Goal: Task Accomplishment & Management: Use online tool/utility

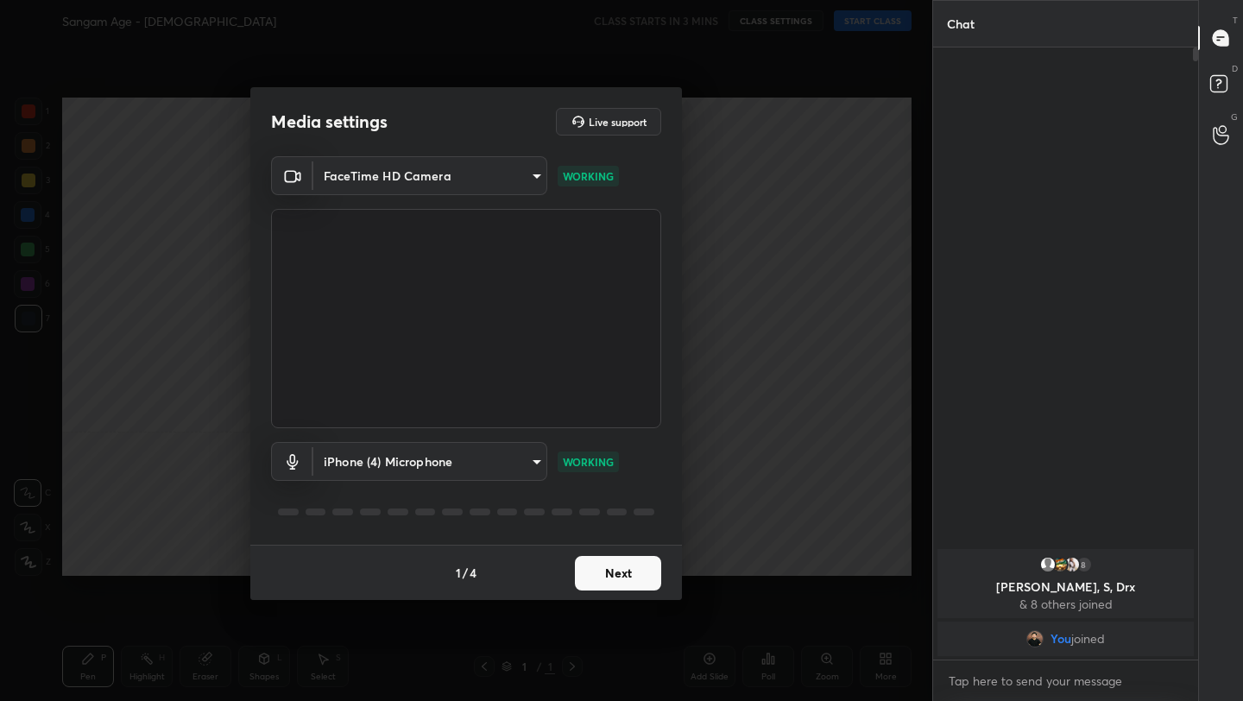
scroll to position [6, 6]
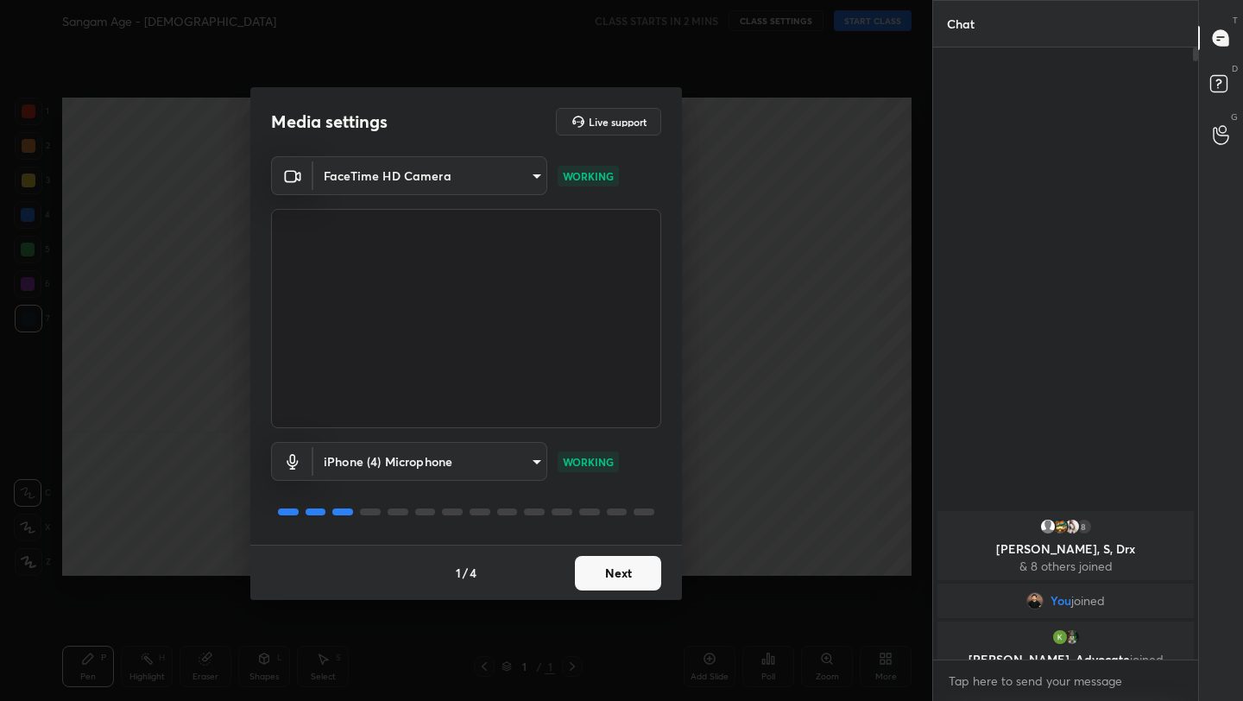
click at [363, 463] on body "1 2 3 4 5 6 7 C X Z C X Z E E Erase all H H Sangam Age - 2 CLASS STARTS IN 2 MI…" at bounding box center [621, 350] width 1243 height 701
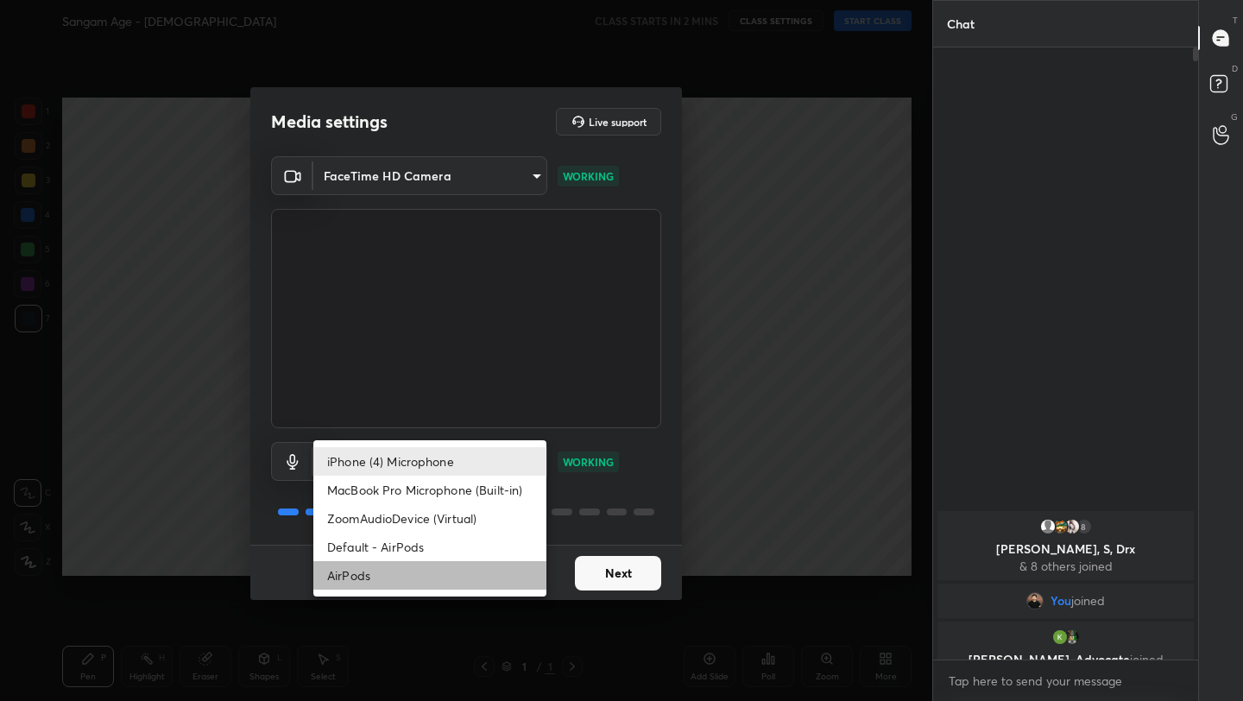
click at [389, 577] on li "AirPods" at bounding box center [429, 575] width 233 height 28
type input "483fa830f433fd6c98a3d3f75d5d899d99d5436cae465fd05eb628fd494c1e0b"
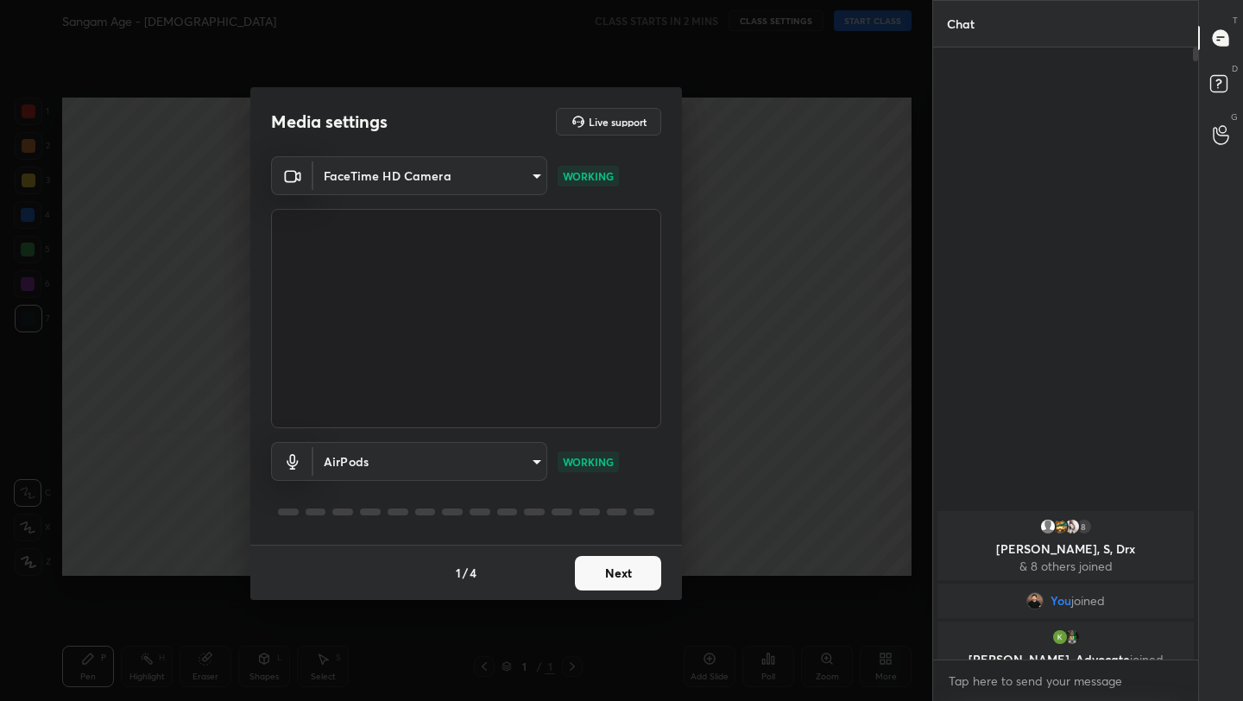
click at [594, 575] on button "Next" at bounding box center [618, 573] width 86 height 35
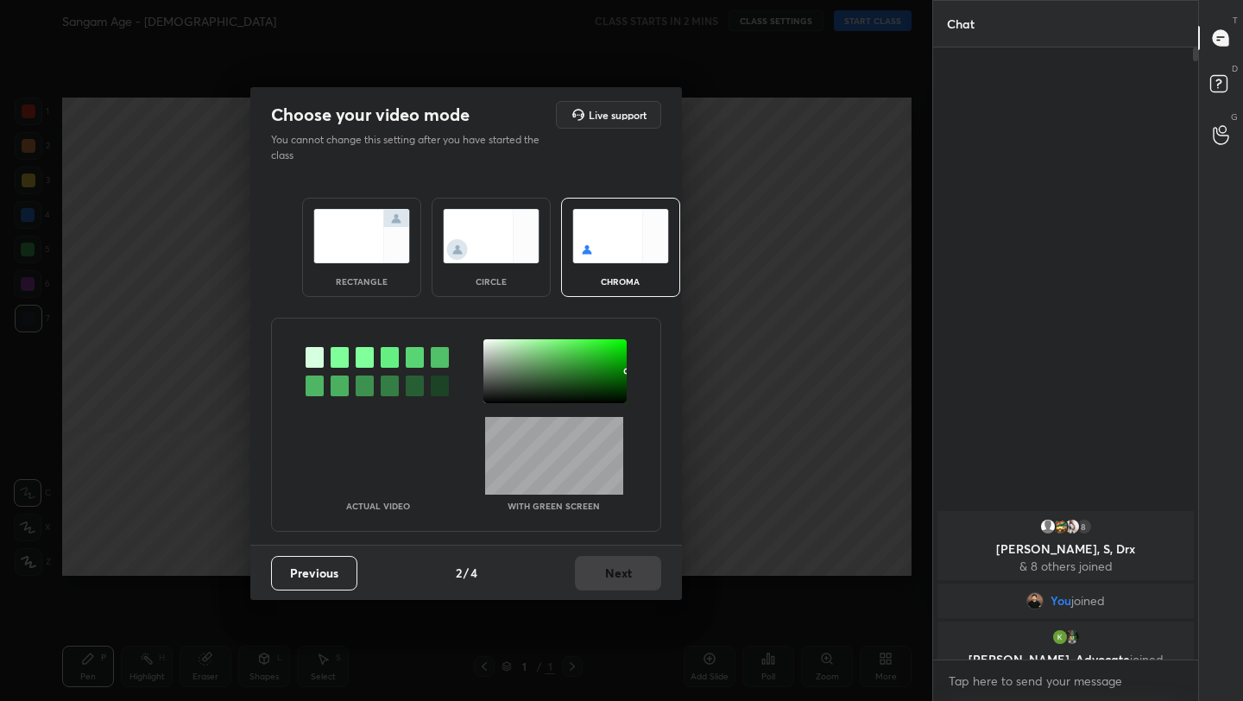
click at [594, 575] on div "Previous 2 / 4 Next" at bounding box center [466, 572] width 432 height 55
click at [410, 218] on div "rectangle" at bounding box center [361, 247] width 119 height 99
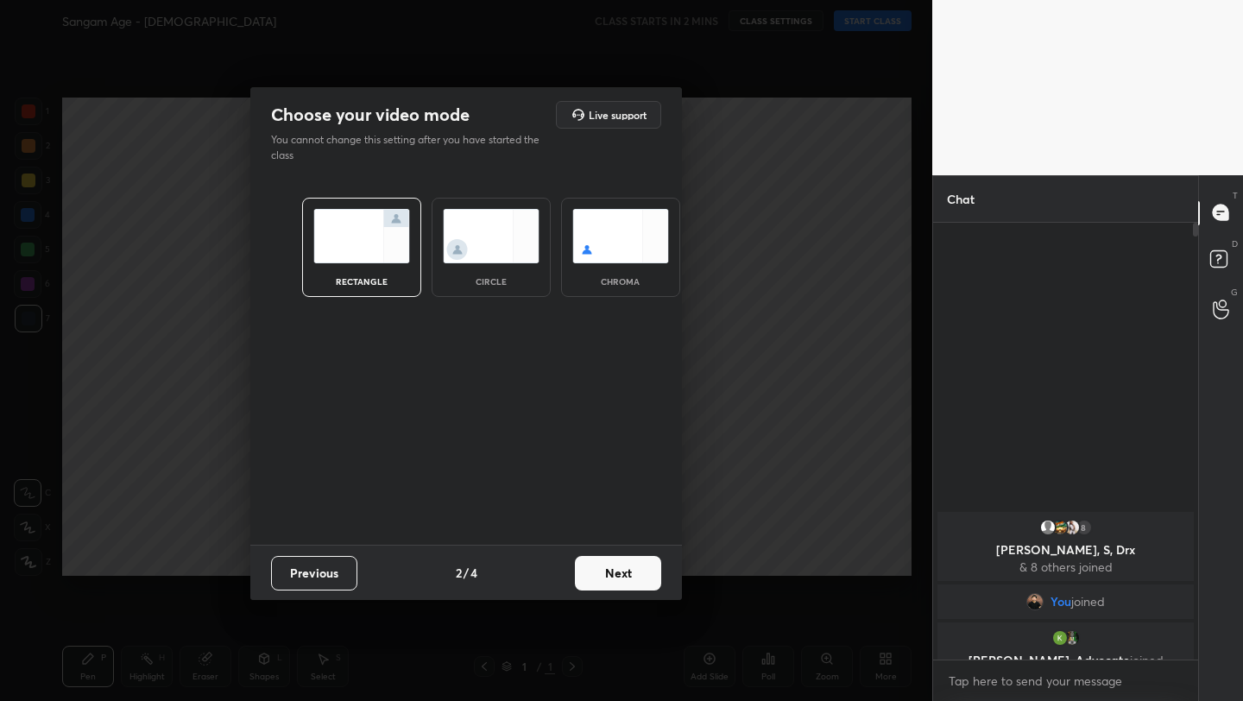
click at [625, 579] on button "Next" at bounding box center [618, 573] width 86 height 35
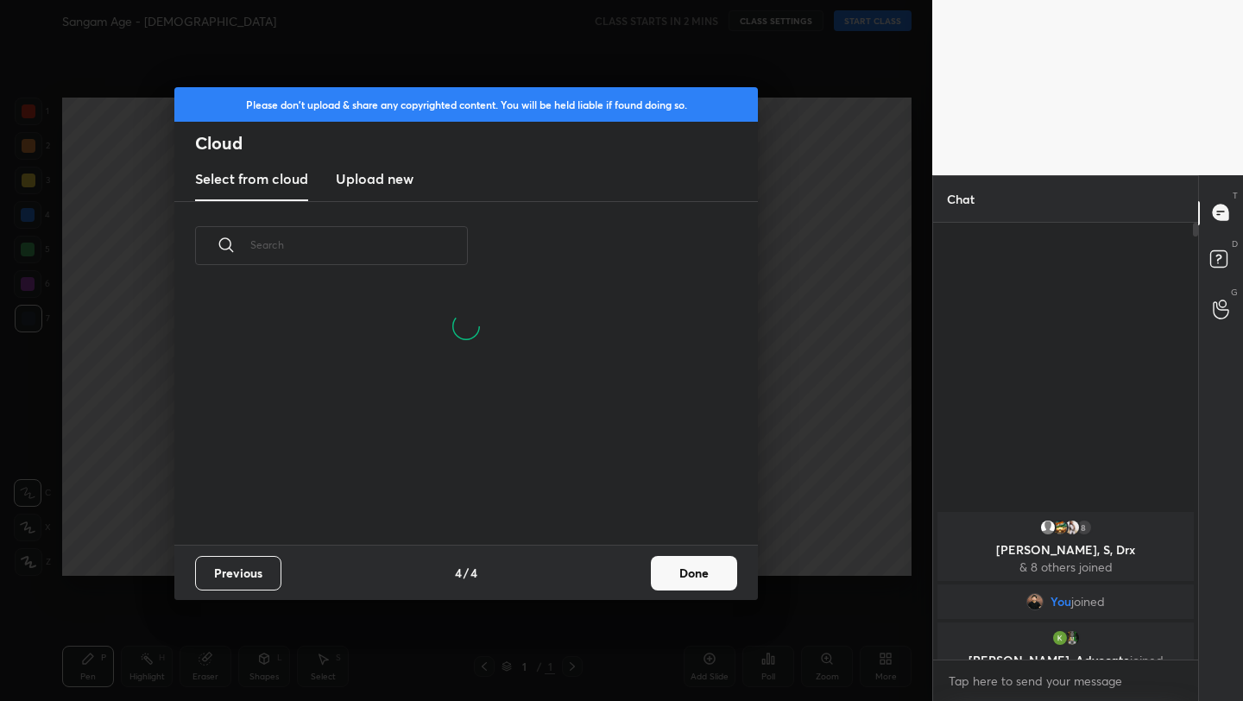
click at [379, 171] on h3 "Upload new" at bounding box center [375, 178] width 78 height 21
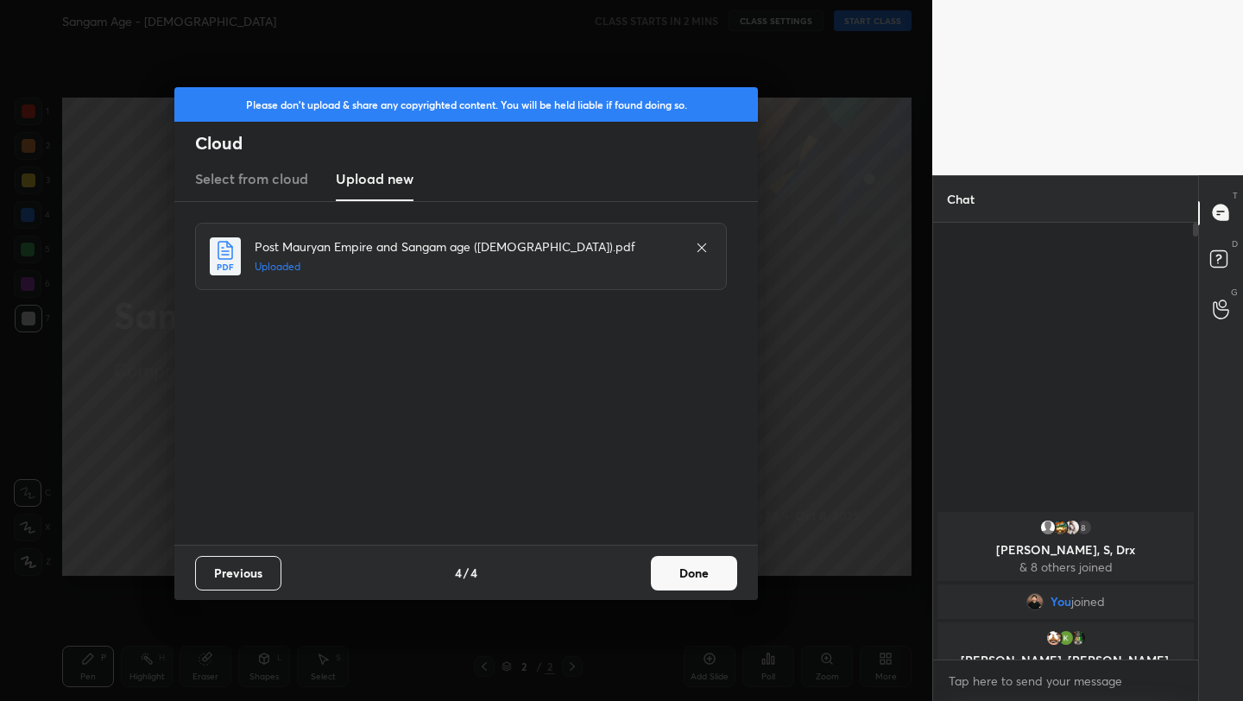
click at [723, 564] on button "Done" at bounding box center [694, 573] width 86 height 35
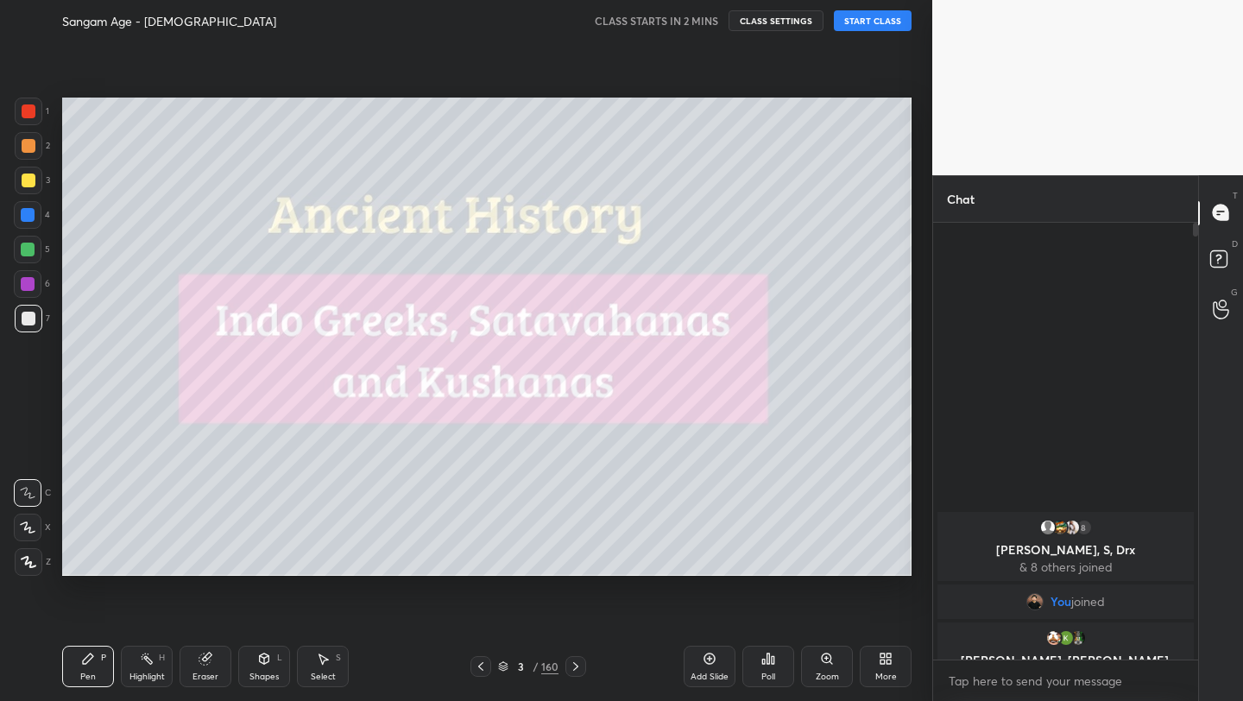
click at [887, 661] on icon at bounding box center [889, 662] width 4 height 4
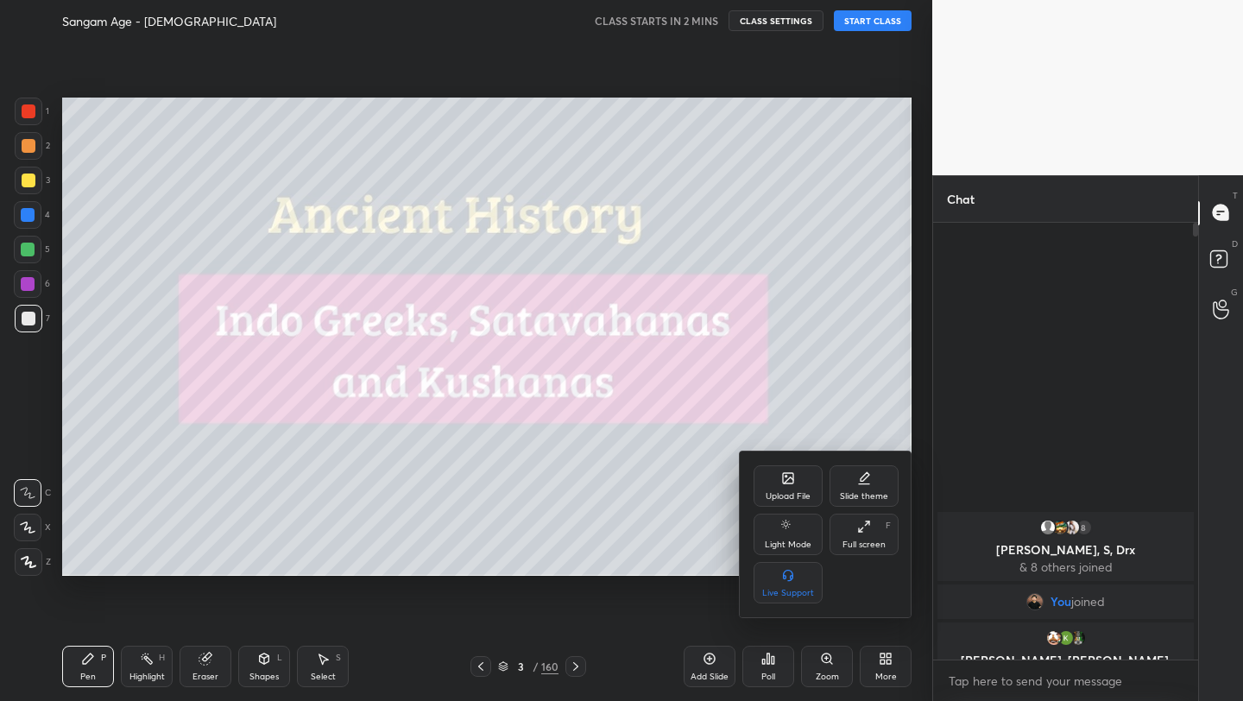
click at [872, 541] on div "Full screen" at bounding box center [864, 544] width 43 height 9
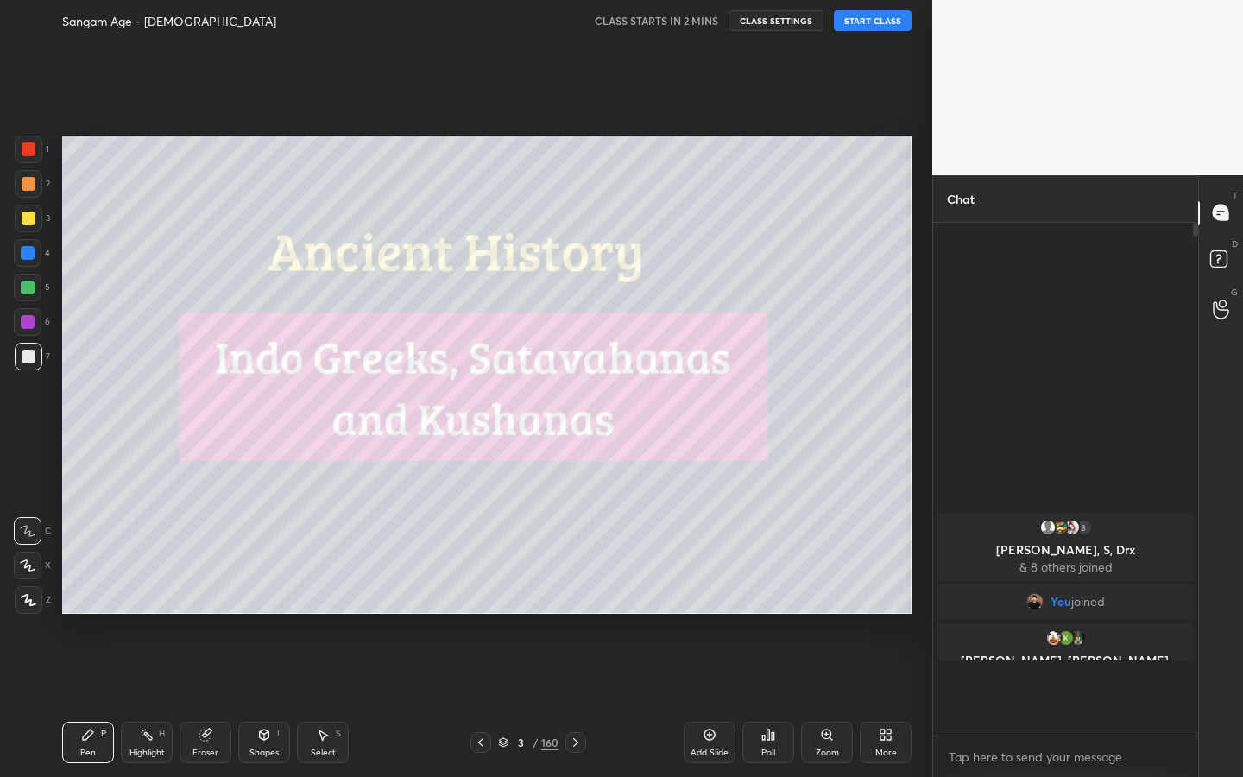
scroll to position [363, 260]
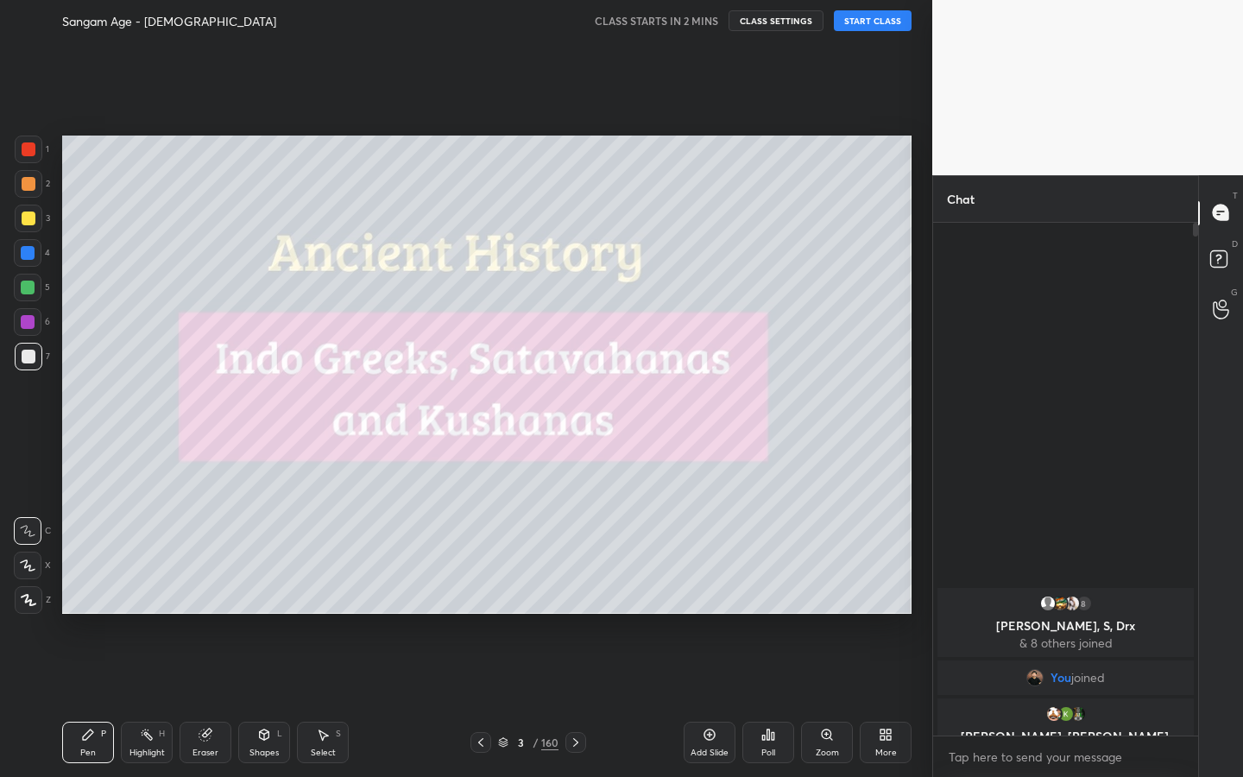
click at [879, 27] on button "START CLASS" at bounding box center [873, 20] width 78 height 21
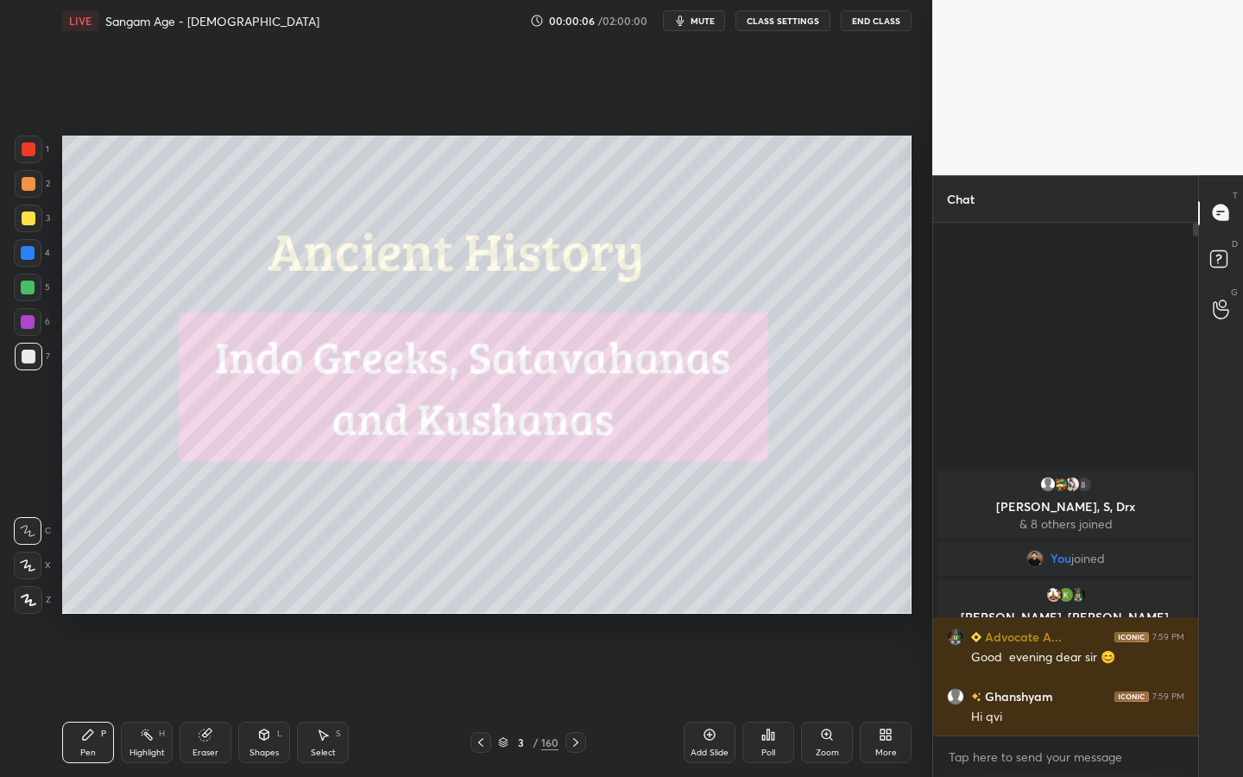
click at [542, 700] on div "160" at bounding box center [549, 743] width 17 height 16
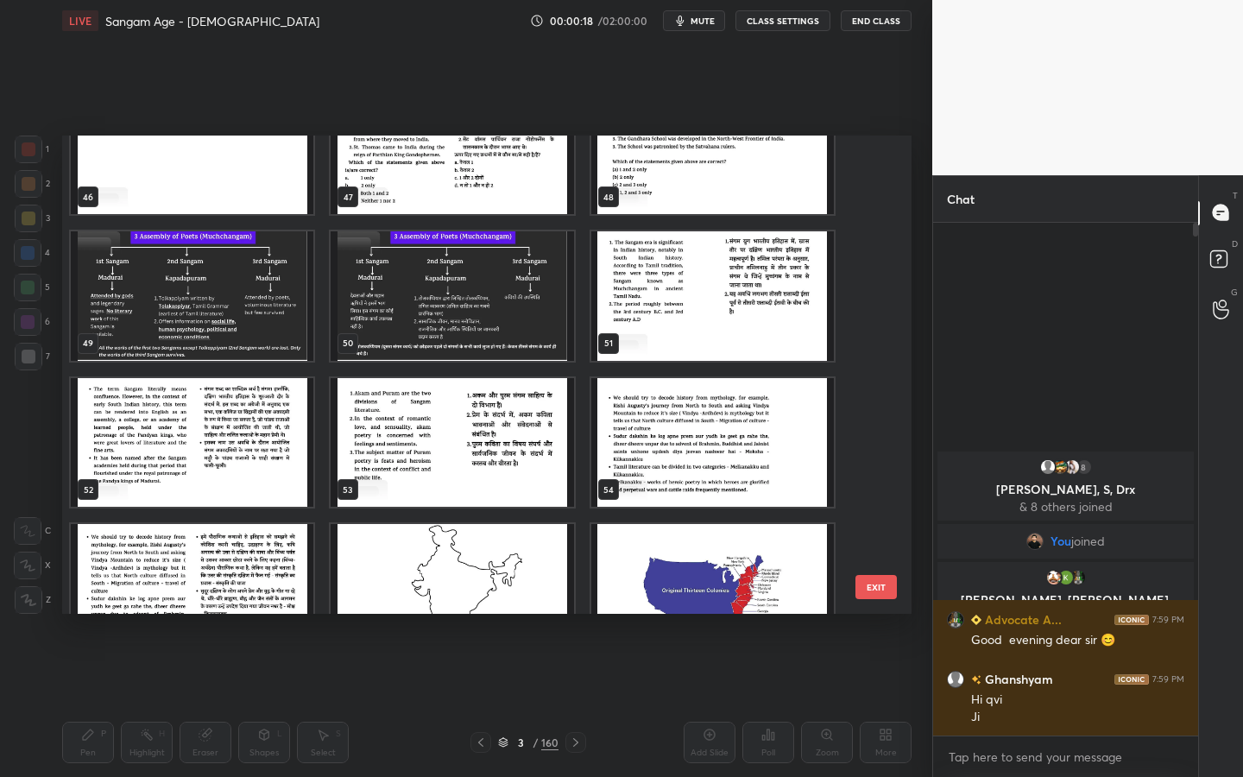
scroll to position [2136, 0]
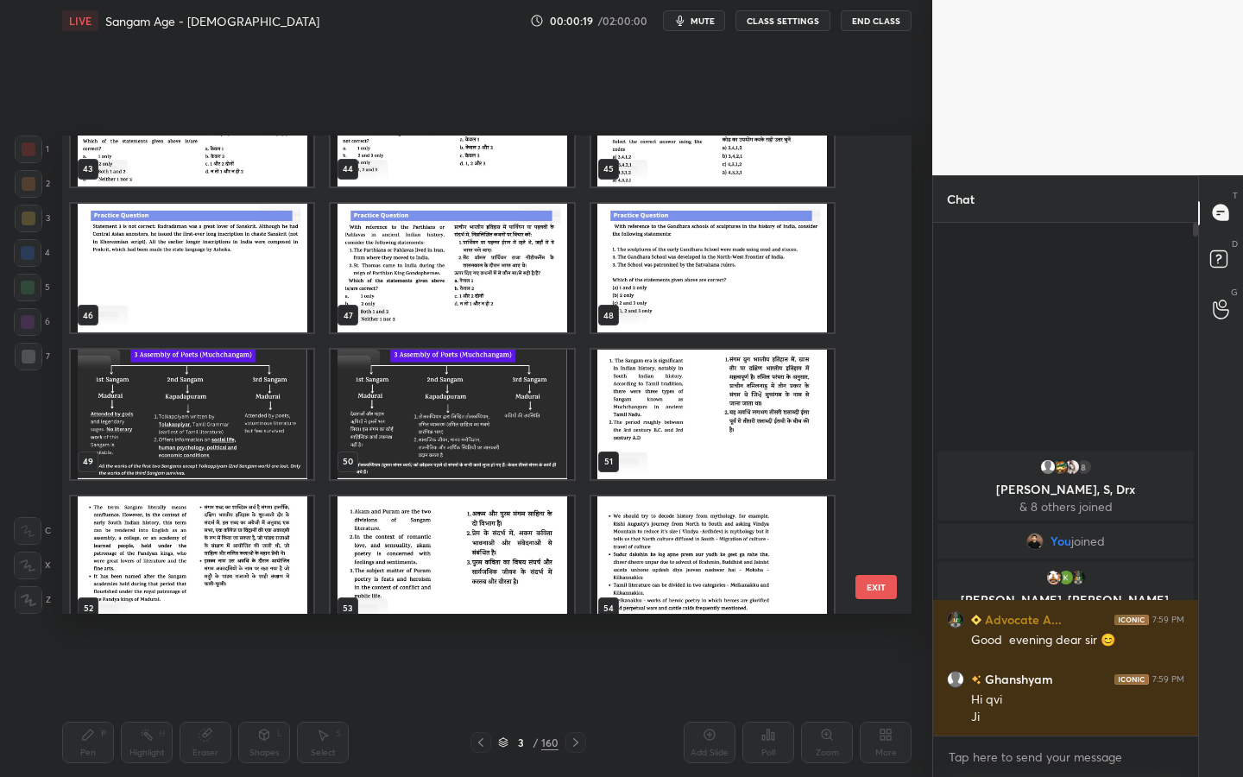
click at [224, 420] on img "grid" at bounding box center [192, 414] width 243 height 129
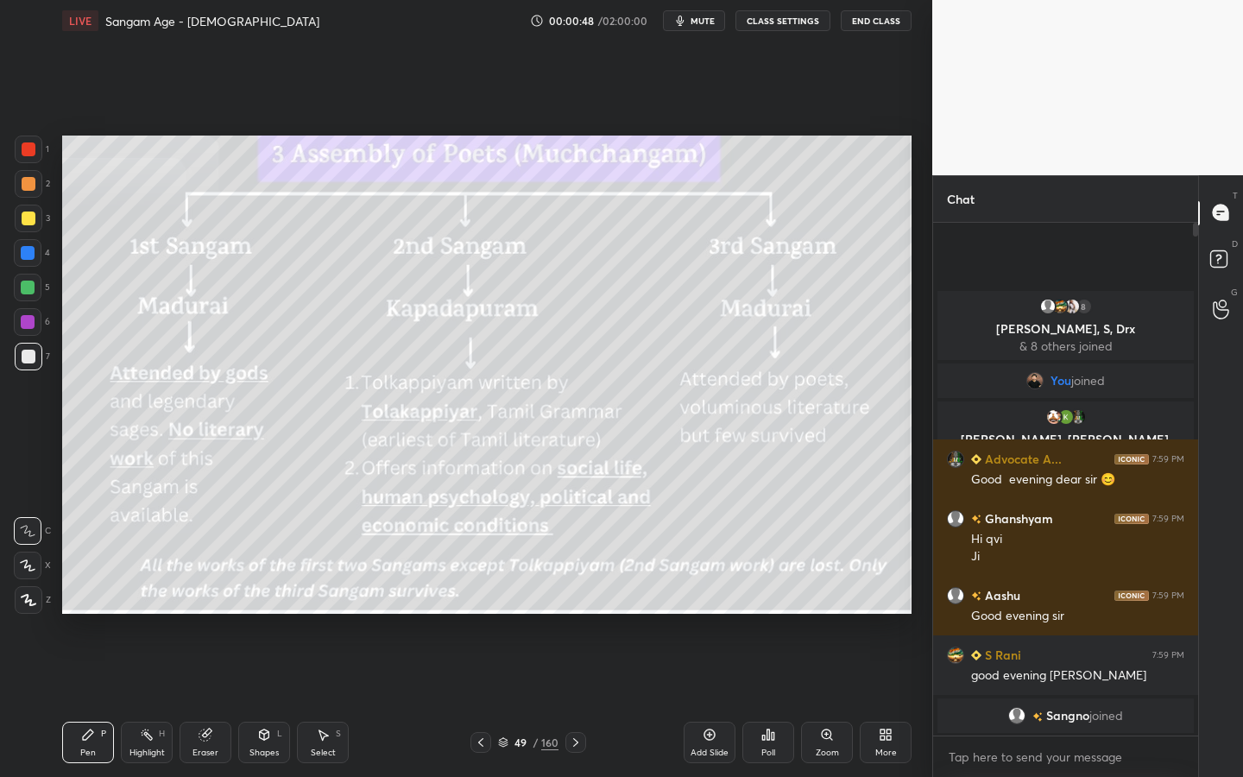
click at [36, 594] on div at bounding box center [29, 600] width 28 height 28
click at [267, 700] on icon at bounding box center [264, 733] width 9 height 3
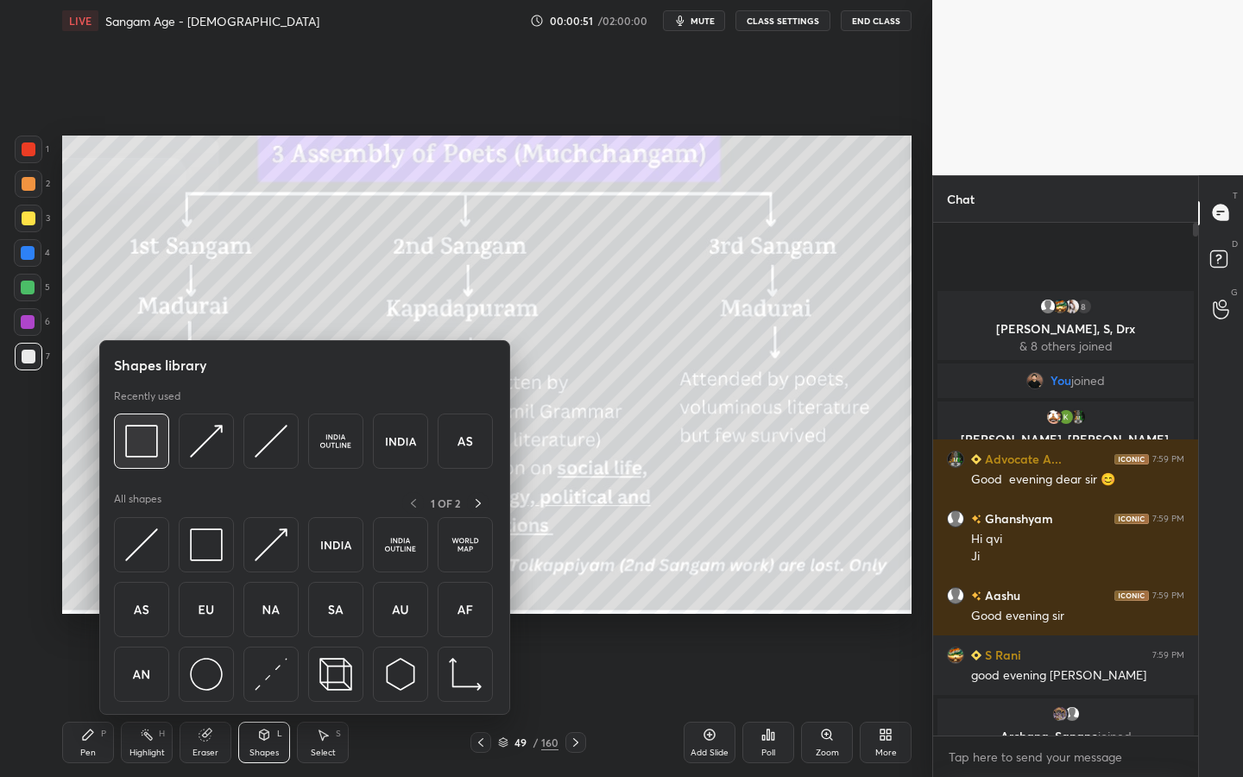
click at [146, 426] on img at bounding box center [141, 441] width 33 height 33
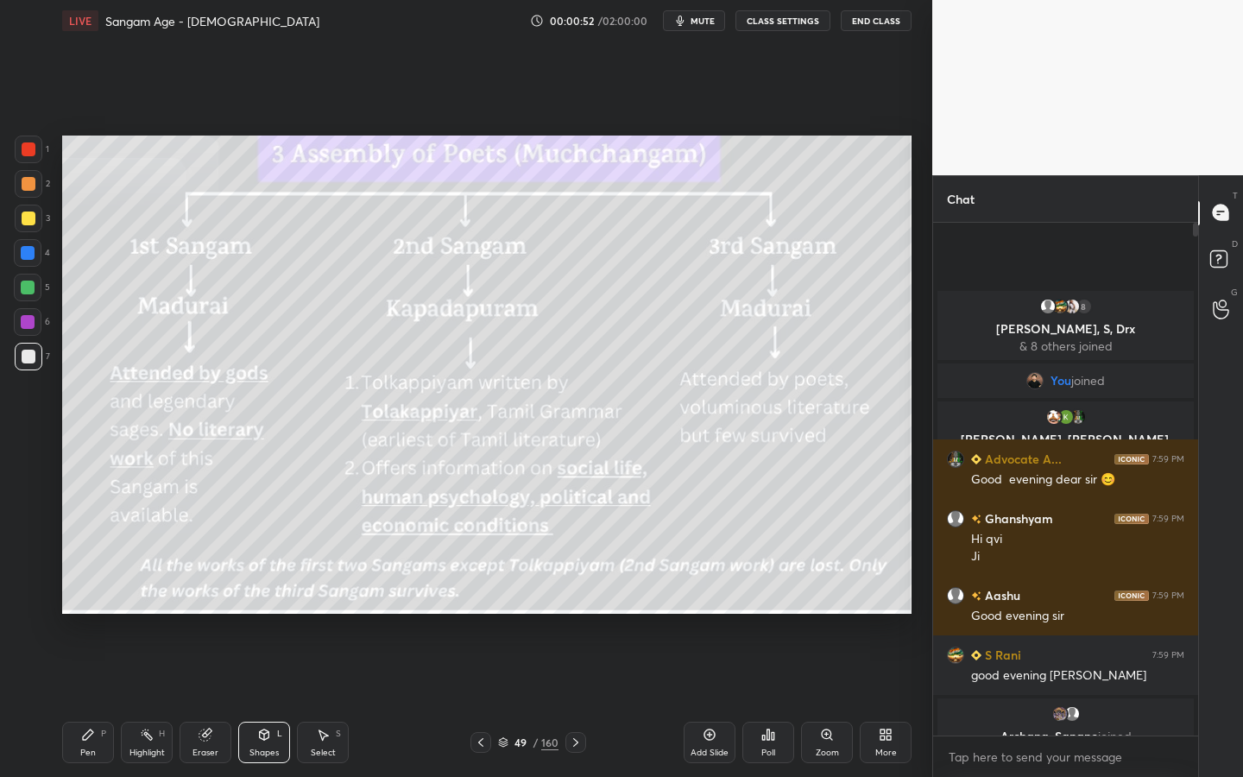
click at [19, 199] on div "2" at bounding box center [32, 187] width 35 height 35
click at [23, 218] on div at bounding box center [29, 218] width 14 height 14
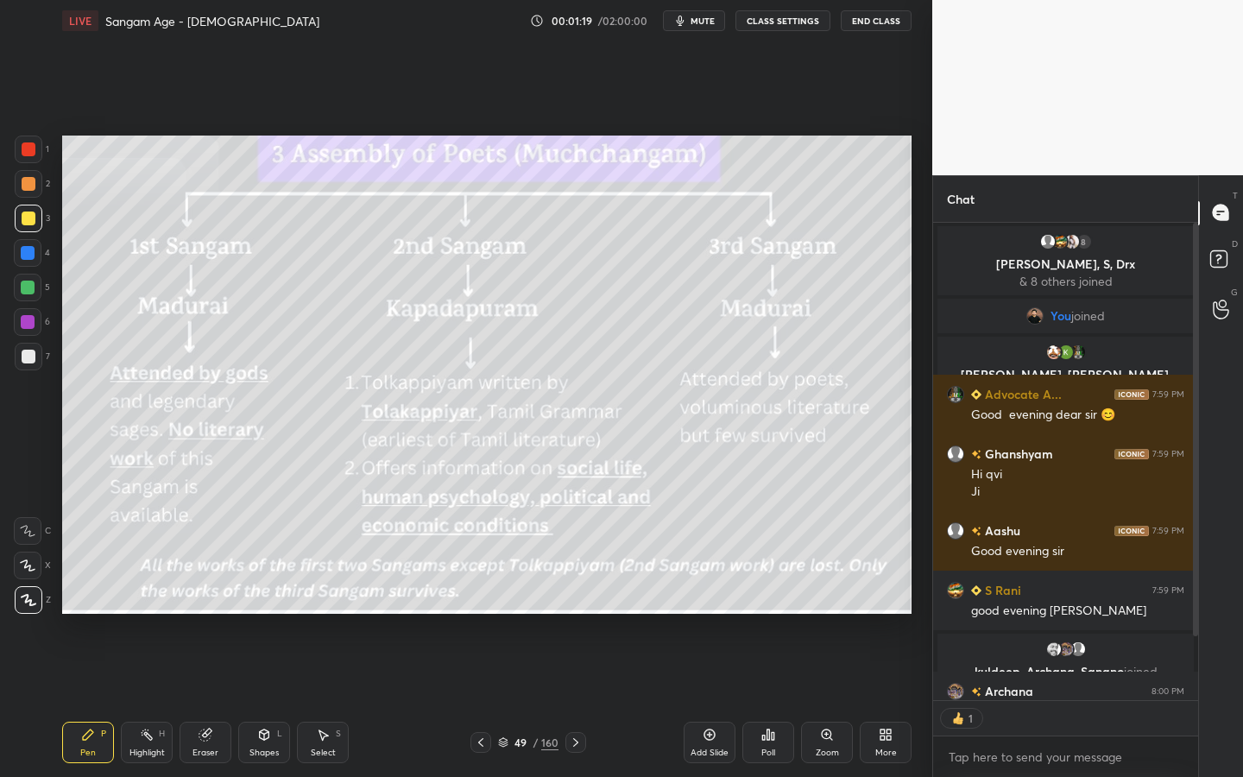
scroll to position [472, 260]
click at [794, 23] on button "CLASS SETTINGS" at bounding box center [782, 20] width 95 height 21
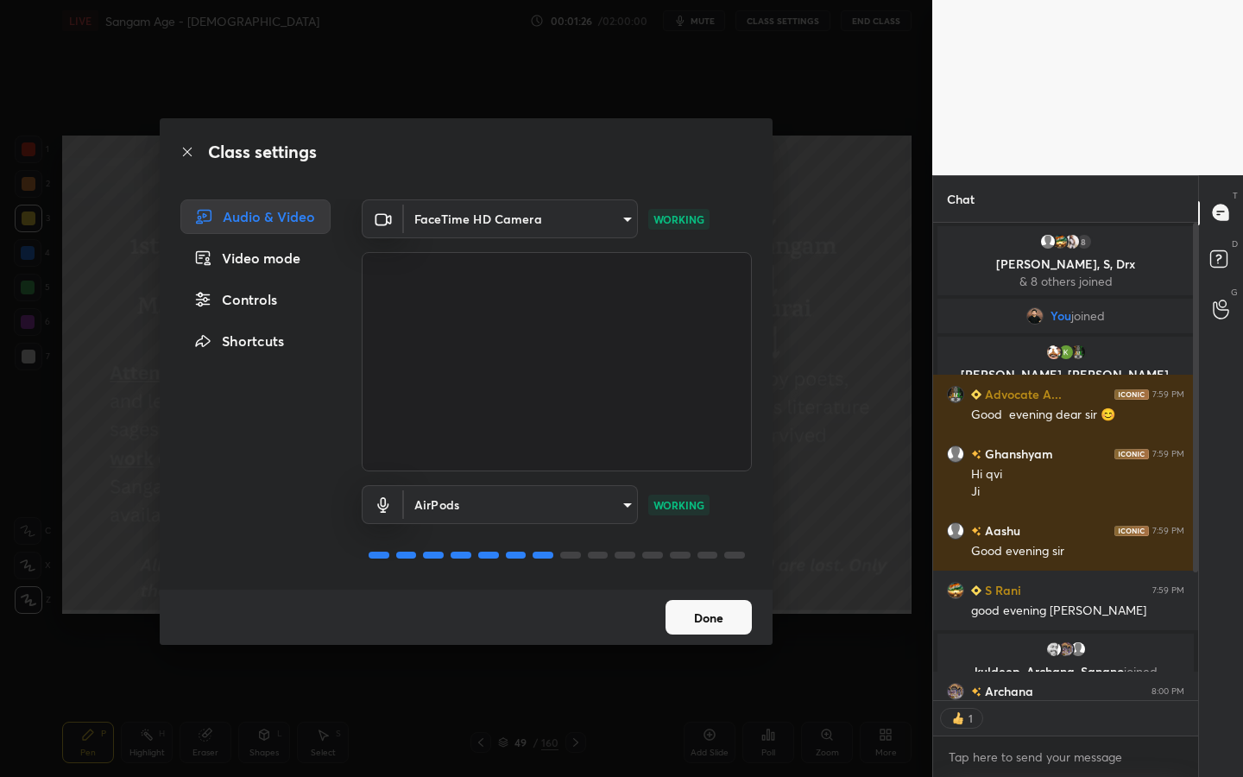
click at [727, 626] on button "Done" at bounding box center [709, 617] width 86 height 35
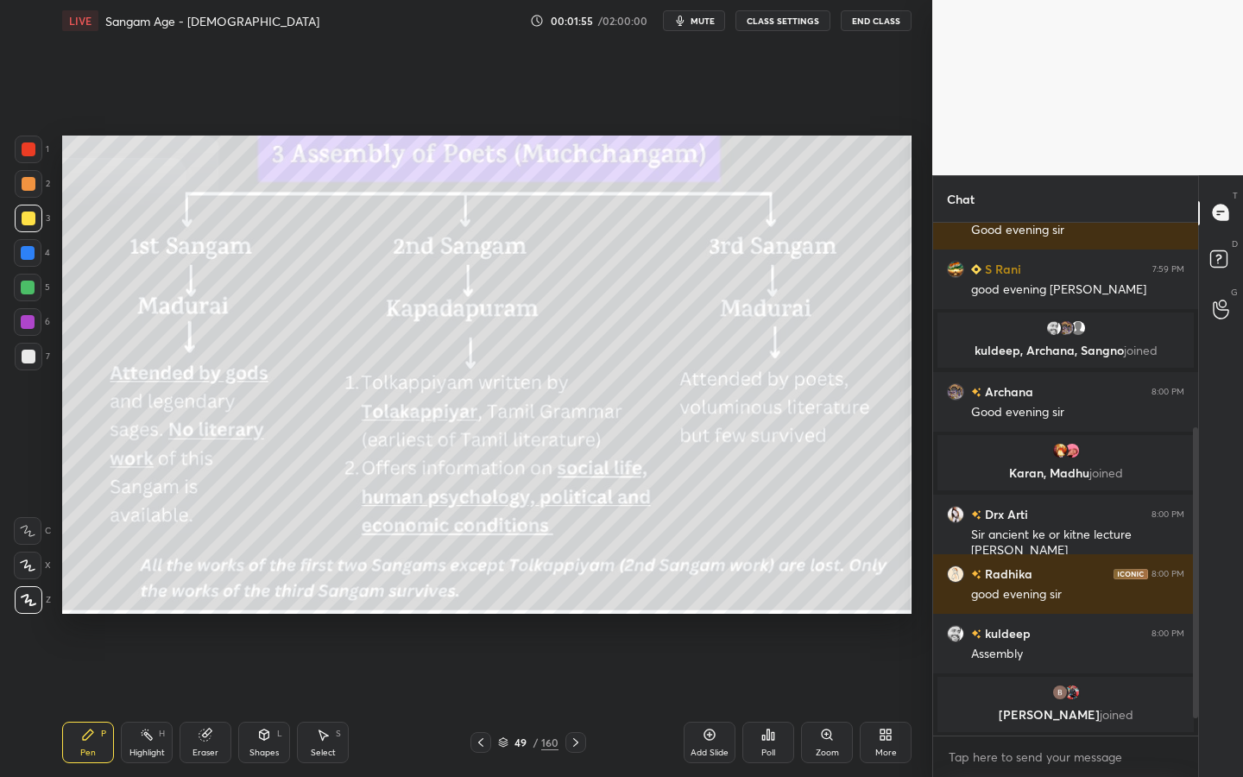
scroll to position [343, 0]
click at [720, 700] on div "Add Slide" at bounding box center [710, 742] width 52 height 41
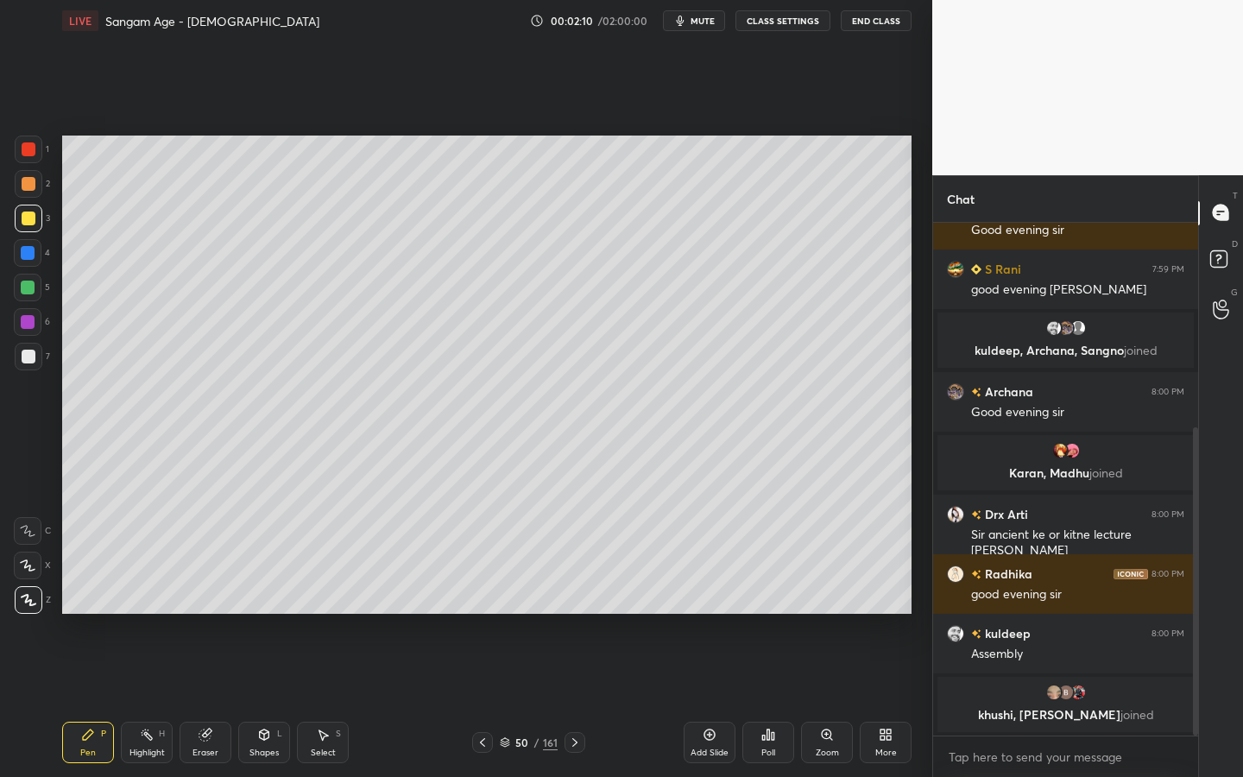
click at [16, 149] on div at bounding box center [29, 150] width 28 height 28
click at [30, 220] on div at bounding box center [29, 218] width 14 height 14
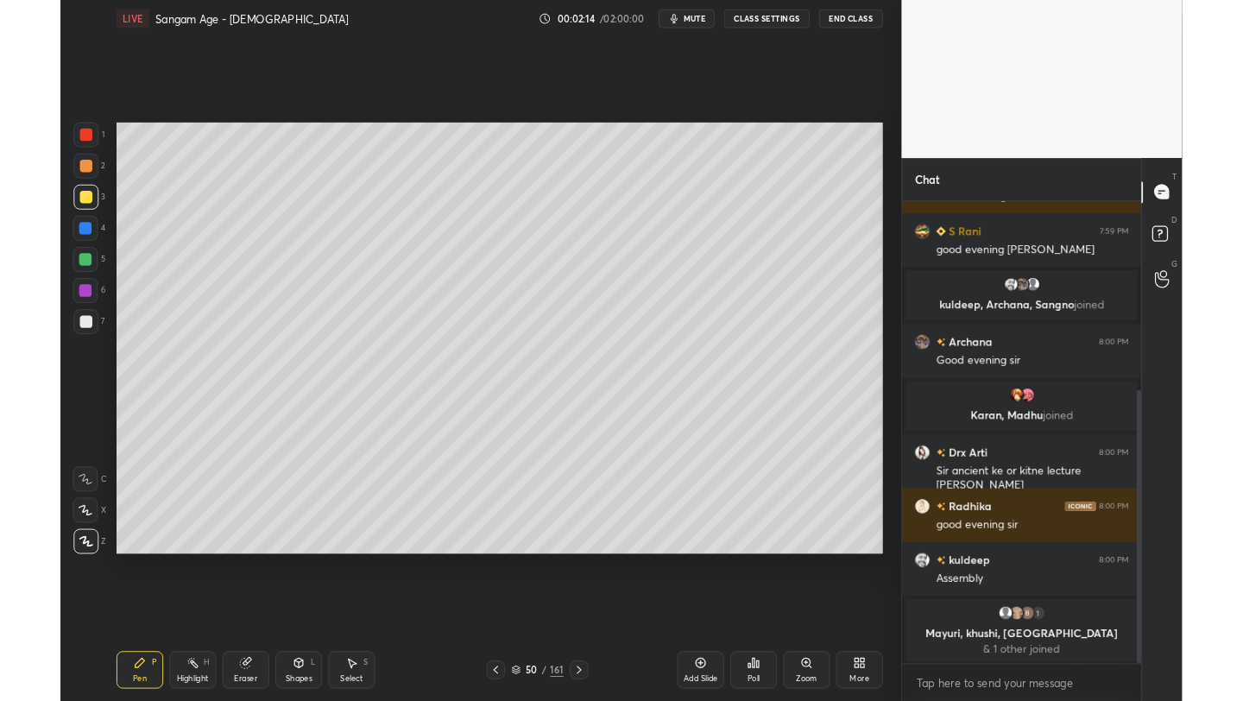
scroll to position [85736, 85463]
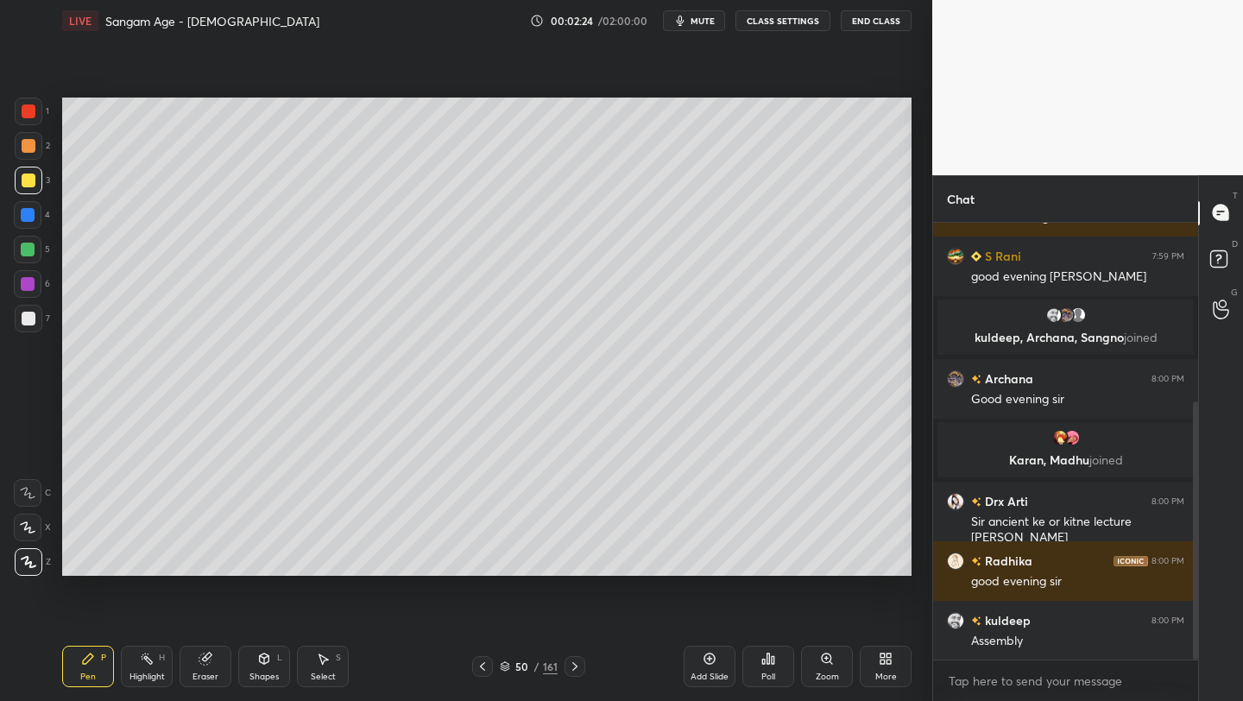
click at [882, 668] on div "More" at bounding box center [886, 666] width 52 height 41
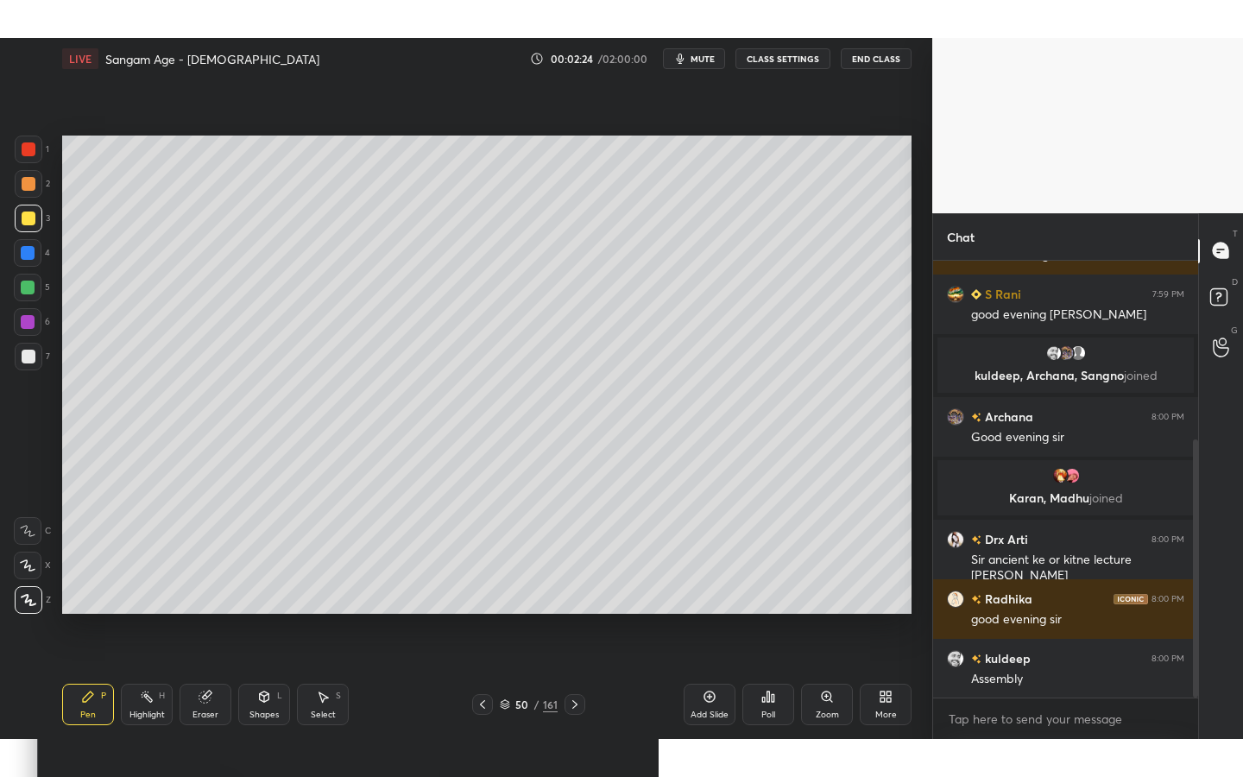
scroll to position [491, 0]
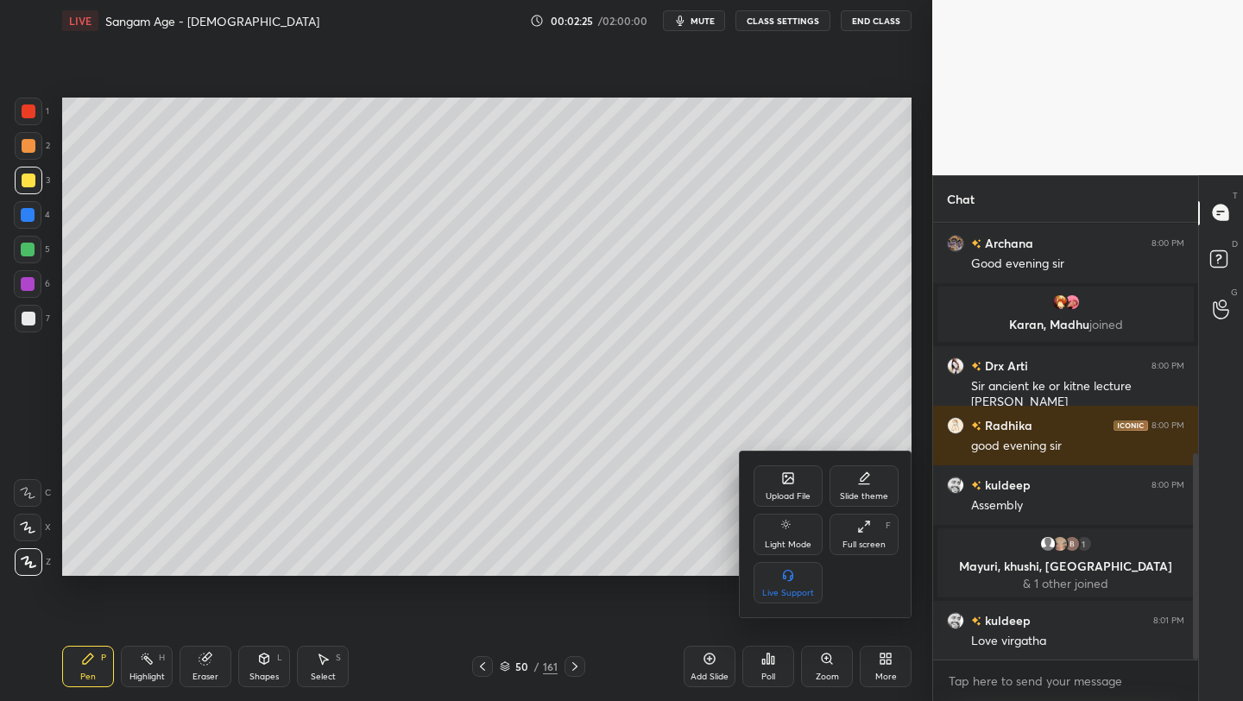
click at [866, 528] on icon at bounding box center [864, 527] width 14 height 14
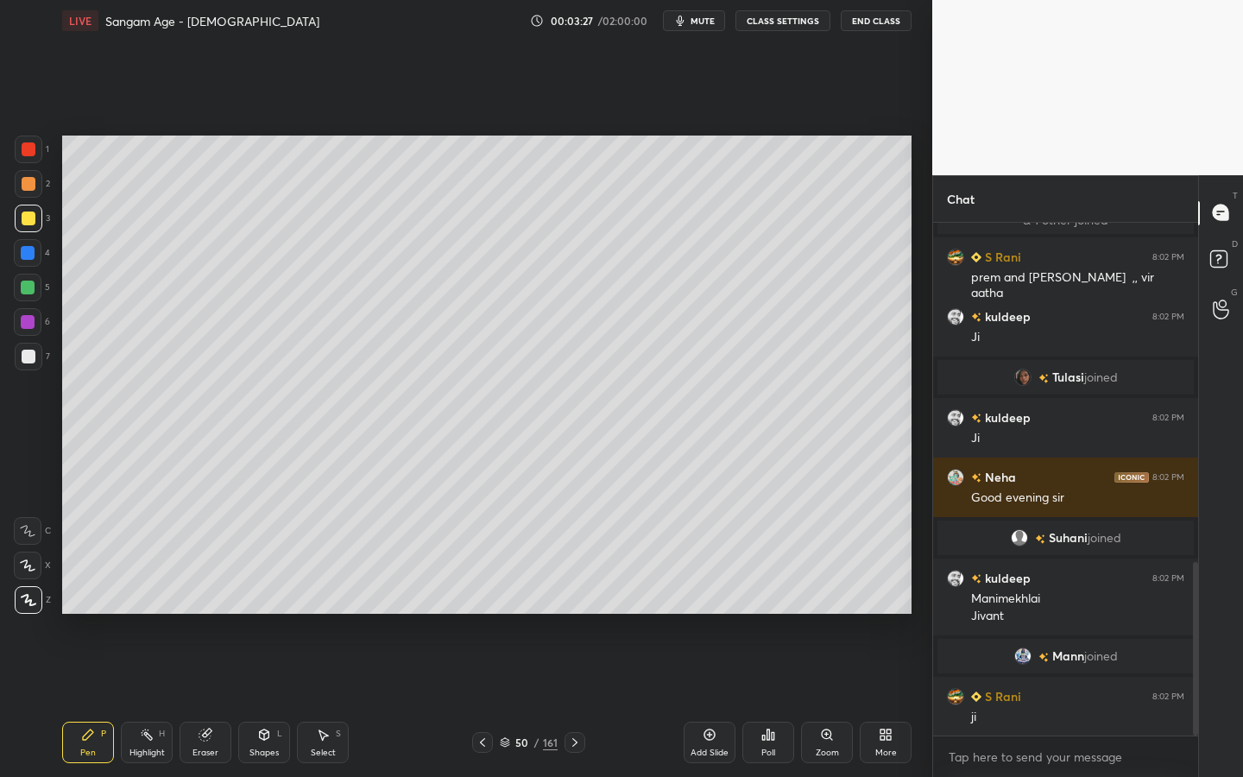
scroll to position [1006, 0]
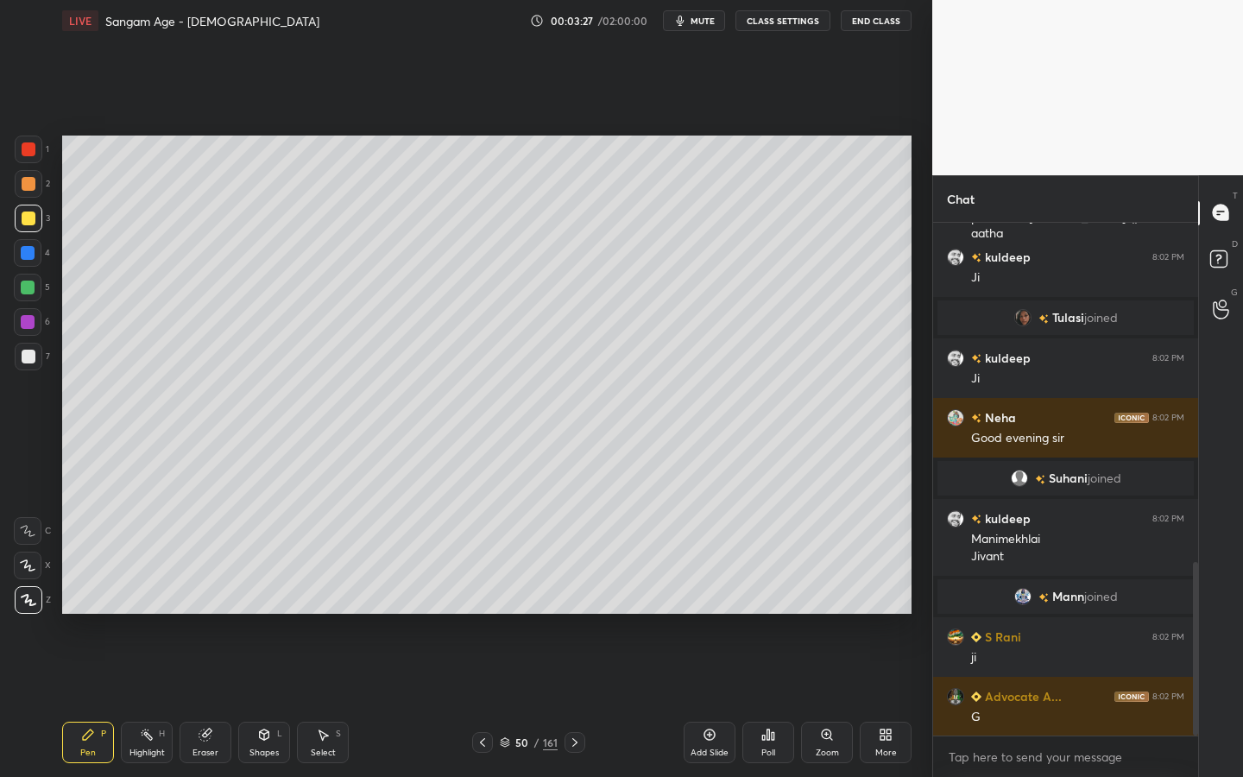
click at [267, 700] on icon at bounding box center [264, 734] width 9 height 10
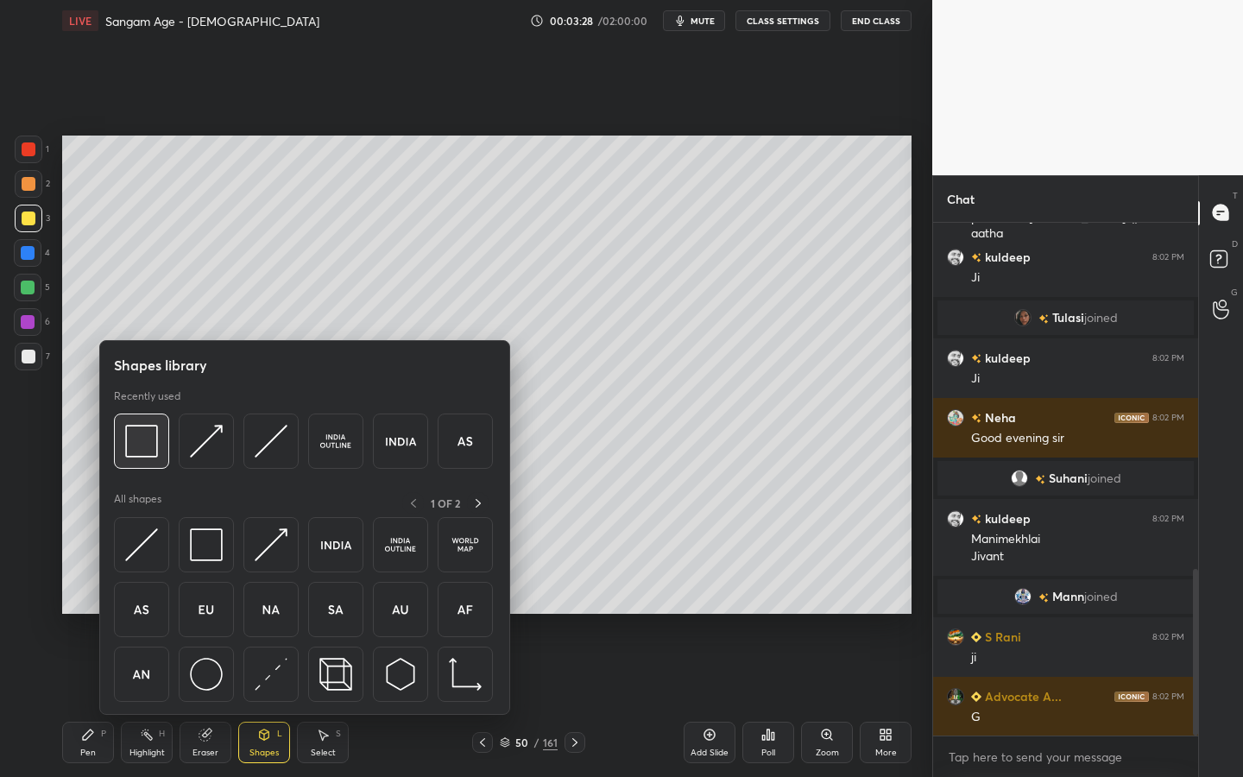
scroll to position [1065, 0]
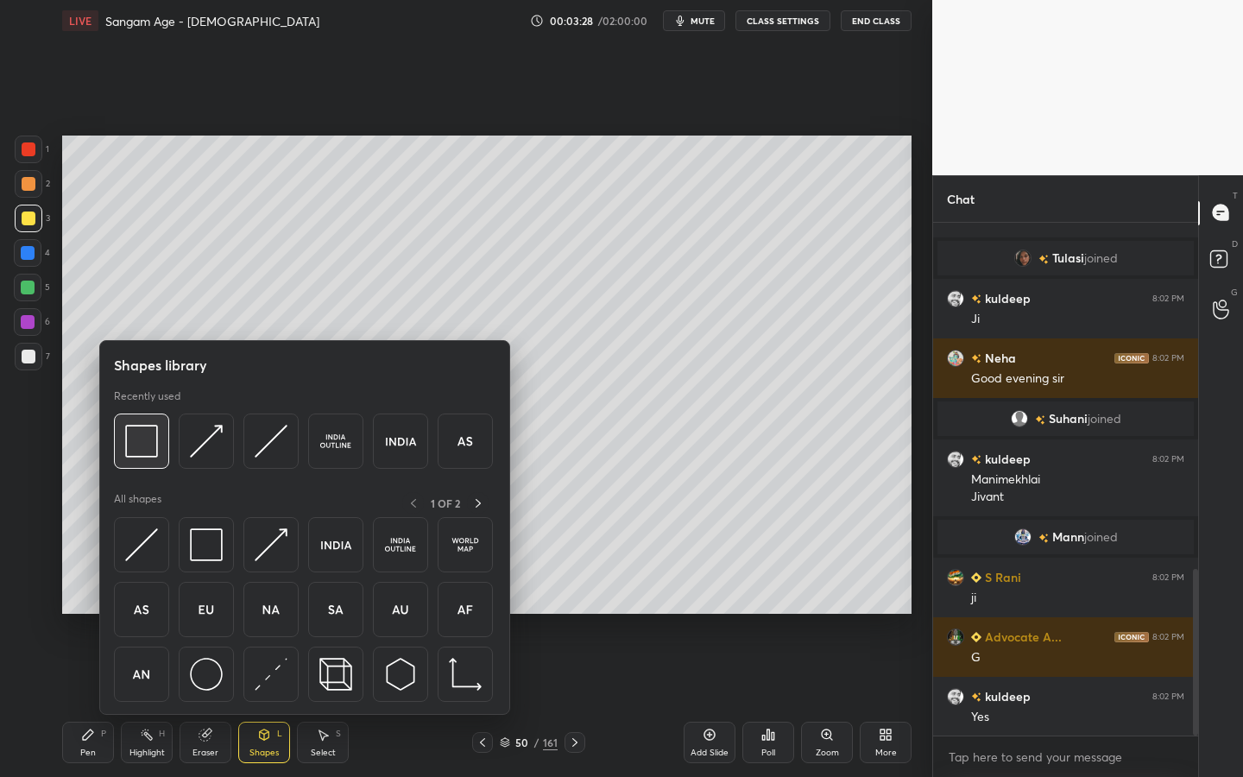
click at [142, 441] on img at bounding box center [141, 441] width 33 height 33
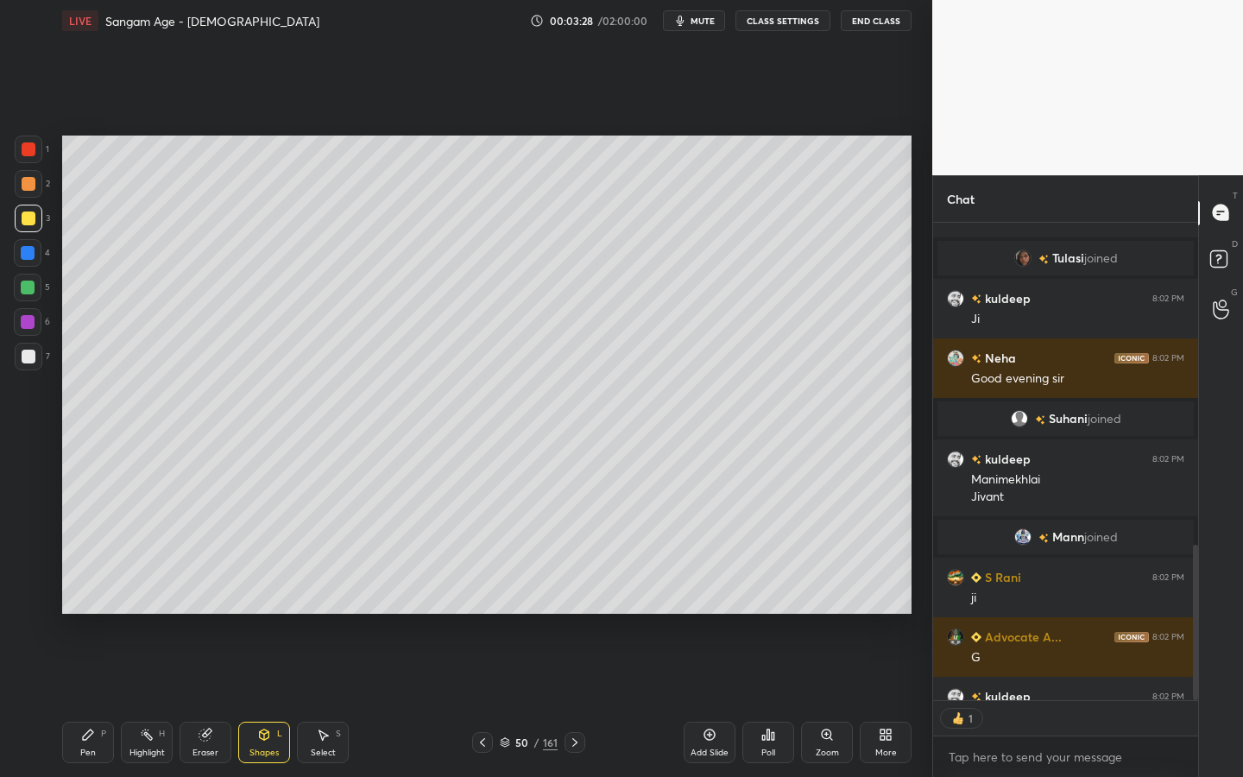
scroll to position [472, 260]
click at [22, 362] on div at bounding box center [29, 357] width 14 height 14
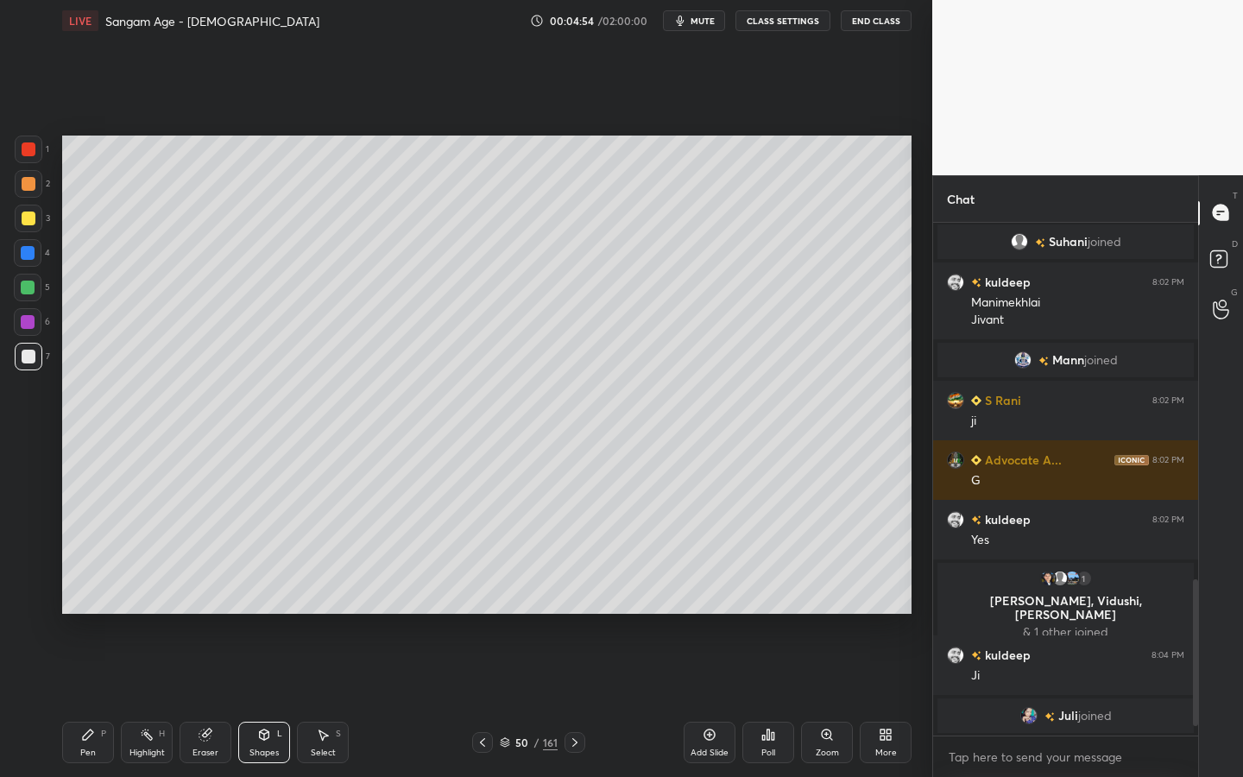
scroll to position [1146, 0]
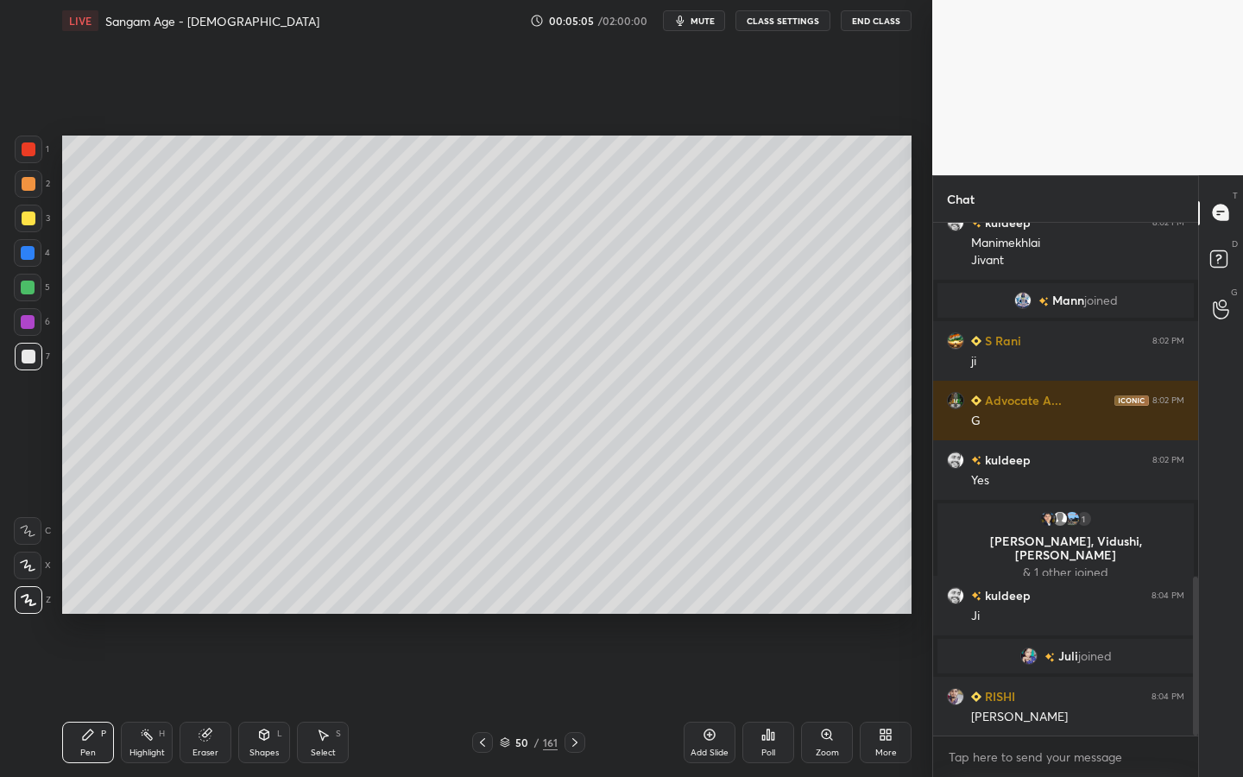
click at [276, 700] on div "Shapes L" at bounding box center [264, 742] width 52 height 41
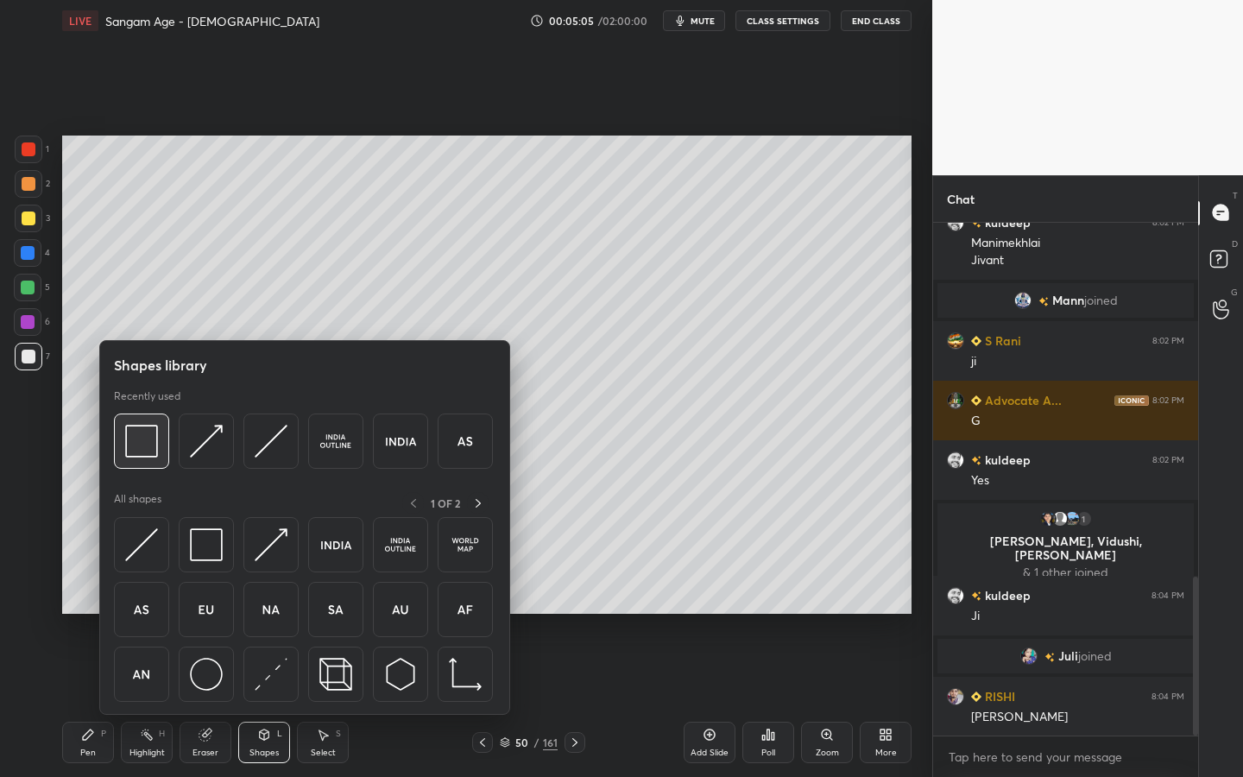
click at [164, 429] on div at bounding box center [141, 441] width 55 height 55
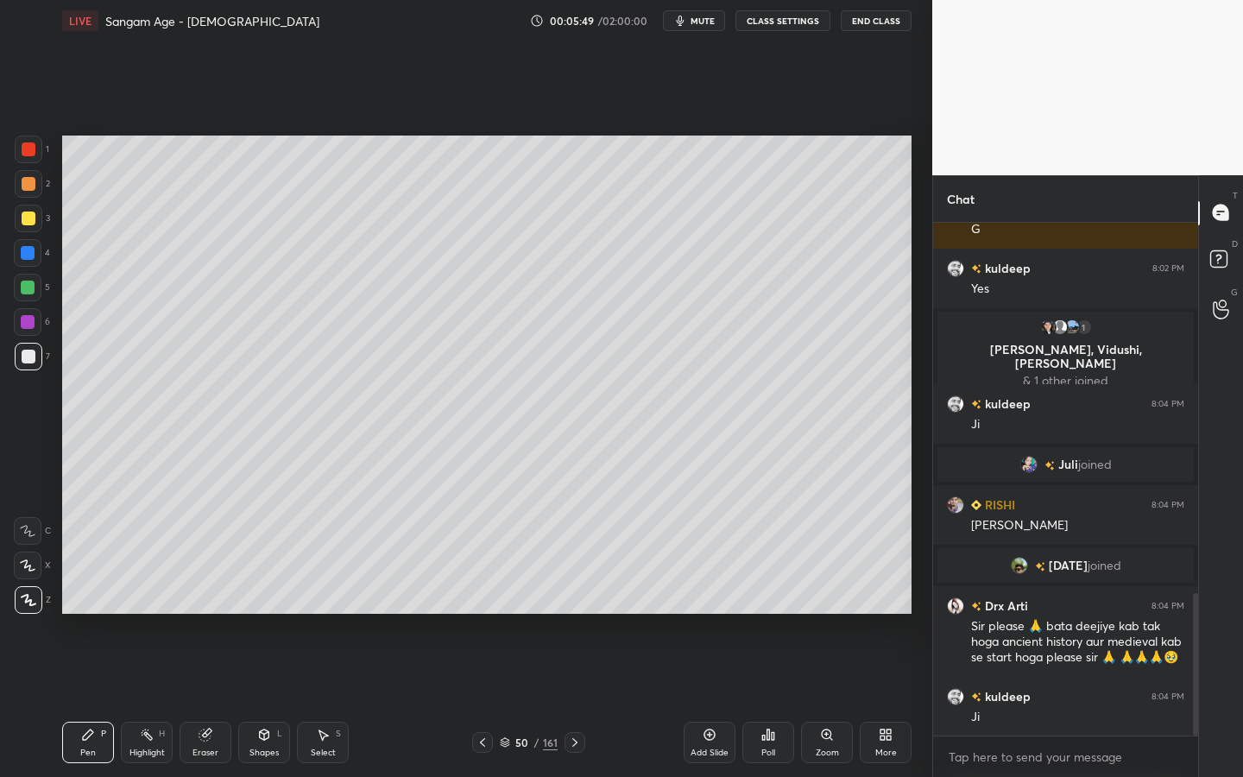
scroll to position [1398, 0]
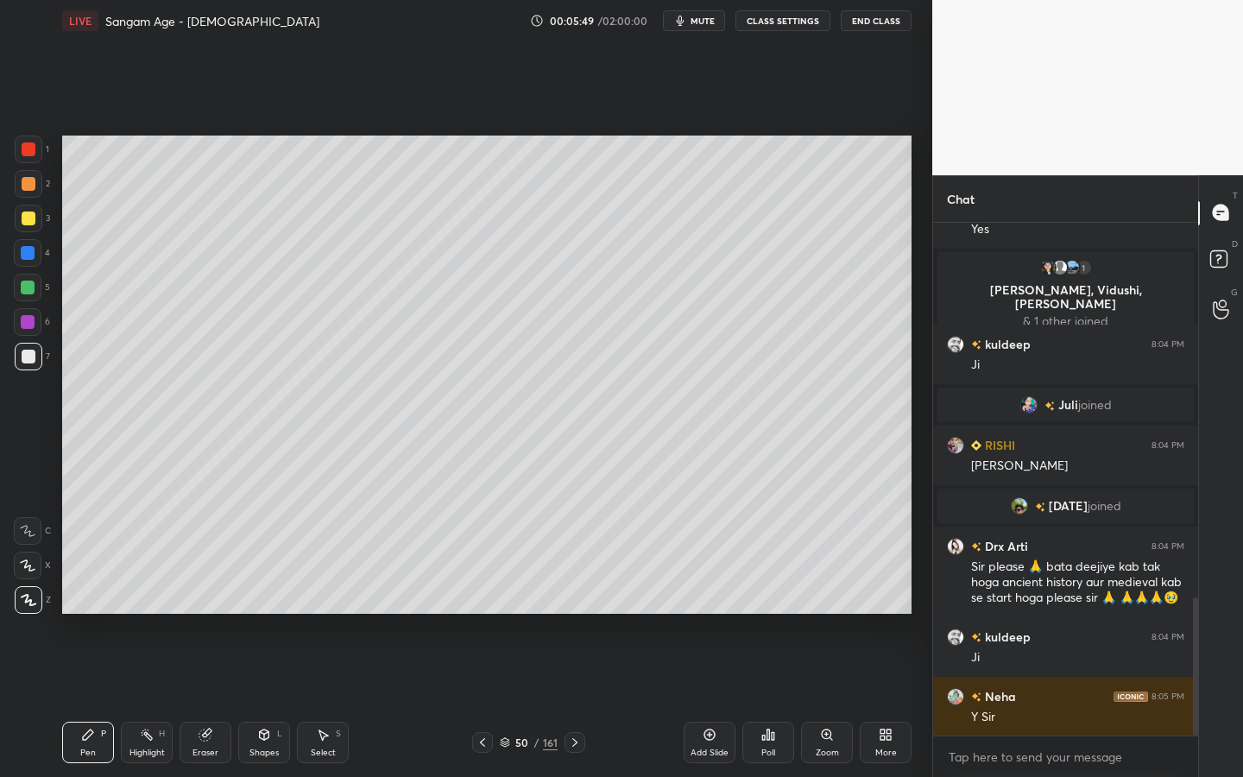
click at [536, 700] on div "/" at bounding box center [536, 742] width 5 height 10
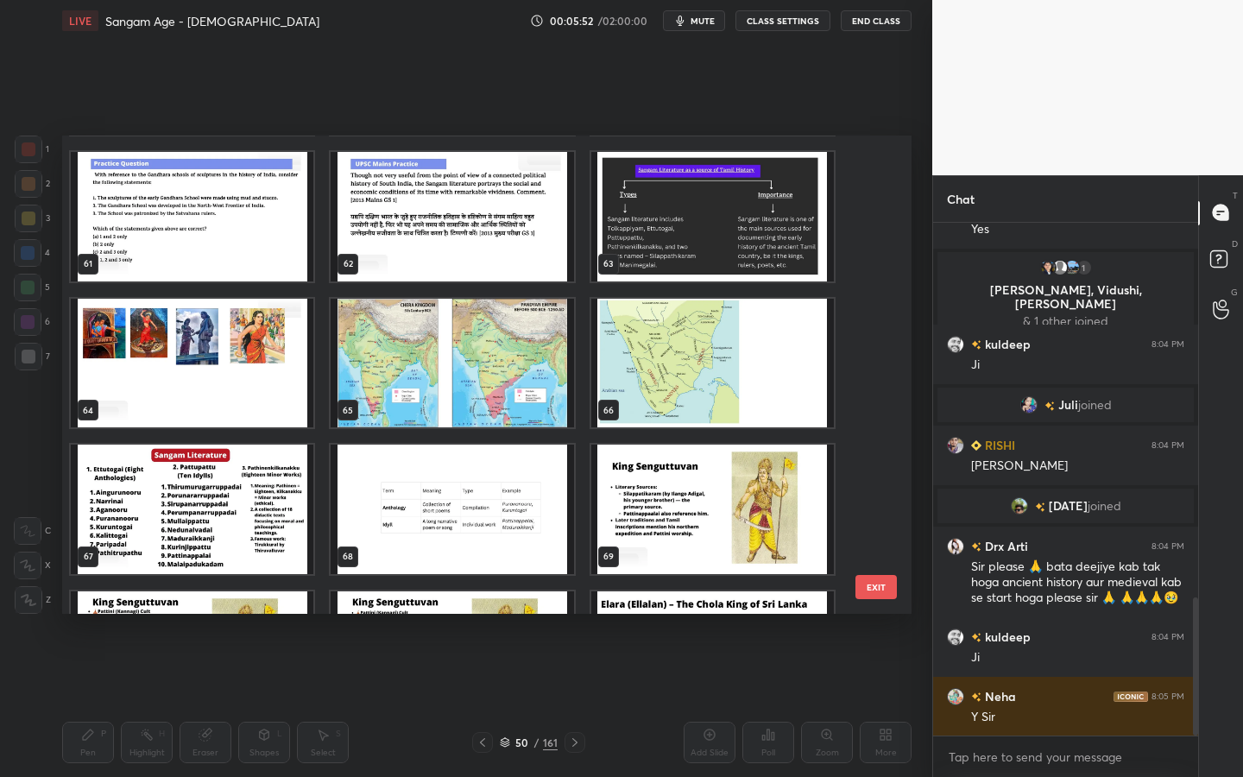
scroll to position [2928, 0]
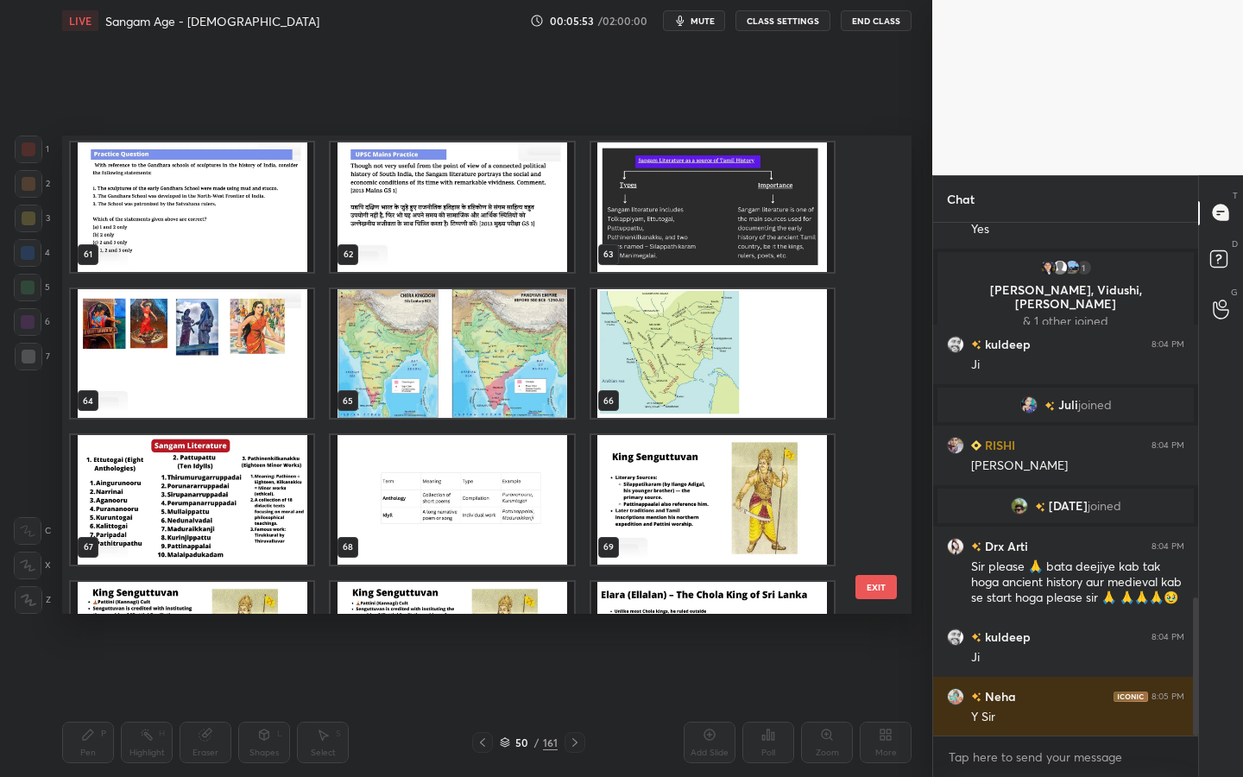
click at [217, 413] on img "grid" at bounding box center [192, 353] width 243 height 129
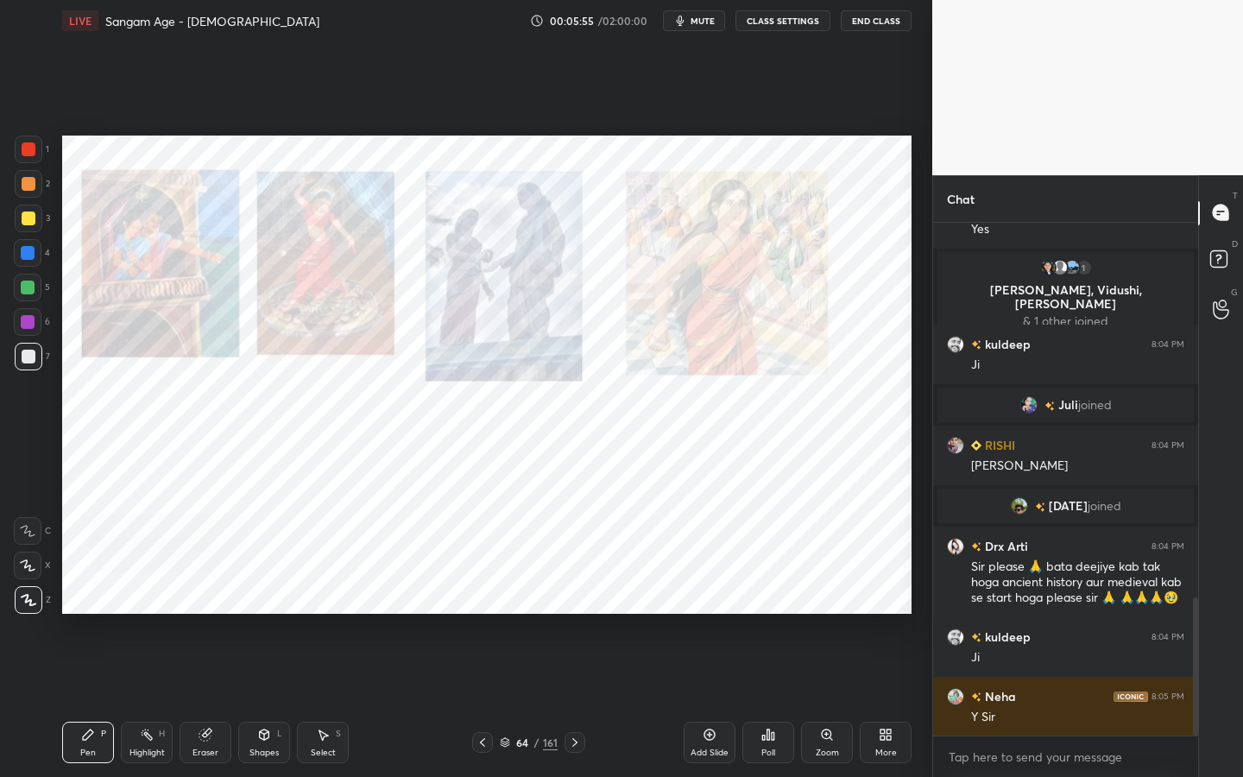
click at [16, 148] on div at bounding box center [29, 150] width 28 height 28
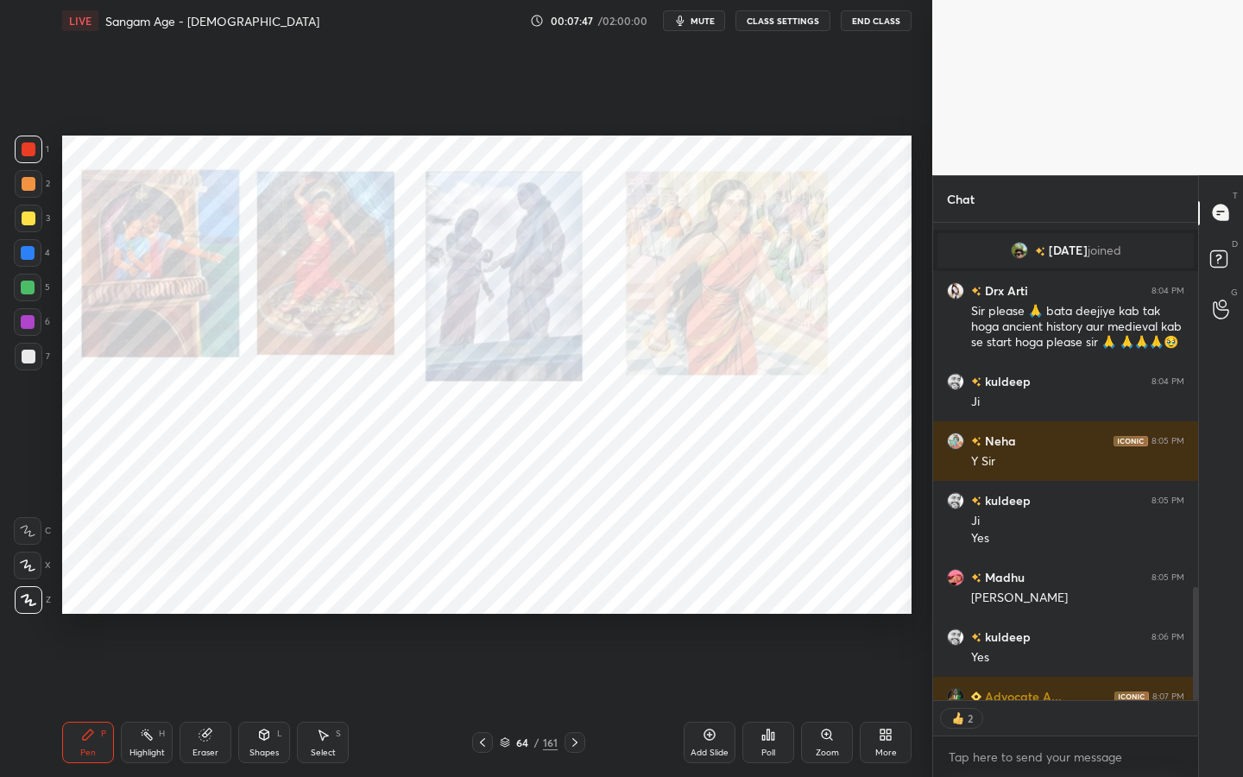
scroll to position [1653, 0]
drag, startPoint x: 193, startPoint y: 740, endPoint x: 186, endPoint y: 721, distance: 20.5
click at [193, 700] on div "Eraser" at bounding box center [206, 742] width 52 height 41
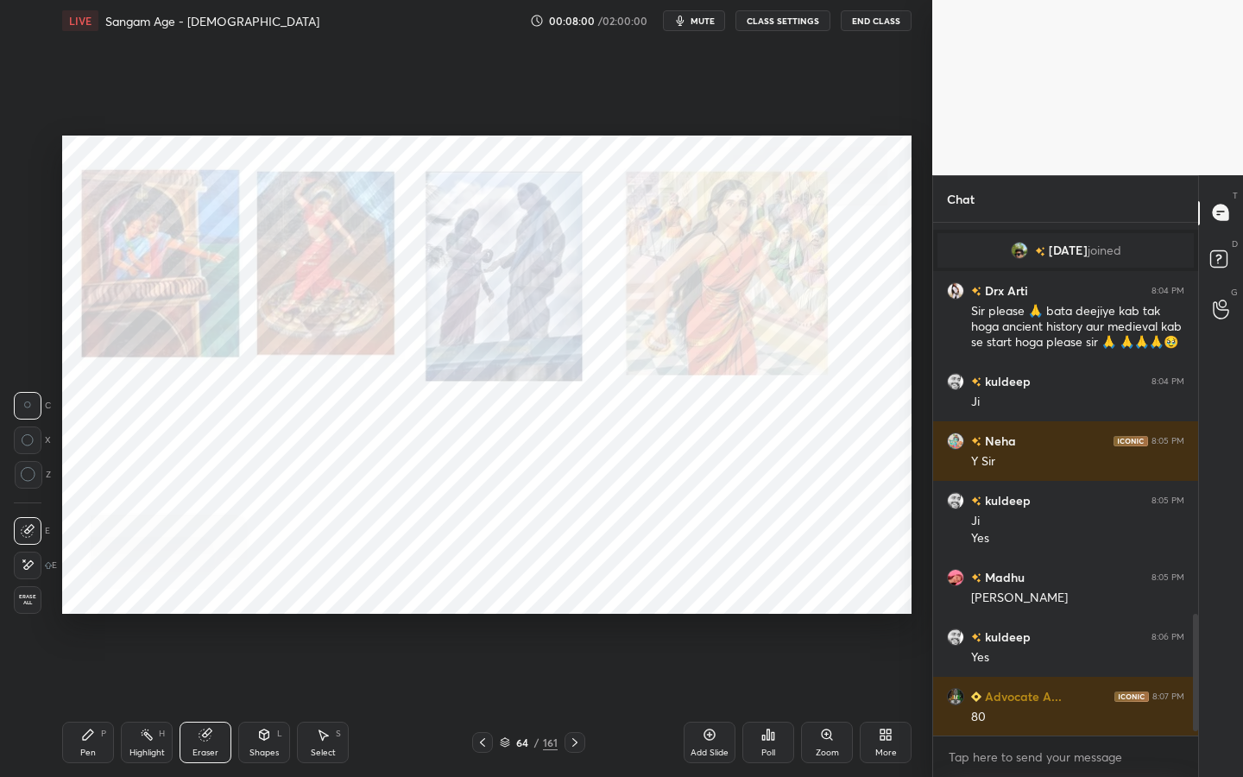
click at [28, 606] on div "Erase all" at bounding box center [28, 600] width 28 height 28
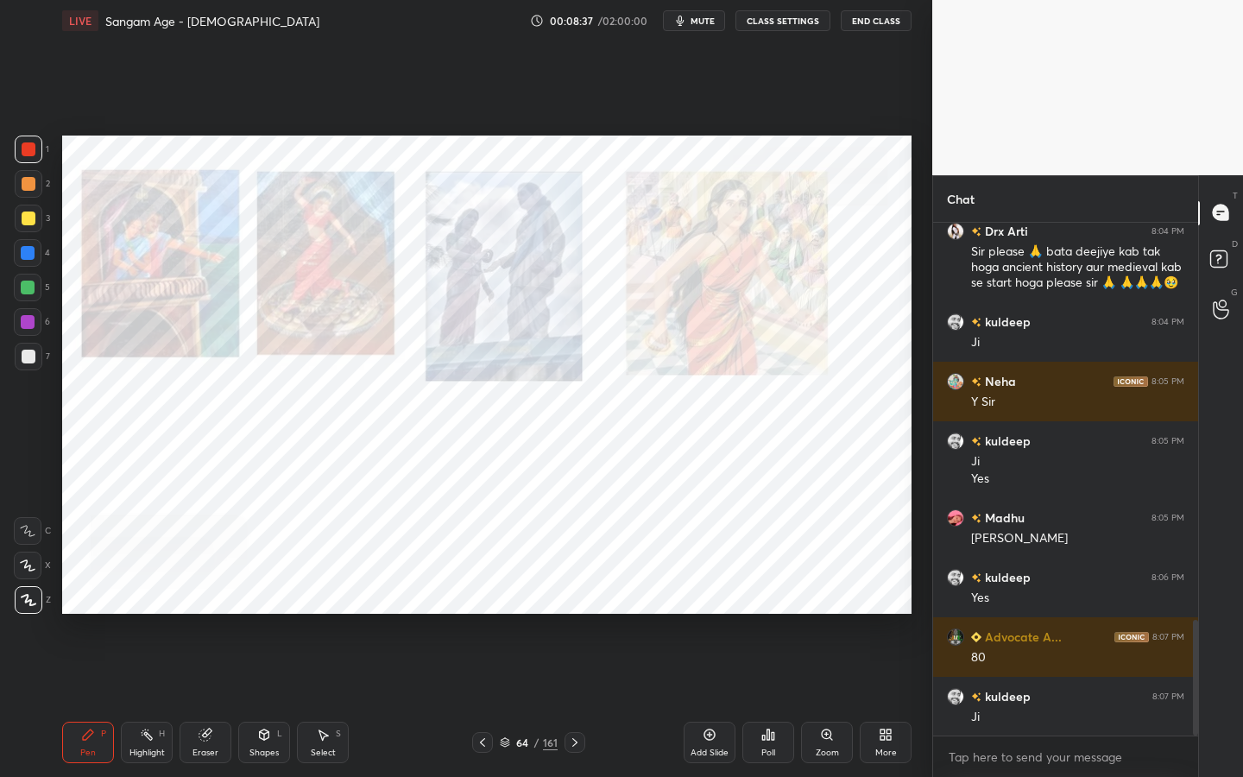
scroll to position [1772, 0]
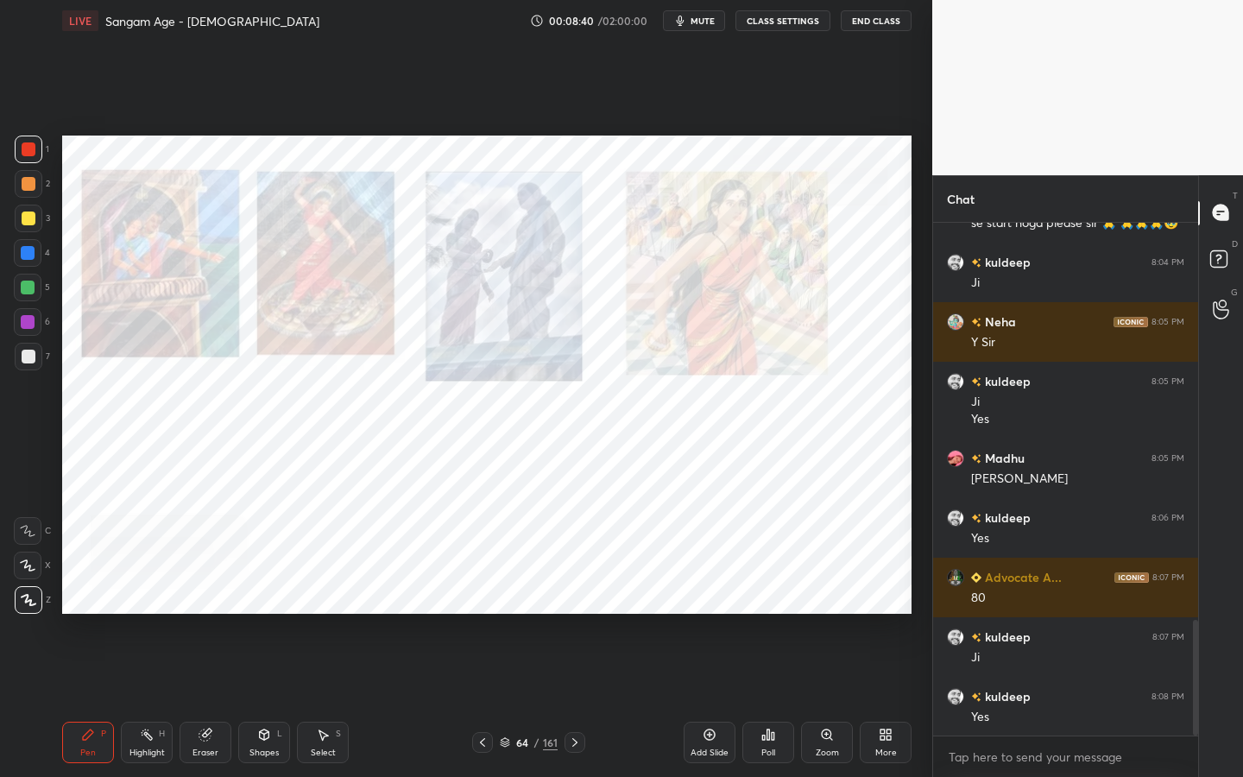
click at [212, 700] on div "Eraser" at bounding box center [206, 742] width 52 height 41
click at [26, 603] on span "Erase all" at bounding box center [28, 600] width 26 height 12
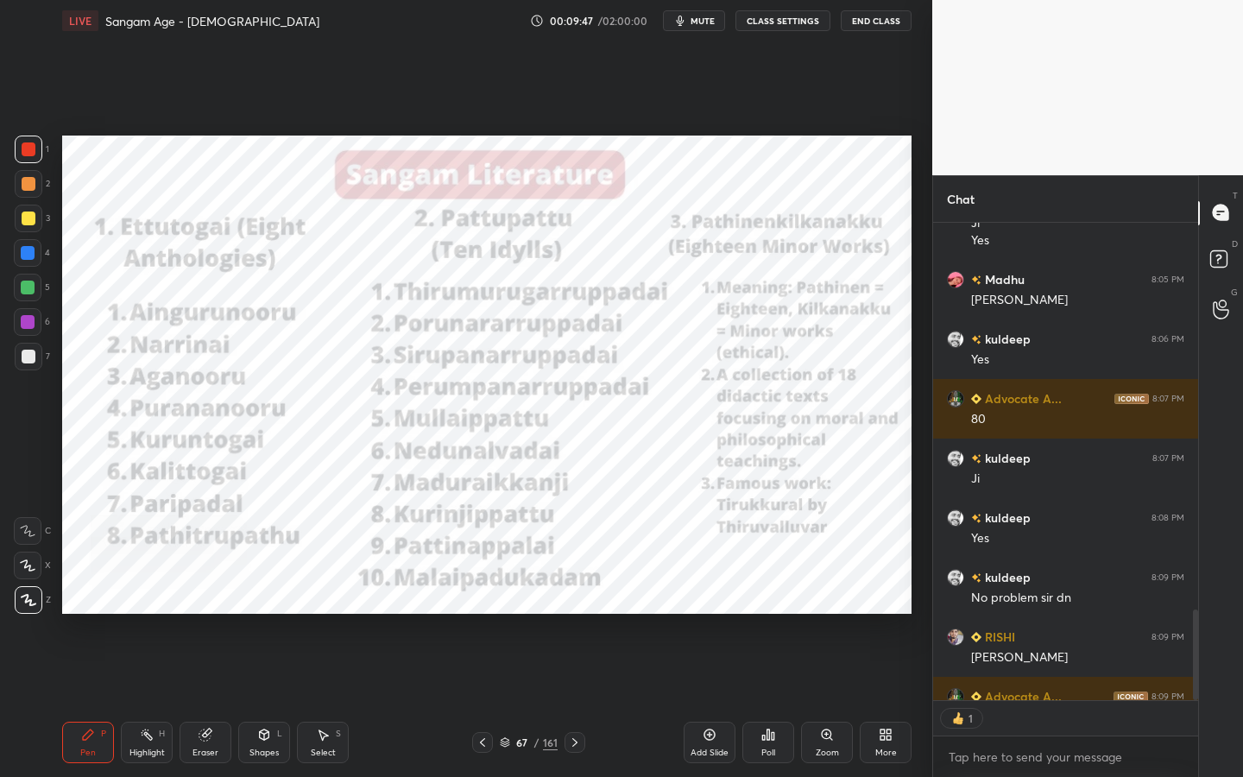
scroll to position [2046, 0]
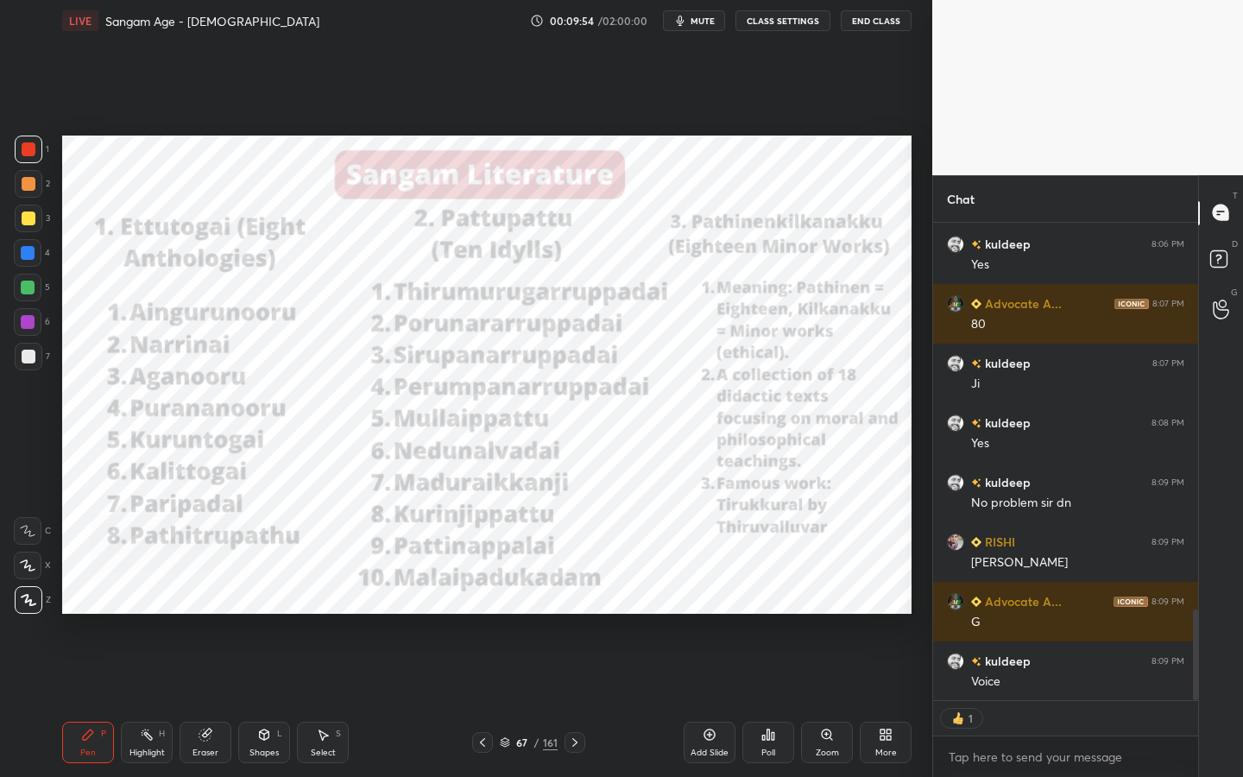
type textarea "x"
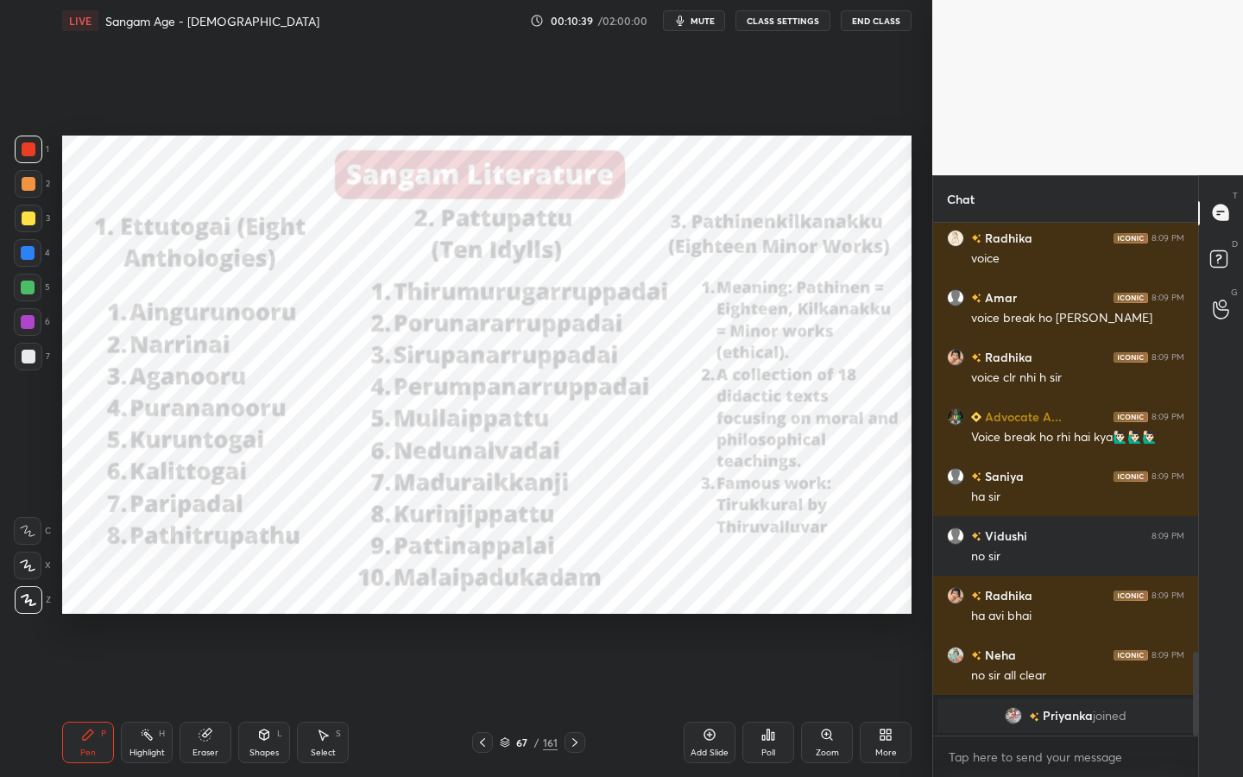
scroll to position [2307, 0]
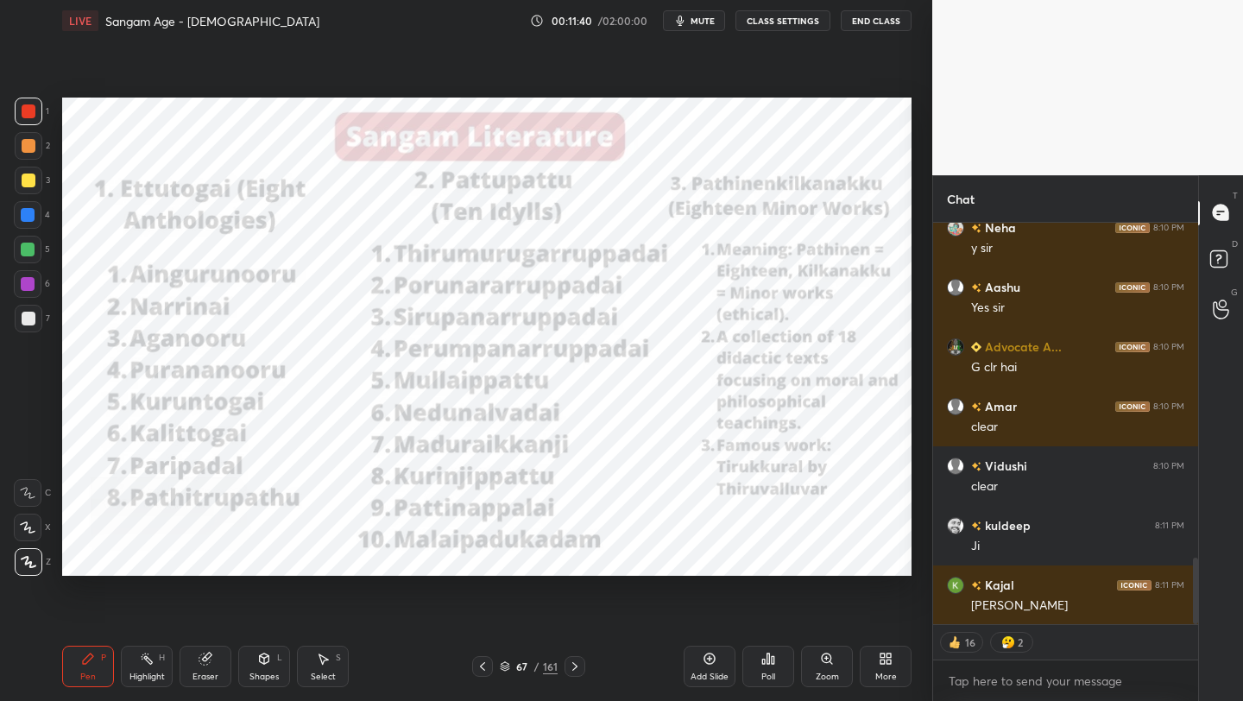
scroll to position [2098, 0]
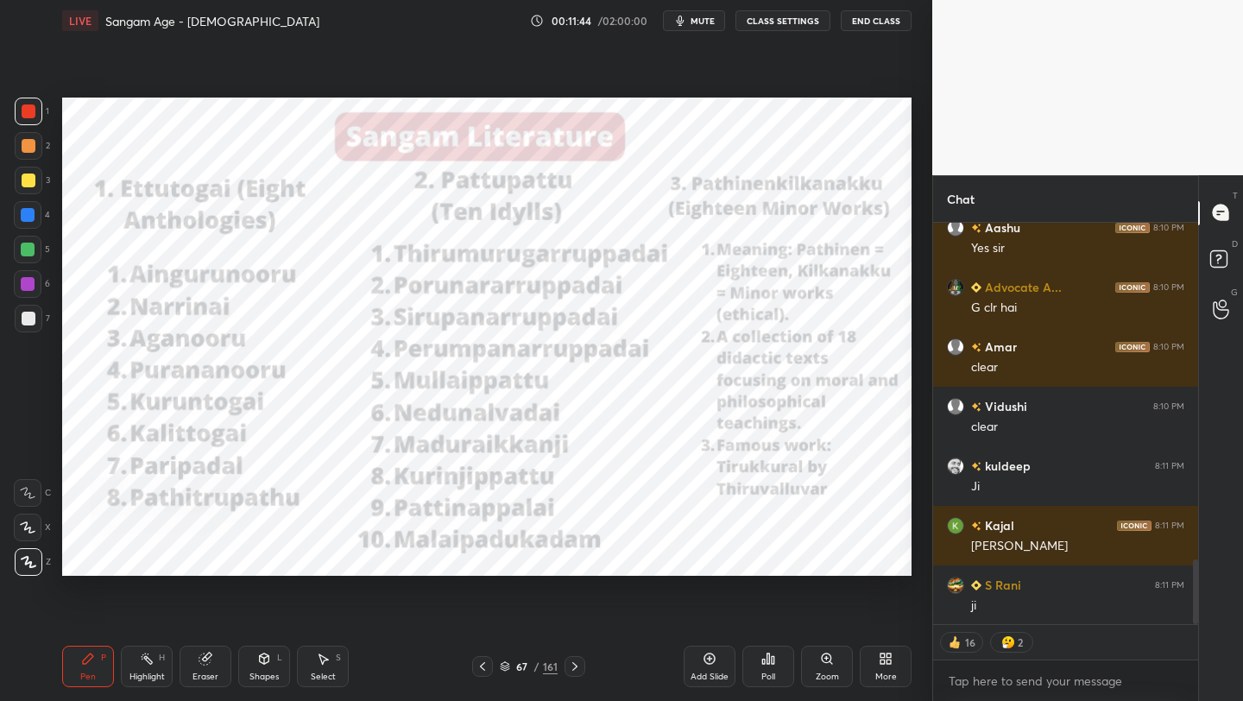
click at [885, 666] on div "More" at bounding box center [886, 666] width 52 height 41
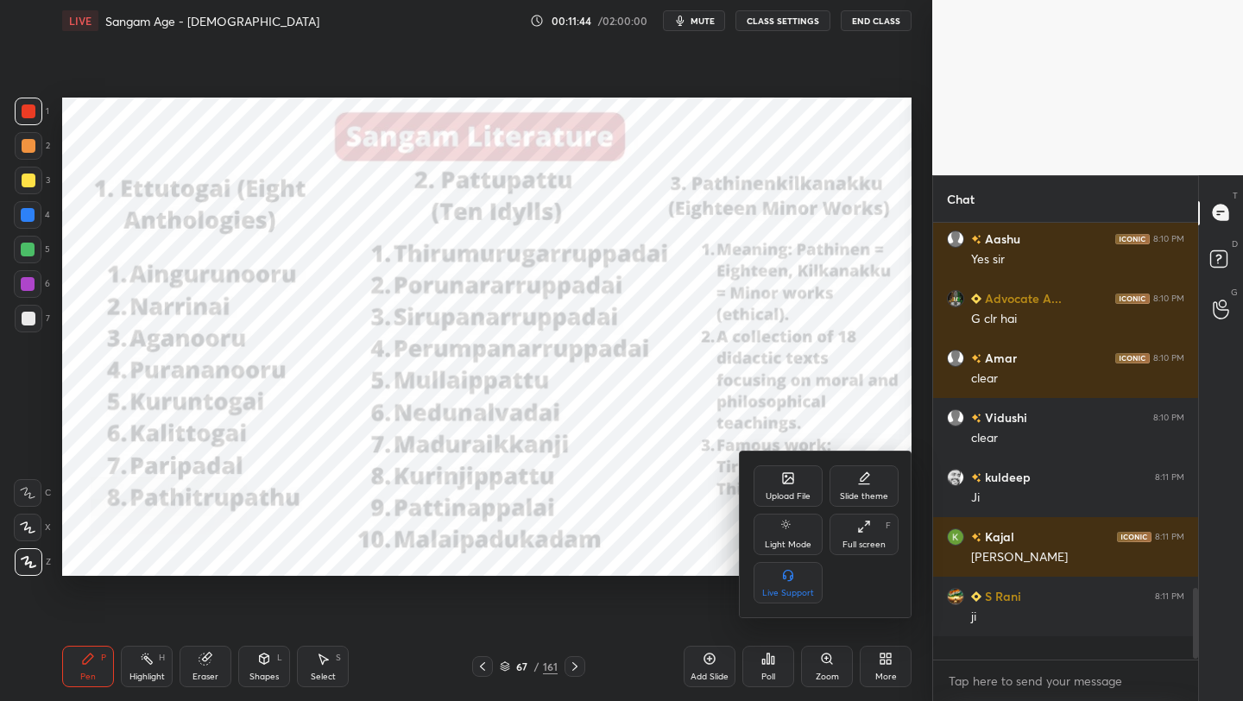
scroll to position [0, 0]
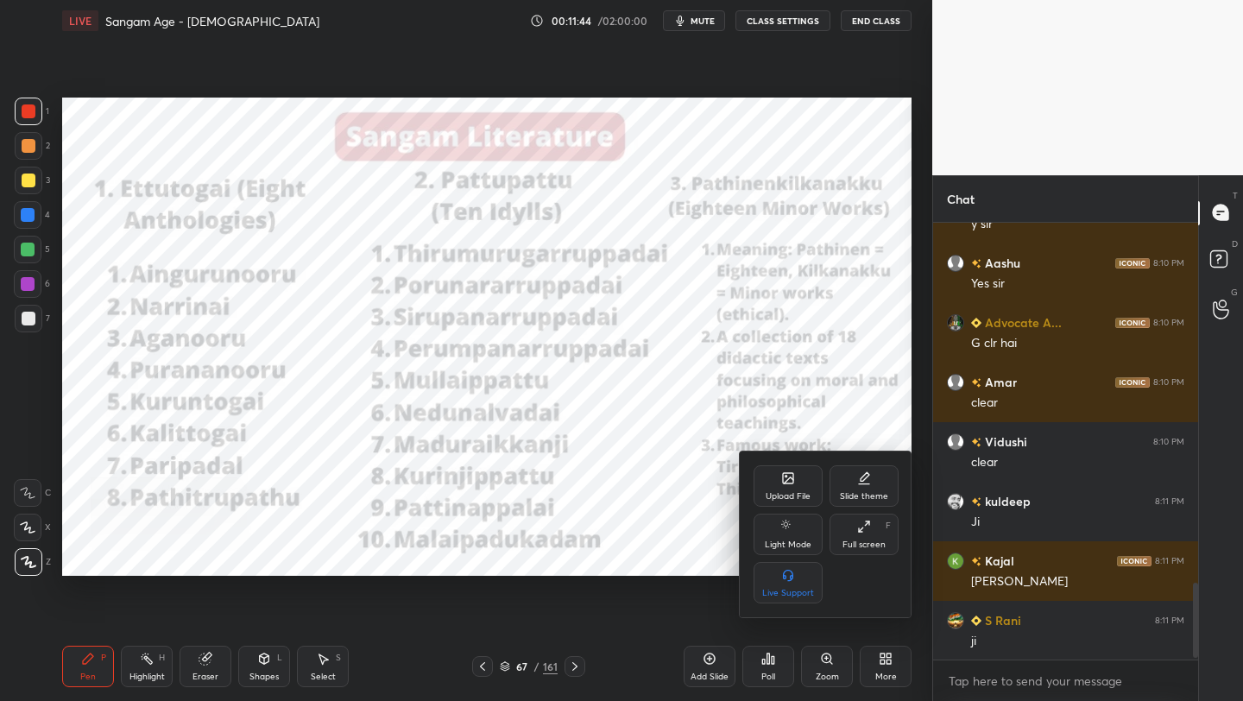
click at [861, 520] on icon at bounding box center [864, 527] width 14 height 14
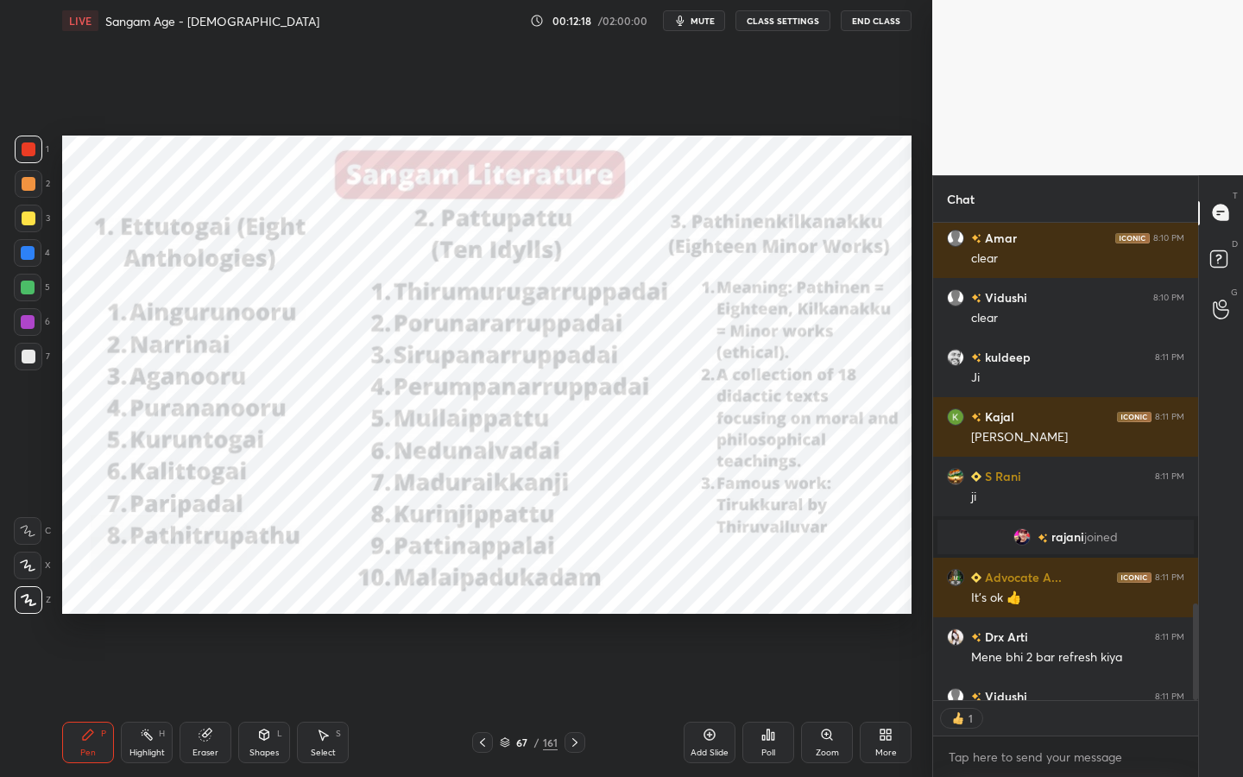
scroll to position [6, 6]
click at [275, 700] on div "Shapes L" at bounding box center [264, 742] width 52 height 41
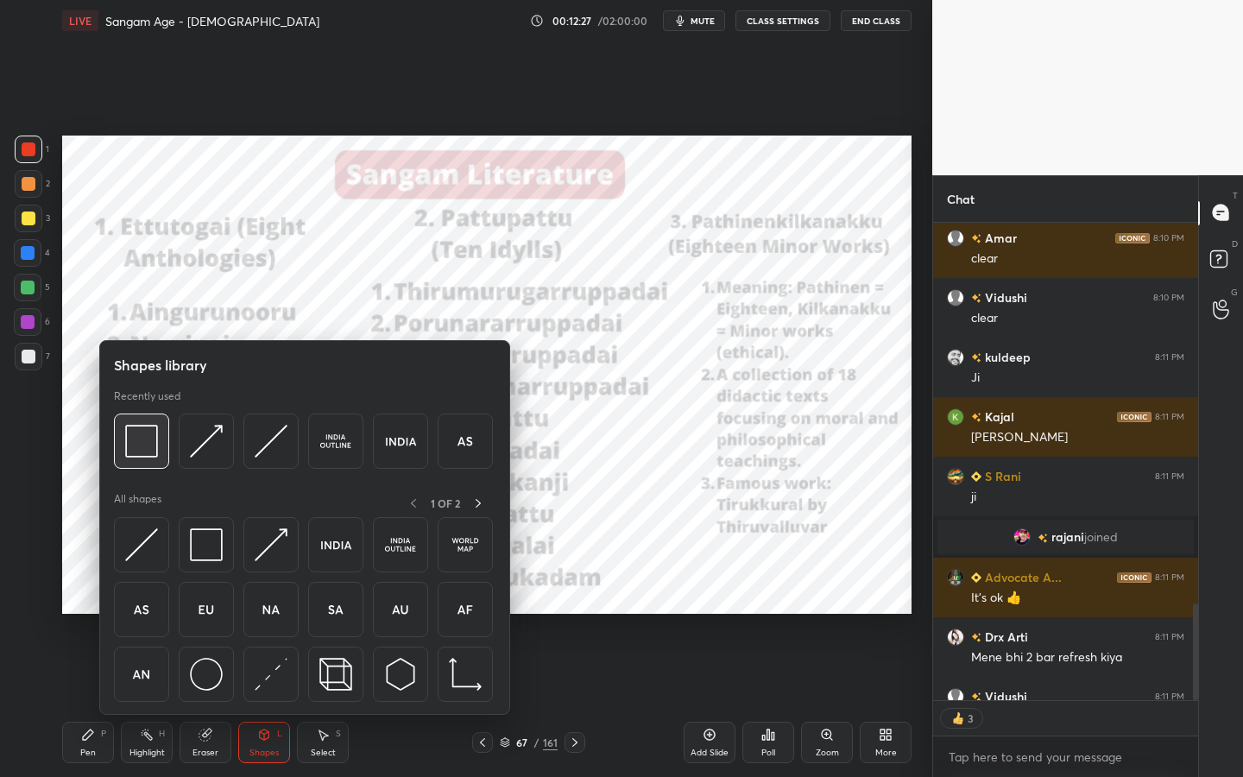
click at [134, 431] on img at bounding box center [141, 441] width 33 height 33
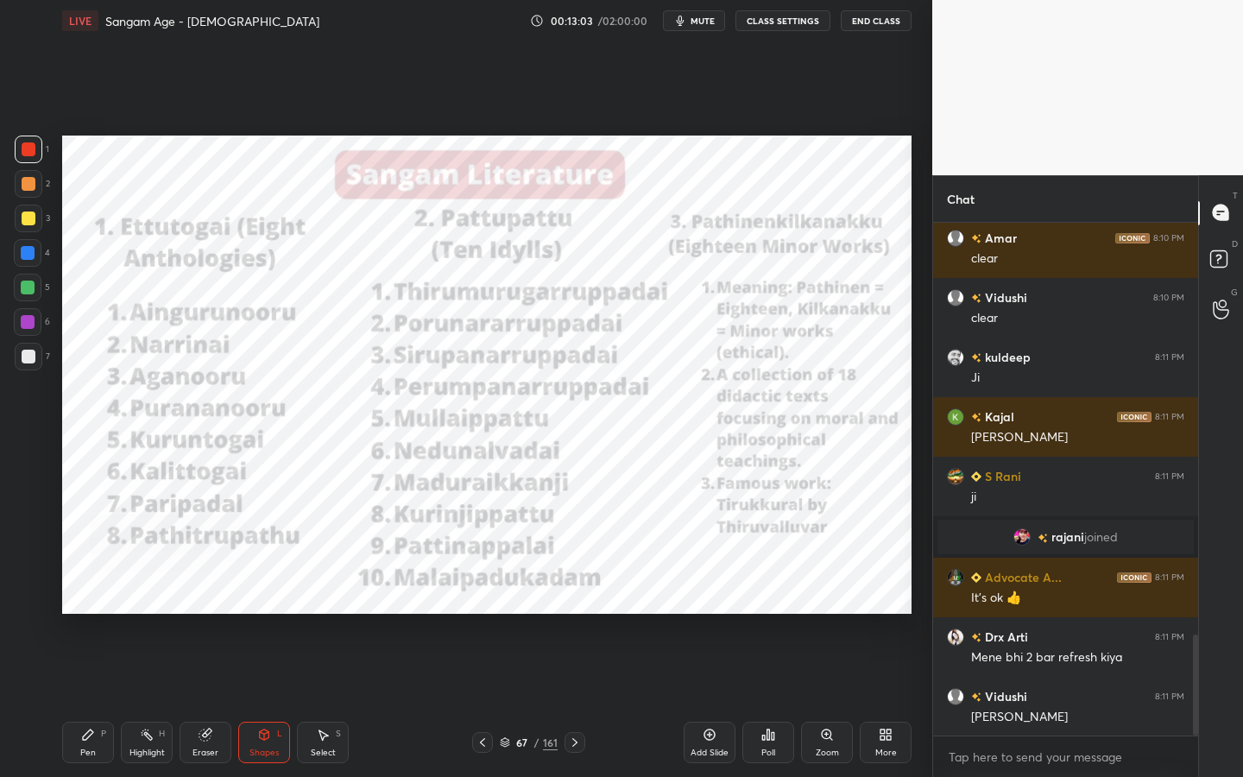
scroll to position [2086, 0]
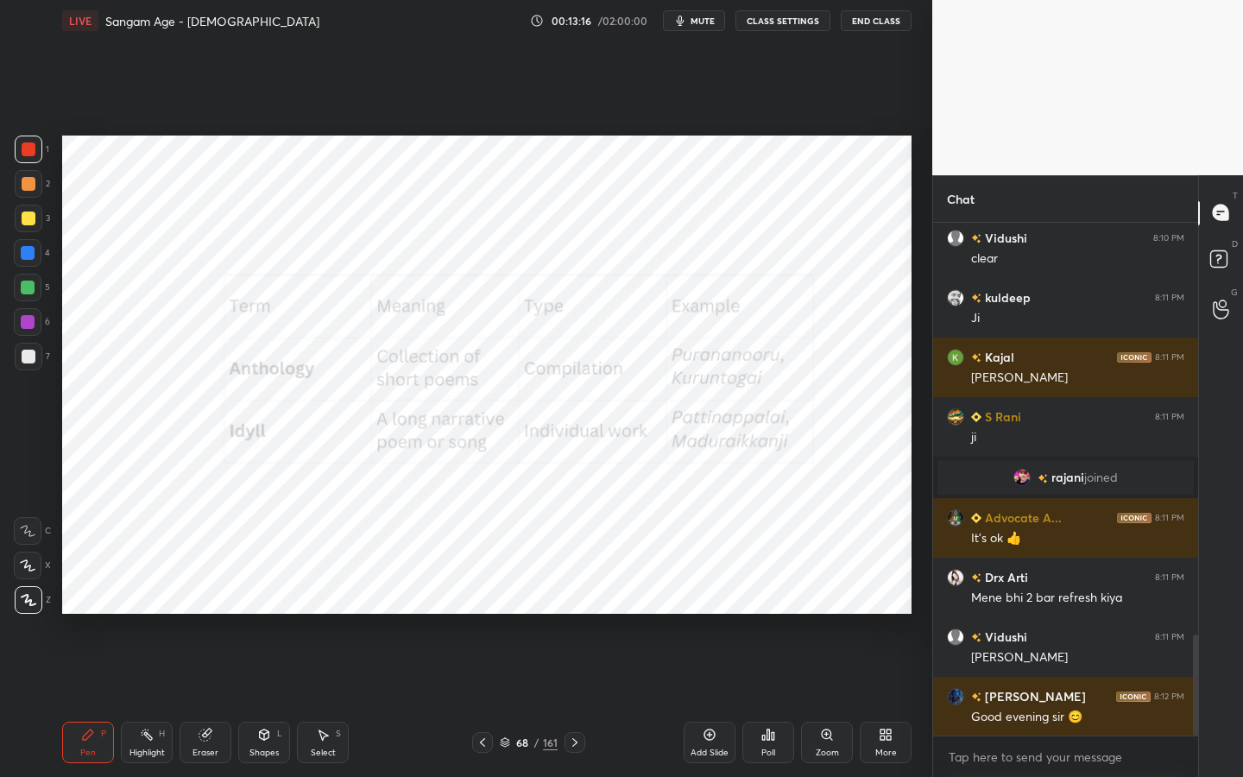
click at [837, 700] on div "Zoom" at bounding box center [827, 742] width 52 height 41
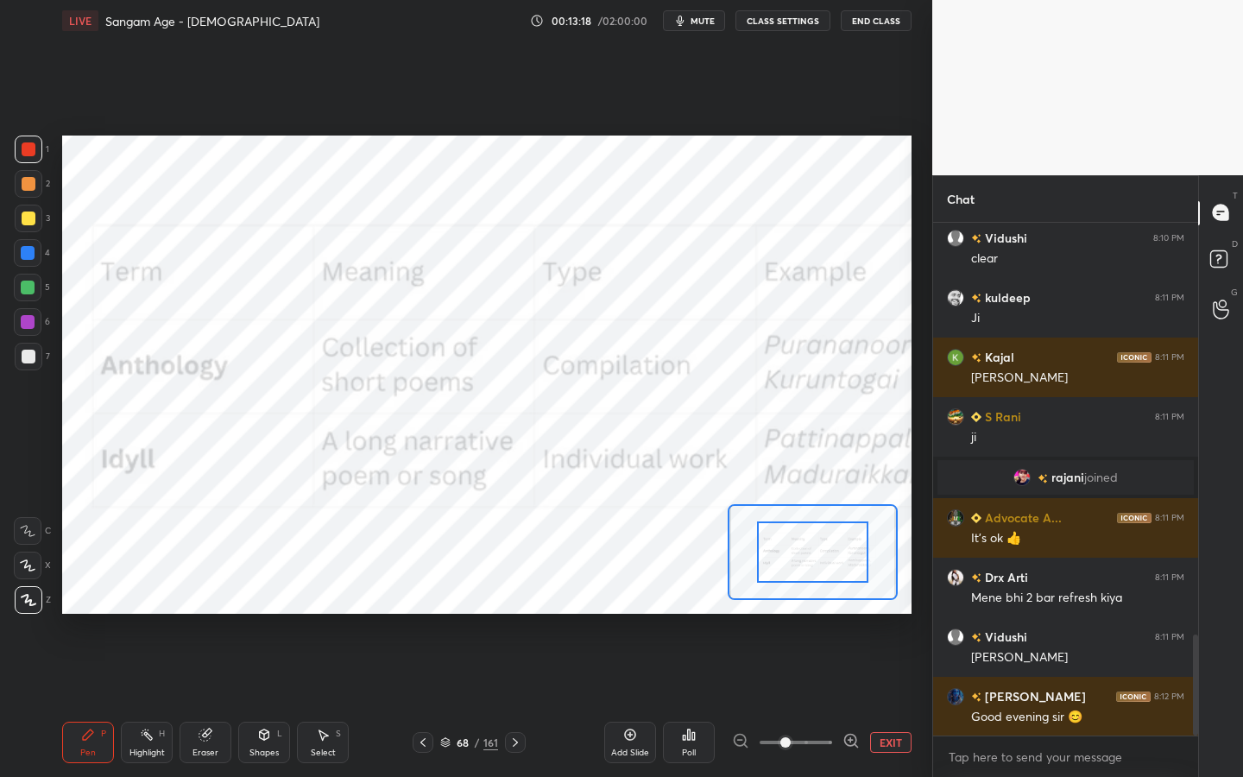
click at [878, 700] on button "EXIT" at bounding box center [890, 742] width 41 height 21
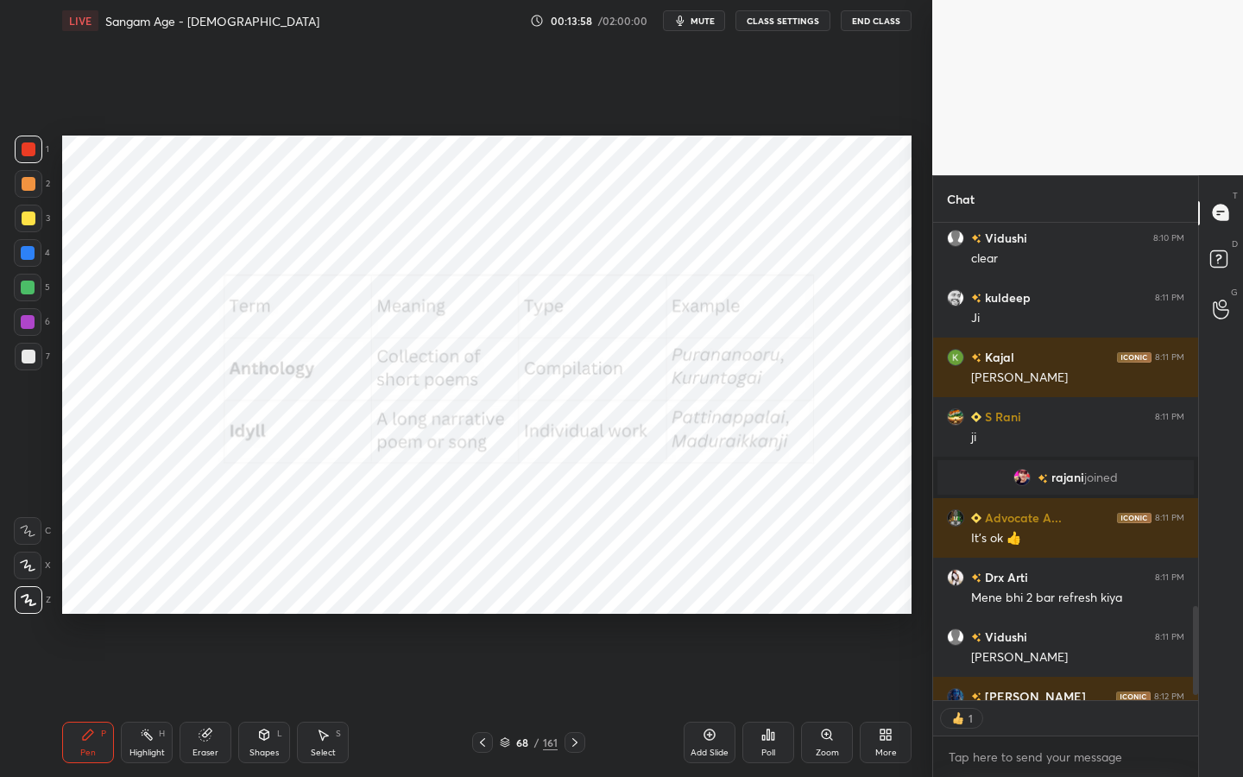
scroll to position [6, 6]
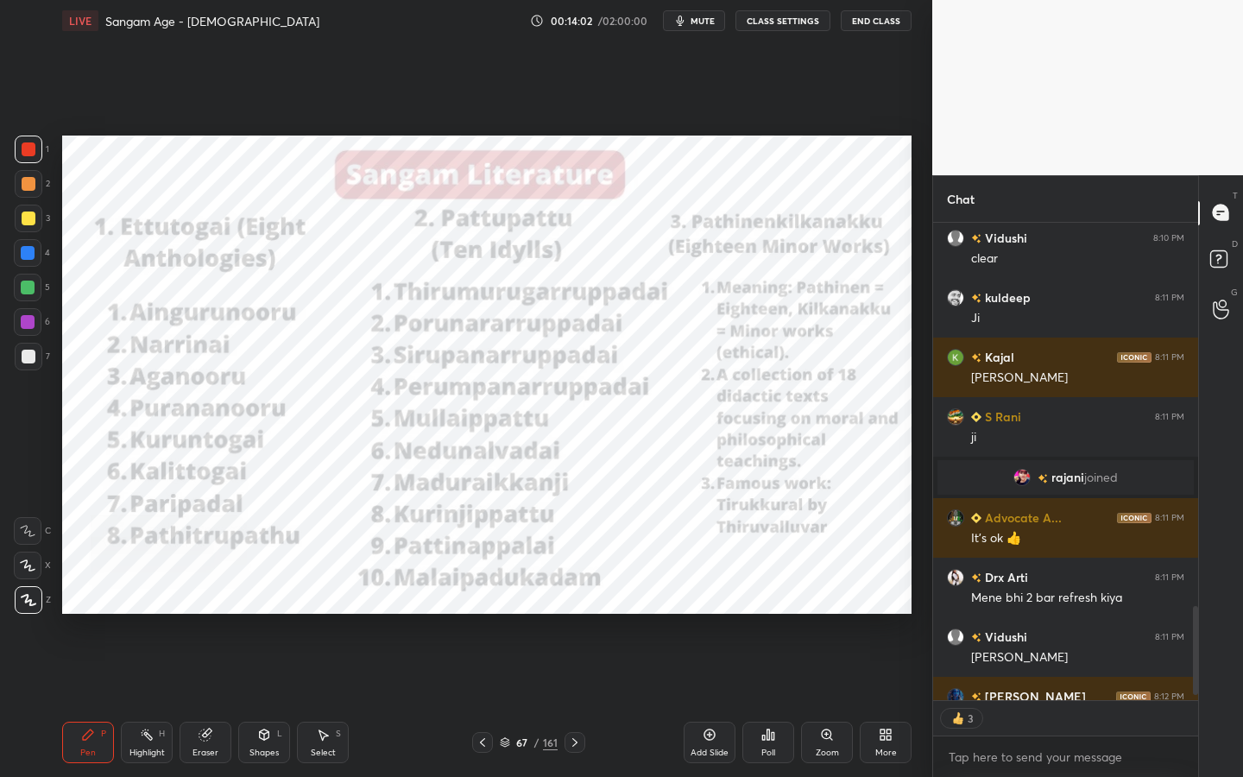
click at [218, 700] on div "Eraser" at bounding box center [206, 742] width 52 height 41
click at [28, 607] on div "Erase all" at bounding box center [28, 600] width 28 height 28
click at [247, 700] on div "Shapes L" at bounding box center [264, 742] width 52 height 41
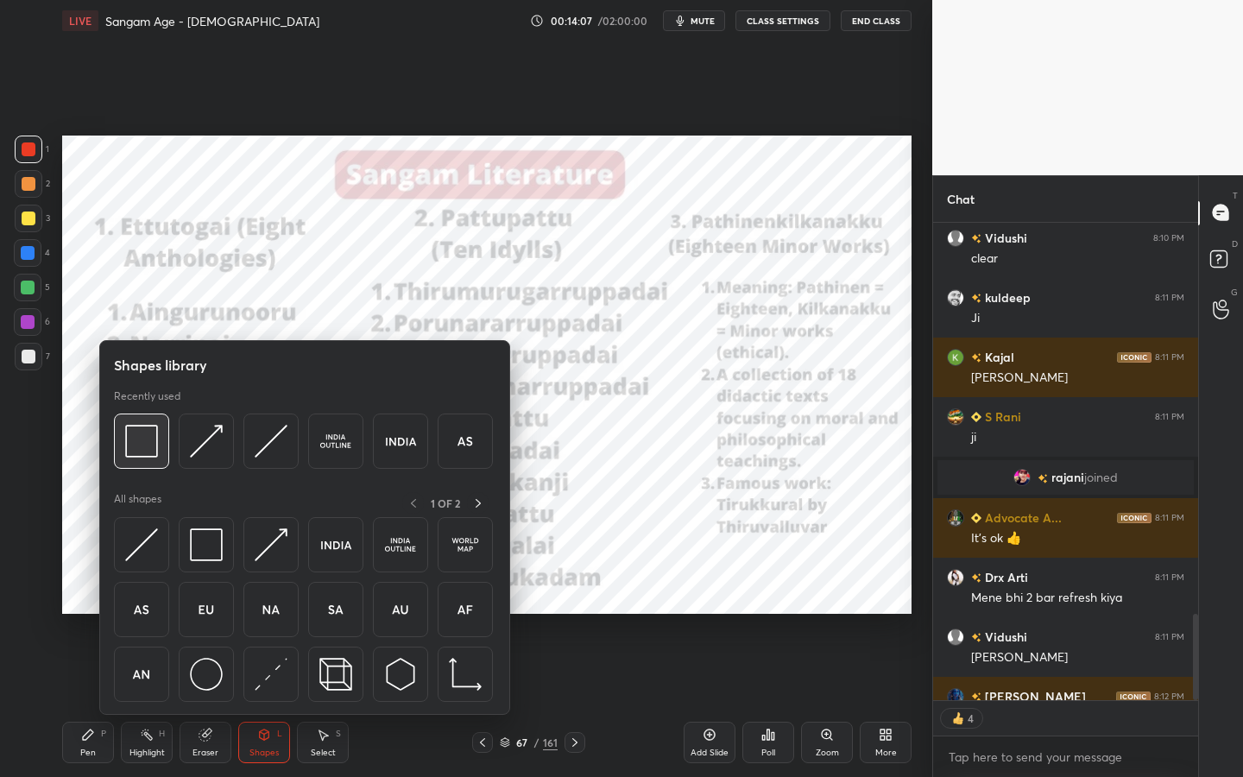
scroll to position [2181, 0]
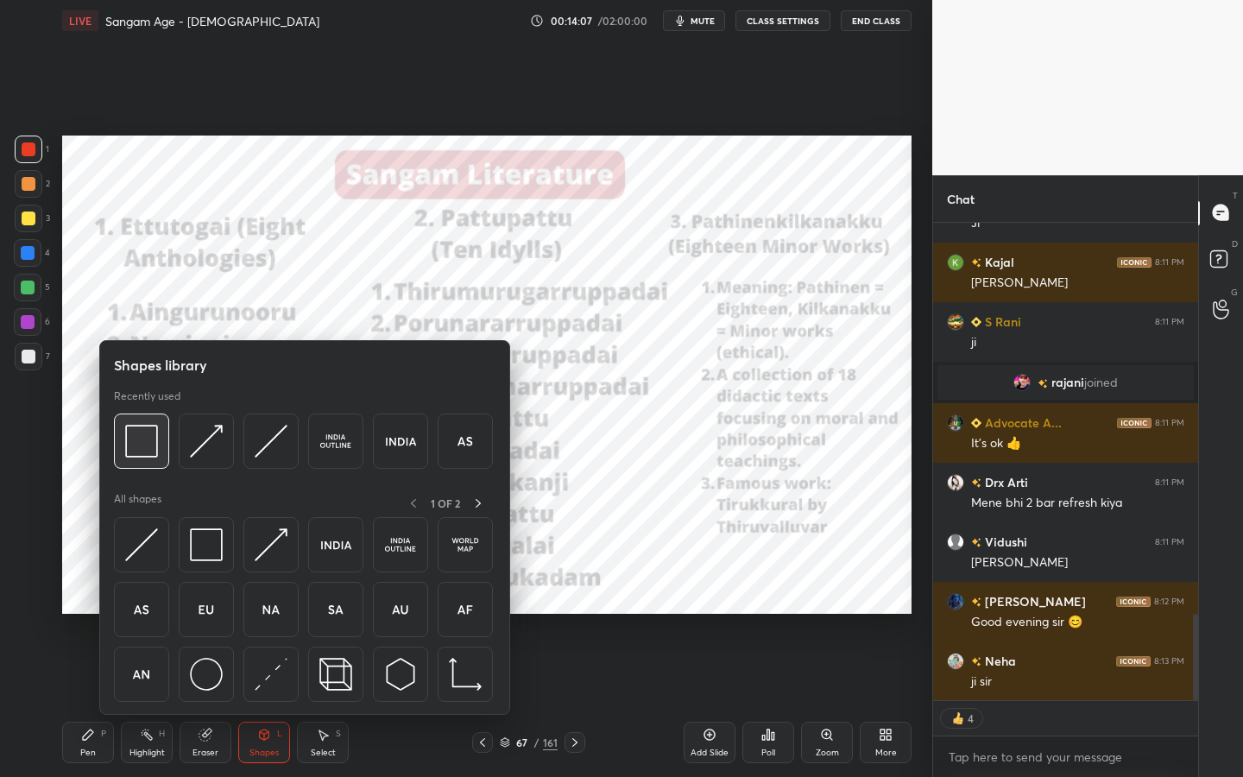
click at [160, 449] on div at bounding box center [141, 441] width 55 height 55
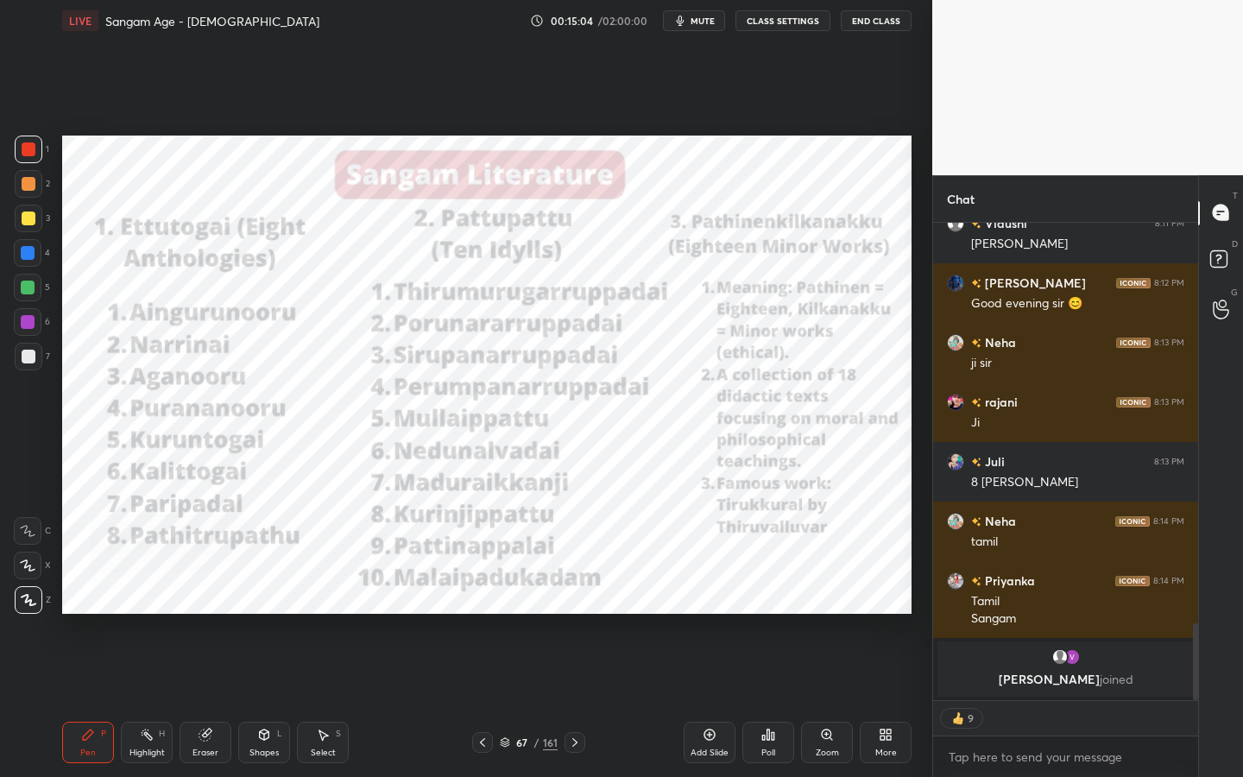
scroll to position [2399, 0]
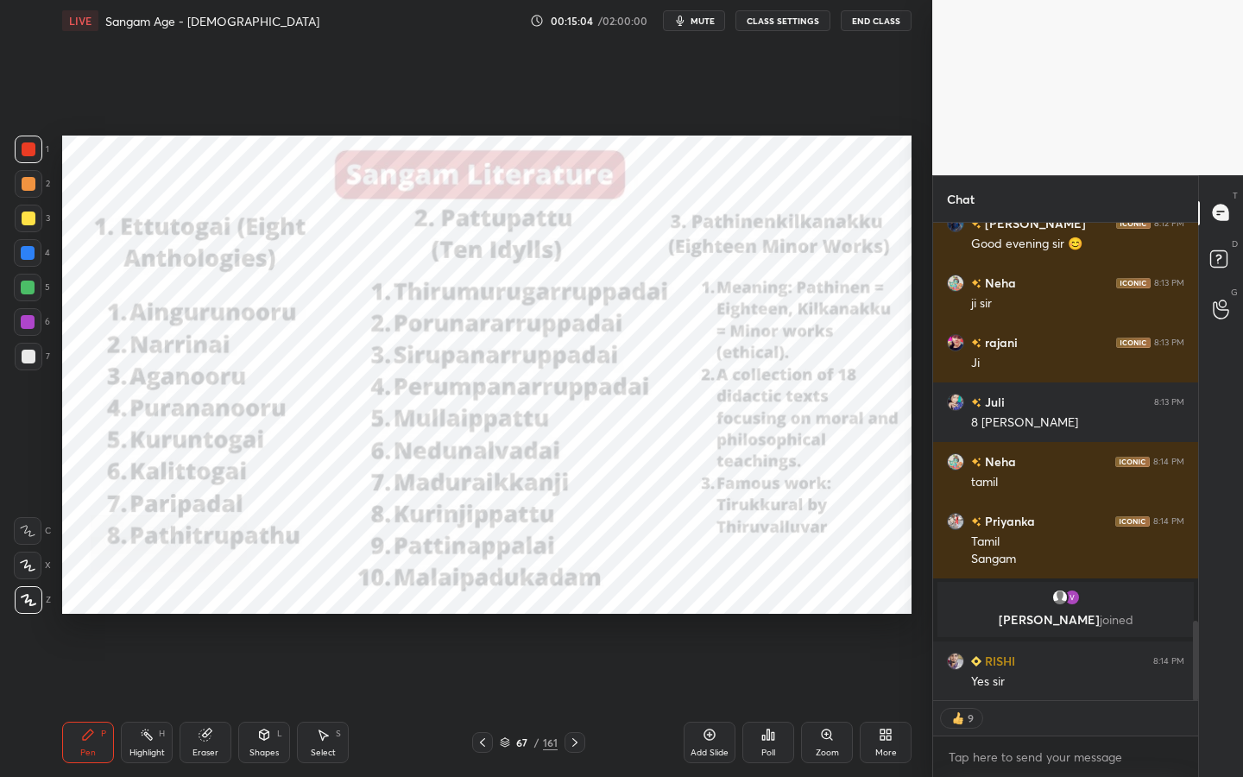
drag, startPoint x: 211, startPoint y: 753, endPoint x: 206, endPoint y: 739, distance: 14.5
click at [211, 700] on div "Eraser" at bounding box center [206, 752] width 26 height 9
click at [29, 598] on span "Erase all" at bounding box center [28, 600] width 26 height 12
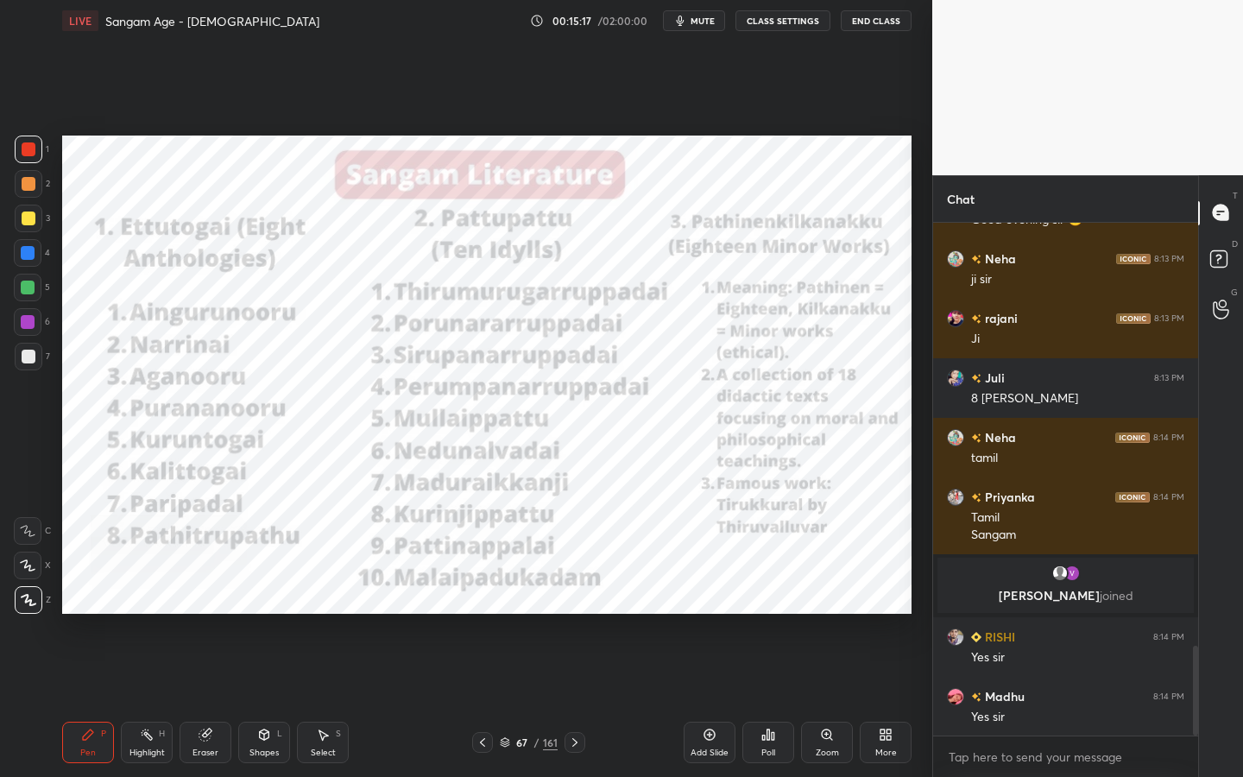
scroll to position [2483, 0]
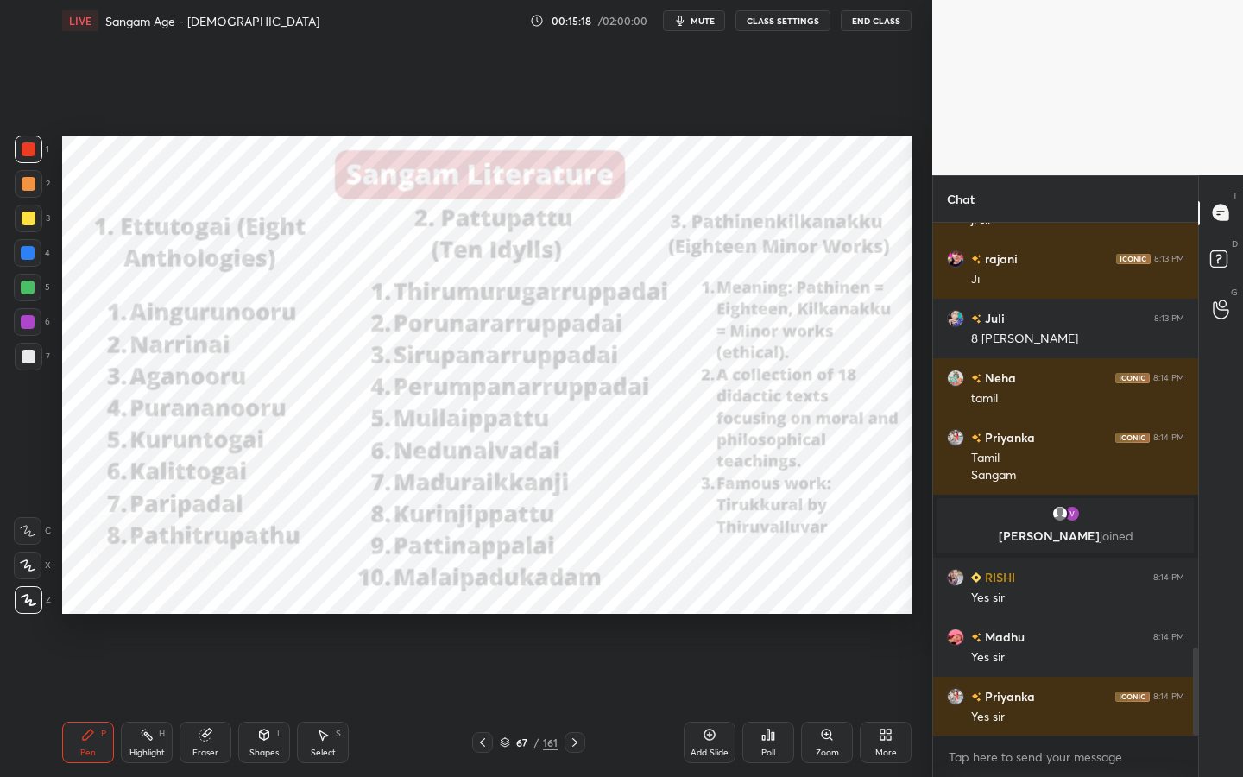
click at [264, 700] on div "Shapes" at bounding box center [263, 752] width 29 height 9
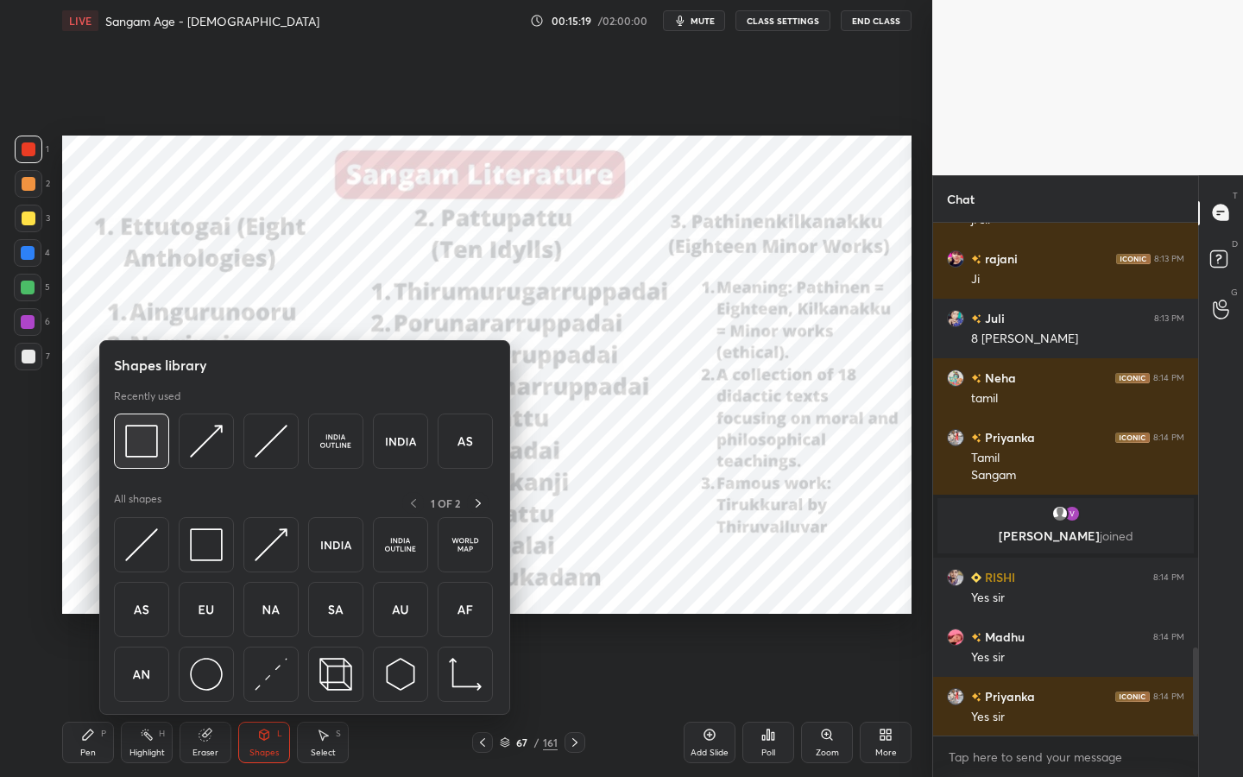
click at [154, 455] on img at bounding box center [141, 441] width 33 height 33
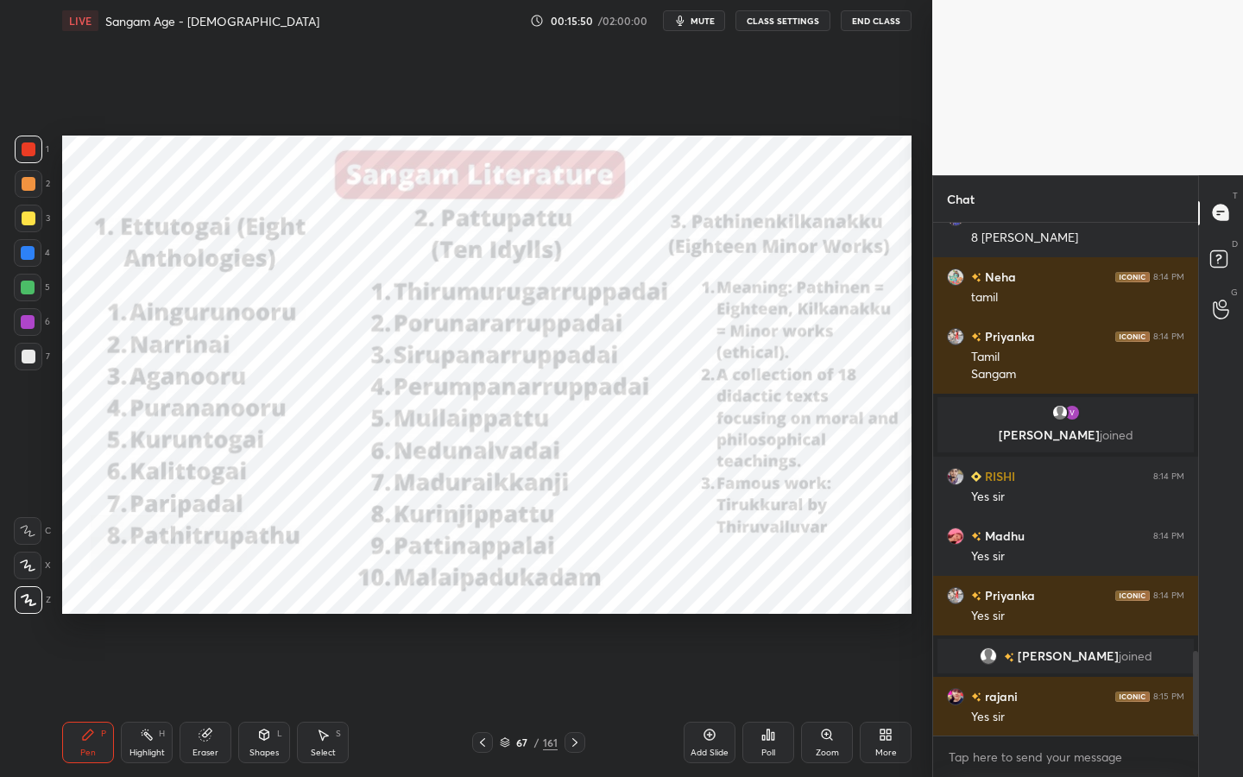
scroll to position [2594, 0]
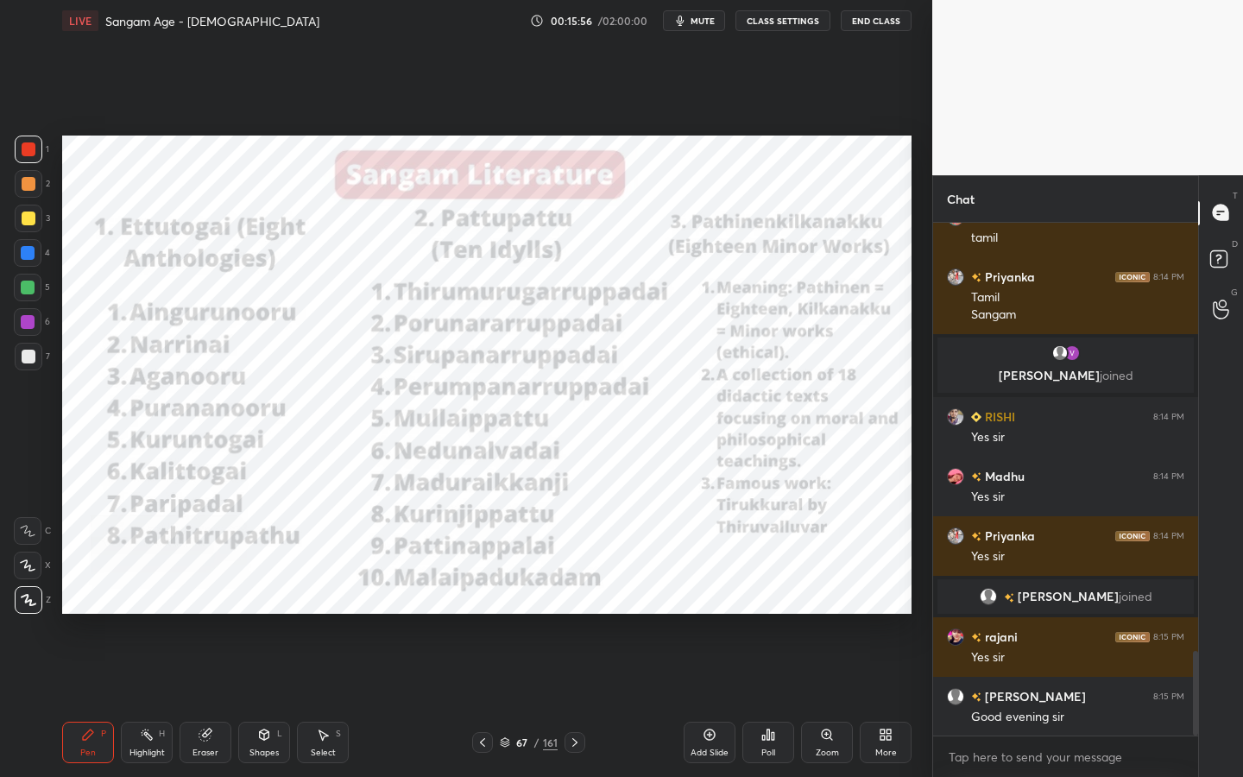
drag, startPoint x: 274, startPoint y: 748, endPoint x: 278, endPoint y: 741, distance: 8.9
click at [274, 700] on div "Shapes" at bounding box center [263, 752] width 29 height 9
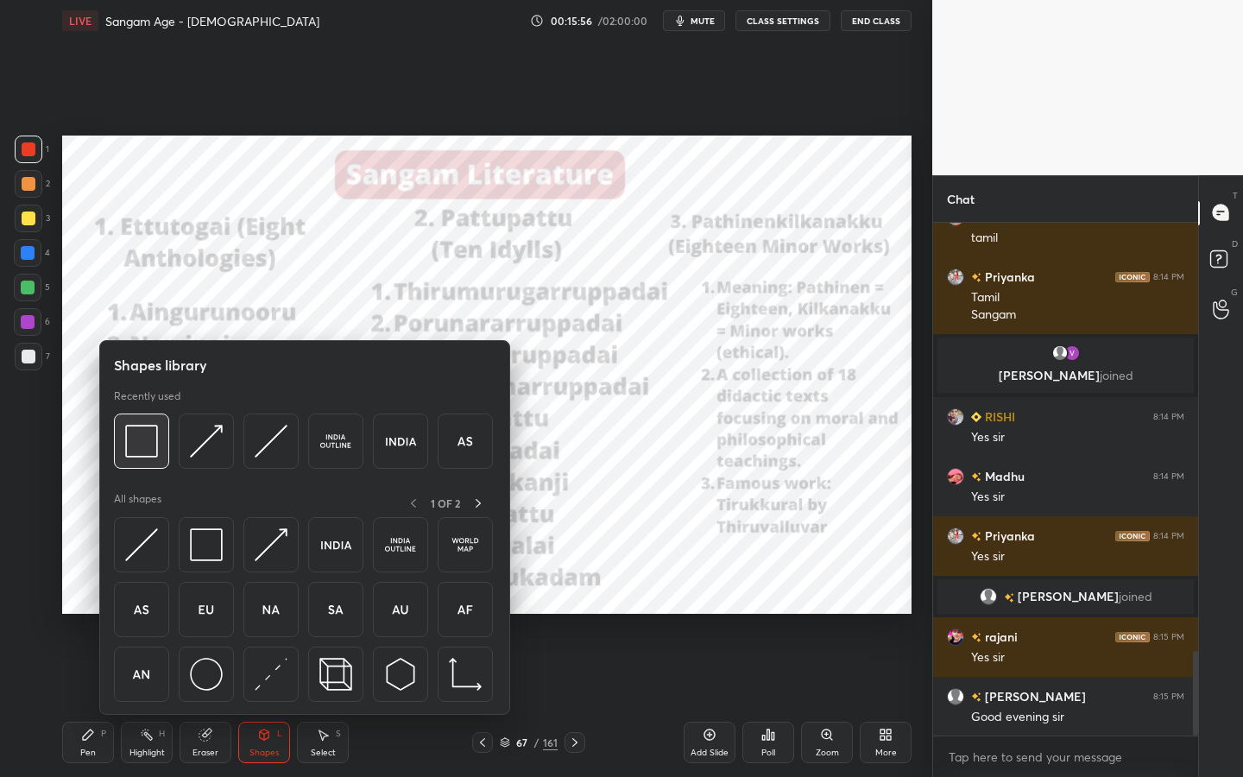
click at [138, 432] on img at bounding box center [141, 441] width 33 height 33
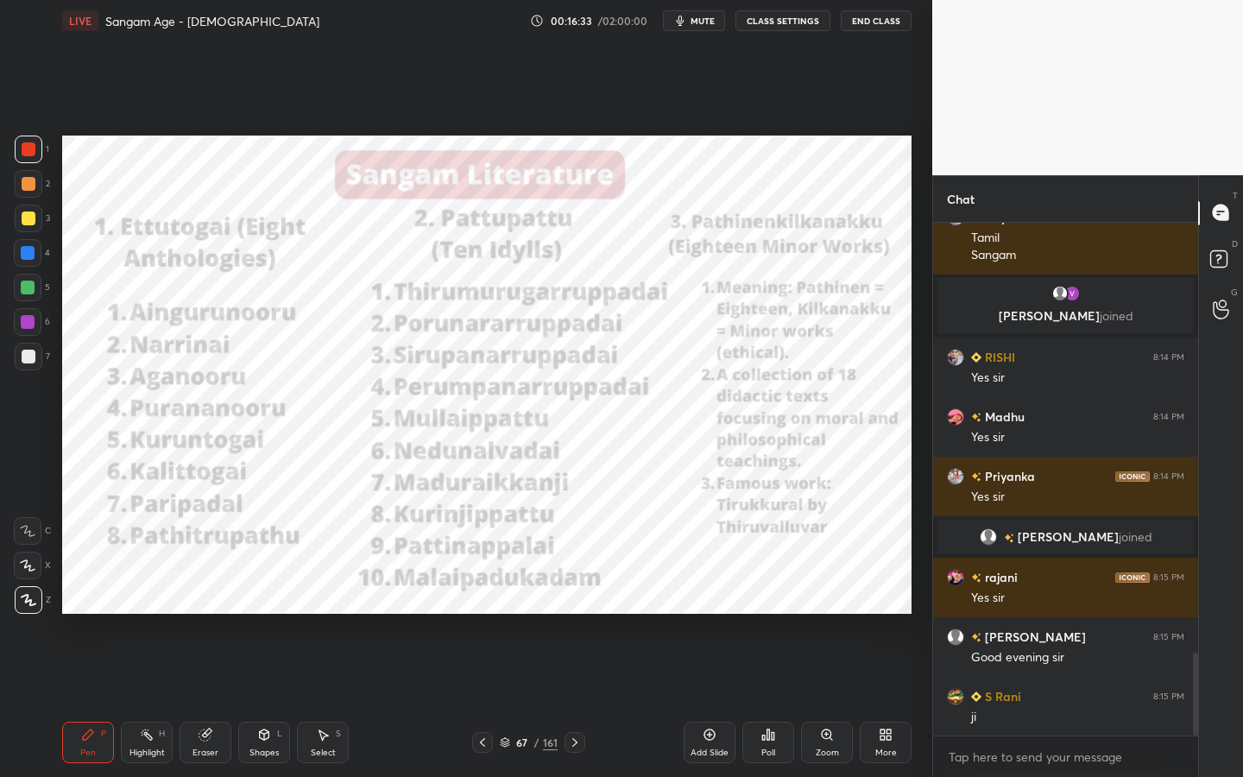
scroll to position [6, 6]
click at [545, 700] on div "Pen P Highlight H Eraser Shapes L Select S 67 / 161 Add Slide Poll Zoom More" at bounding box center [486, 742] width 849 height 69
click at [544, 700] on div "161" at bounding box center [550, 743] width 15 height 16
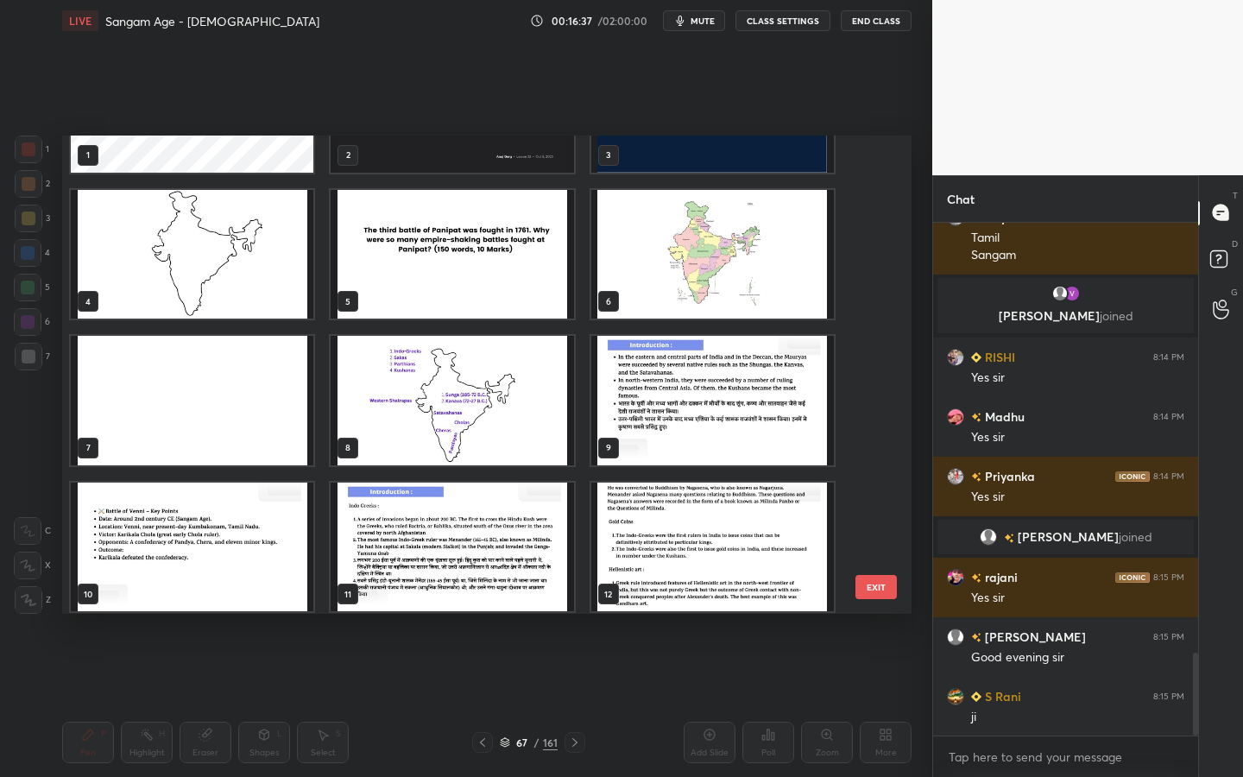
scroll to position [113, 0]
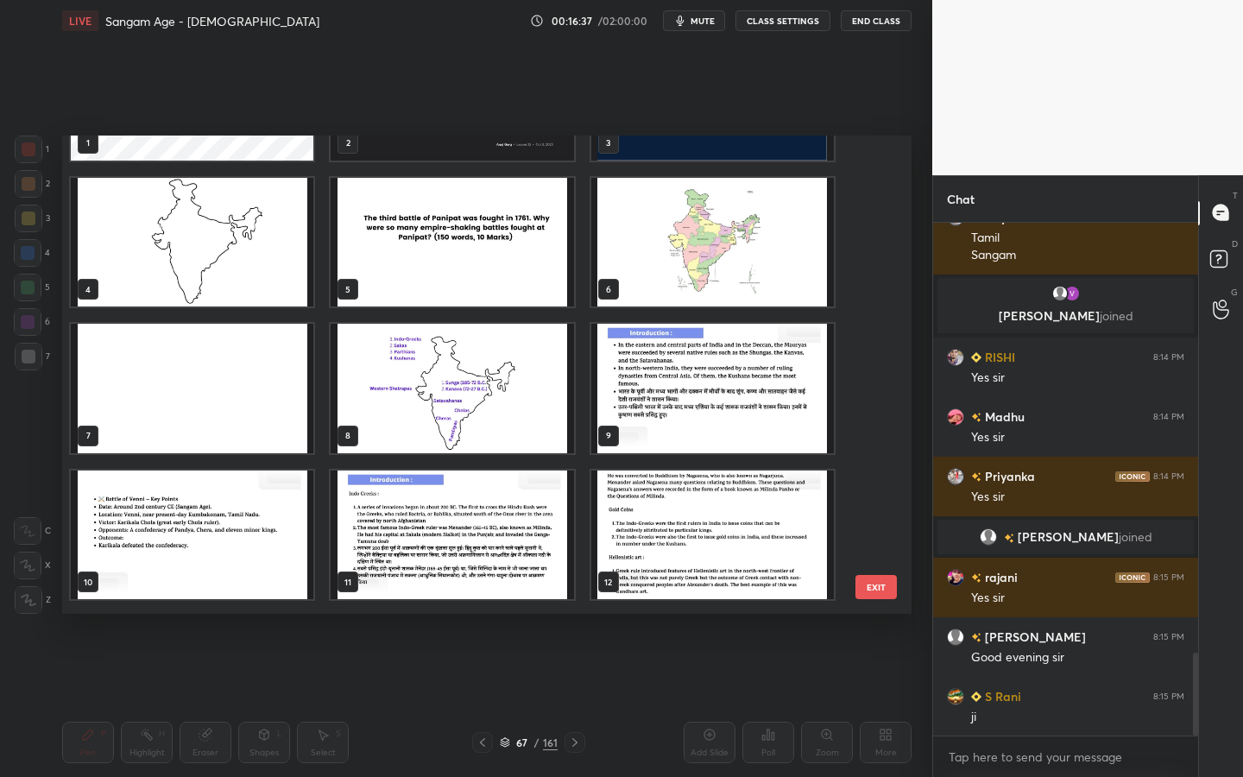
click at [449, 420] on img "grid" at bounding box center [452, 388] width 243 height 129
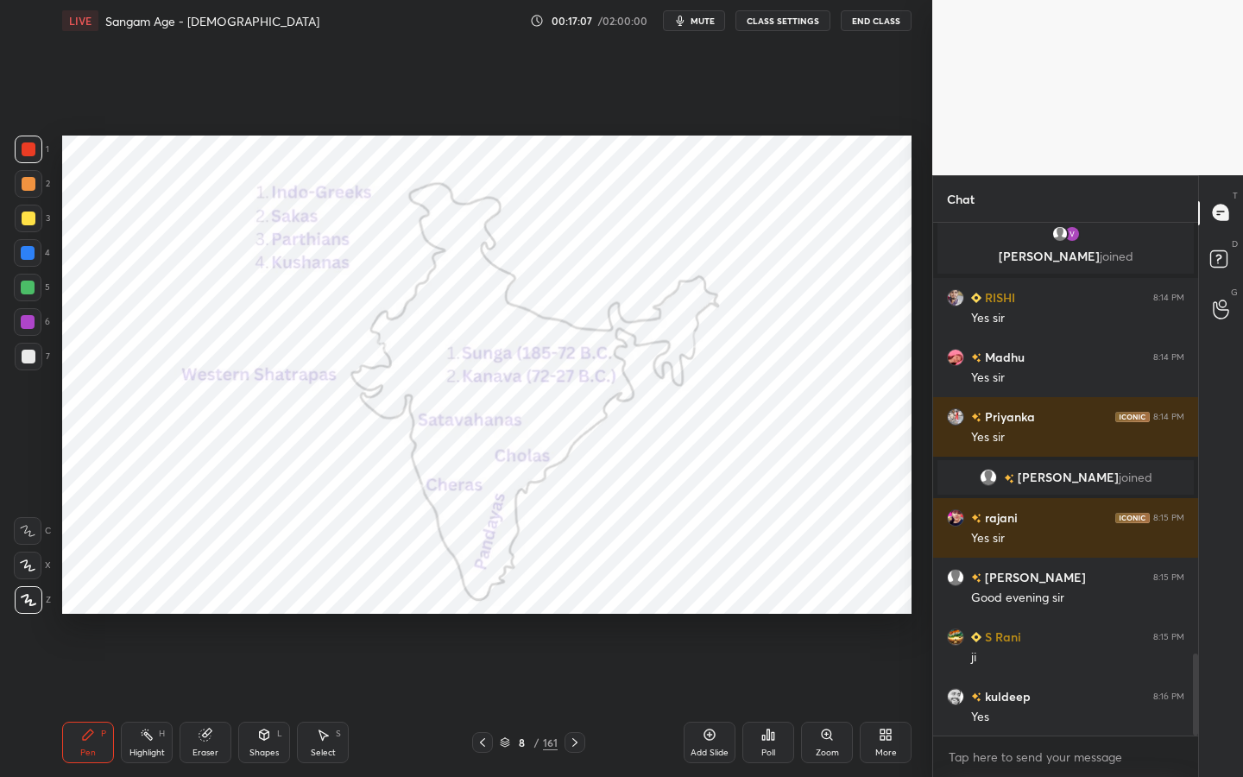
scroll to position [2773, 0]
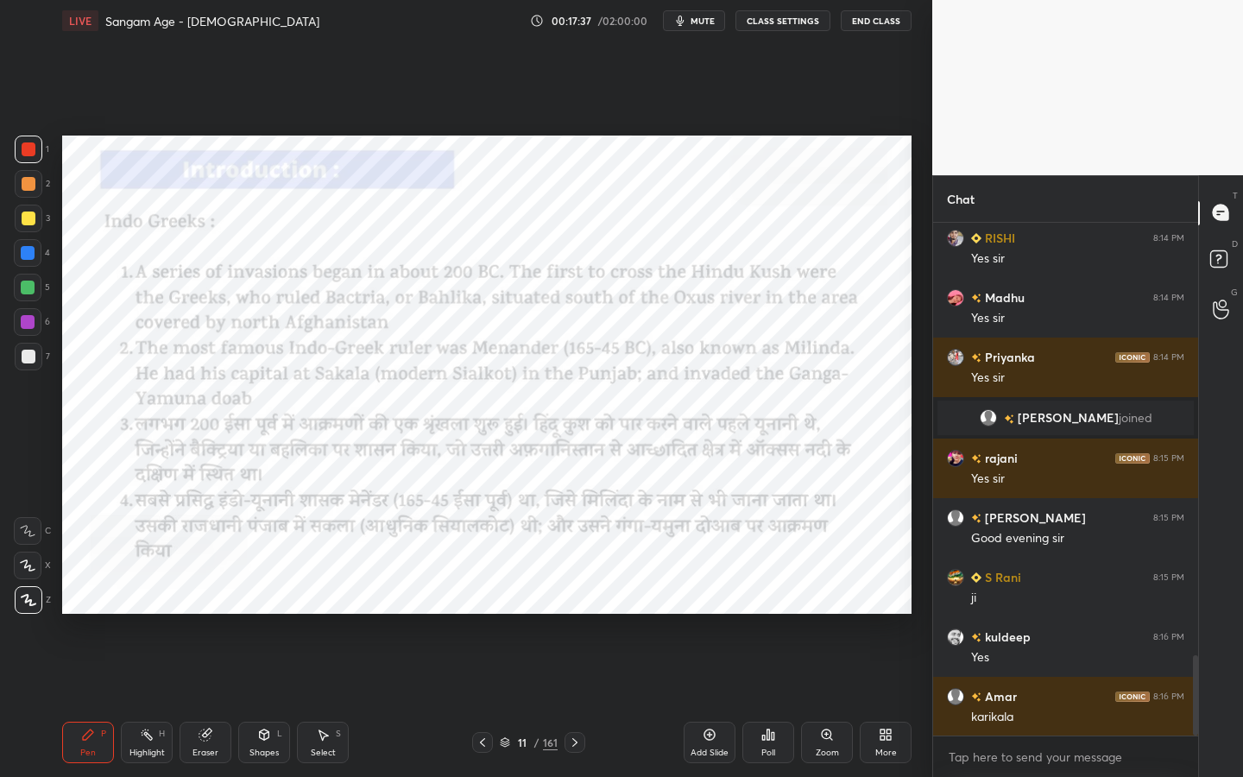
click at [536, 700] on div "/" at bounding box center [536, 742] width 5 height 10
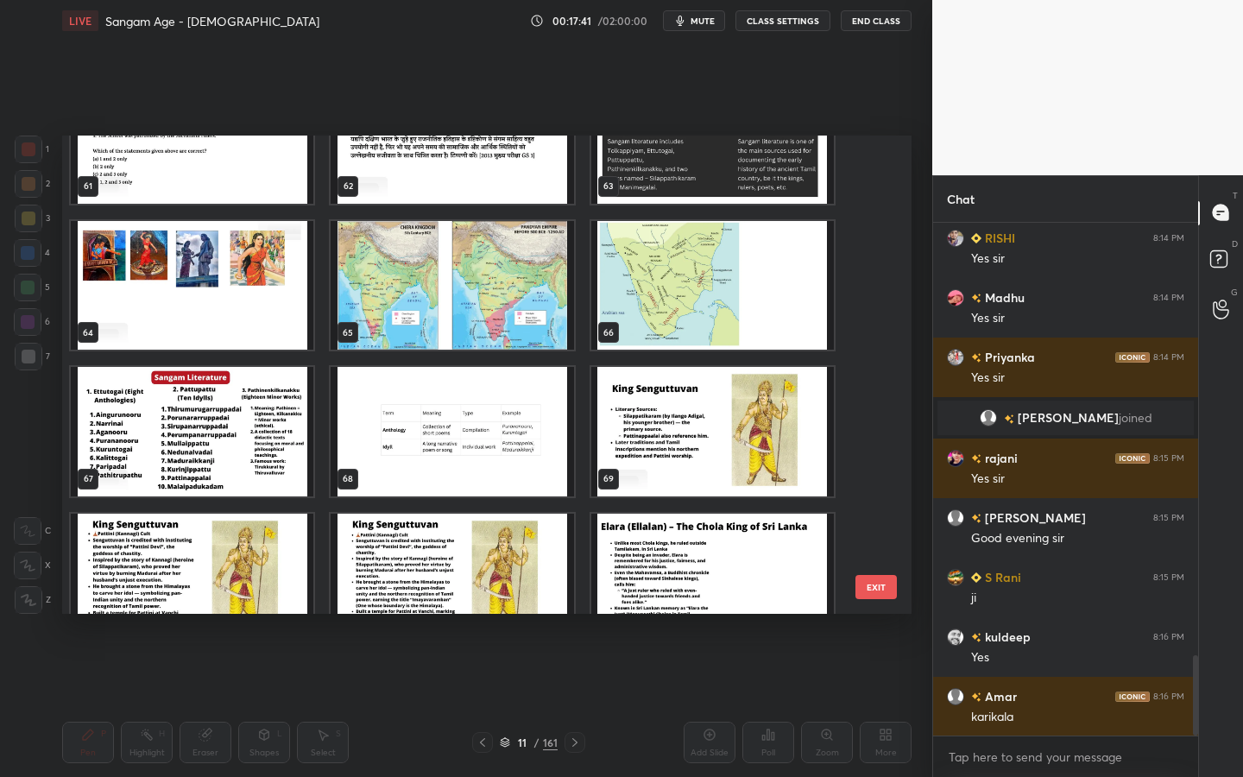
scroll to position [2944, 0]
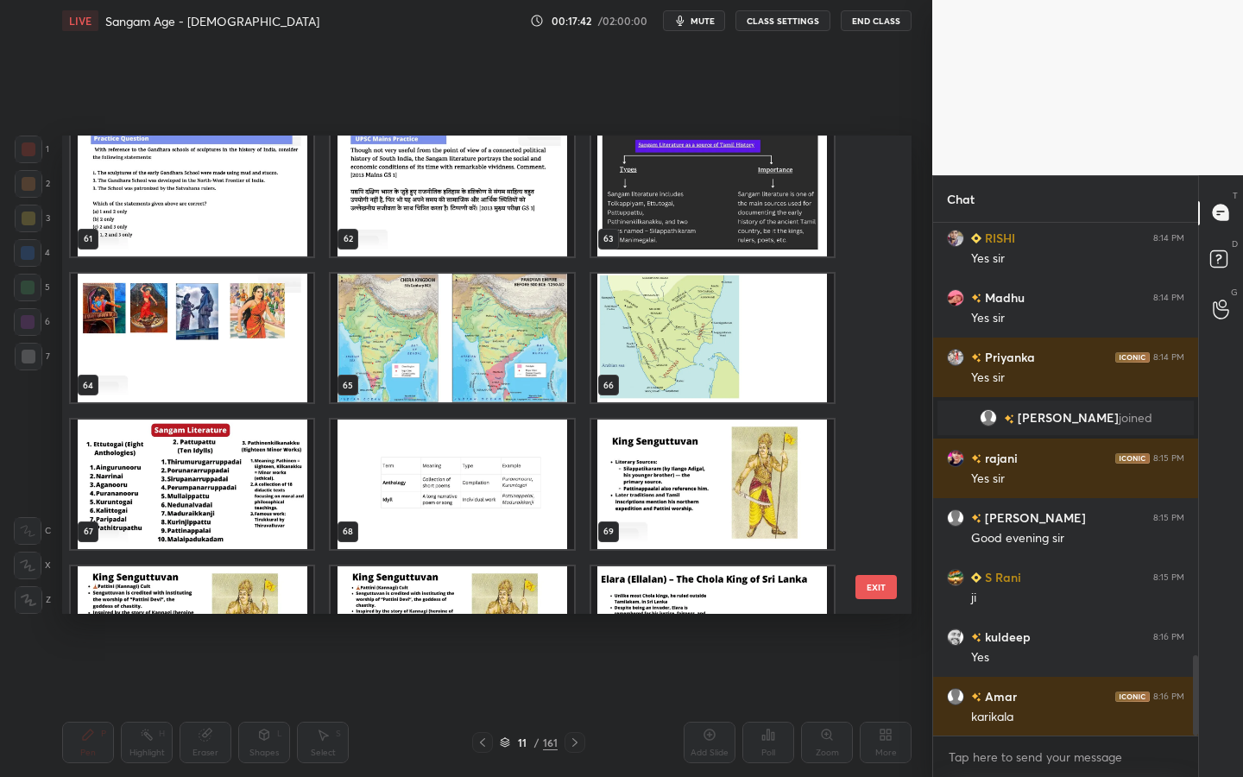
click at [258, 494] on img "grid" at bounding box center [192, 484] width 243 height 129
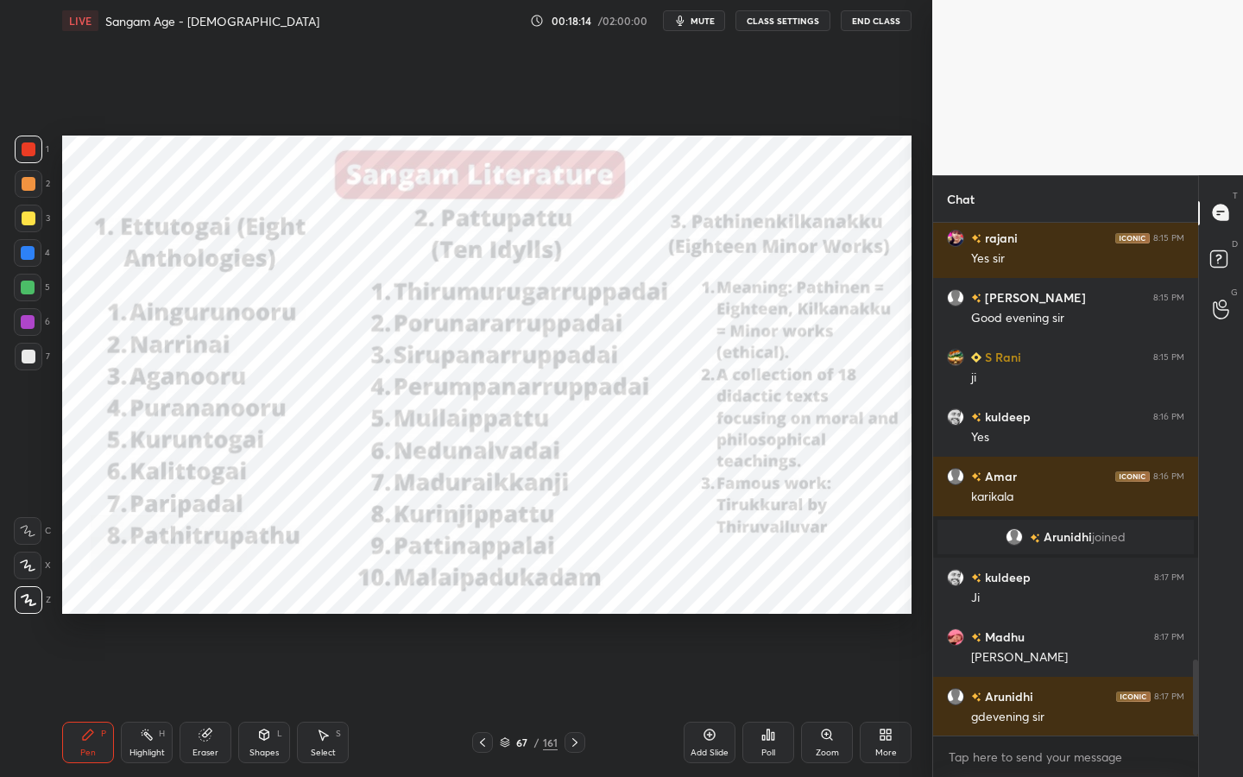
scroll to position [2970, 0]
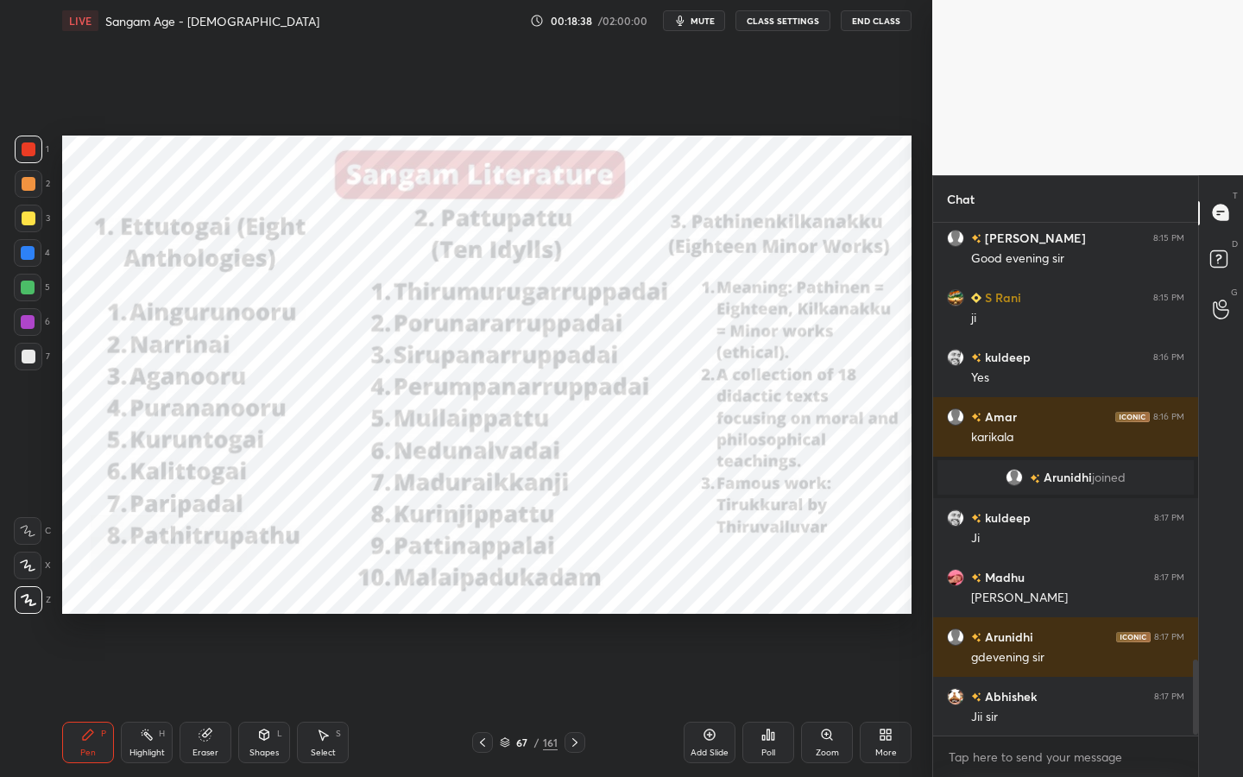
click at [714, 700] on div "Add Slide" at bounding box center [710, 742] width 52 height 41
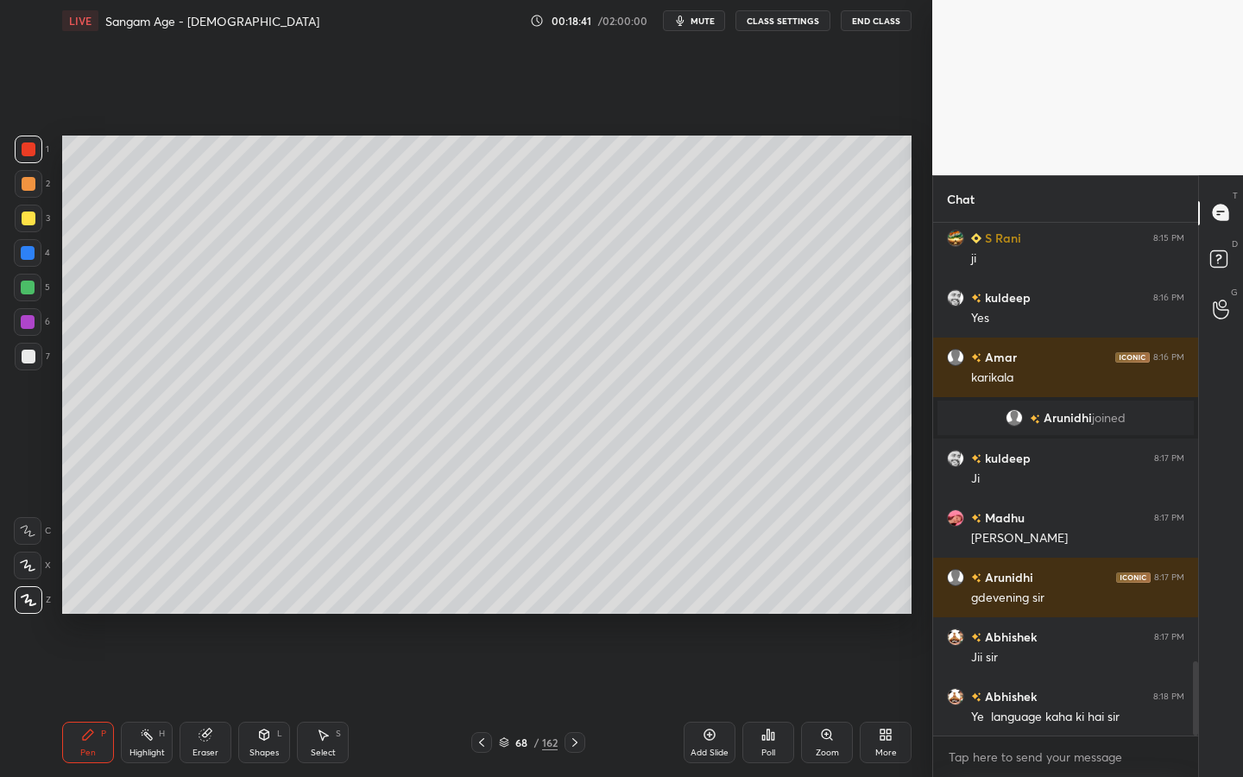
click at [28, 225] on div at bounding box center [29, 219] width 28 height 28
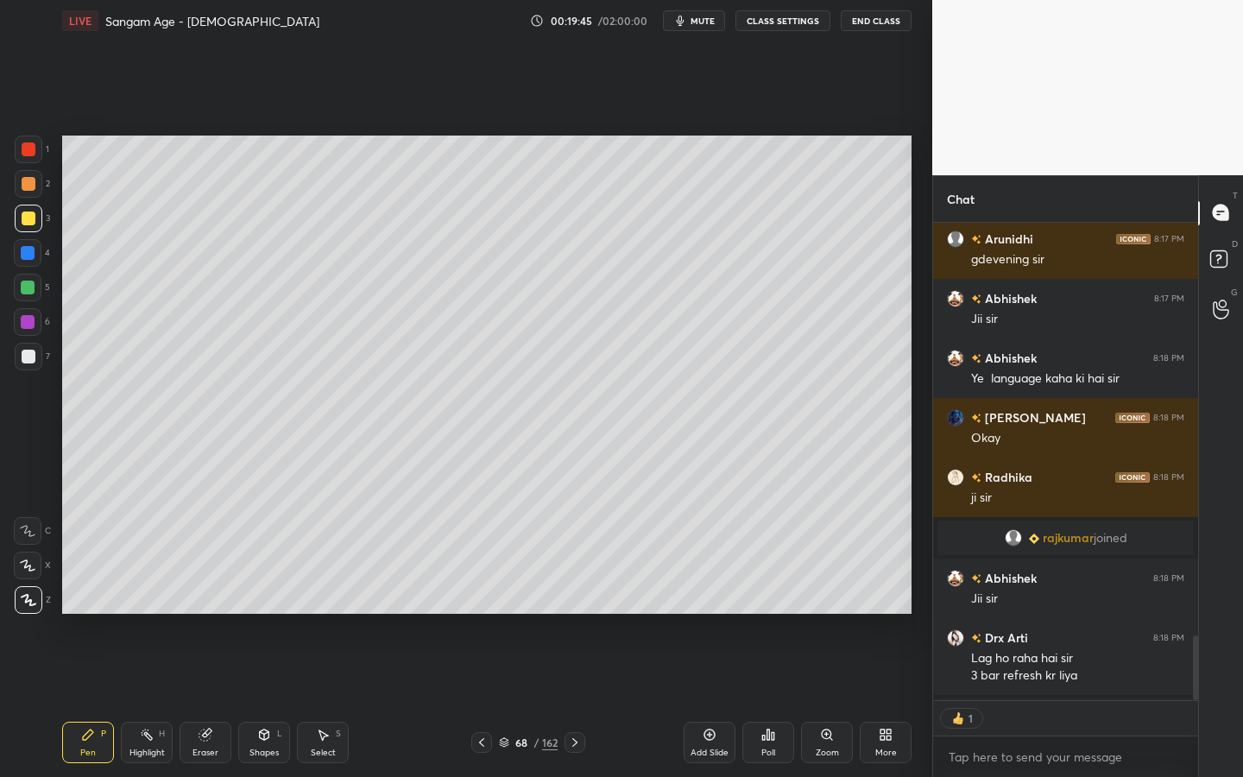
scroll to position [6, 6]
click at [19, 354] on div at bounding box center [29, 357] width 28 height 28
click at [31, 568] on icon at bounding box center [28, 565] width 16 height 12
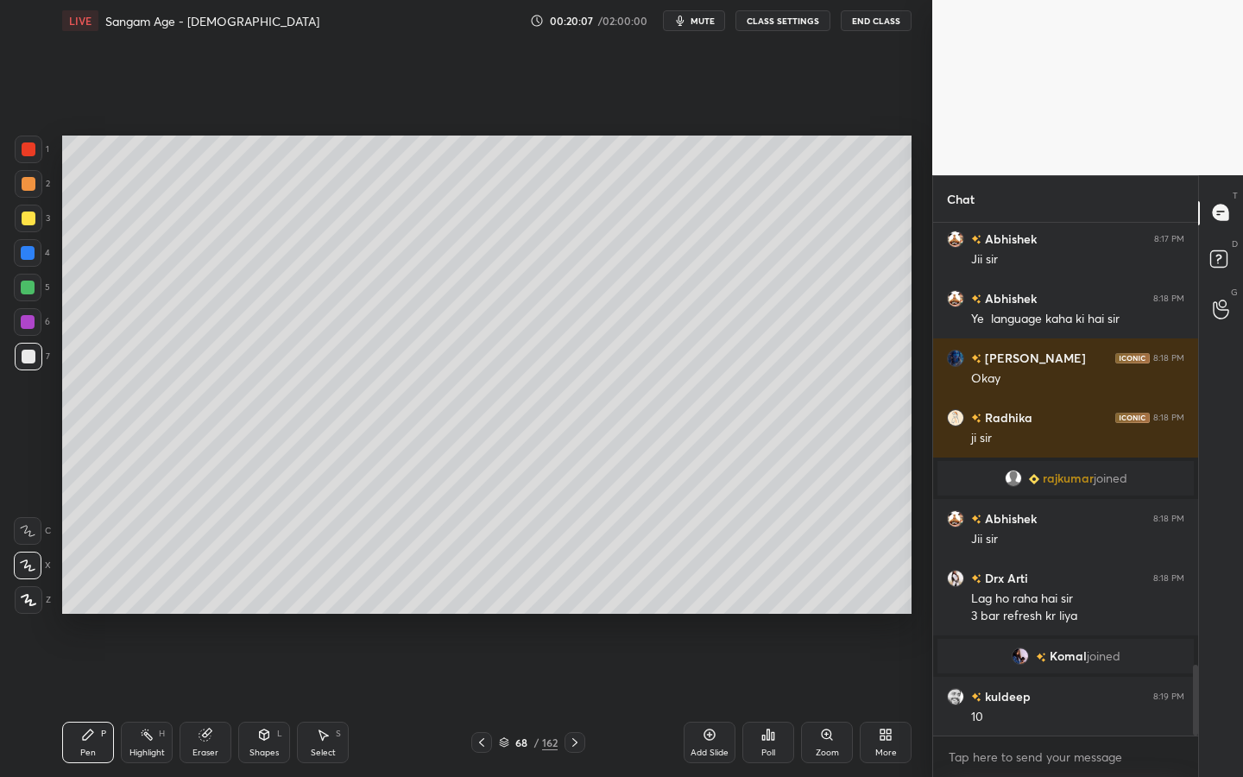
click at [281, 700] on div "L" at bounding box center [279, 733] width 5 height 9
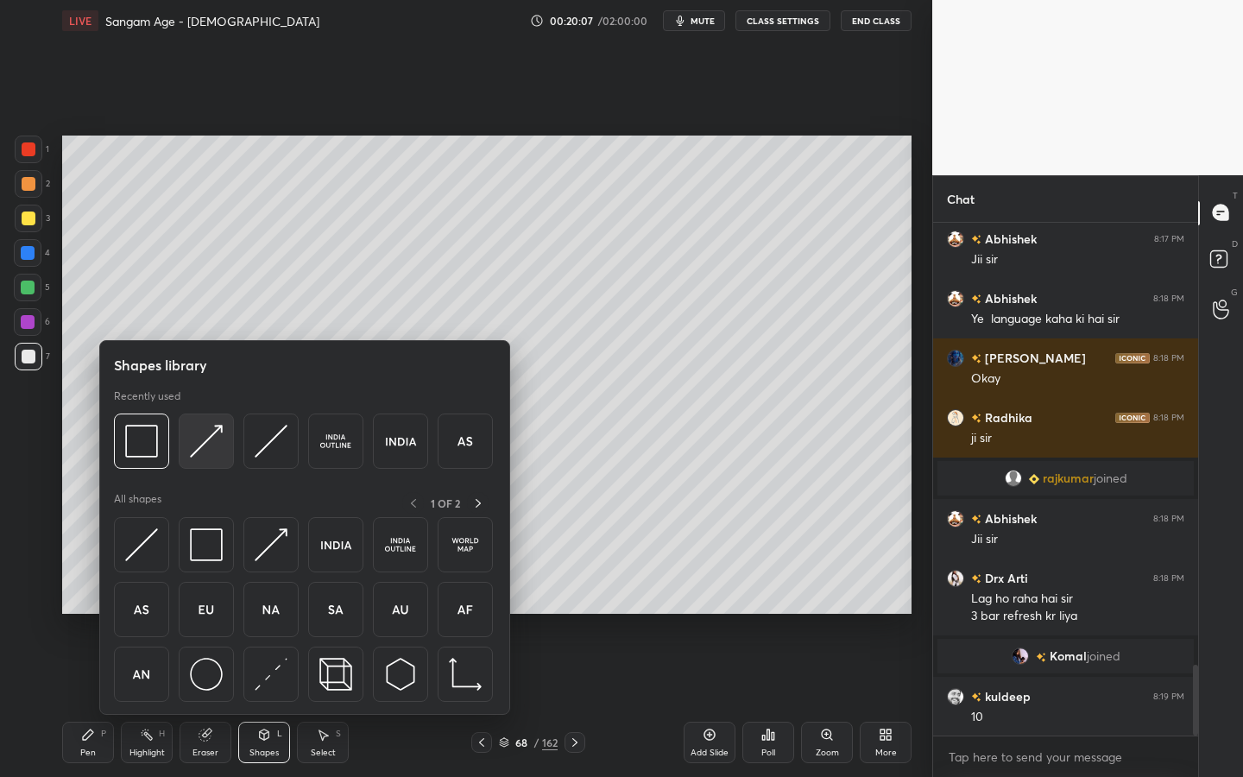
click at [203, 451] on img at bounding box center [206, 441] width 33 height 33
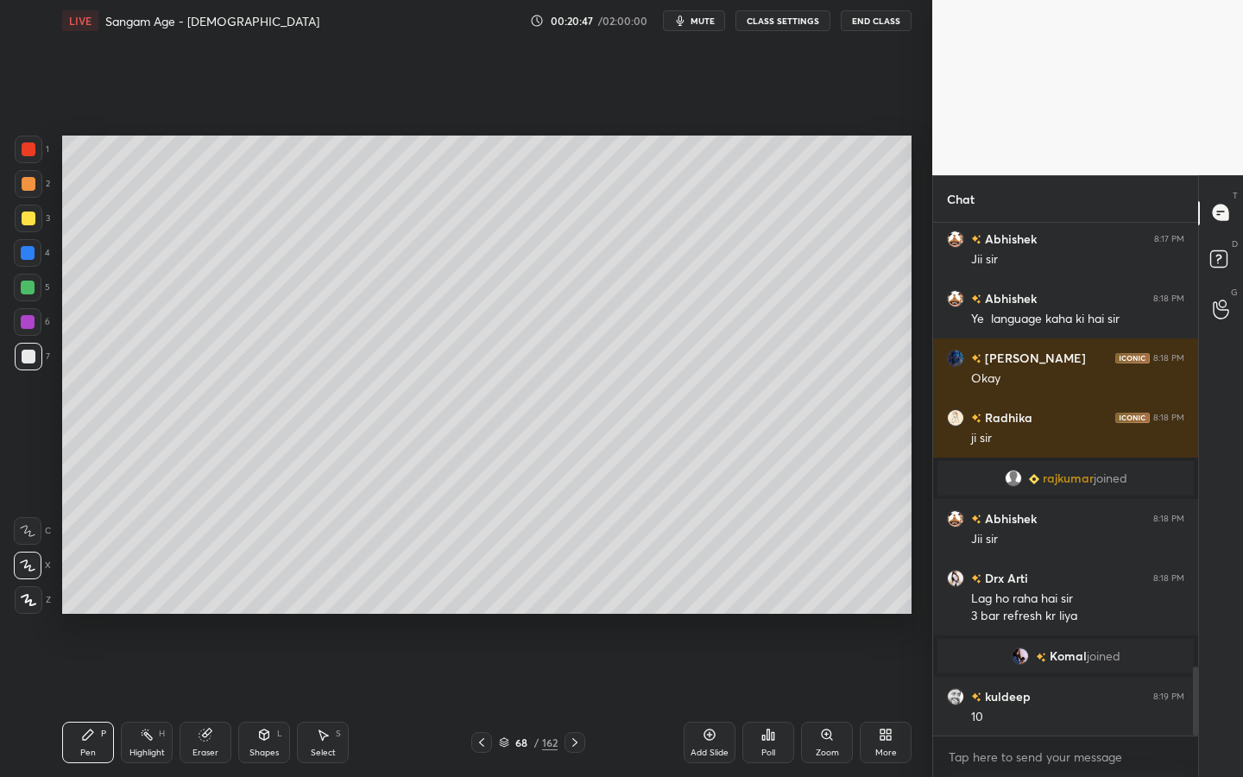
scroll to position [3288, 0]
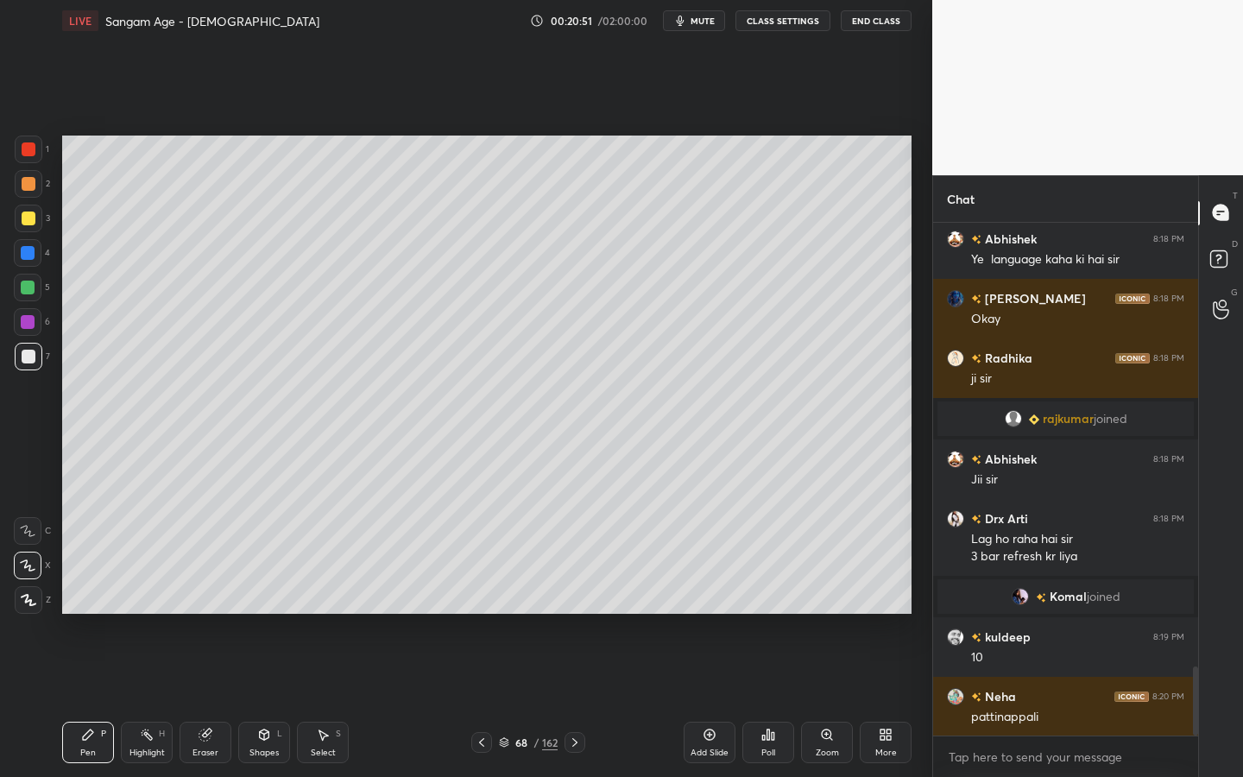
click at [819, 700] on div "Zoom" at bounding box center [827, 742] width 52 height 41
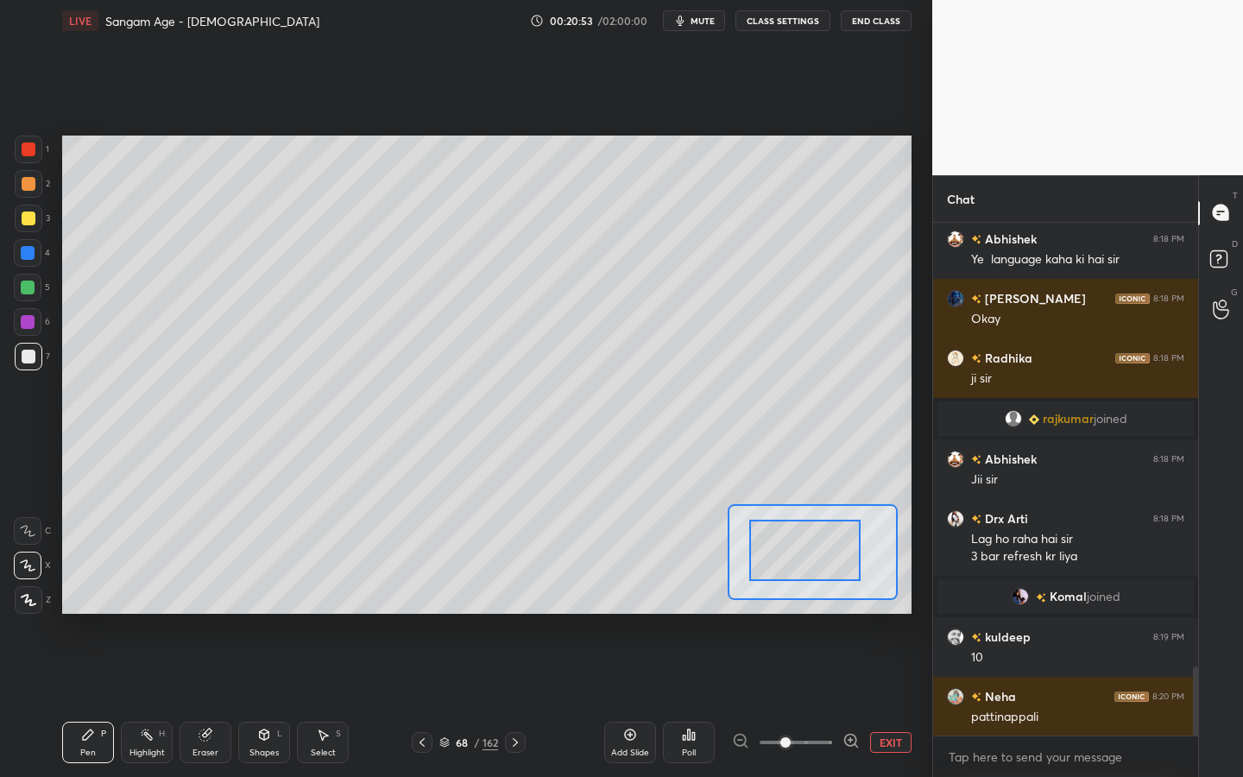
click at [679, 585] on div "Setting up your live class Poll for secs No correct answer Start poll" at bounding box center [486, 375] width 849 height 478
click at [702, 559] on div "Setting up your live class Poll for secs No correct answer Start poll" at bounding box center [486, 375] width 849 height 478
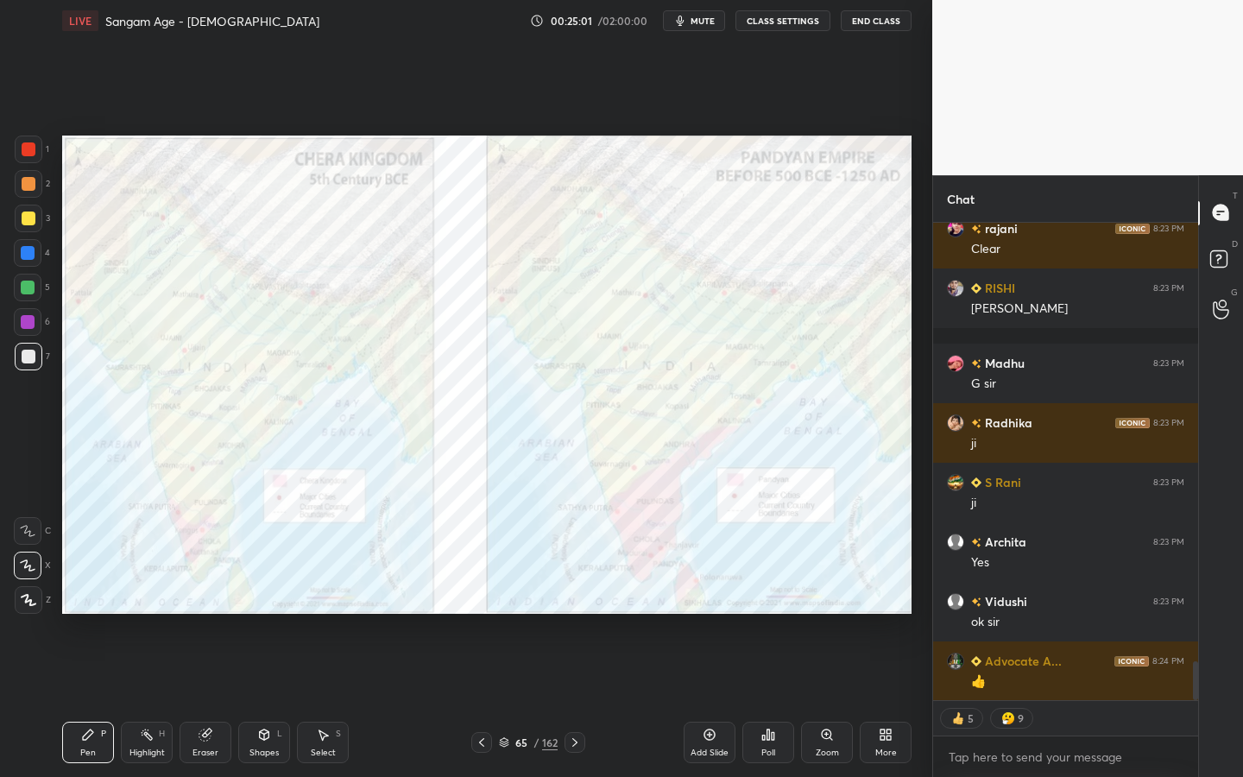
scroll to position [5483, 0]
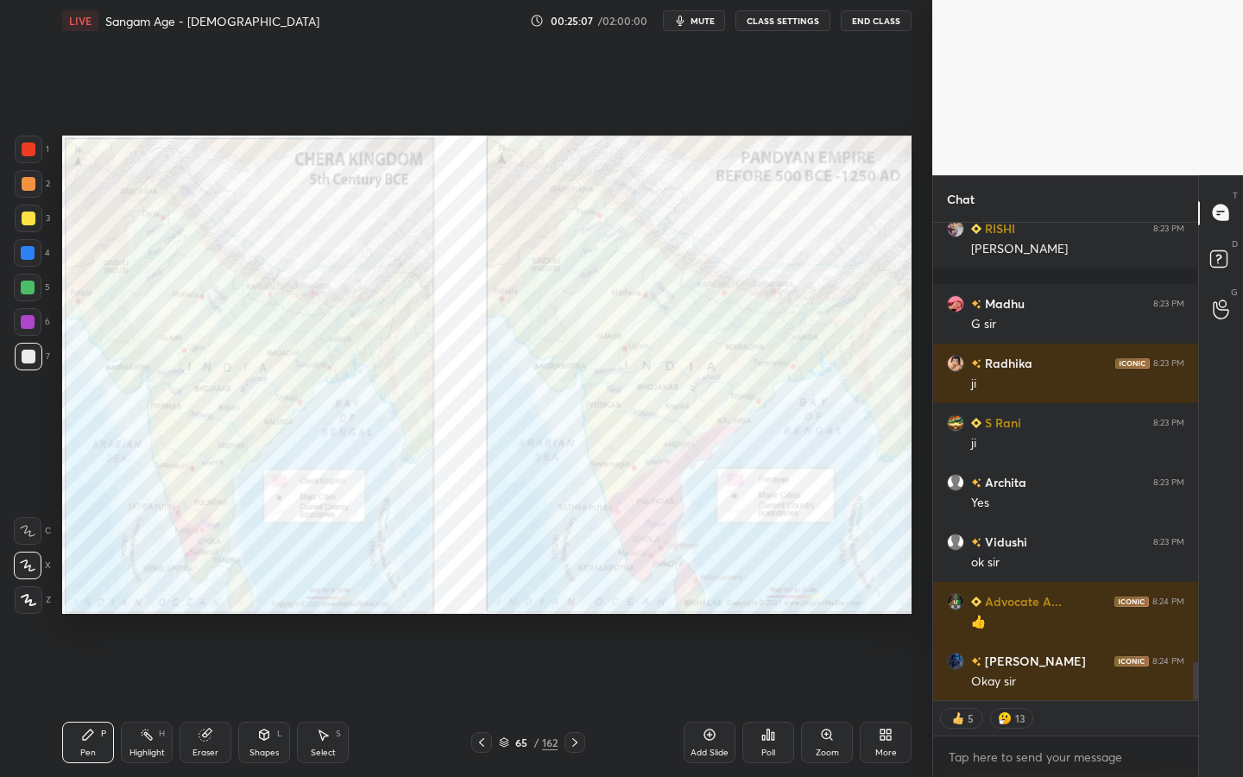
click at [835, 700] on div "Zoom" at bounding box center [827, 742] width 52 height 41
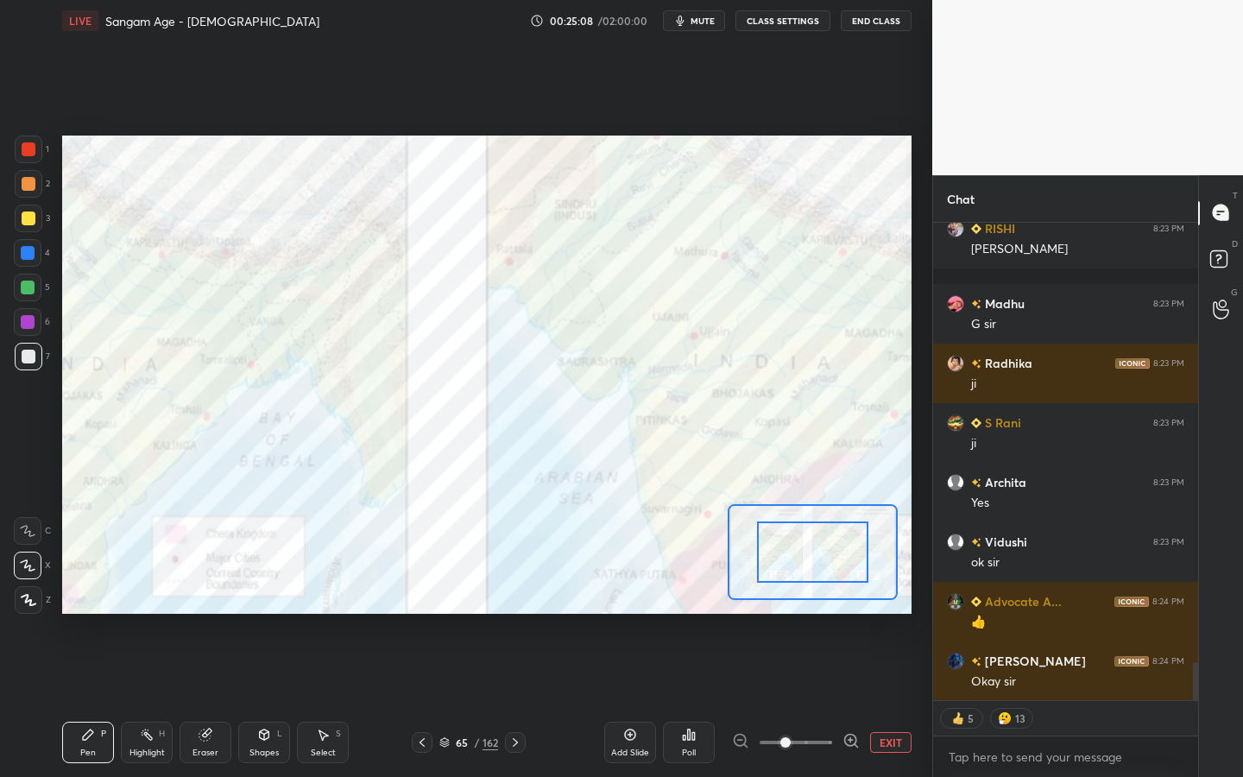
click at [831, 700] on span at bounding box center [796, 742] width 73 height 26
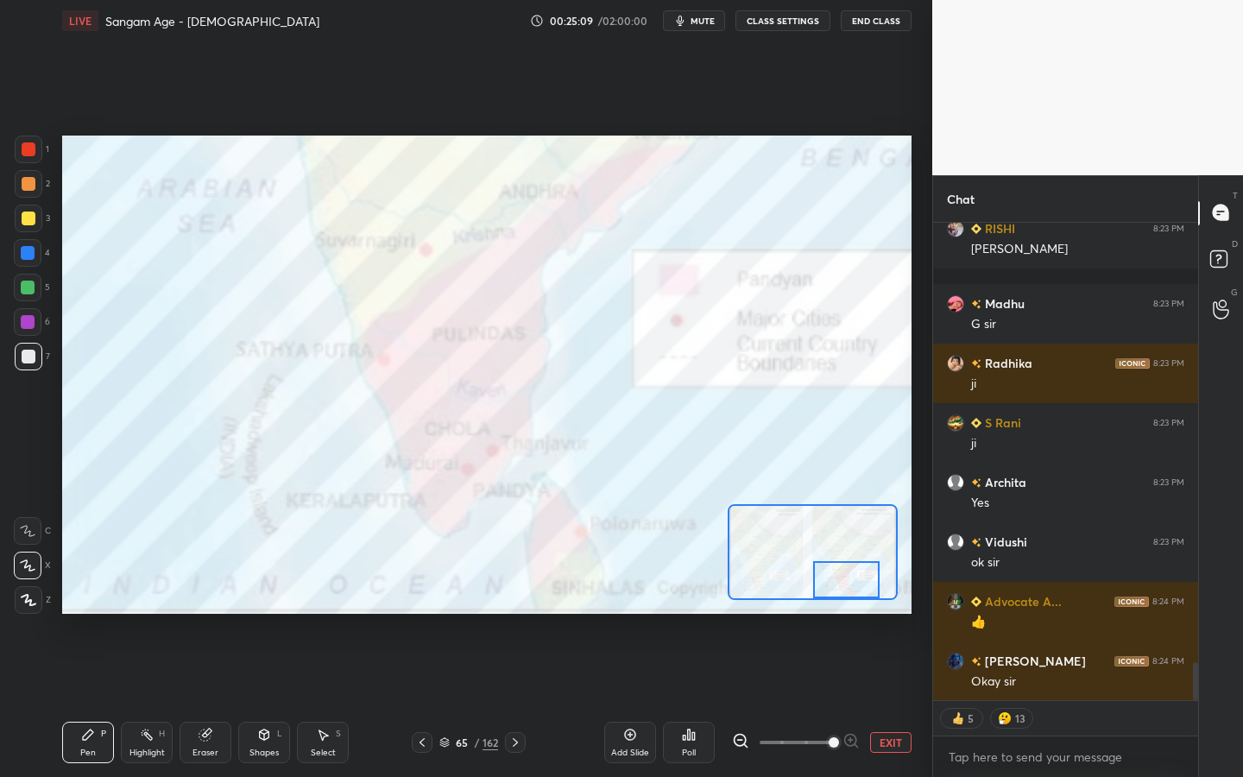
drag, startPoint x: 841, startPoint y: 568, endPoint x: 865, endPoint y: 616, distance: 53.3
click at [871, 629] on div "Setting up your live class Poll for secs No correct answer Start poll" at bounding box center [486, 374] width 863 height 666
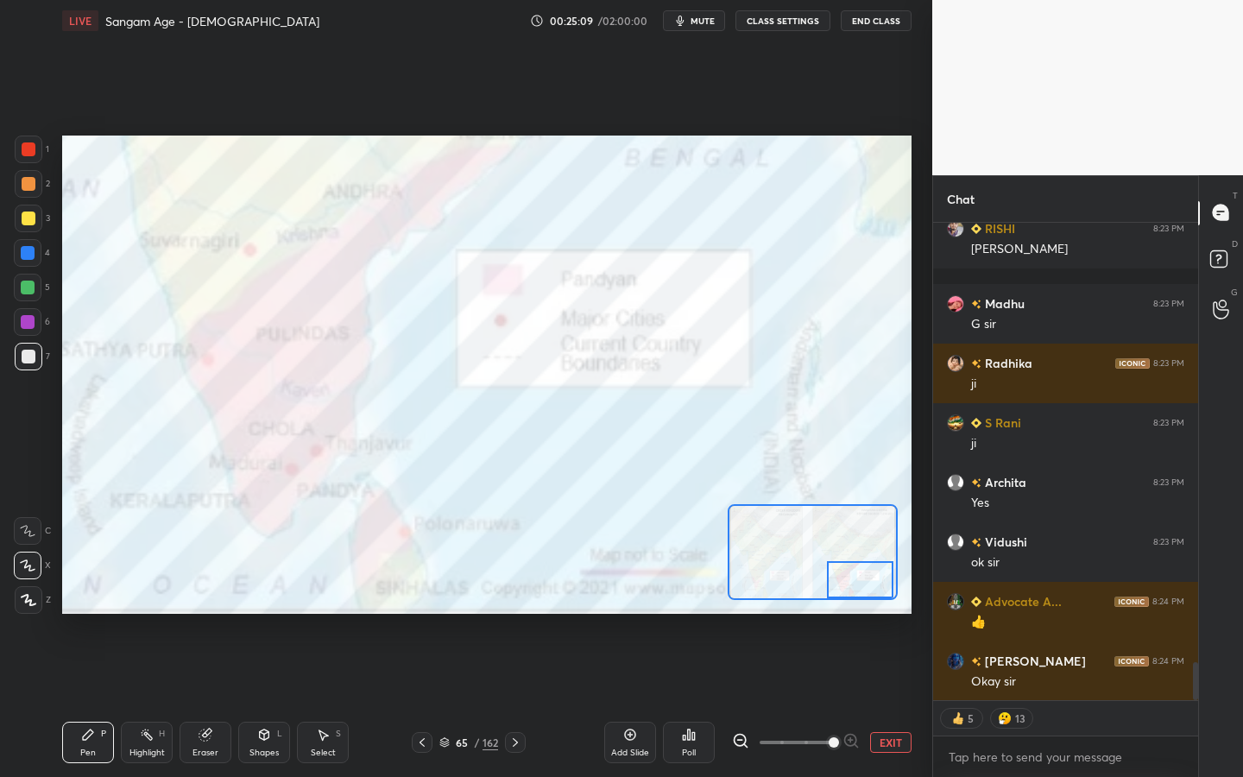
click at [868, 604] on div "Setting up your live class Poll for secs No correct answer Start poll" at bounding box center [486, 375] width 849 height 478
drag, startPoint x: 40, startPoint y: 153, endPoint x: 60, endPoint y: 167, distance: 24.2
click at [40, 154] on div at bounding box center [29, 150] width 28 height 28
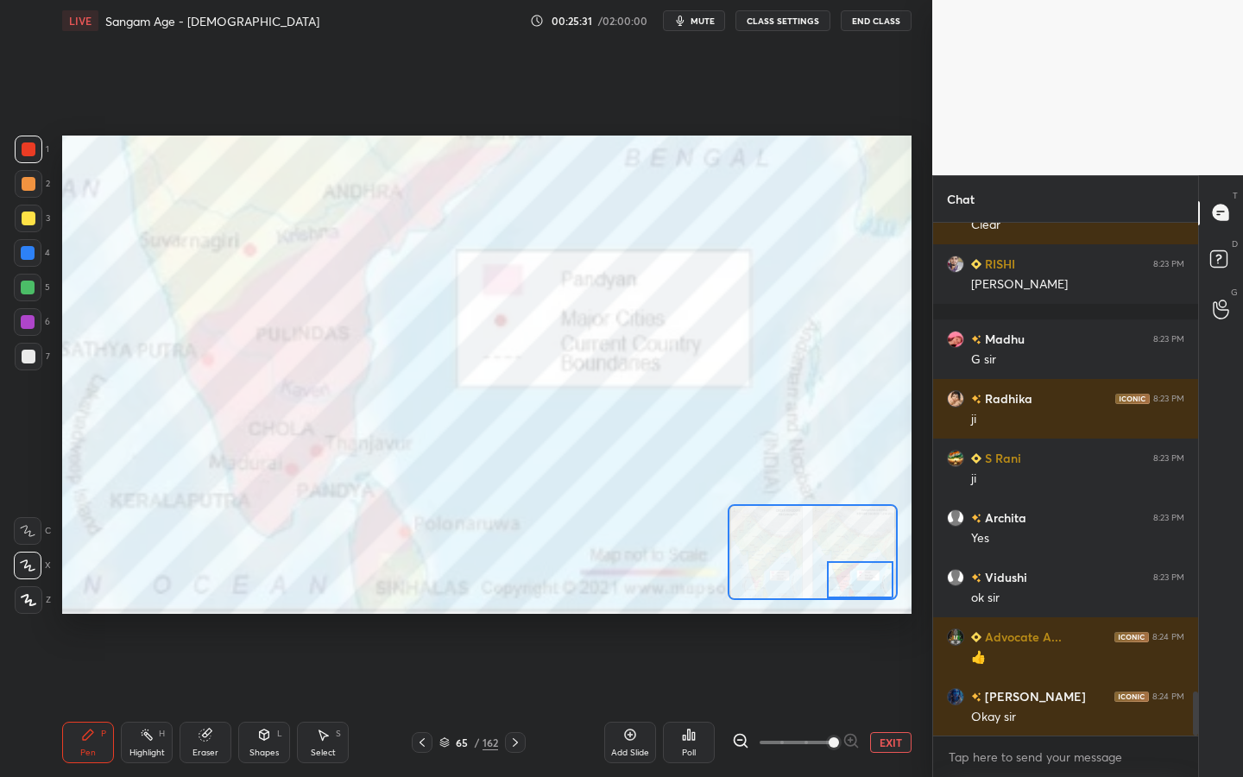
scroll to position [5489, 0]
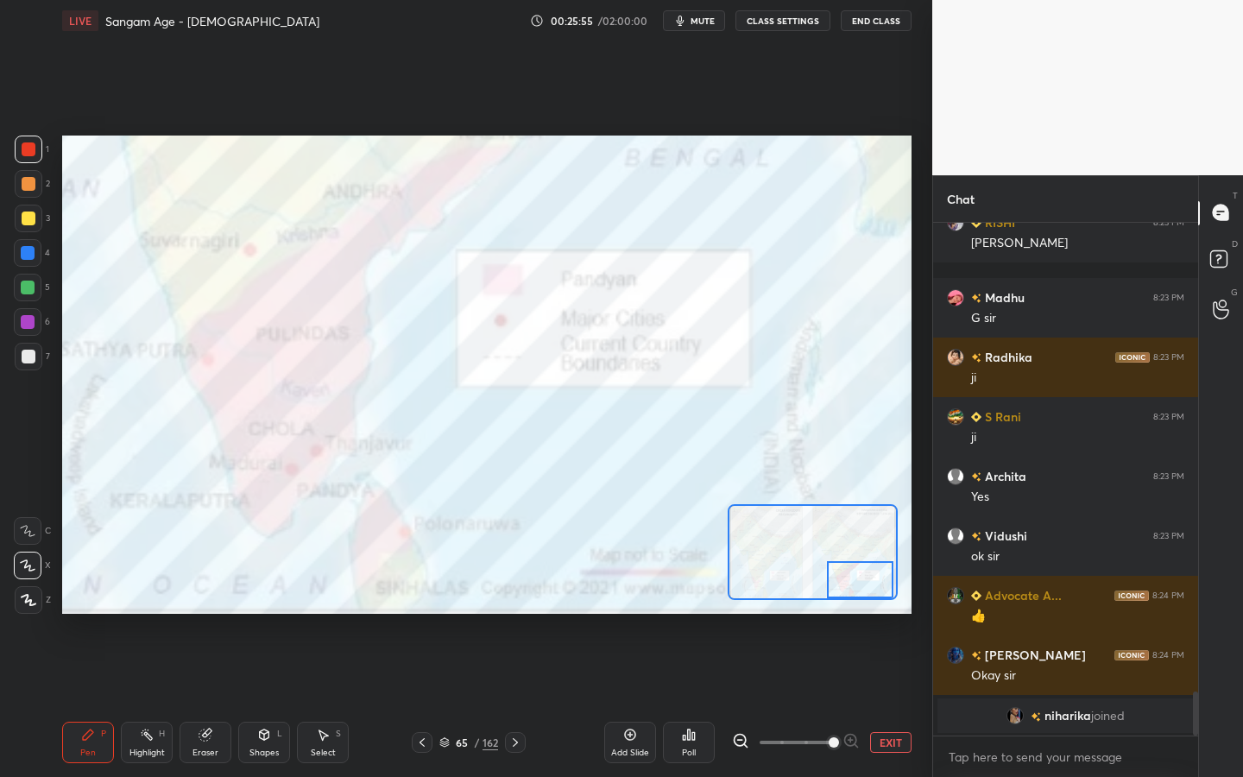
click at [629, 700] on icon at bounding box center [630, 734] width 5 height 5
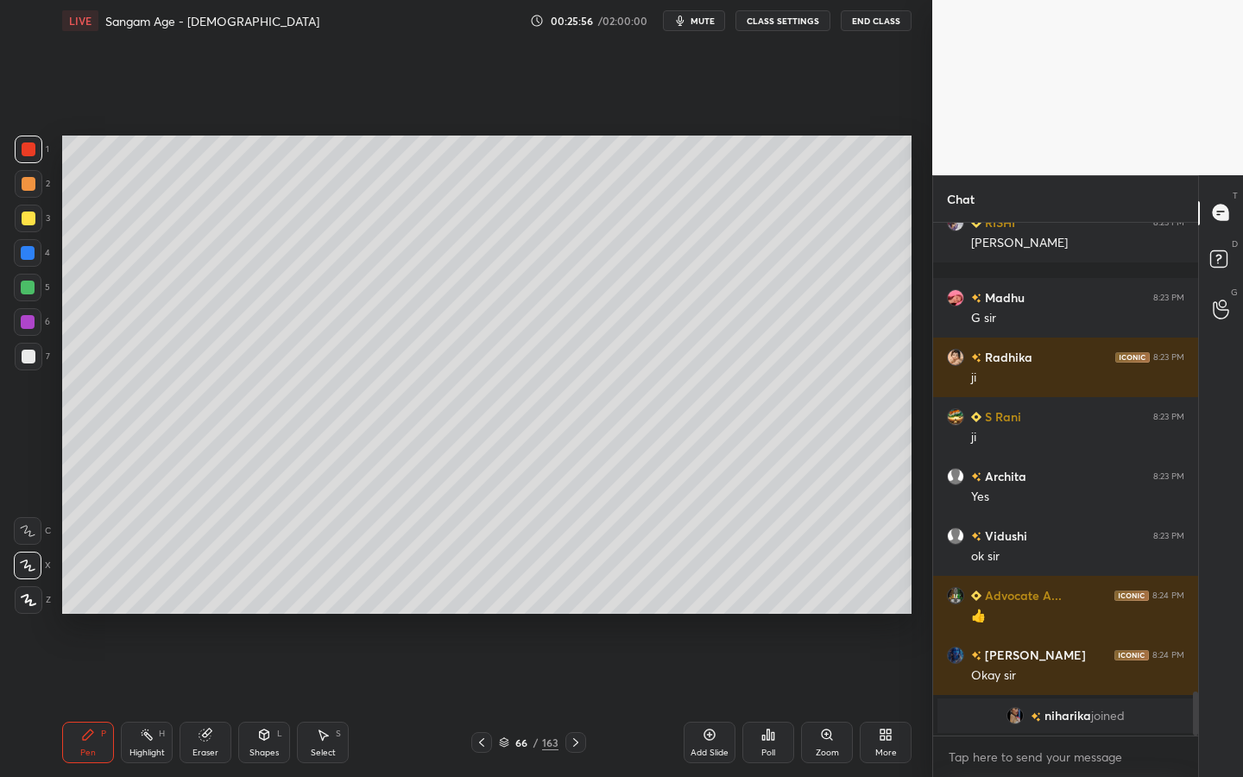
drag, startPoint x: 33, startPoint y: 606, endPoint x: 65, endPoint y: 626, distance: 37.6
click at [34, 606] on div at bounding box center [29, 600] width 28 height 28
click at [272, 700] on div "Shapes" at bounding box center [263, 752] width 29 height 9
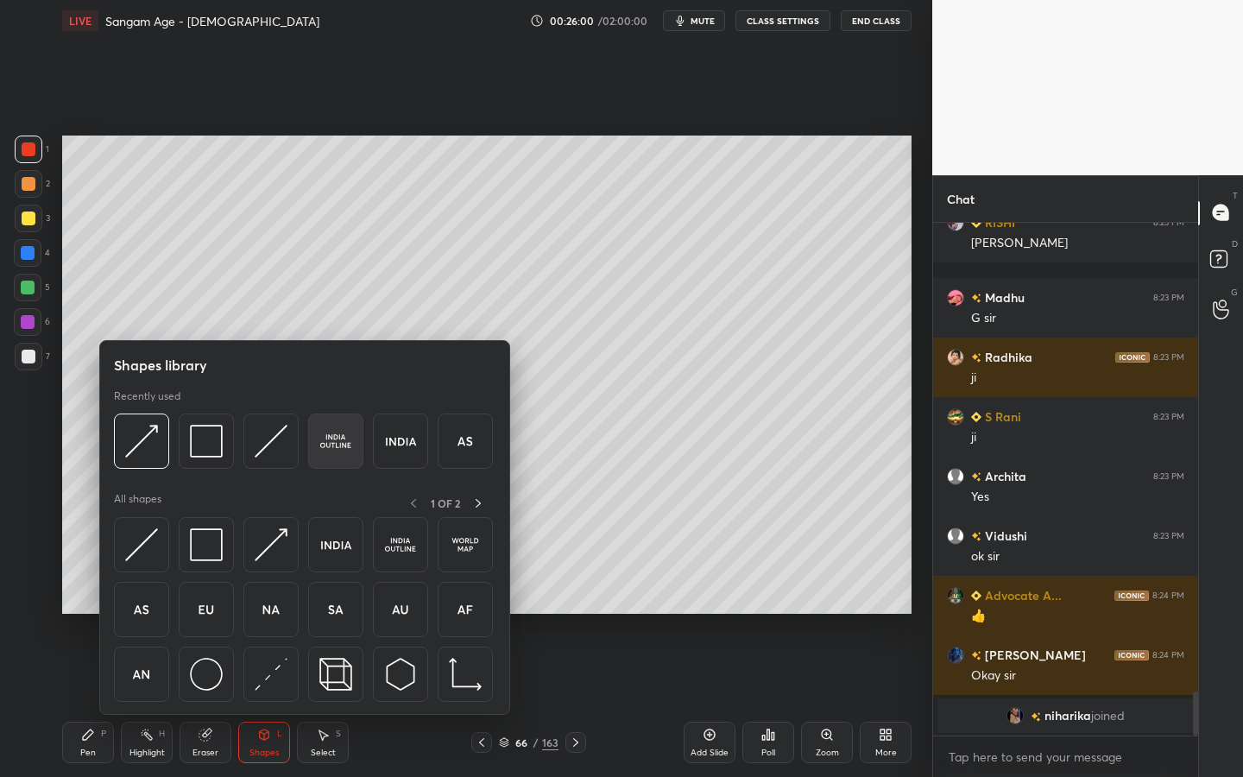
click at [339, 447] on img at bounding box center [335, 441] width 33 height 33
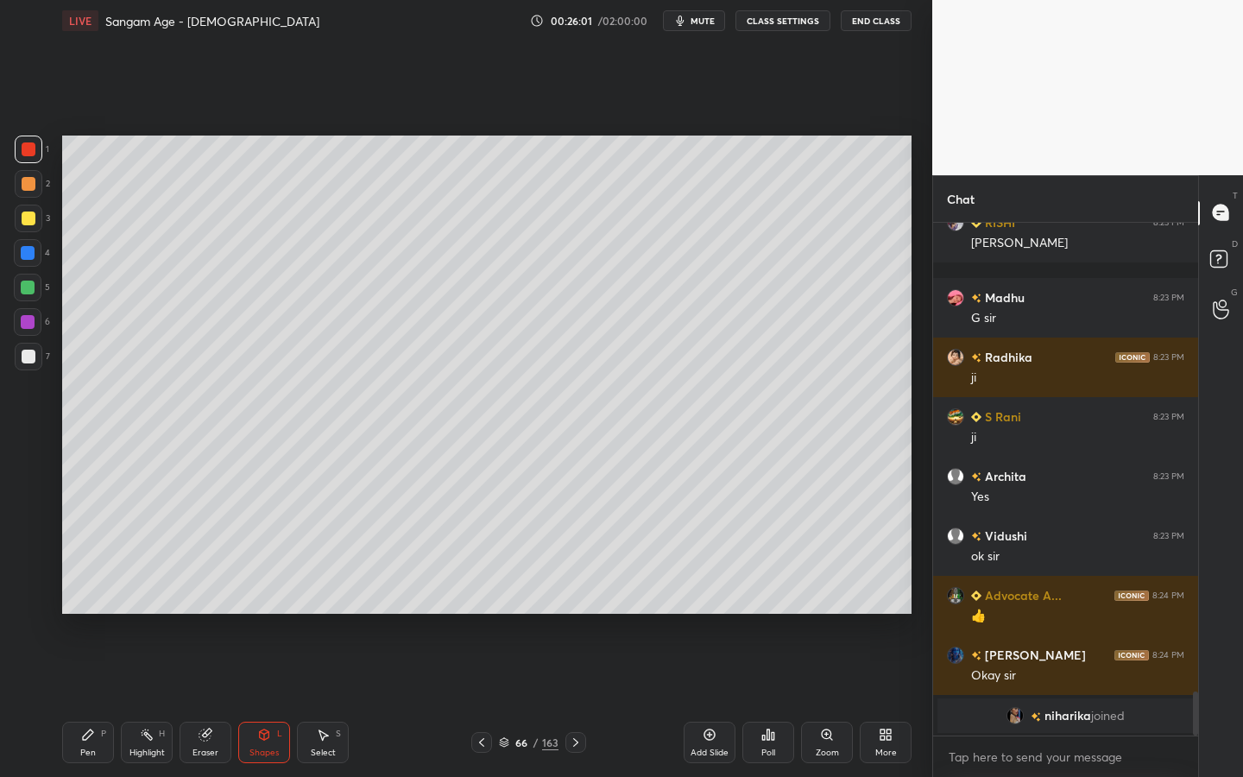
click at [41, 222] on div "3" at bounding box center [32, 219] width 35 height 28
click at [32, 220] on div at bounding box center [29, 218] width 14 height 14
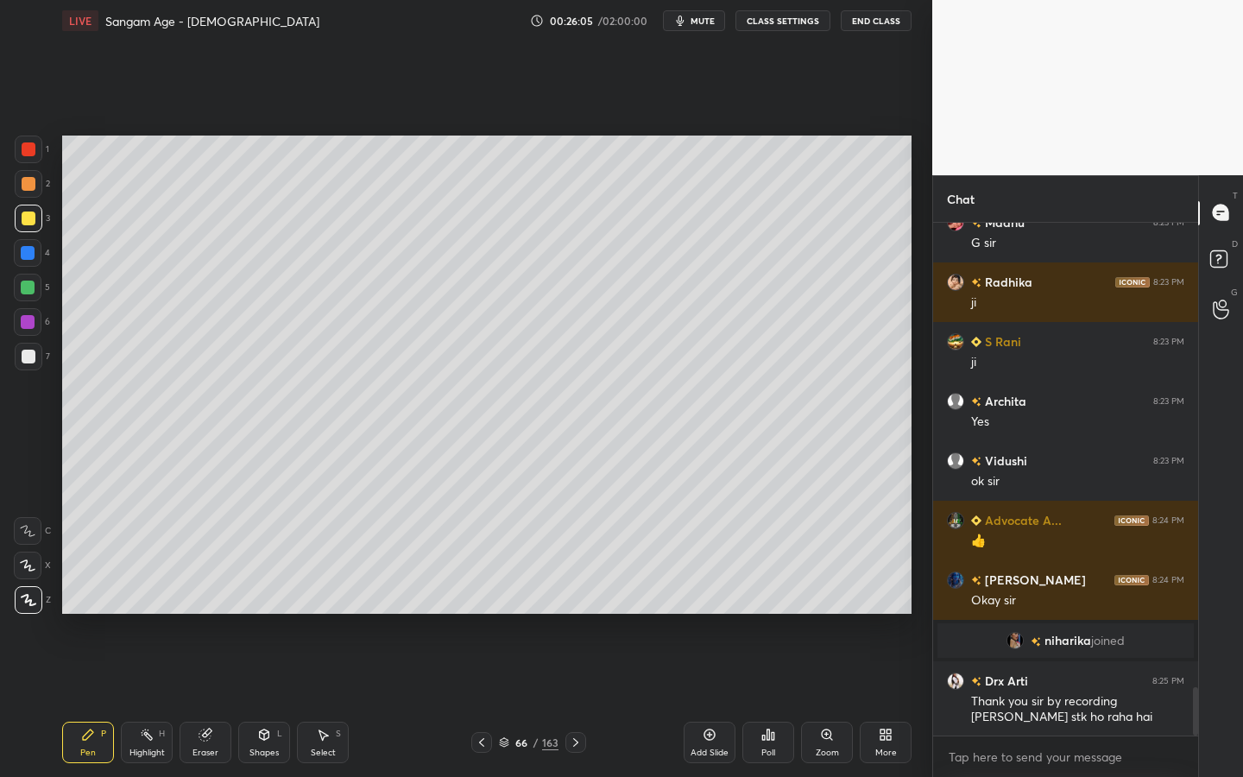
scroll to position [4980, 0]
click at [22, 351] on div at bounding box center [29, 357] width 14 height 14
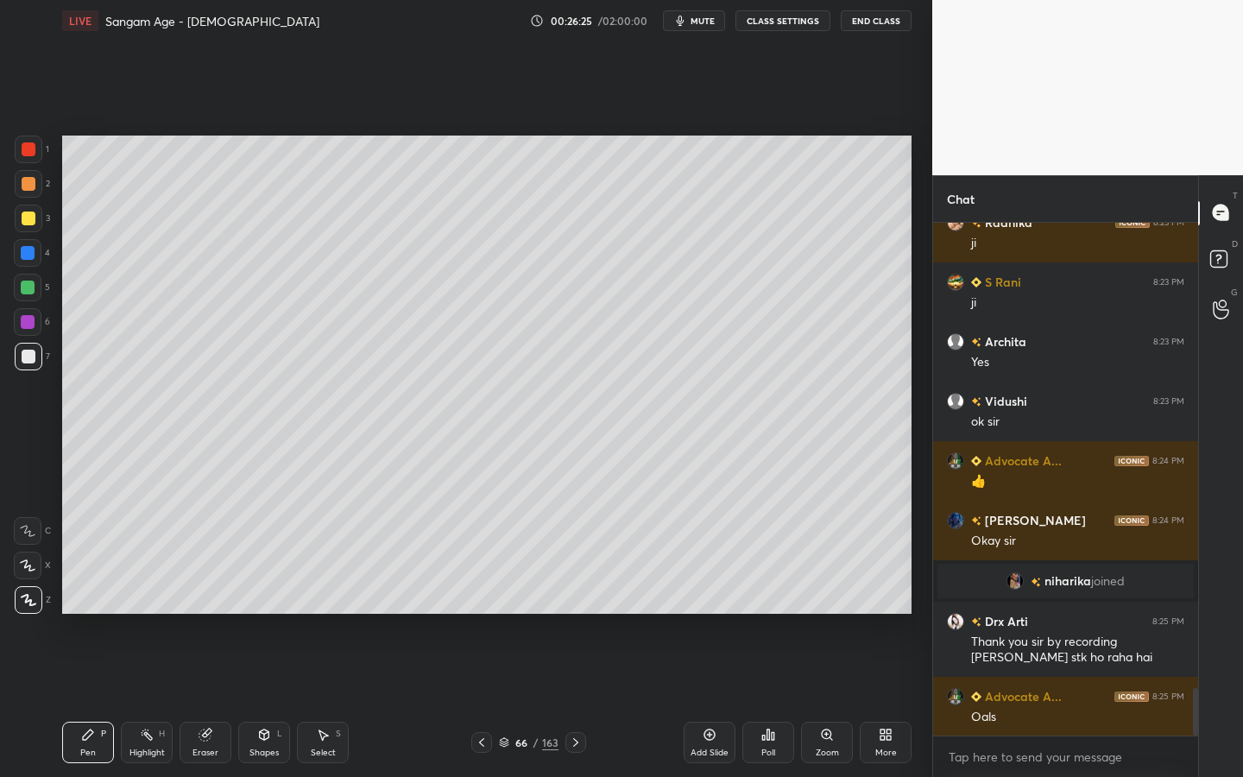
click at [24, 215] on div at bounding box center [29, 218] width 14 height 14
click at [277, 700] on div "L" at bounding box center [279, 733] width 5 height 9
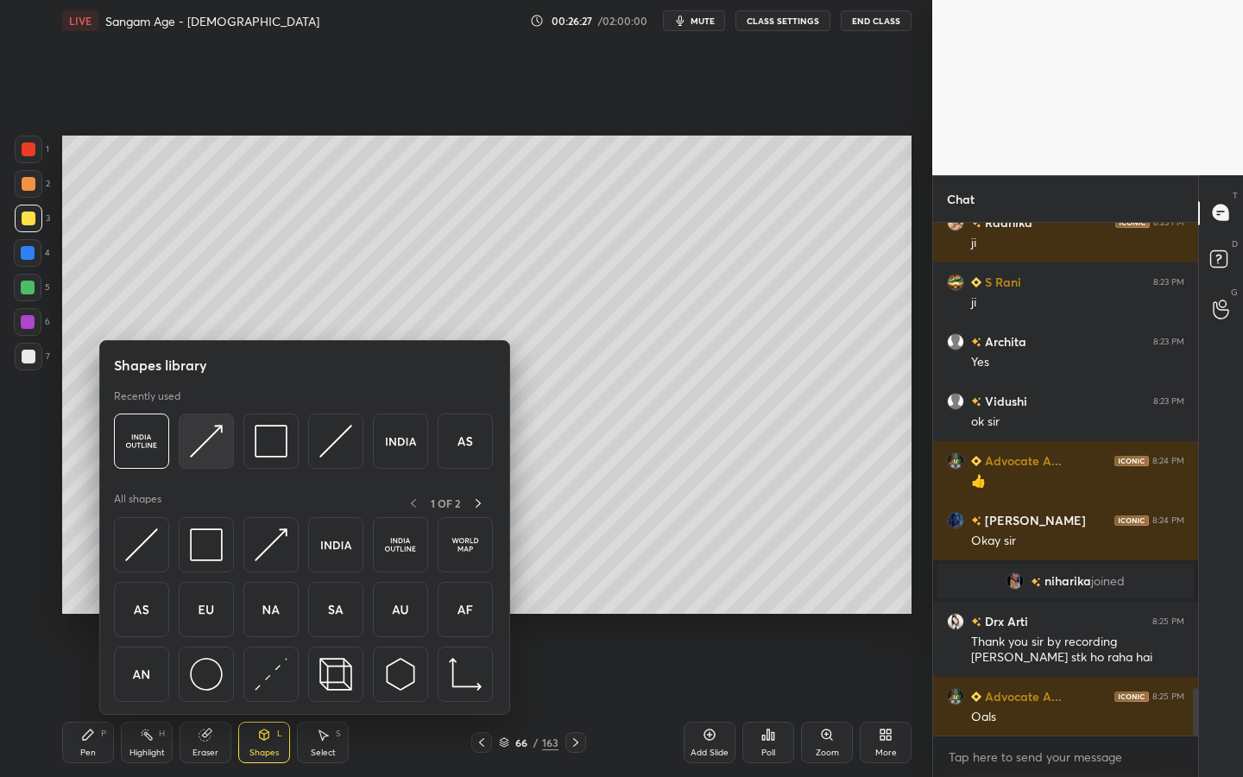
click at [218, 438] on img at bounding box center [206, 441] width 33 height 33
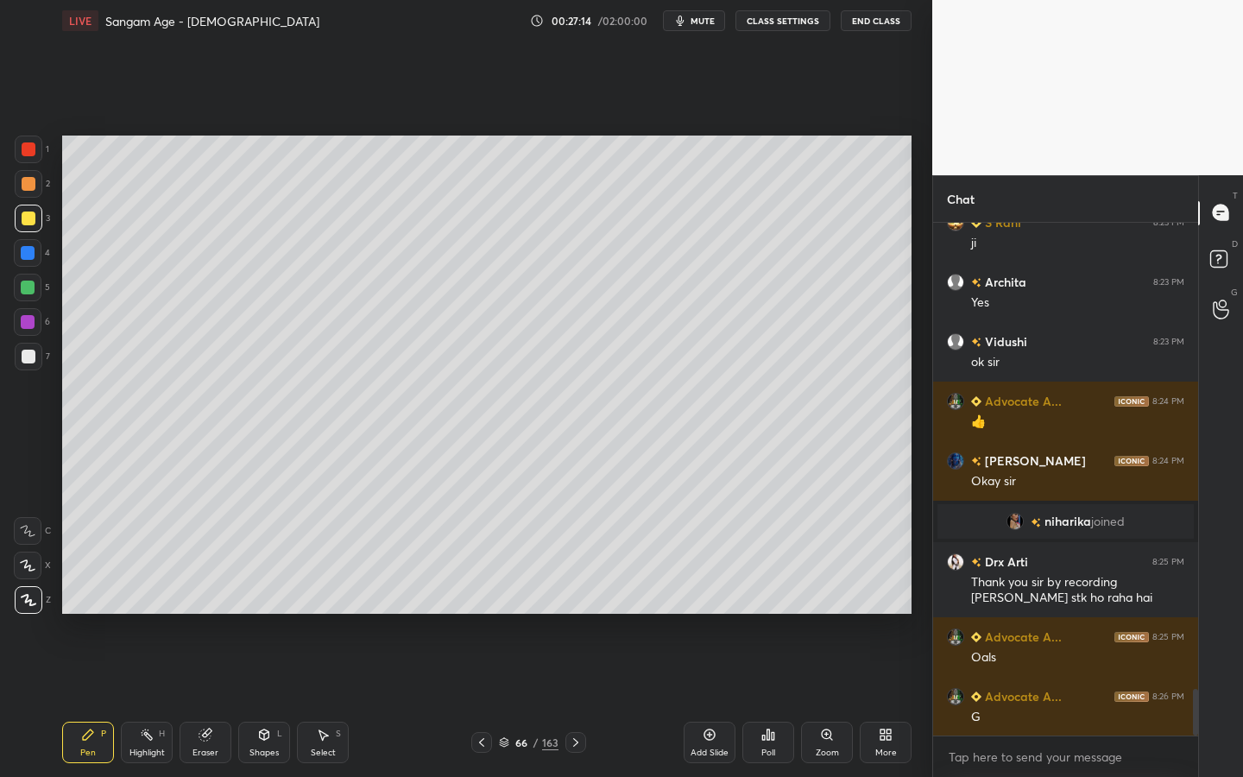
scroll to position [5159, 0]
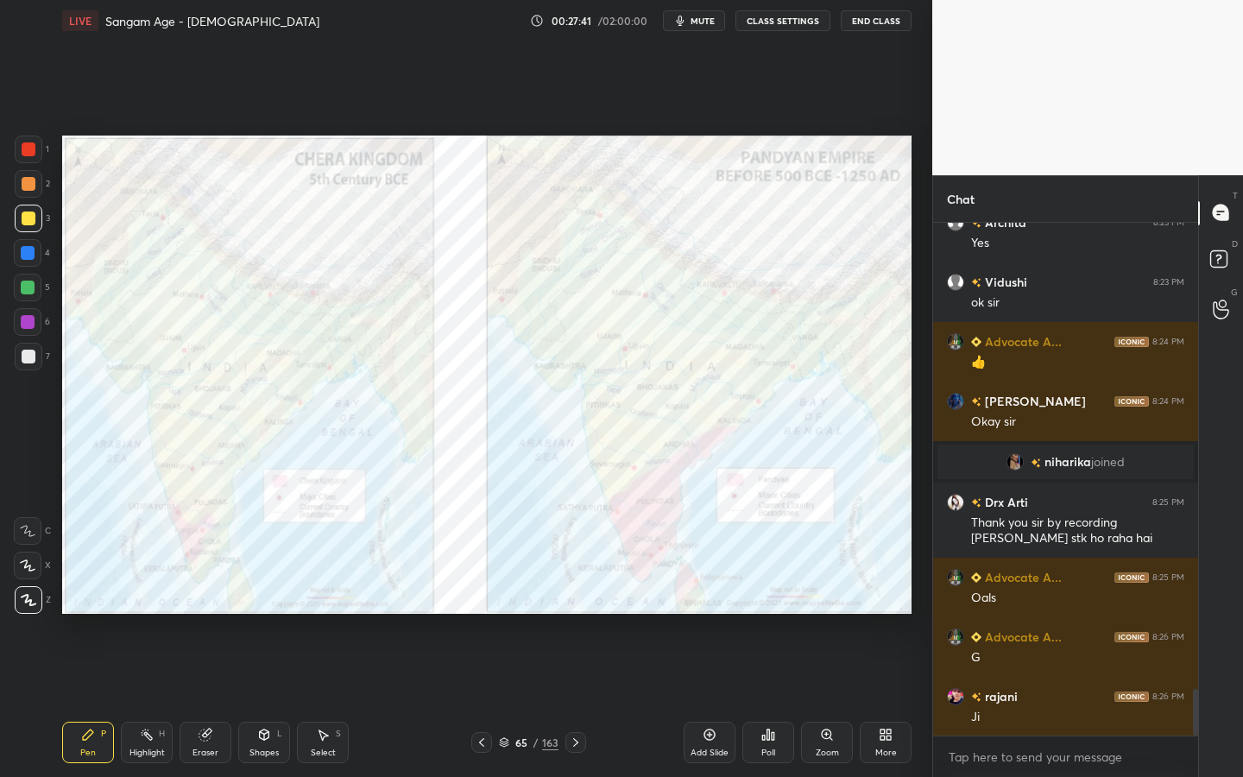
click at [825, 700] on div "Zoom" at bounding box center [827, 752] width 23 height 9
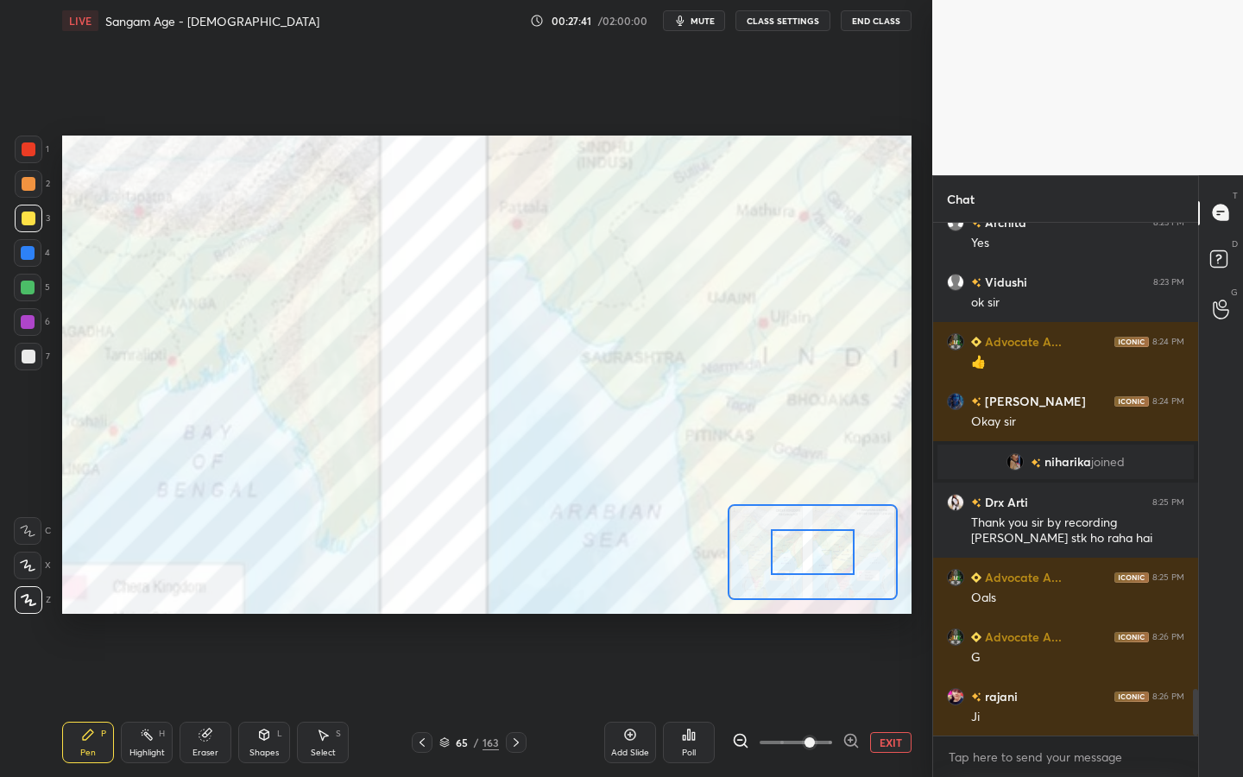
click at [822, 700] on span at bounding box center [796, 742] width 73 height 26
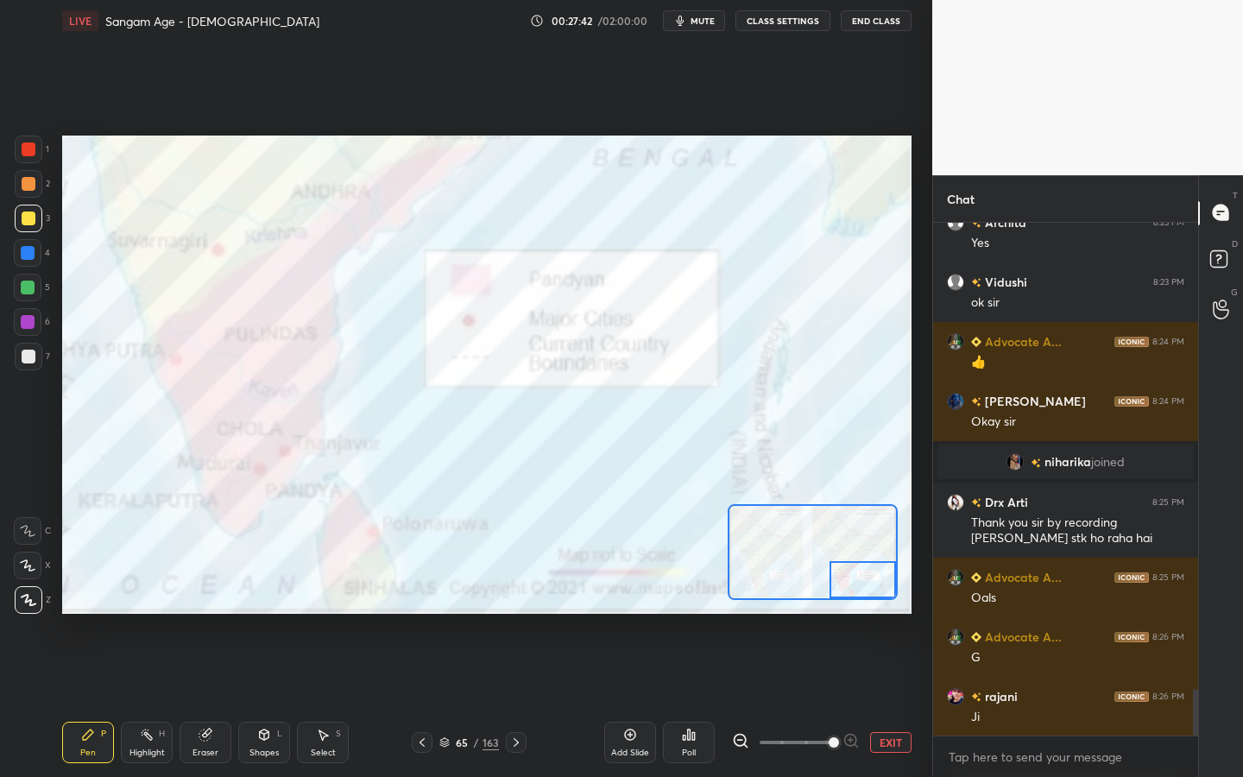
drag, startPoint x: 831, startPoint y: 563, endPoint x: 858, endPoint y: 580, distance: 31.8
click at [878, 591] on div at bounding box center [863, 579] width 66 height 37
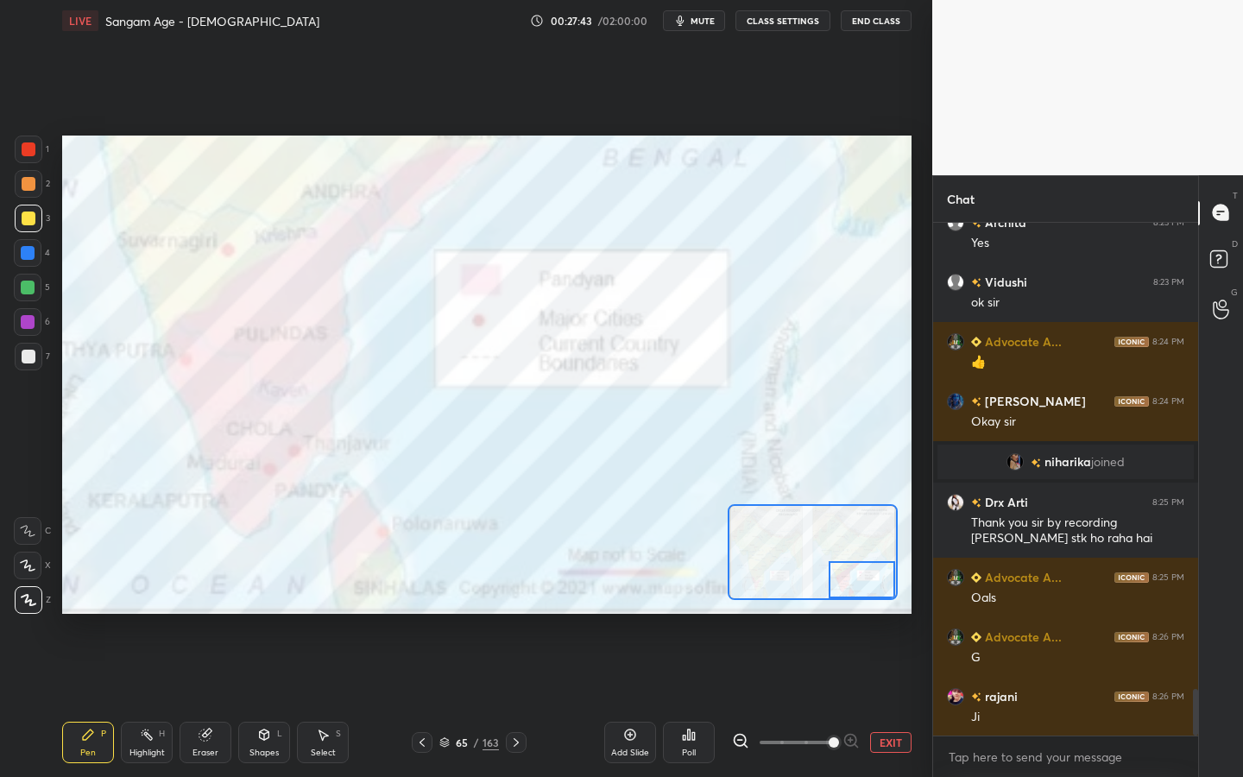
click at [854, 587] on div at bounding box center [862, 579] width 66 height 37
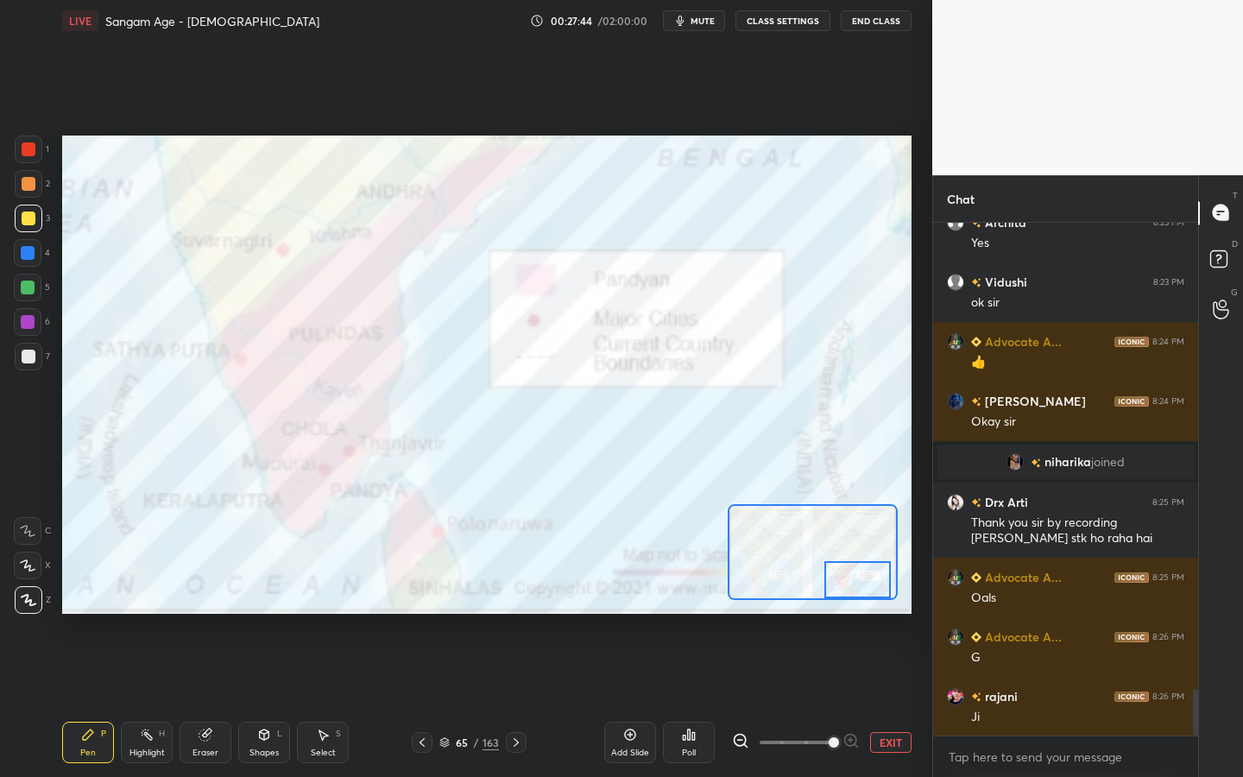
click at [850, 585] on div at bounding box center [857, 579] width 66 height 37
click at [33, 154] on div at bounding box center [29, 149] width 14 height 14
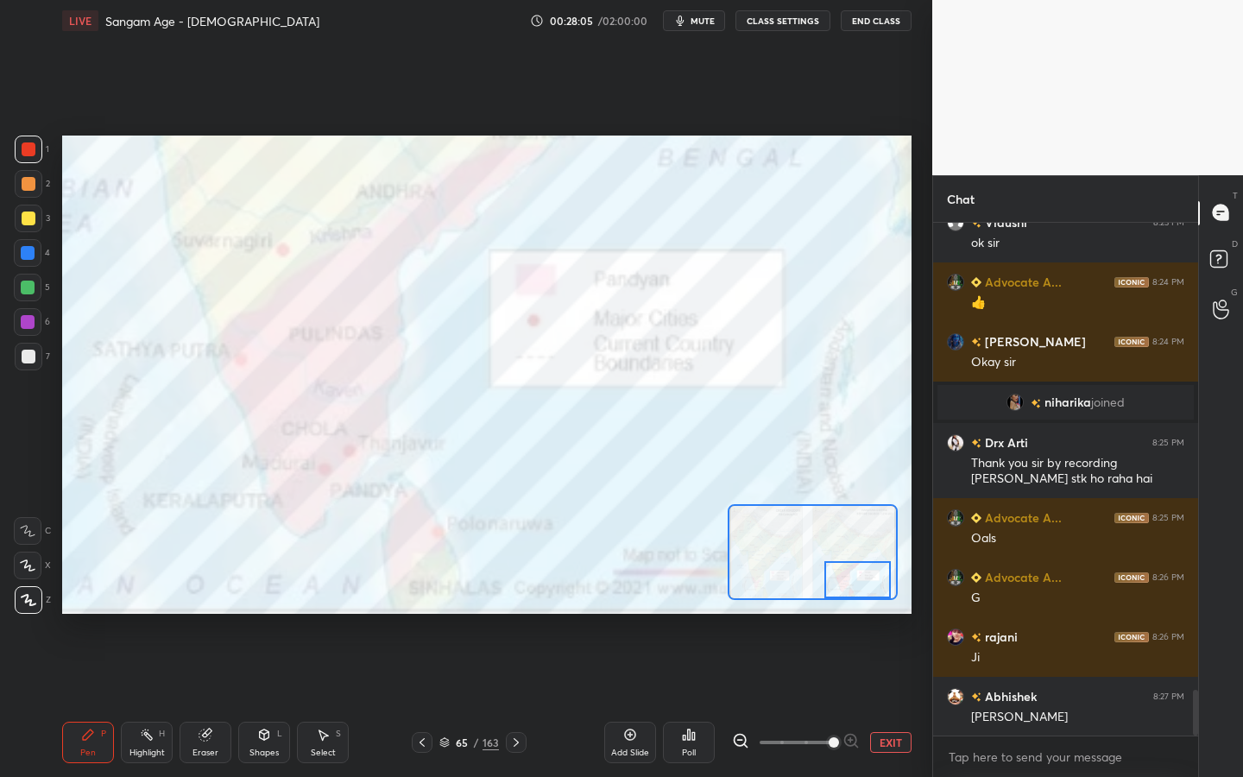
click at [635, 700] on div "Add Slide Poll EXIT" at bounding box center [757, 742] width 307 height 97
click at [642, 700] on div "Add Slide" at bounding box center [630, 742] width 52 height 41
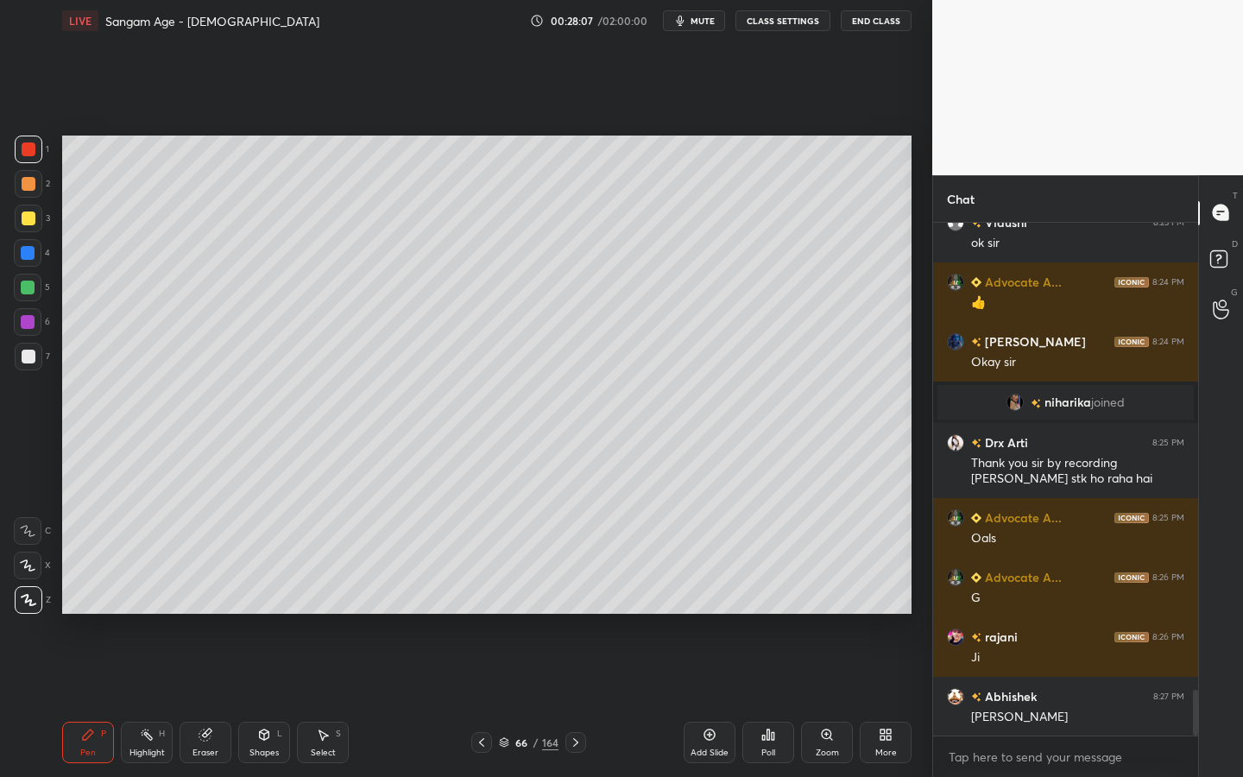
click at [273, 700] on div "Shapes L" at bounding box center [264, 742] width 52 height 41
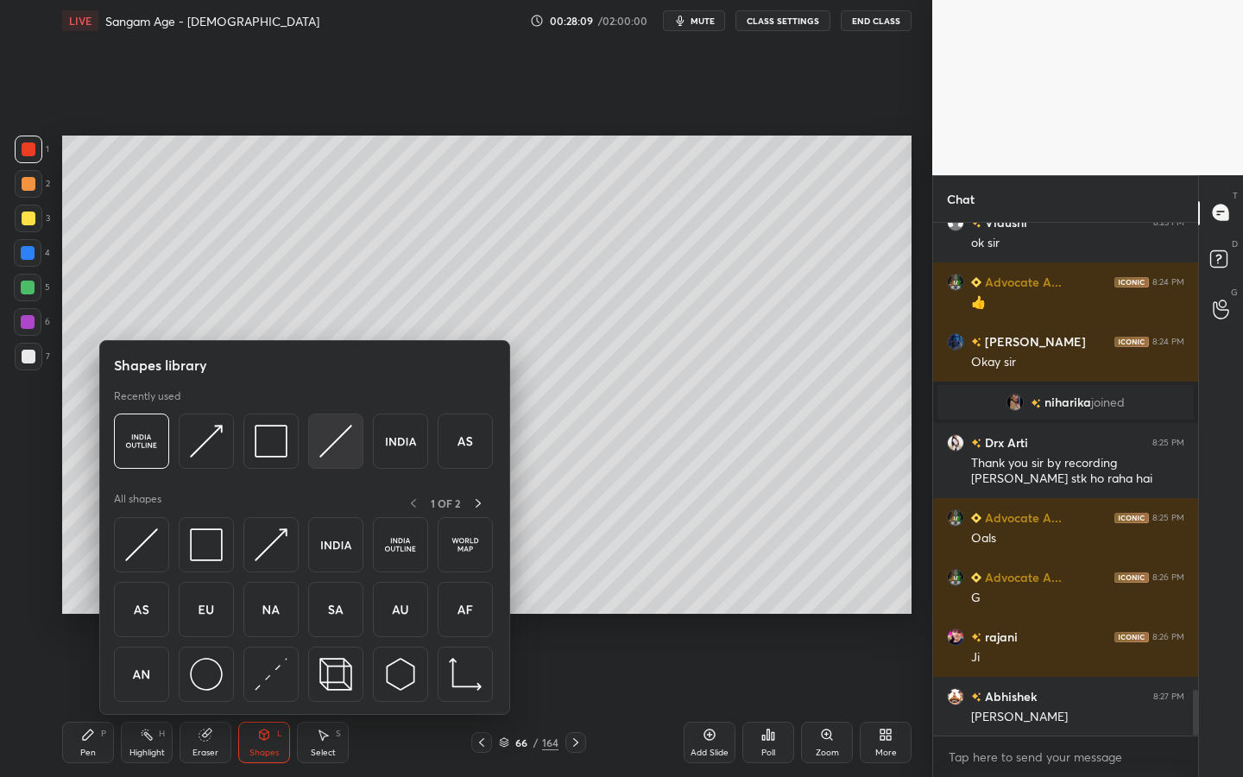
click at [316, 417] on div at bounding box center [335, 441] width 55 height 55
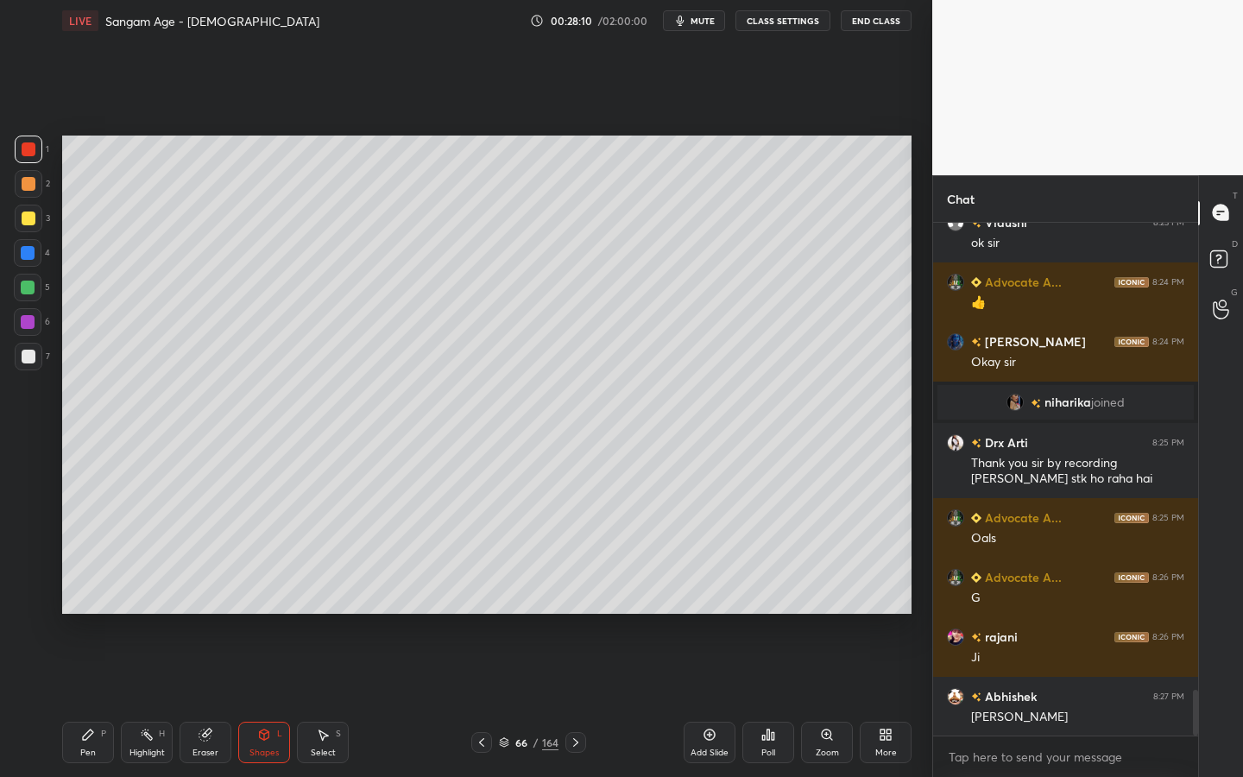
drag, startPoint x: 34, startPoint y: 223, endPoint x: 44, endPoint y: 225, distance: 10.7
click at [34, 223] on div at bounding box center [29, 218] width 14 height 14
click at [22, 357] on div at bounding box center [29, 357] width 14 height 14
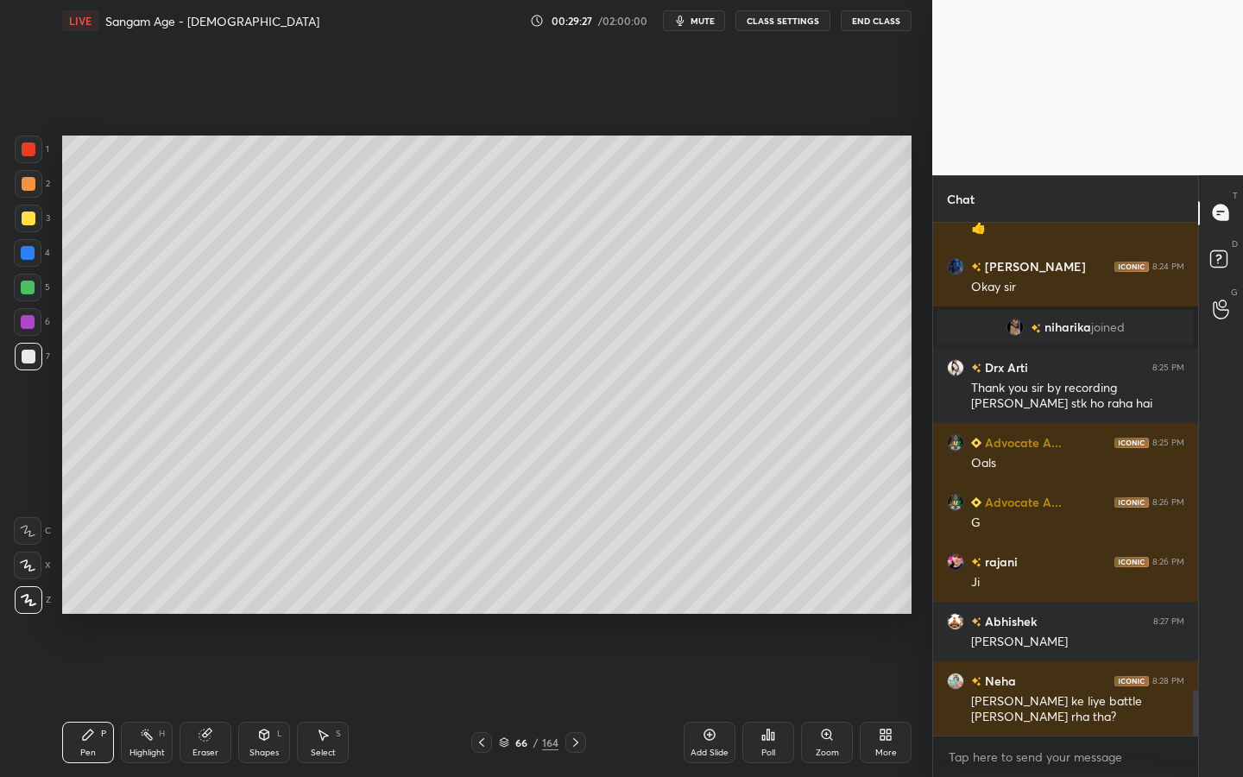
click at [275, 700] on div "Shapes L" at bounding box center [264, 742] width 52 height 41
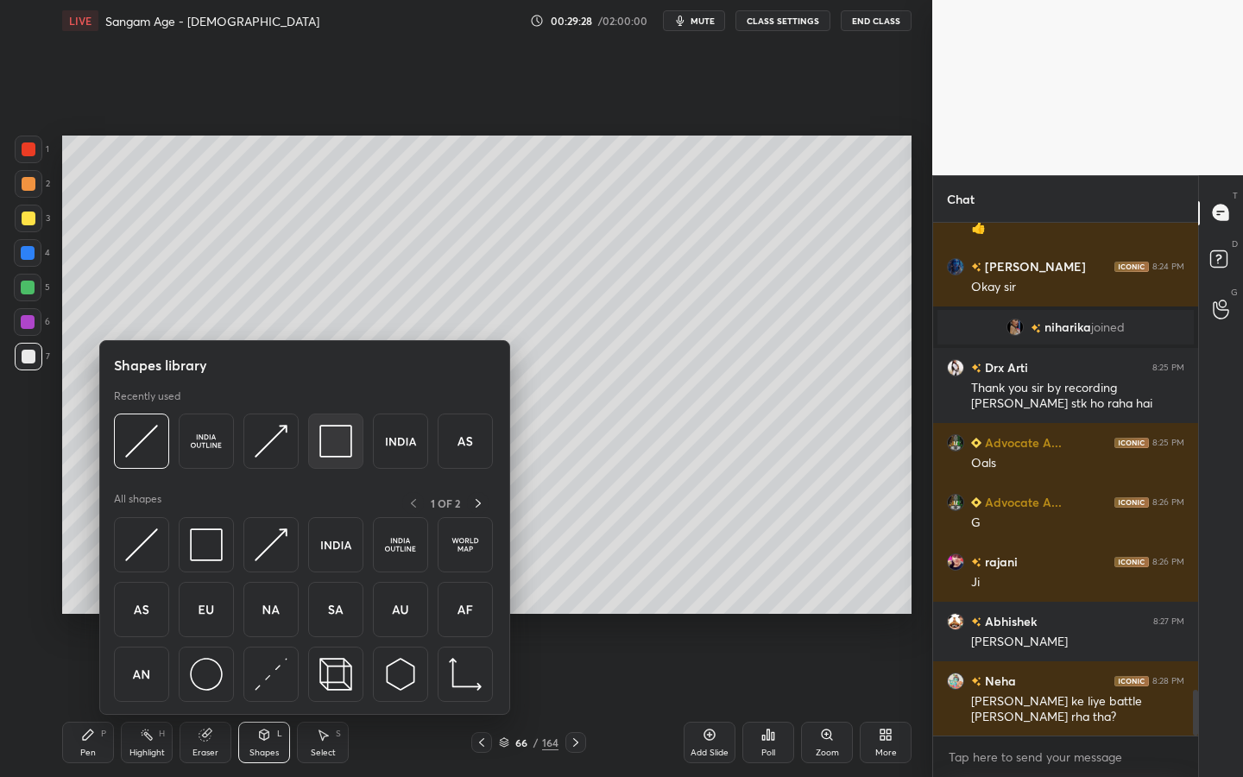
click at [338, 450] on img at bounding box center [335, 441] width 33 height 33
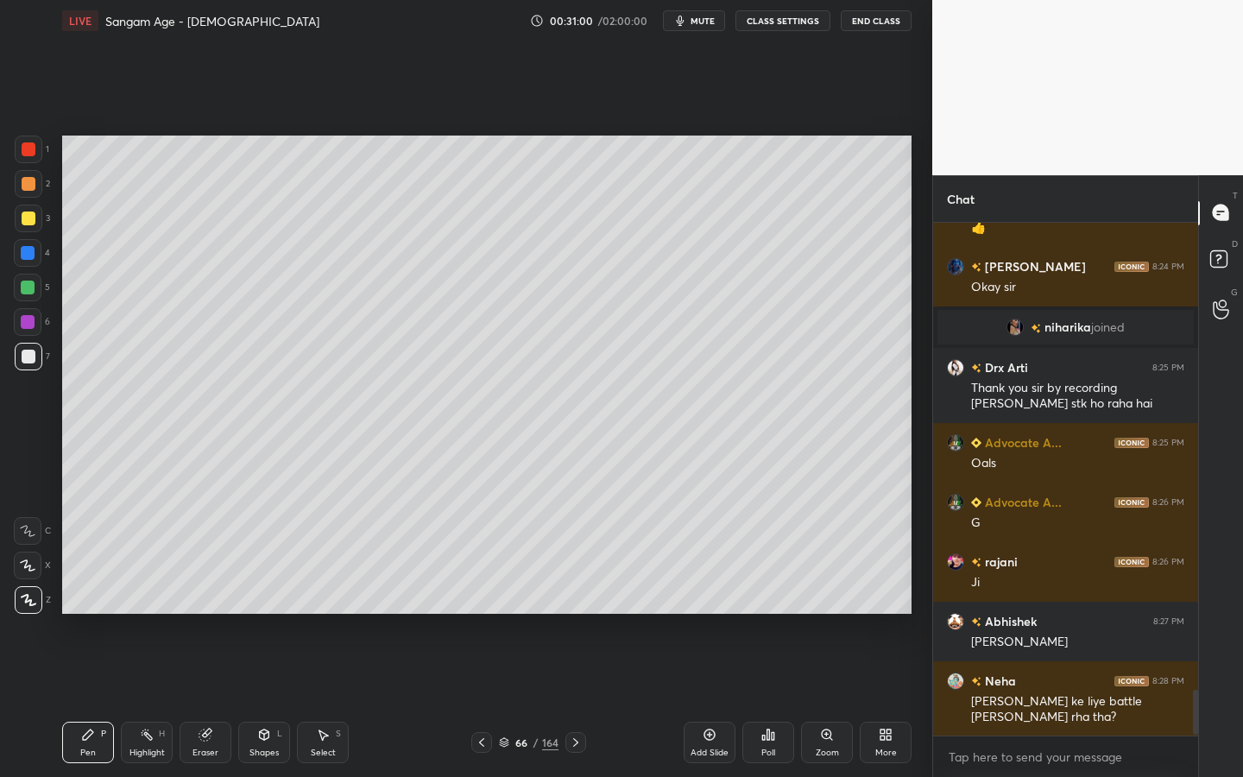
drag, startPoint x: 264, startPoint y: 725, endPoint x: 268, endPoint y: 715, distance: 10.9
click at [265, 700] on div "Shapes L" at bounding box center [264, 742] width 52 height 41
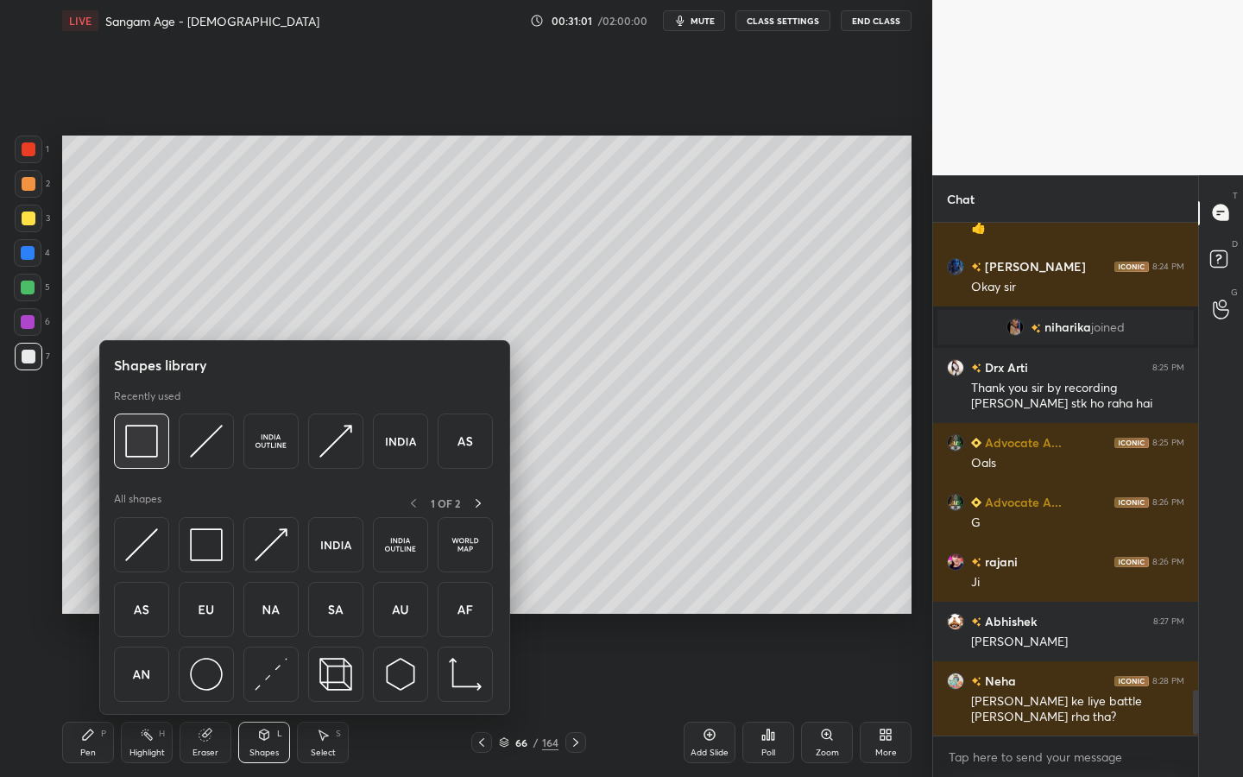
click at [161, 455] on div at bounding box center [141, 441] width 55 height 55
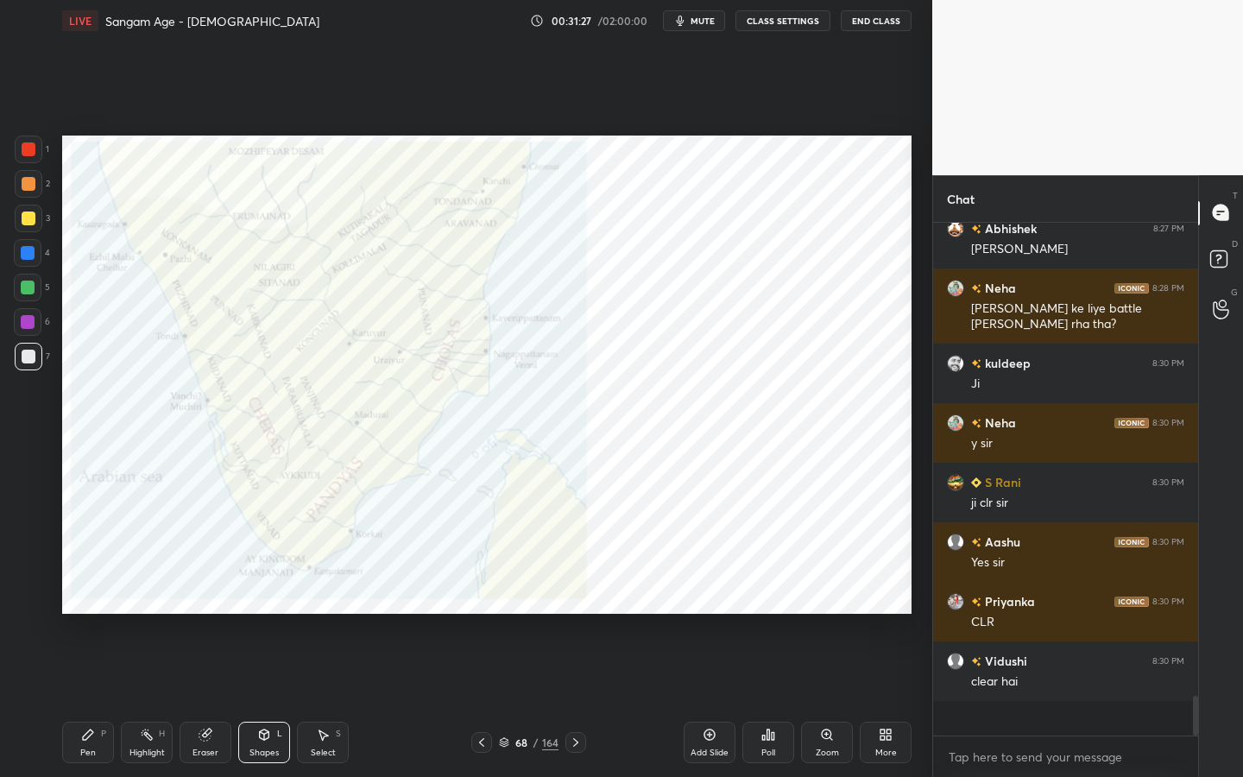
scroll to position [5651, 0]
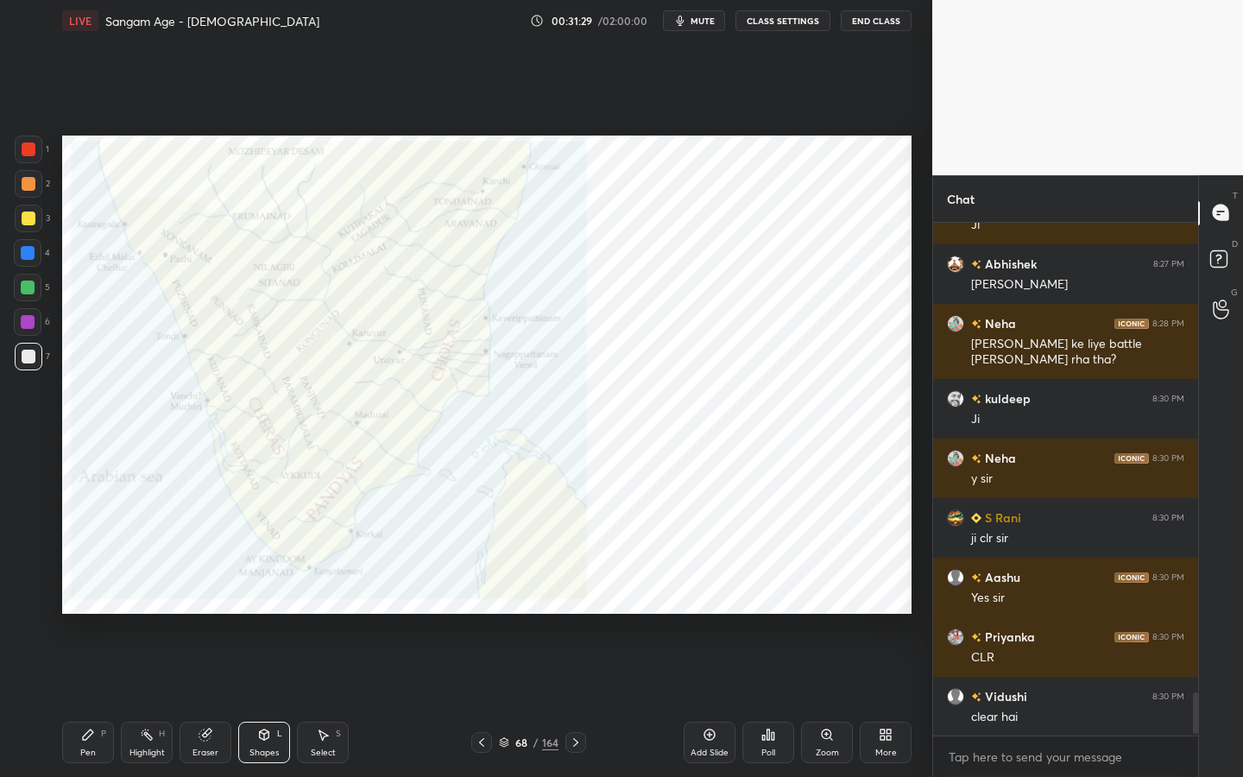
click at [27, 154] on div at bounding box center [29, 149] width 14 height 14
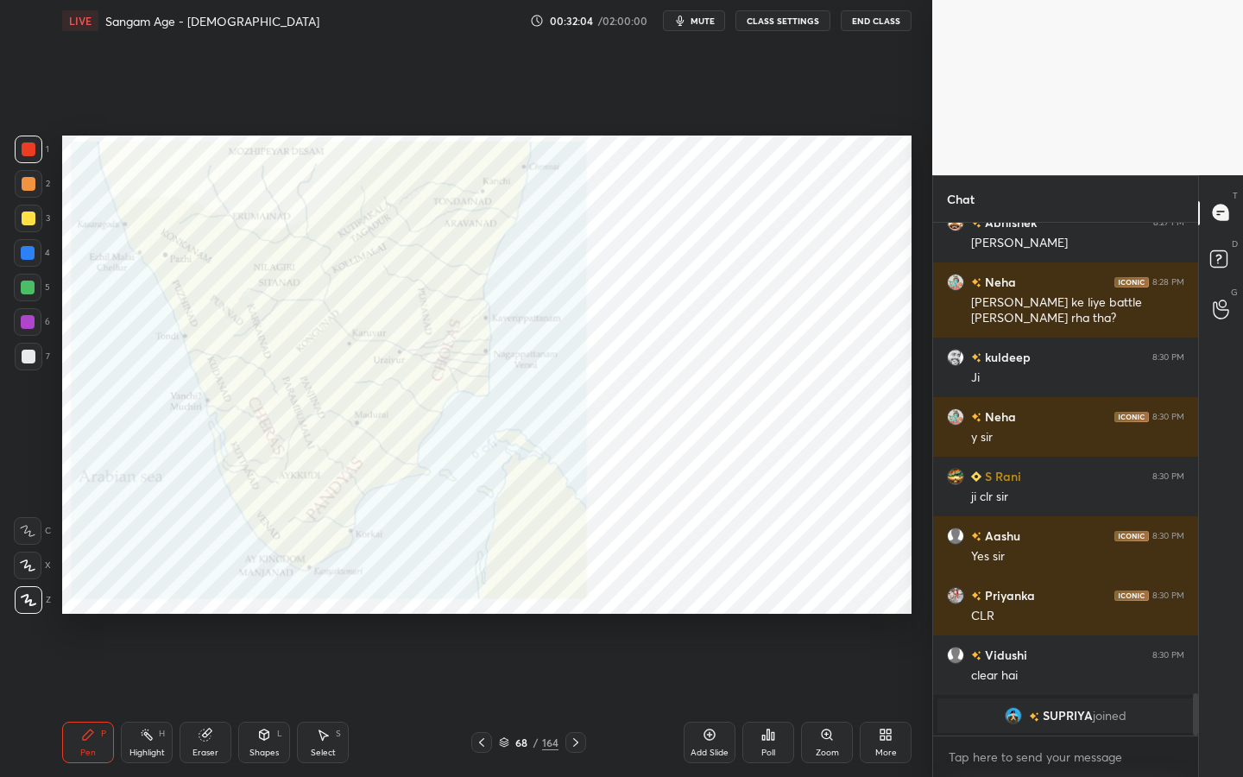
click at [203, 700] on div "Eraser" at bounding box center [206, 742] width 52 height 41
click at [33, 562] on div at bounding box center [28, 566] width 28 height 28
click at [30, 534] on icon at bounding box center [28, 531] width 14 height 14
click at [31, 553] on div at bounding box center [28, 566] width 28 height 28
drag, startPoint x: 35, startPoint y: 264, endPoint x: 47, endPoint y: 264, distance: 12.1
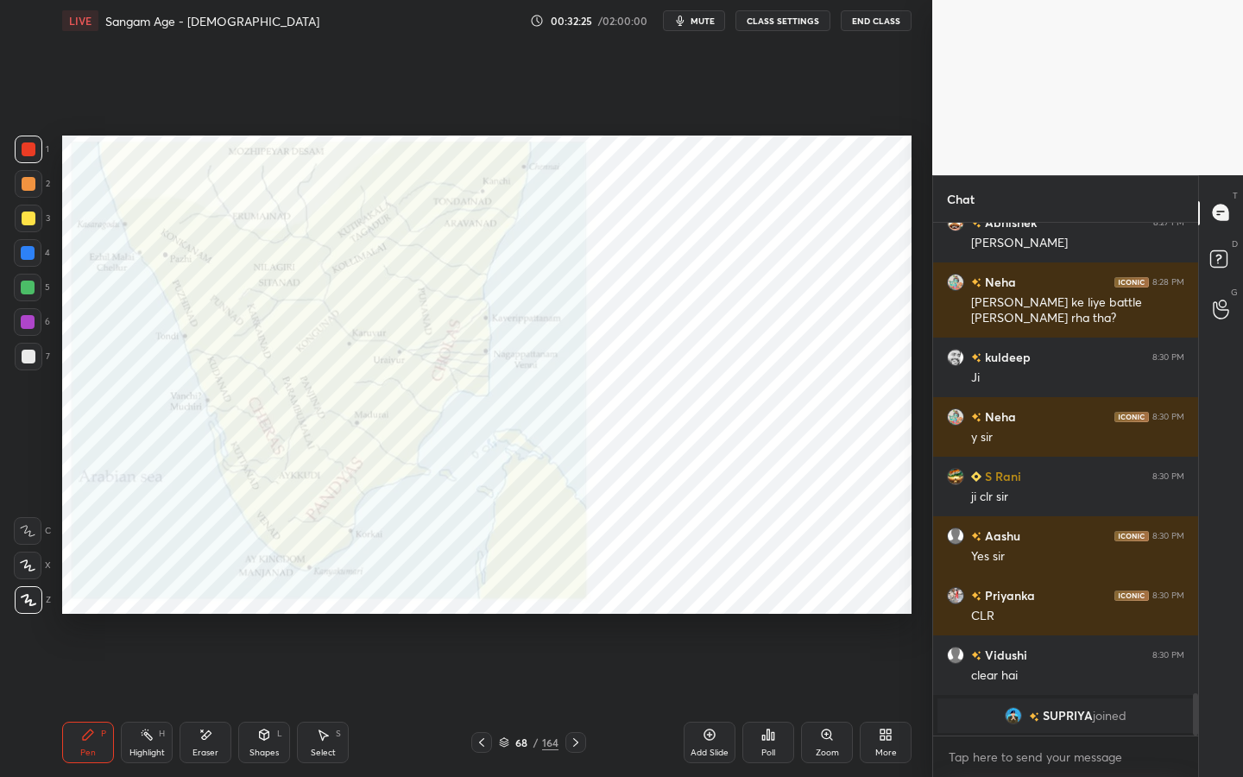
click at [38, 264] on div at bounding box center [28, 253] width 28 height 28
click at [25, 314] on div at bounding box center [28, 322] width 28 height 28
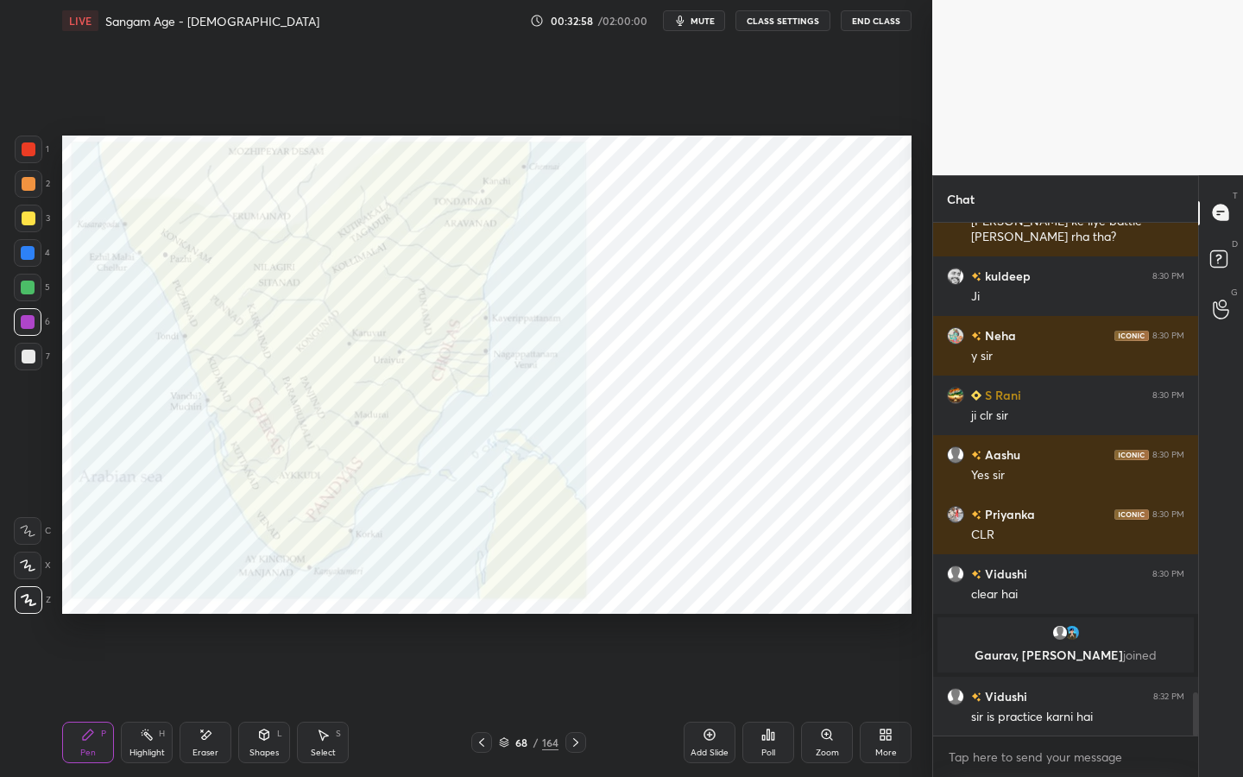
scroll to position [5578, 0]
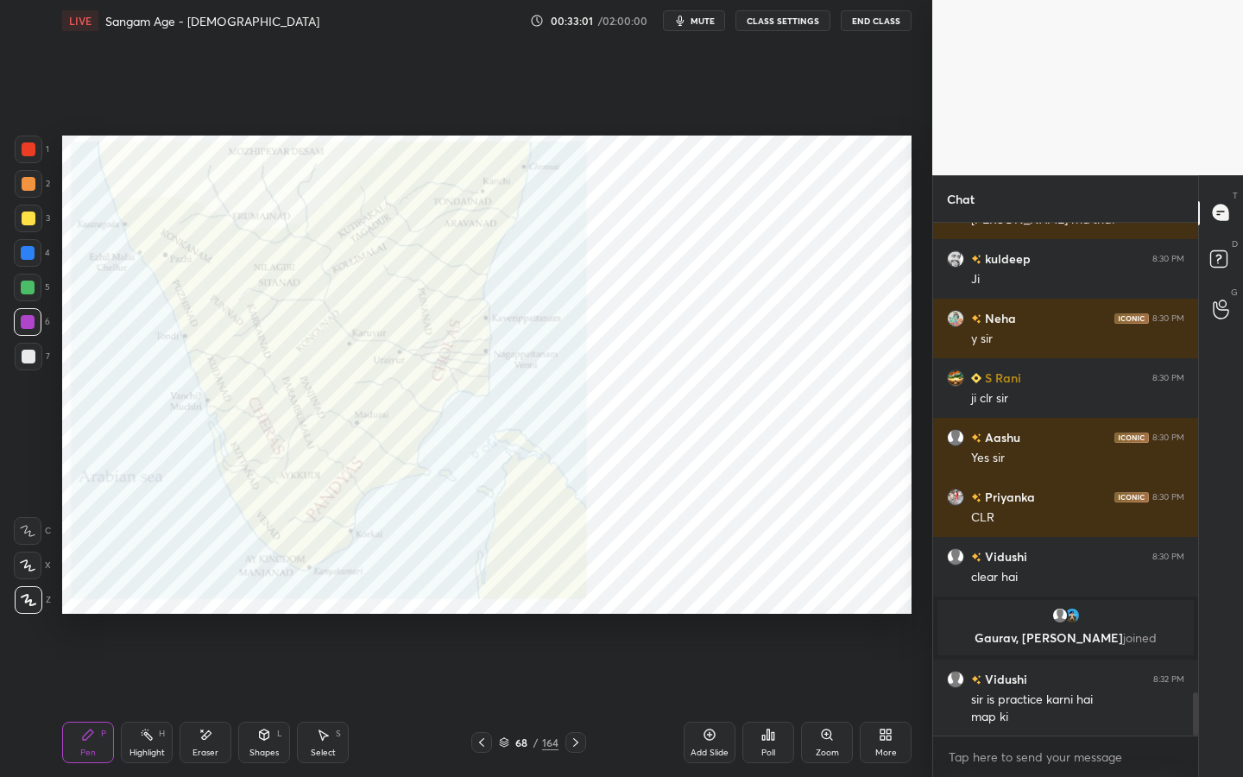
drag, startPoint x: 211, startPoint y: 738, endPoint x: 186, endPoint y: 721, distance: 29.7
click at [211, 700] on icon at bounding box center [206, 735] width 14 height 15
click at [39, 609] on div "Erase all" at bounding box center [28, 600] width 28 height 28
drag, startPoint x: 255, startPoint y: 742, endPoint x: 264, endPoint y: 721, distance: 22.8
click at [255, 700] on div "Shapes L" at bounding box center [264, 742] width 52 height 41
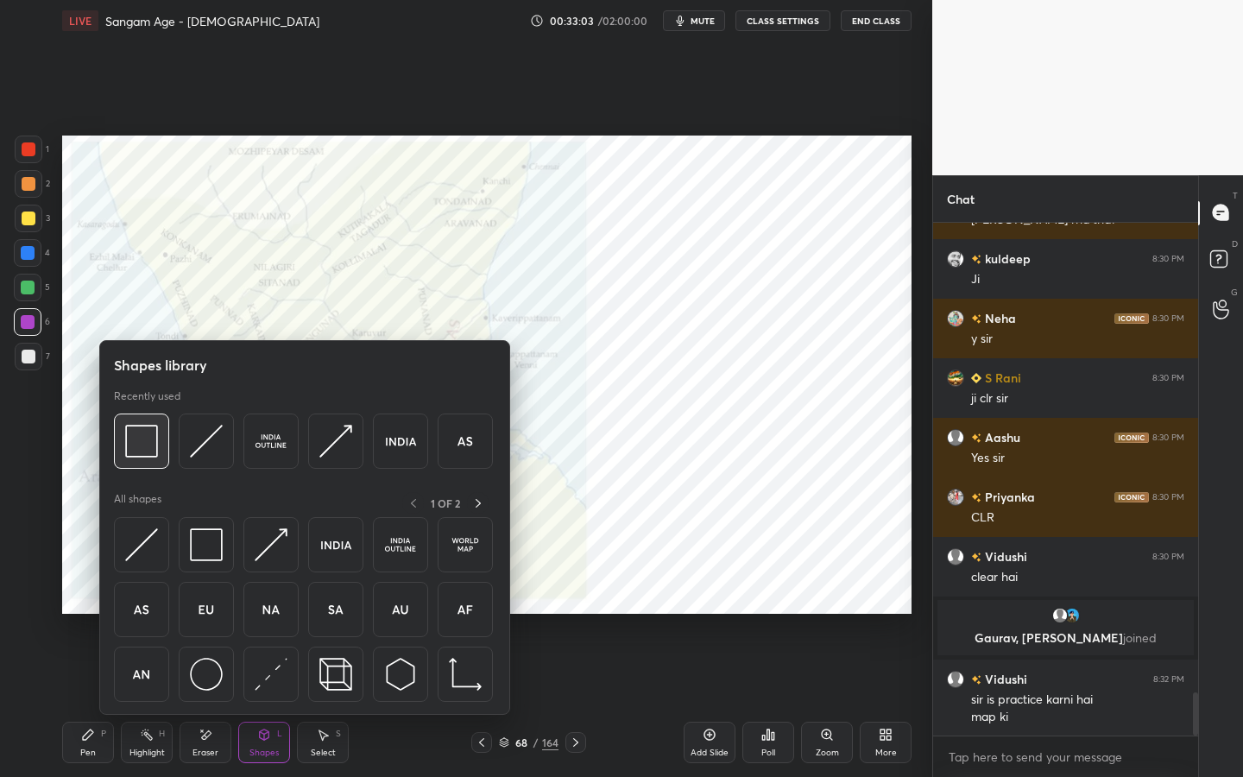
click at [166, 445] on div at bounding box center [141, 441] width 55 height 55
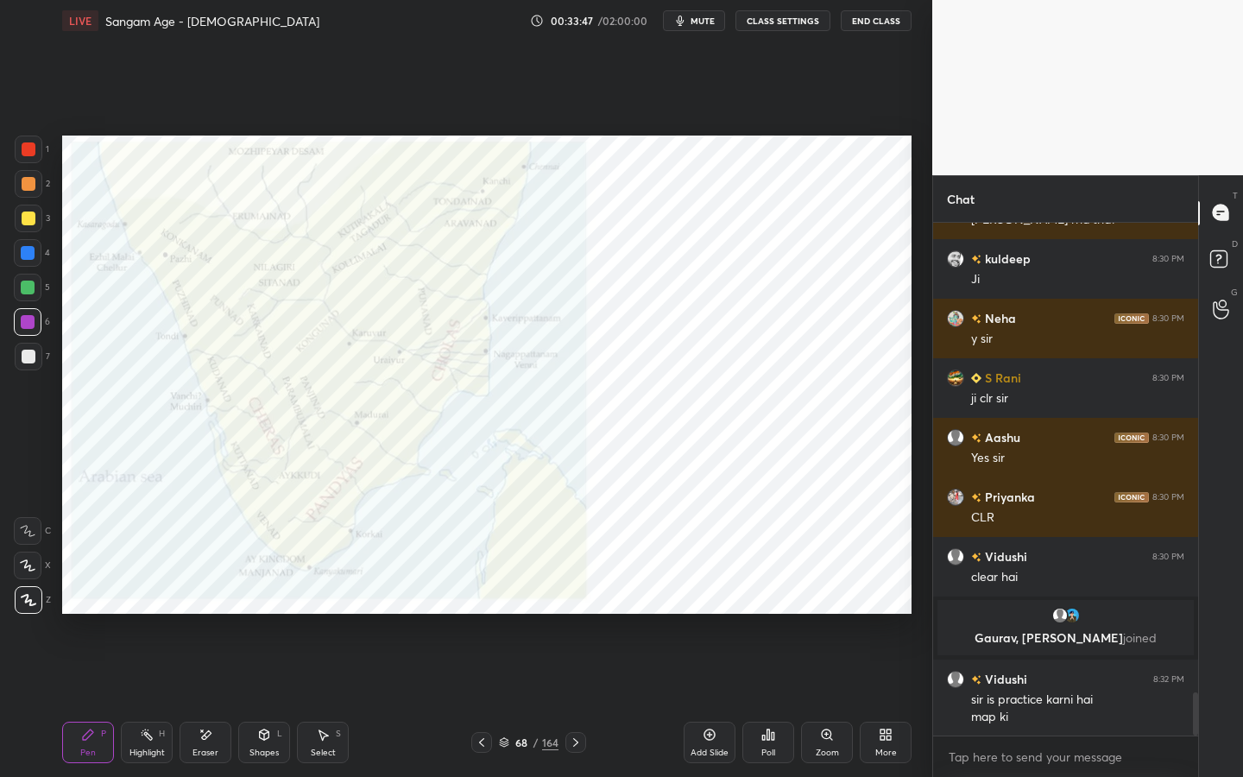
click at [275, 700] on div "Shapes L" at bounding box center [264, 742] width 52 height 41
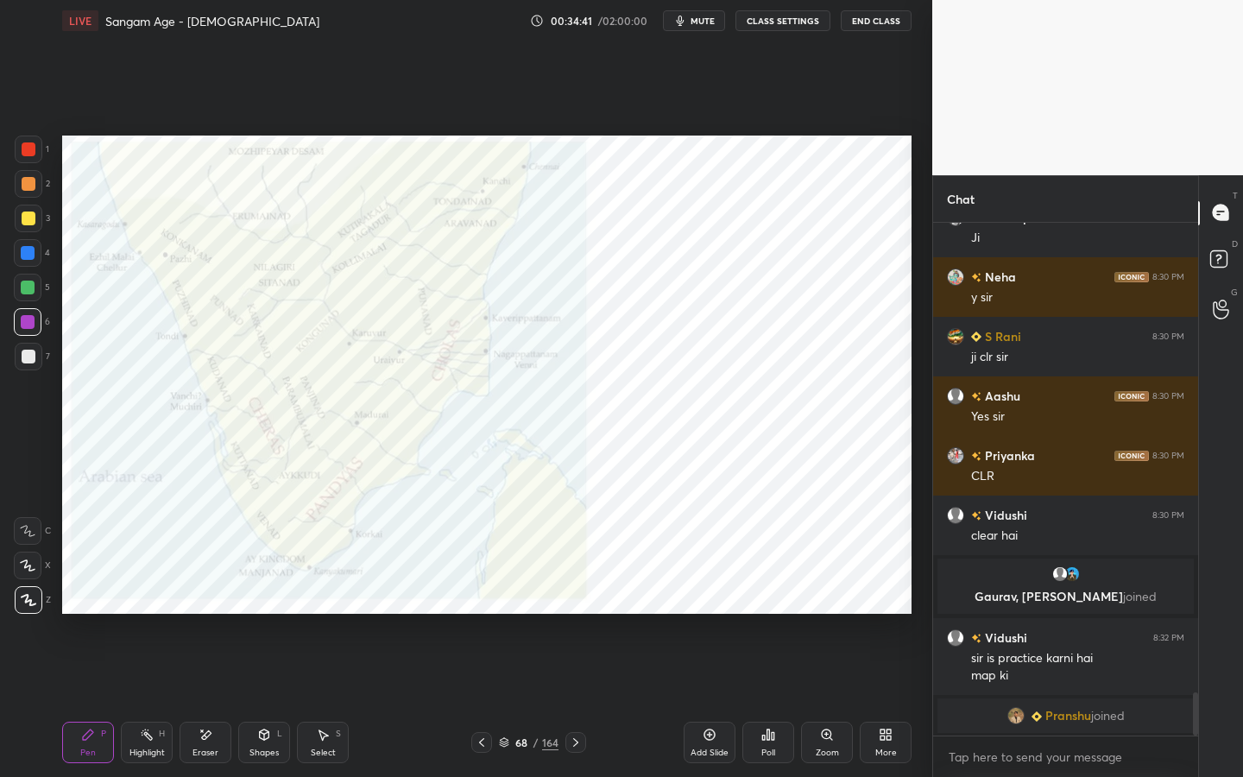
click at [283, 700] on div "Shapes L" at bounding box center [264, 742] width 52 height 41
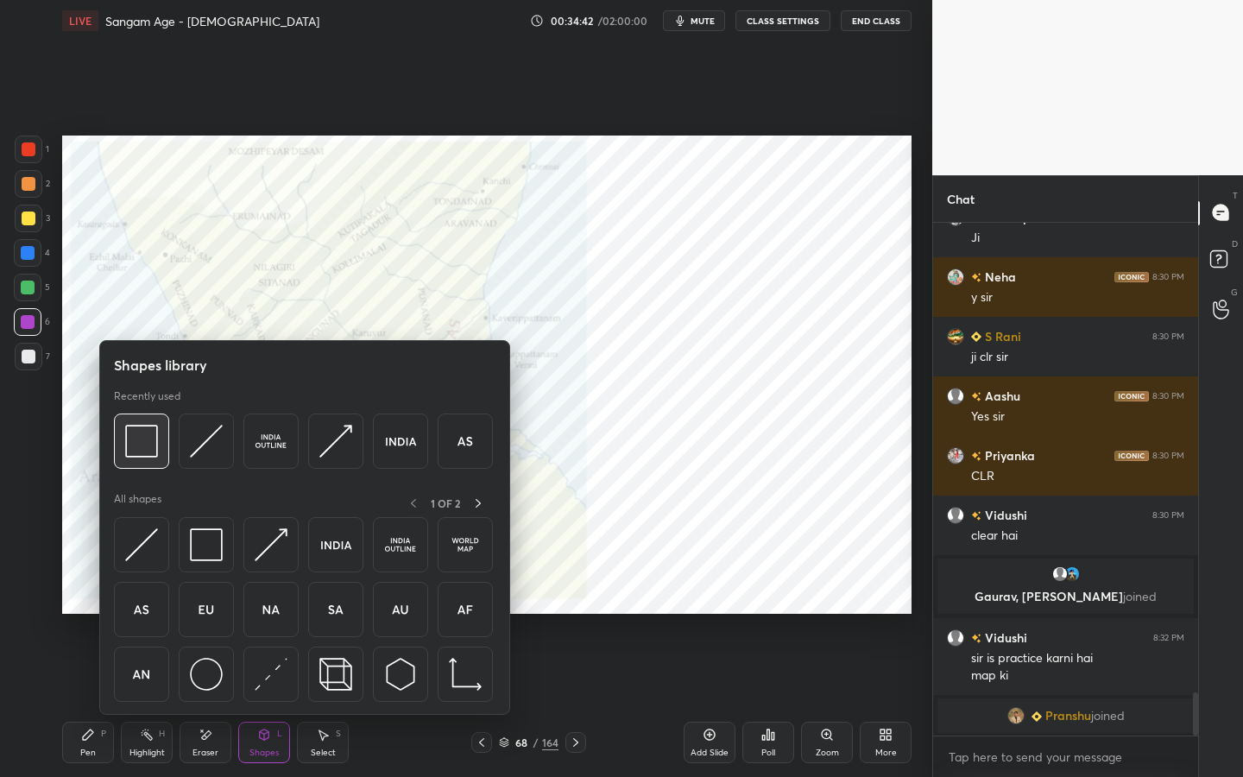
click at [168, 450] on div at bounding box center [141, 441] width 55 height 55
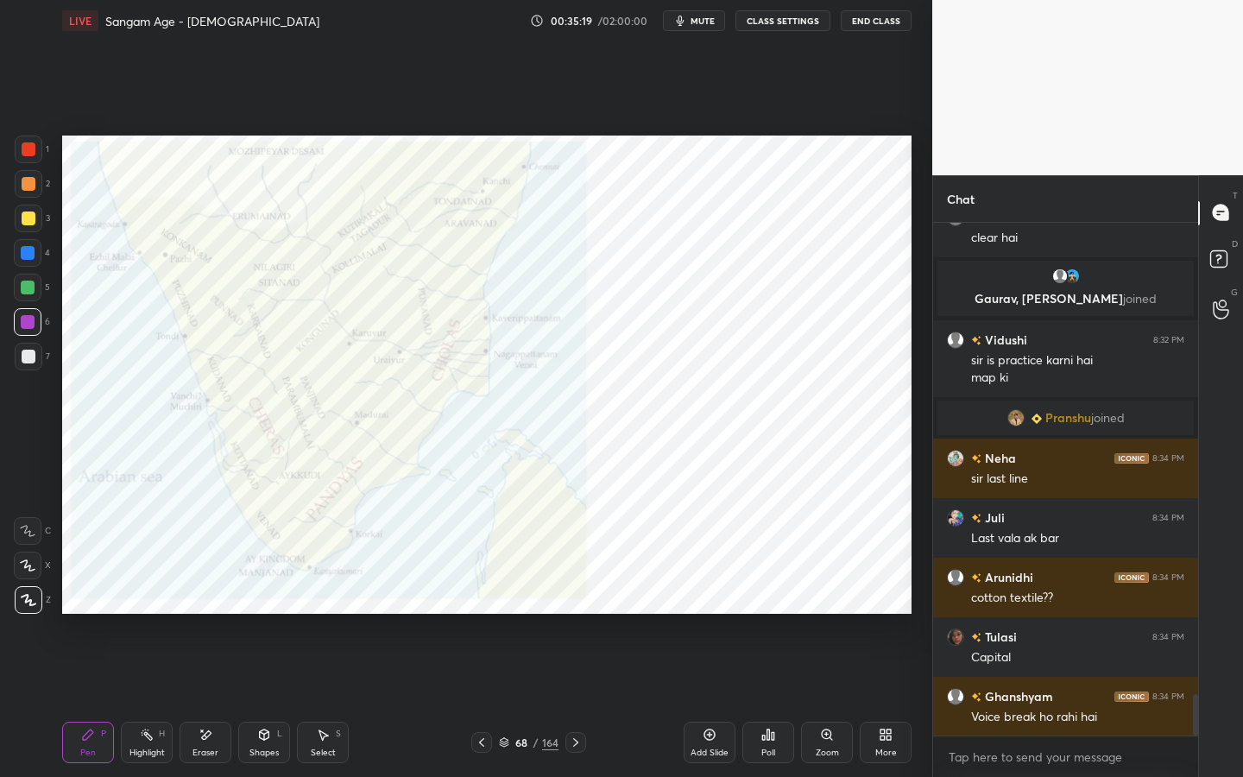
scroll to position [5910, 0]
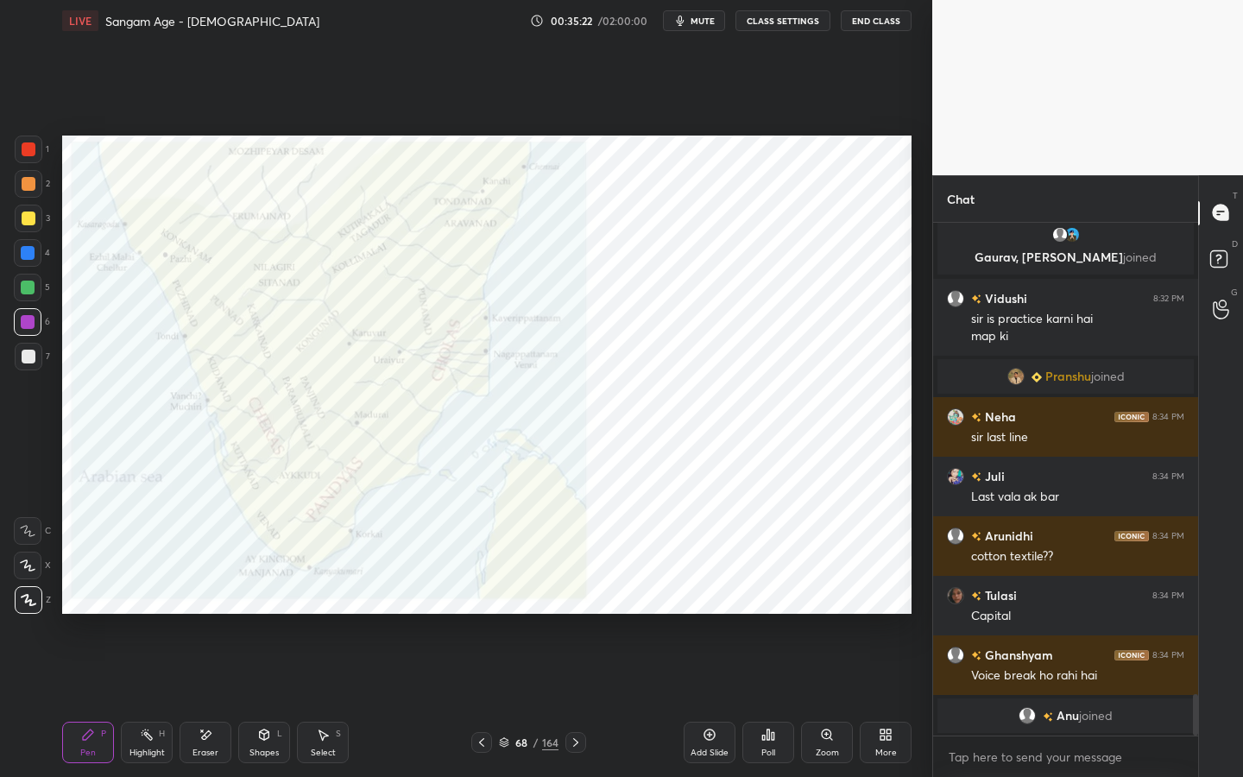
click at [714, 700] on icon at bounding box center [710, 735] width 14 height 14
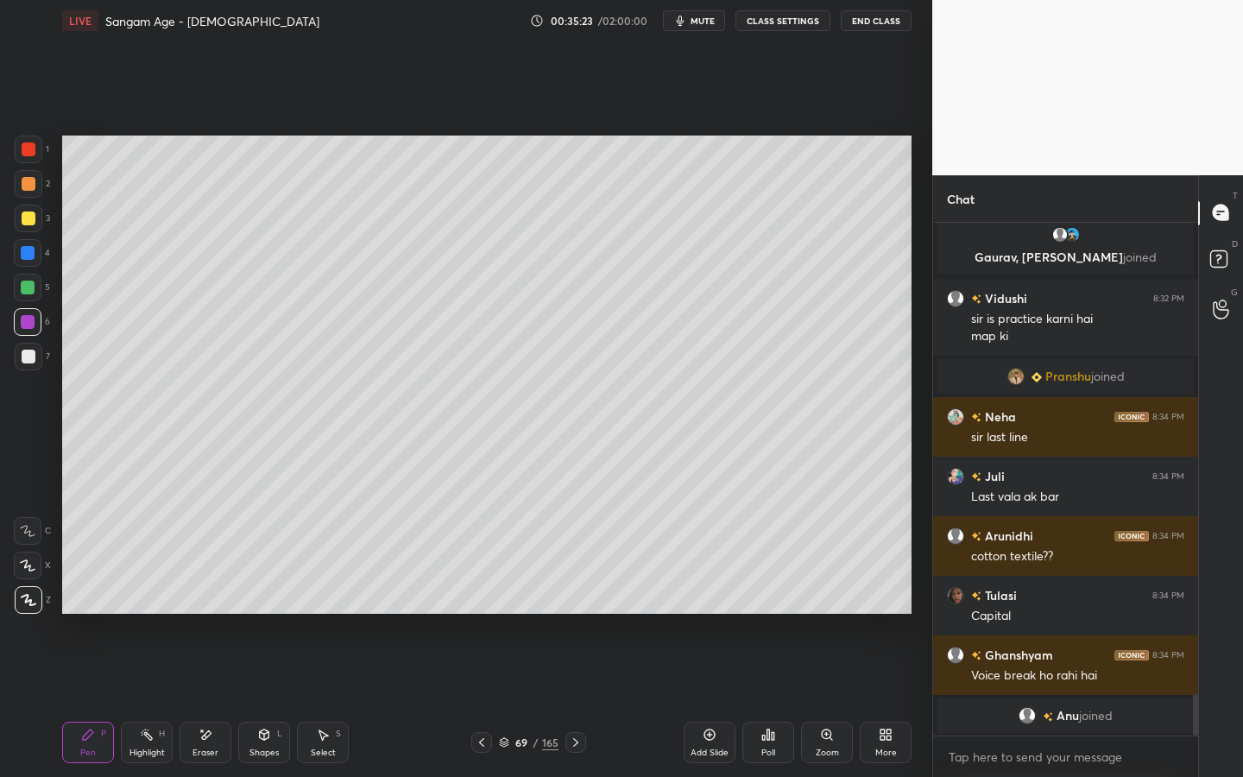
click at [31, 224] on div at bounding box center [29, 218] width 14 height 14
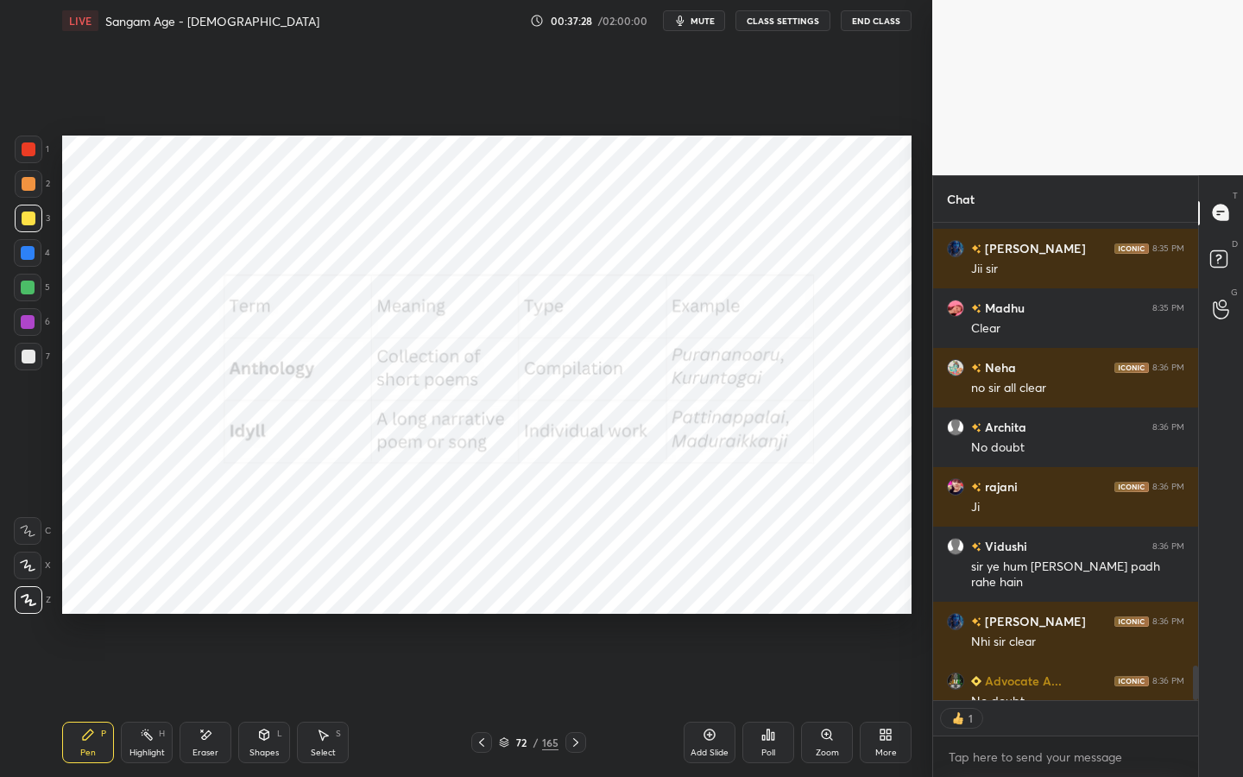
scroll to position [6590, 0]
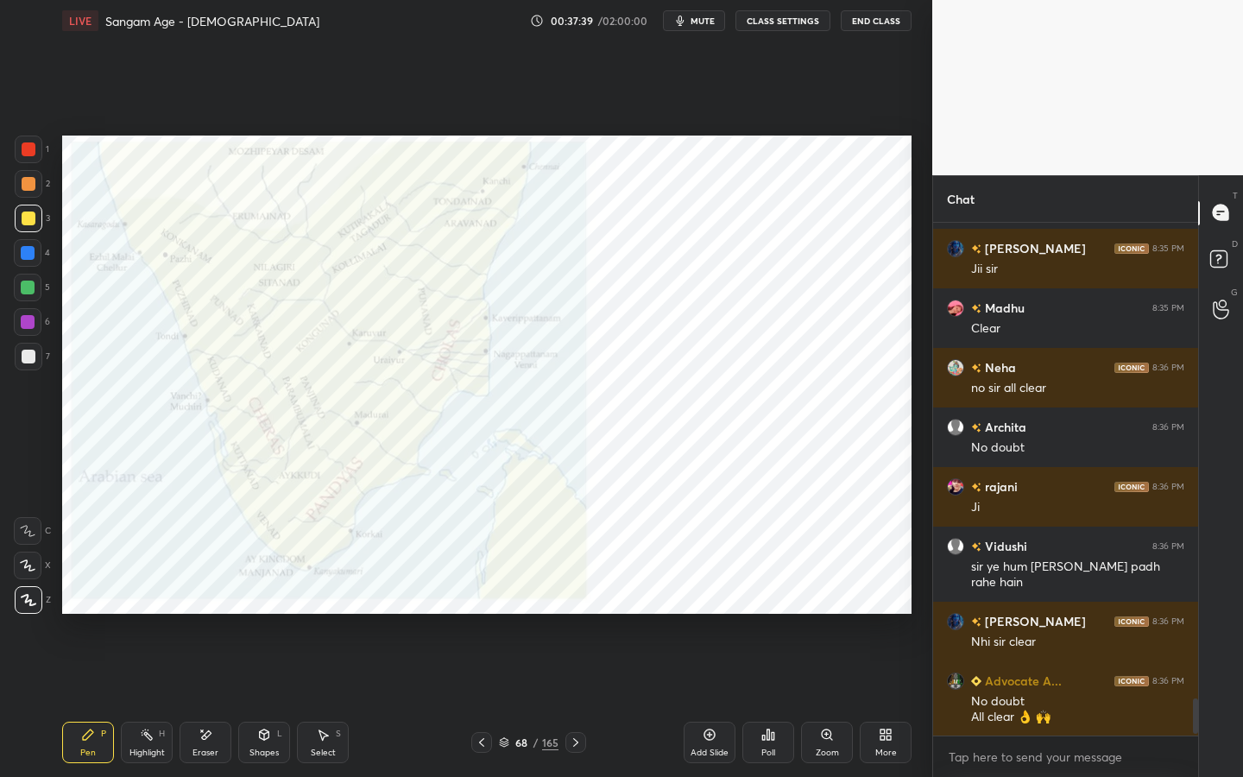
click at [20, 156] on div at bounding box center [29, 150] width 28 height 28
drag, startPoint x: 222, startPoint y: 746, endPoint x: 170, endPoint y: 710, distance: 62.7
click at [222, 700] on div "Eraser" at bounding box center [206, 742] width 52 height 41
click at [35, 603] on span "Erase all" at bounding box center [28, 600] width 26 height 12
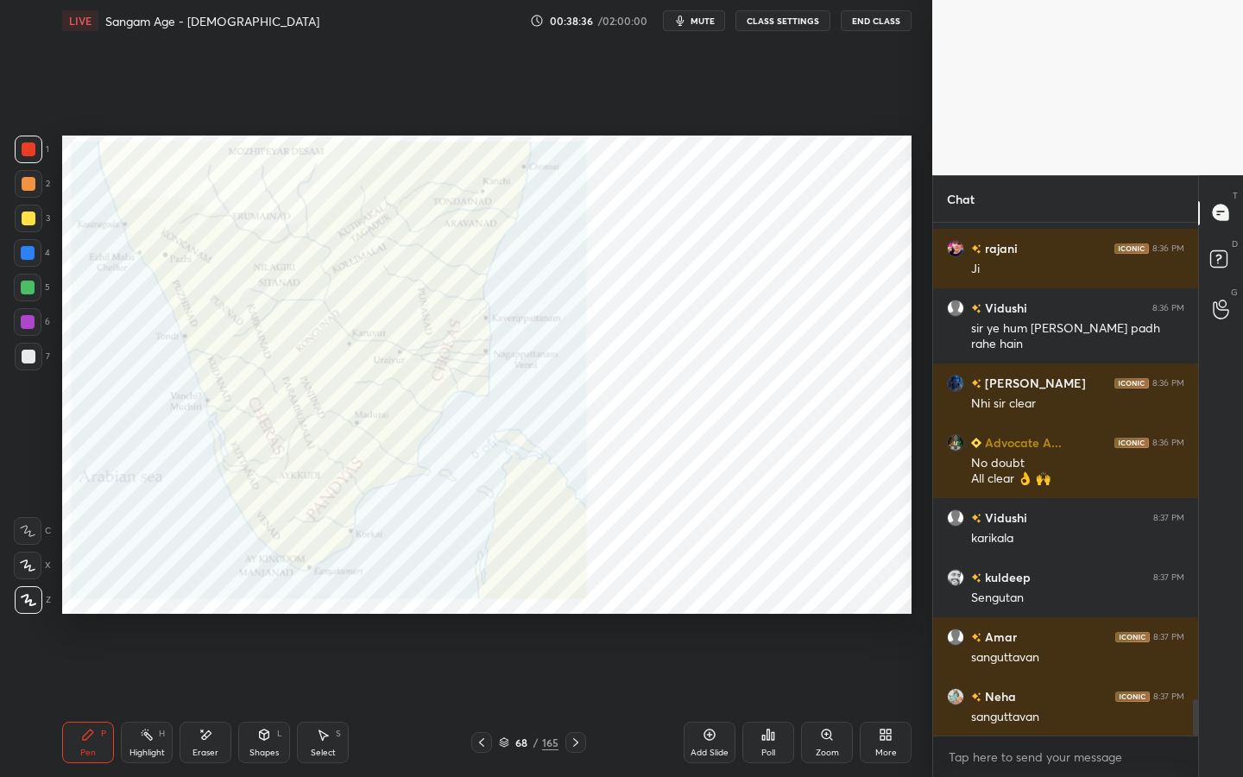
scroll to position [6888, 0]
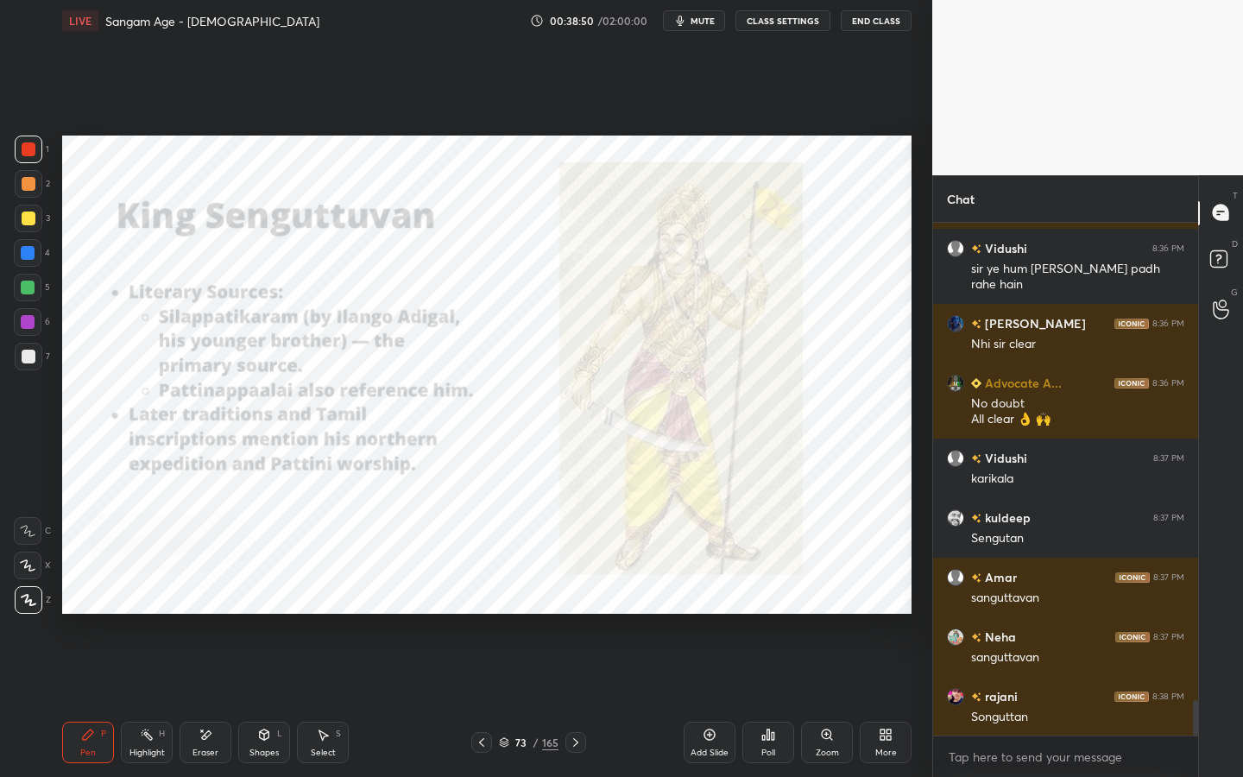
click at [273, 700] on div "Shapes L" at bounding box center [264, 742] width 52 height 41
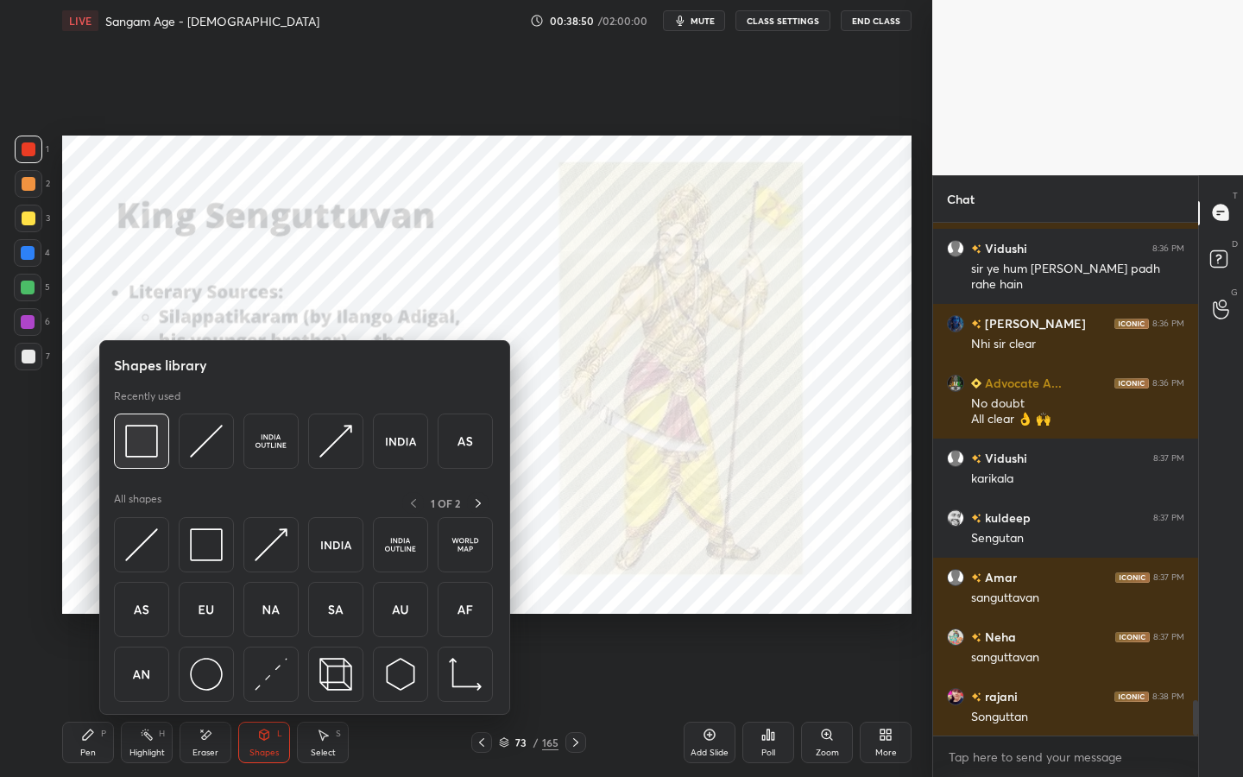
click at [162, 429] on div at bounding box center [141, 441] width 55 height 55
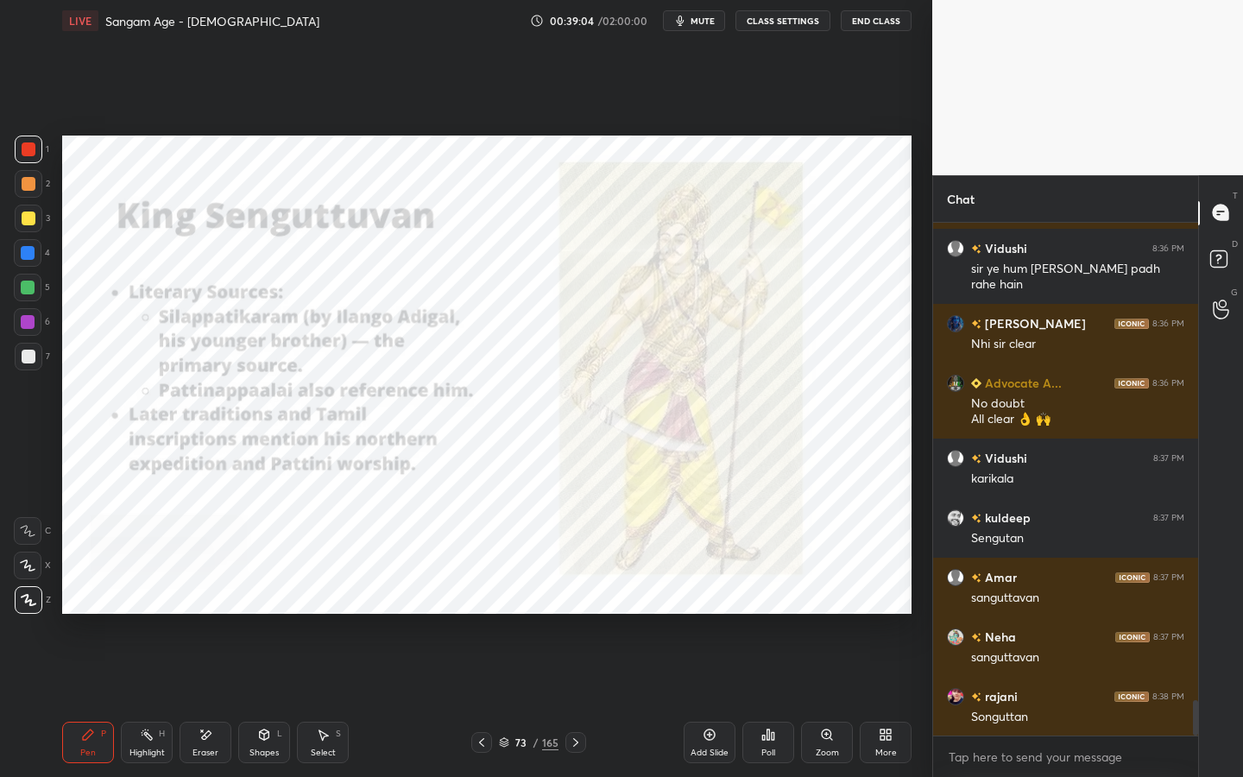
scroll to position [6, 6]
click at [247, 700] on div "Shapes L" at bounding box center [264, 742] width 52 height 41
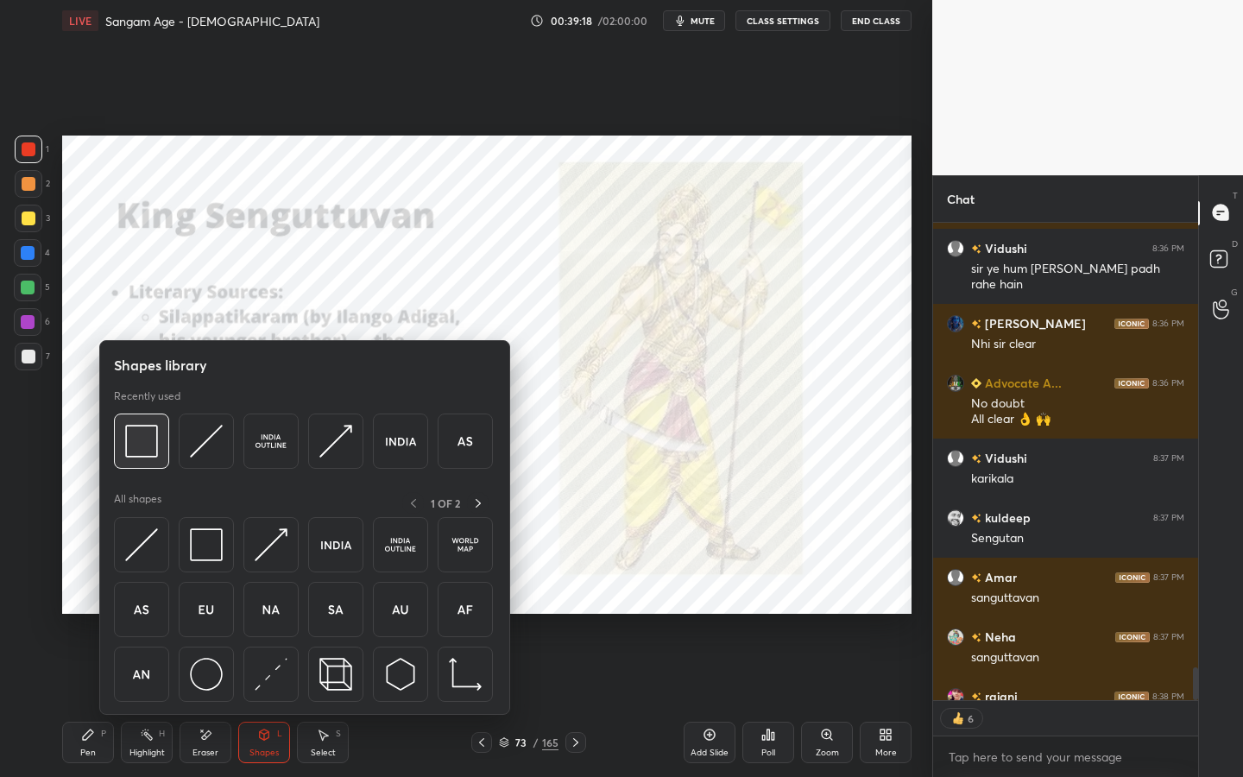
click at [157, 460] on div at bounding box center [141, 441] width 55 height 55
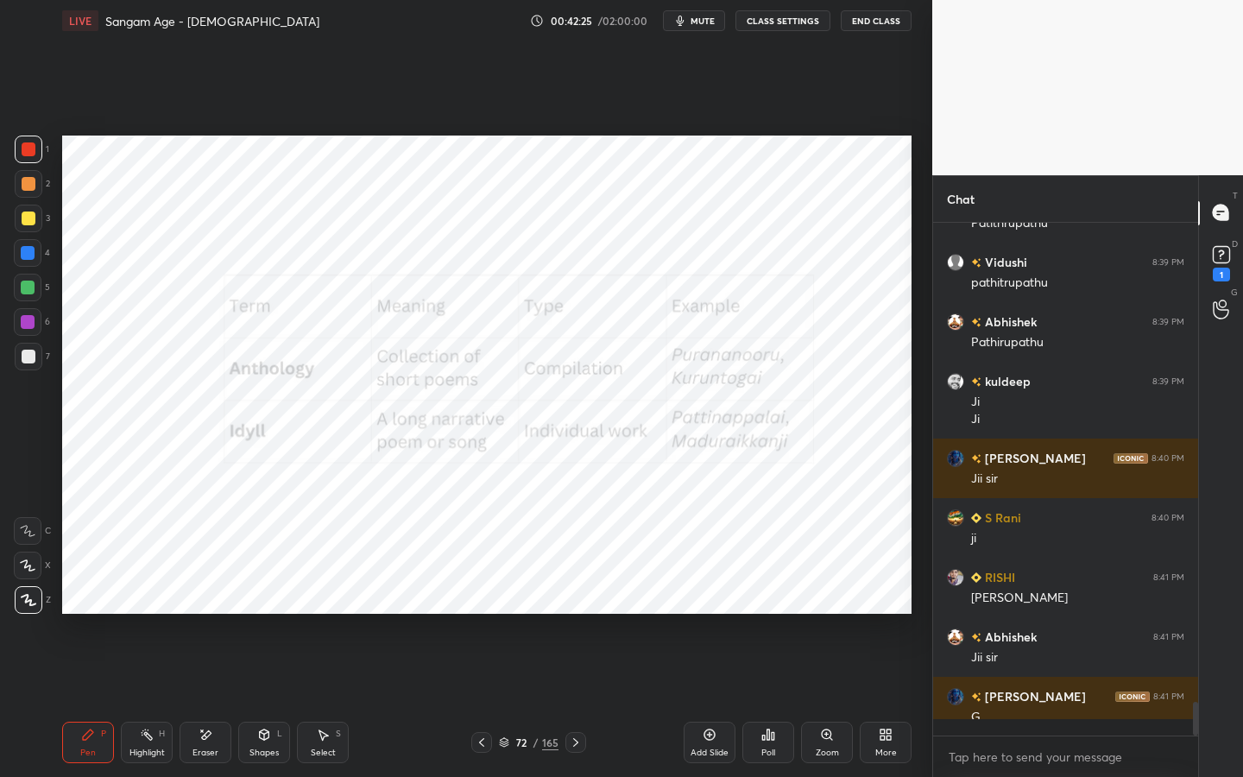
scroll to position [7334, 0]
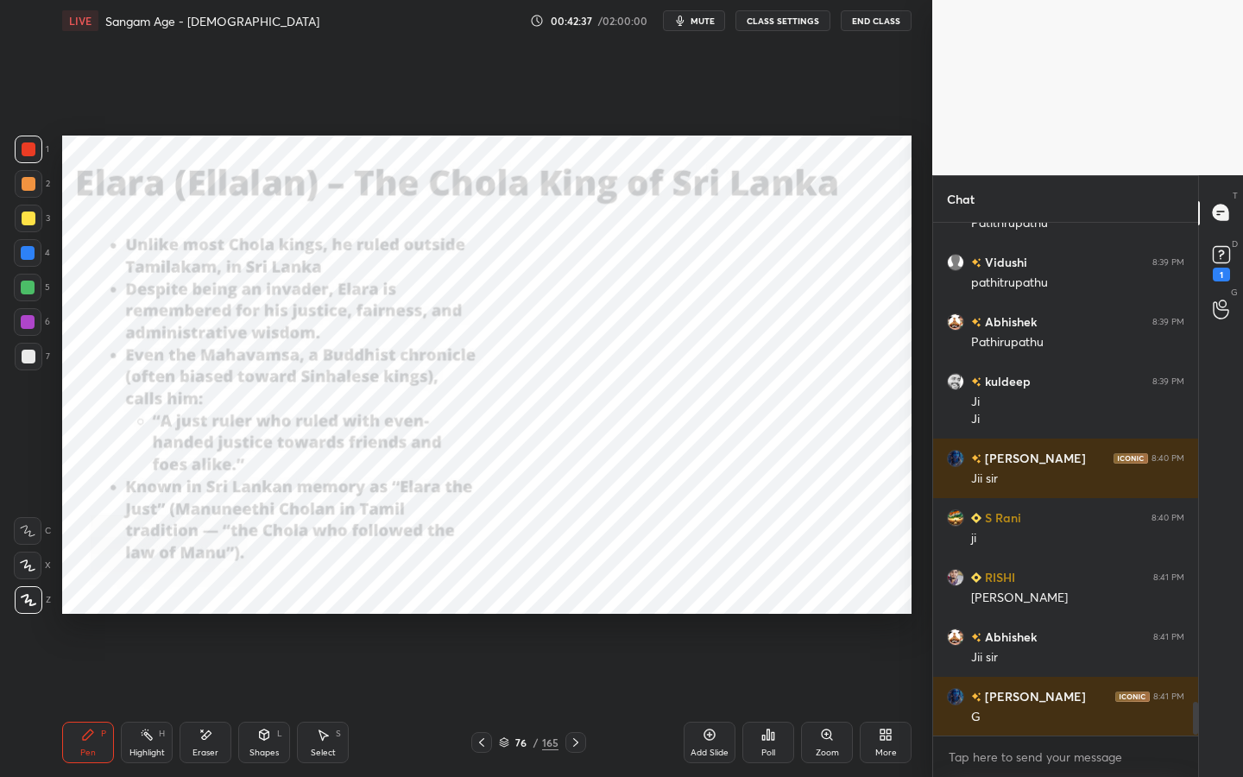
click at [262, 700] on div "Shapes" at bounding box center [263, 752] width 29 height 9
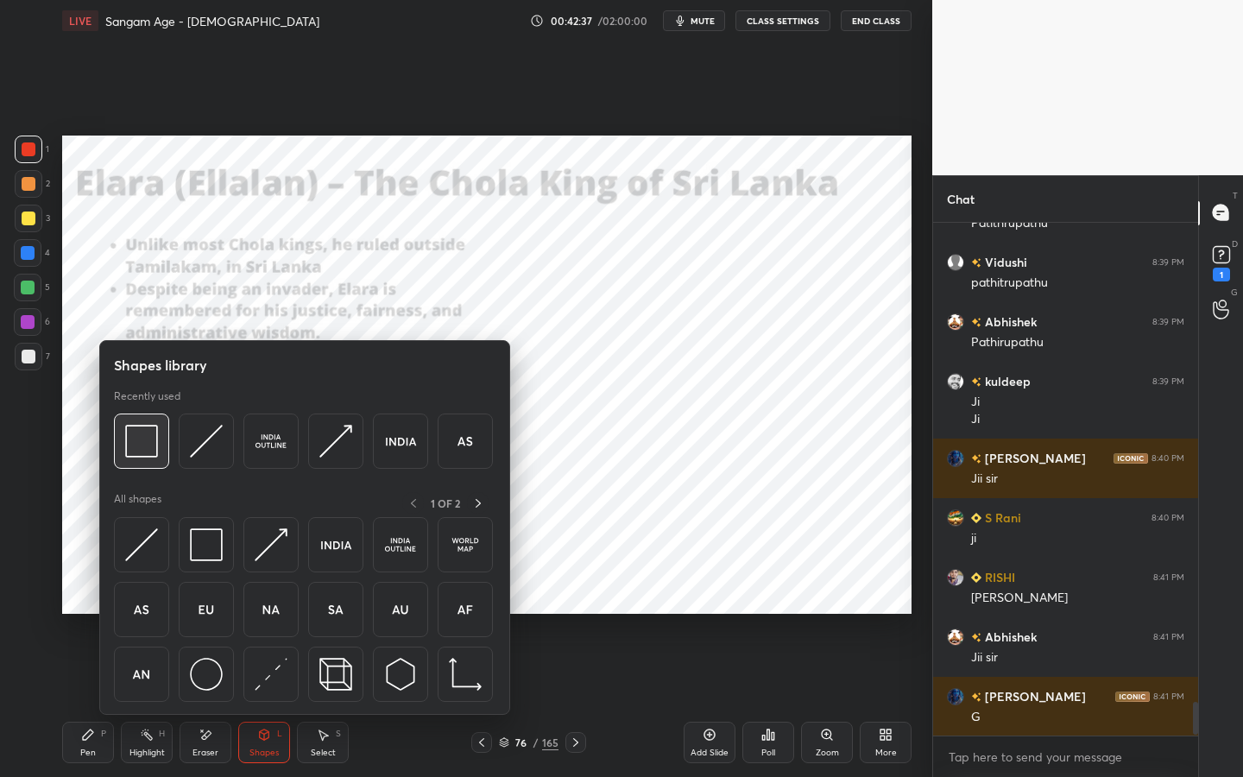
click at [126, 441] on img at bounding box center [141, 441] width 33 height 33
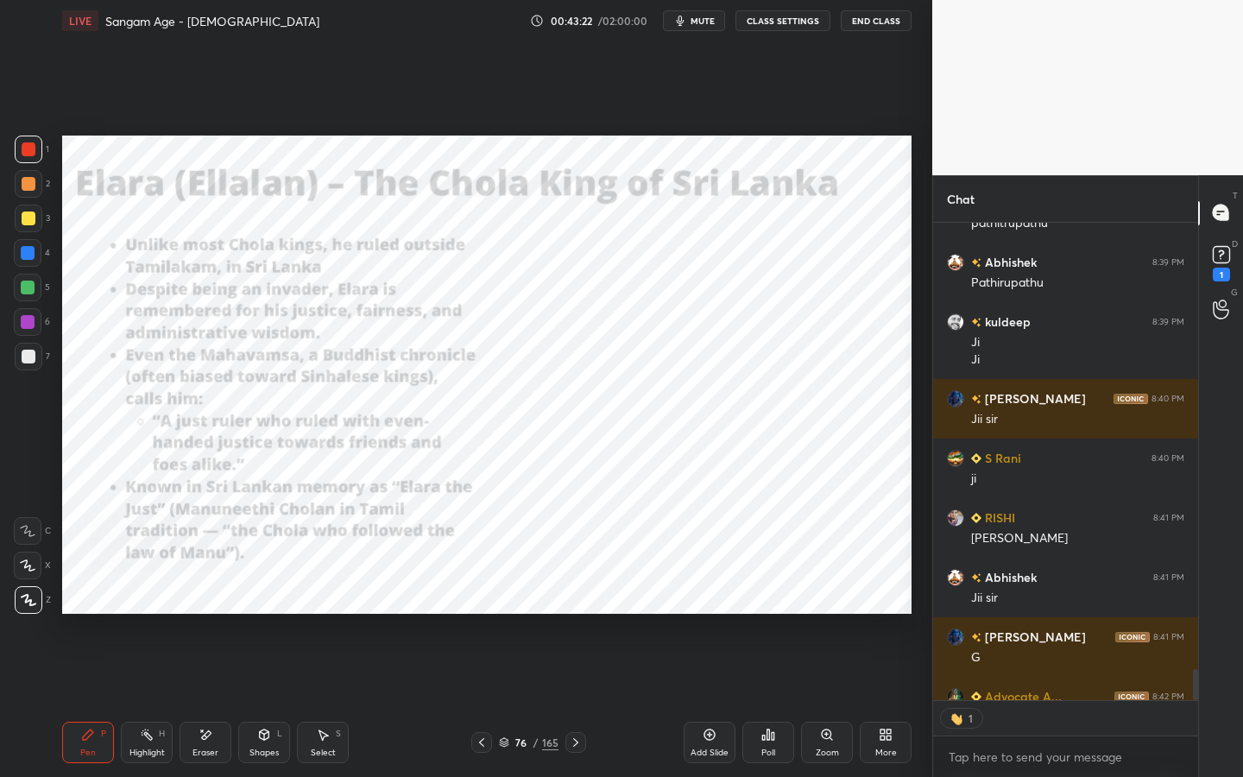
scroll to position [6, 6]
drag, startPoint x: 198, startPoint y: 747, endPoint x: 156, endPoint y: 698, distance: 63.7
click at [197, 700] on div "Eraser" at bounding box center [206, 752] width 26 height 9
click at [24, 603] on span "Erase all" at bounding box center [28, 600] width 26 height 12
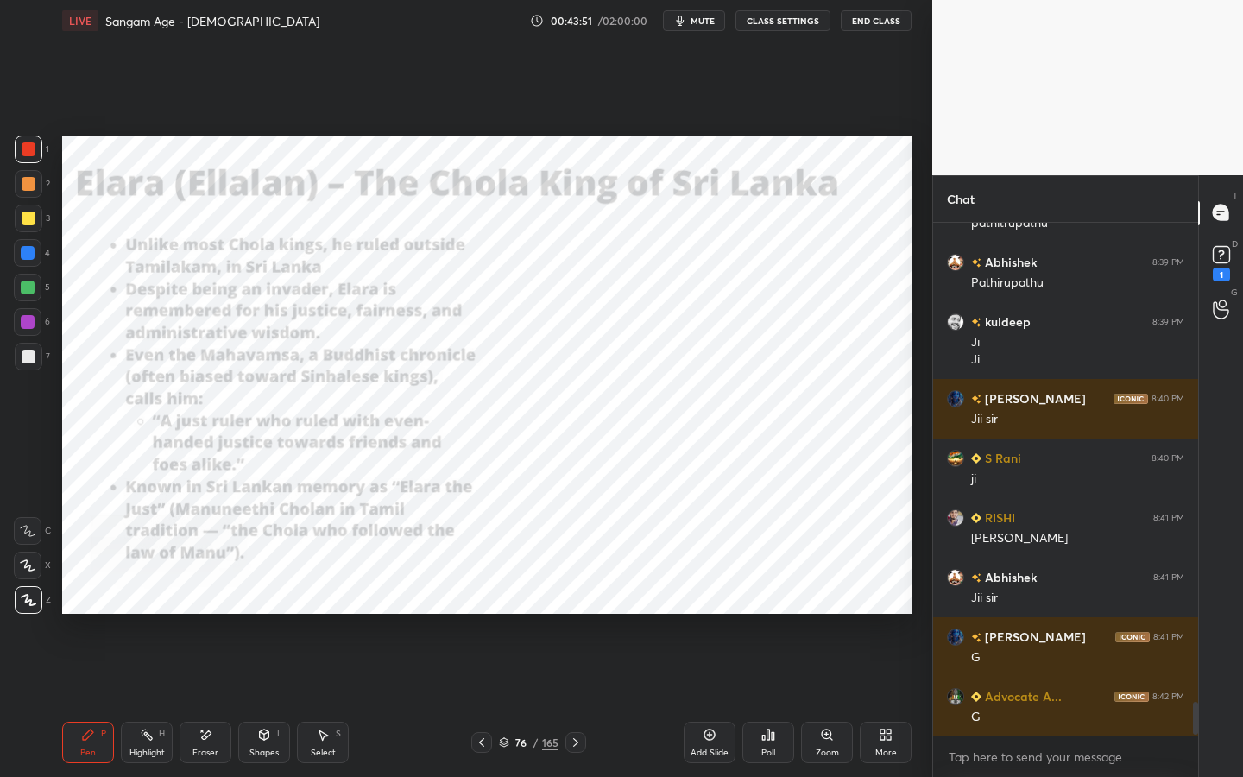
click at [821, 700] on icon at bounding box center [827, 735] width 14 height 14
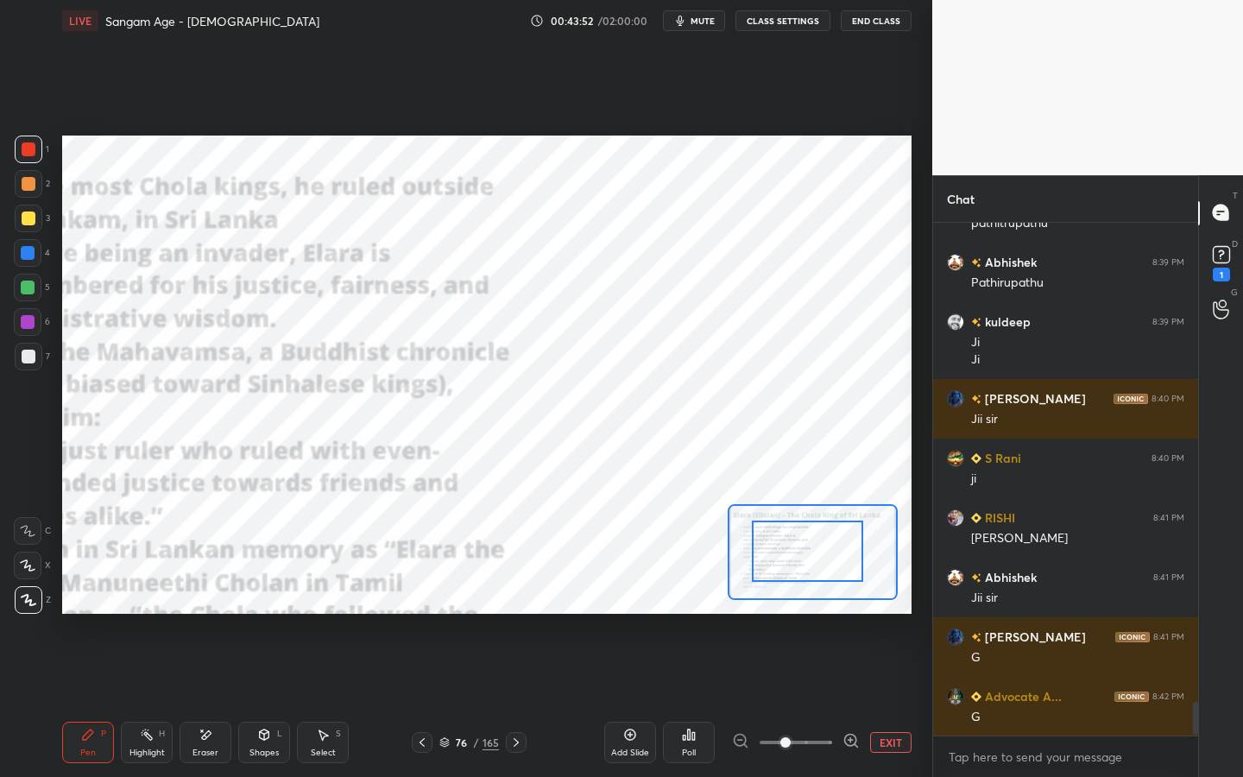
drag, startPoint x: 817, startPoint y: 559, endPoint x: 781, endPoint y: 559, distance: 35.4
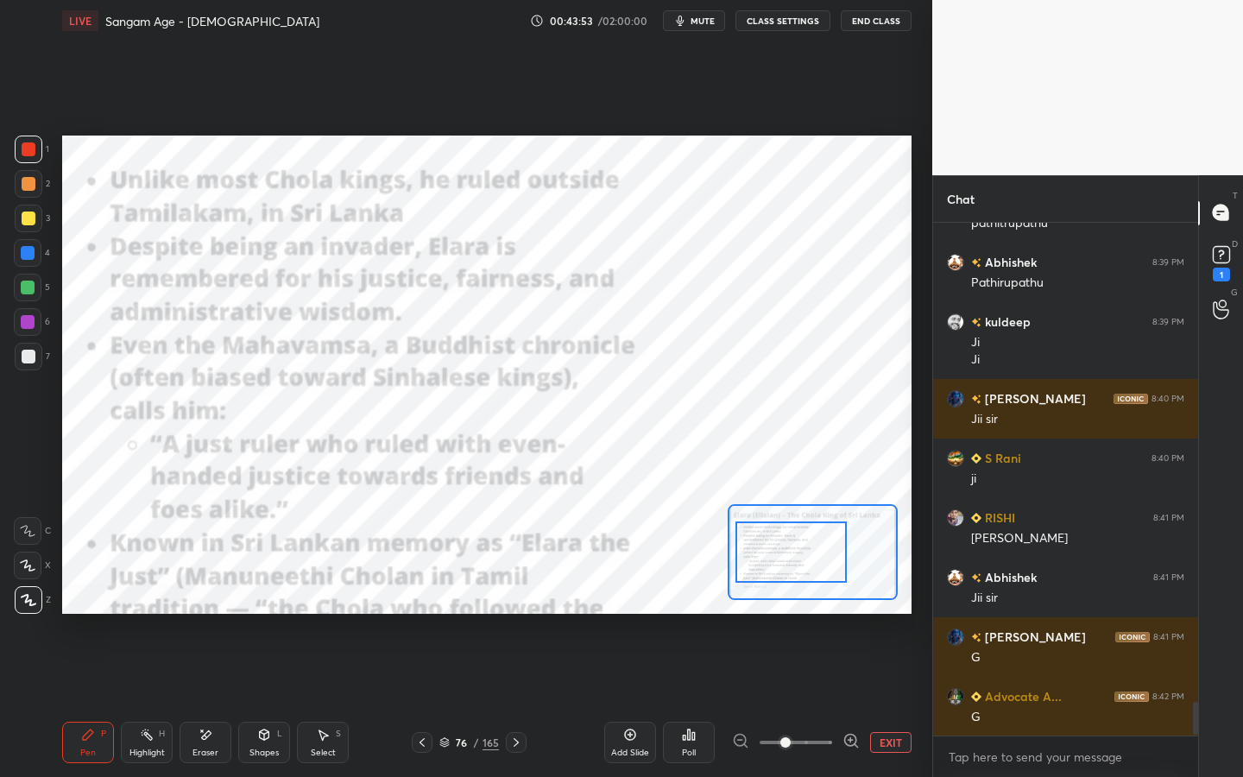
drag, startPoint x: 780, startPoint y: 558, endPoint x: 765, endPoint y: 560, distance: 15.8
click at [765, 559] on div at bounding box center [790, 551] width 111 height 61
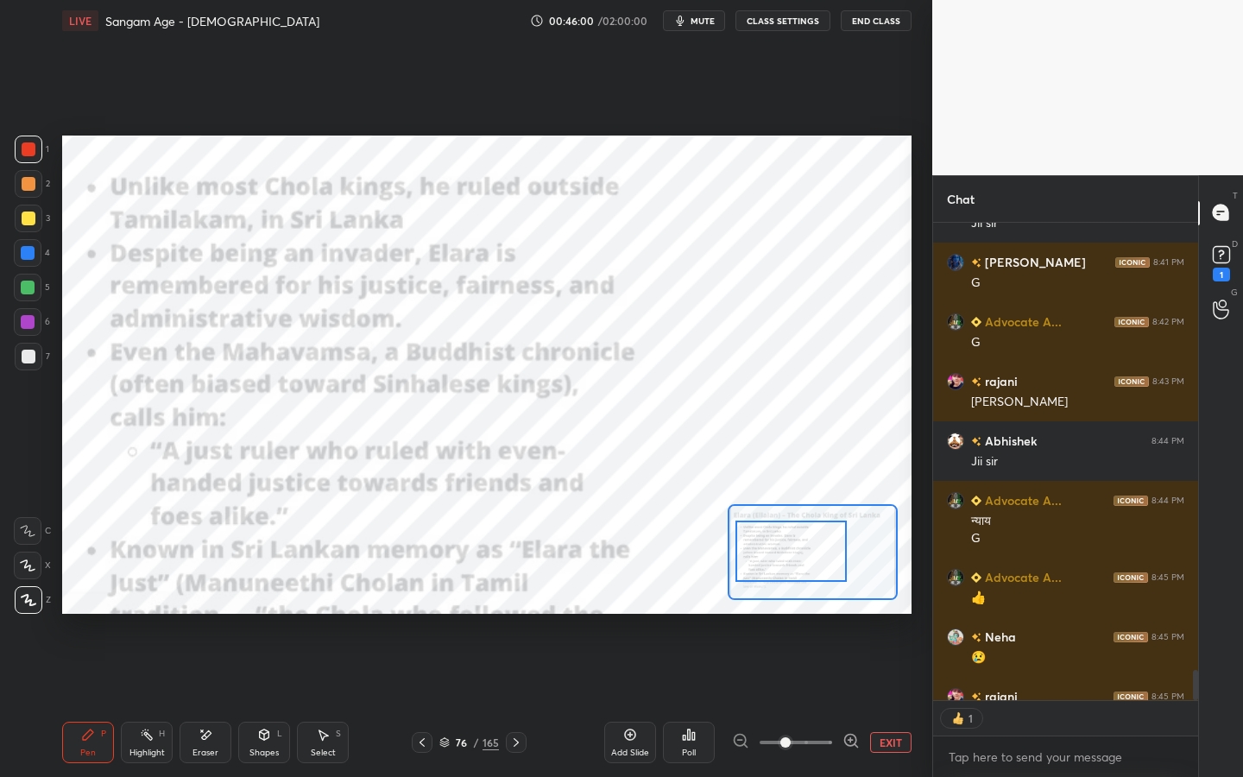
scroll to position [472, 260]
click at [893, 700] on button "EXIT" at bounding box center [890, 742] width 41 height 21
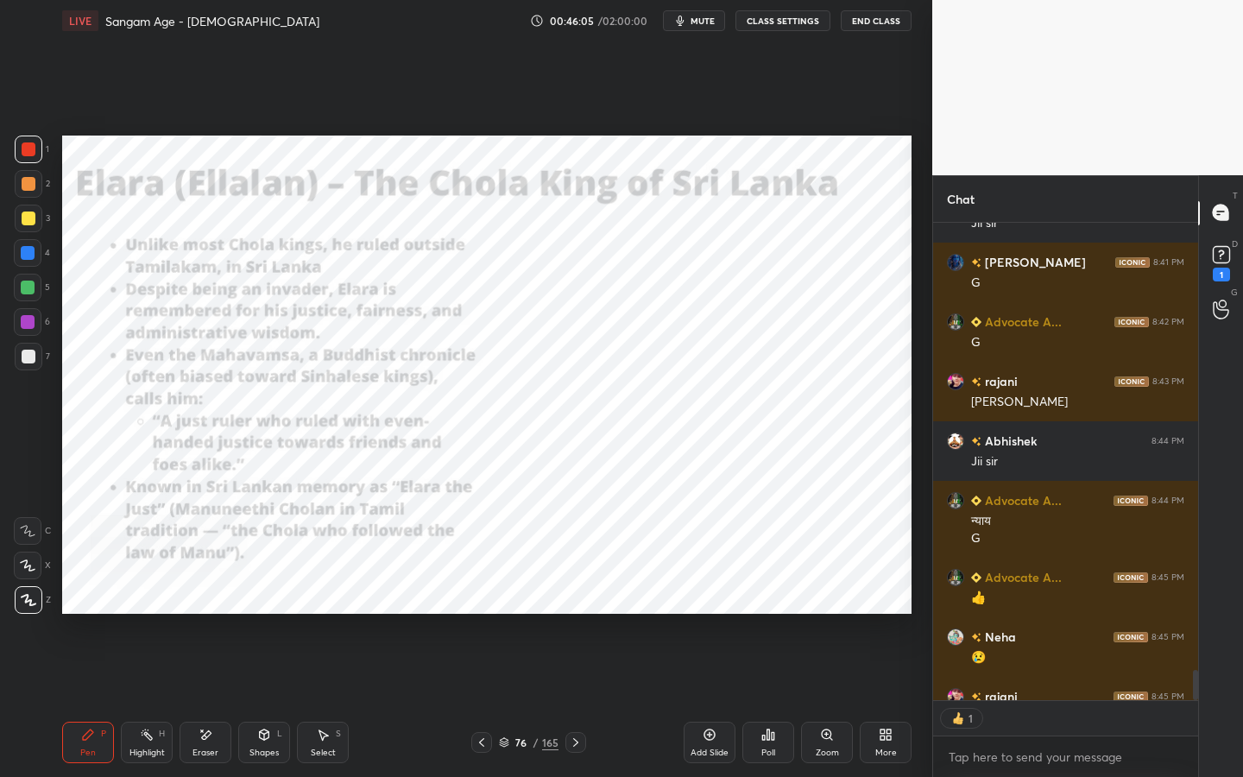
click at [226, 700] on div "Eraser" at bounding box center [206, 742] width 52 height 41
click at [32, 602] on span "Erase all" at bounding box center [28, 600] width 26 height 12
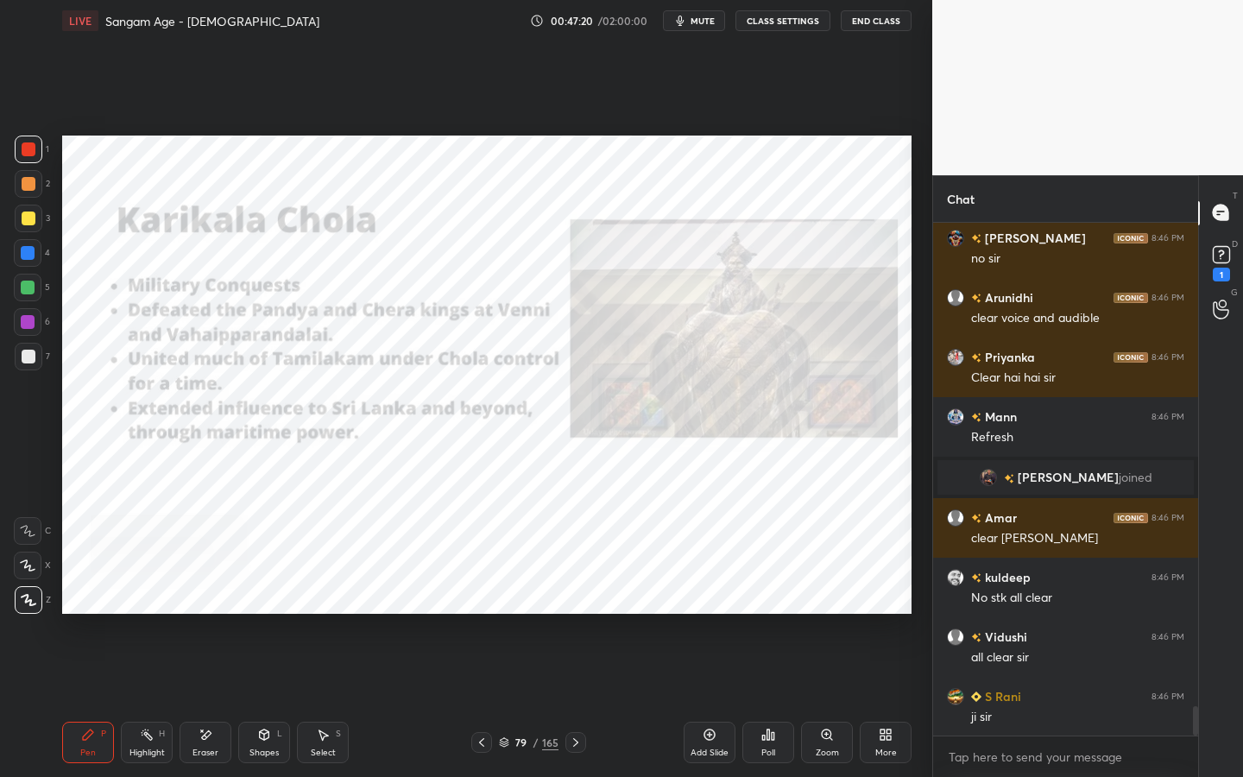
scroll to position [8538, 0]
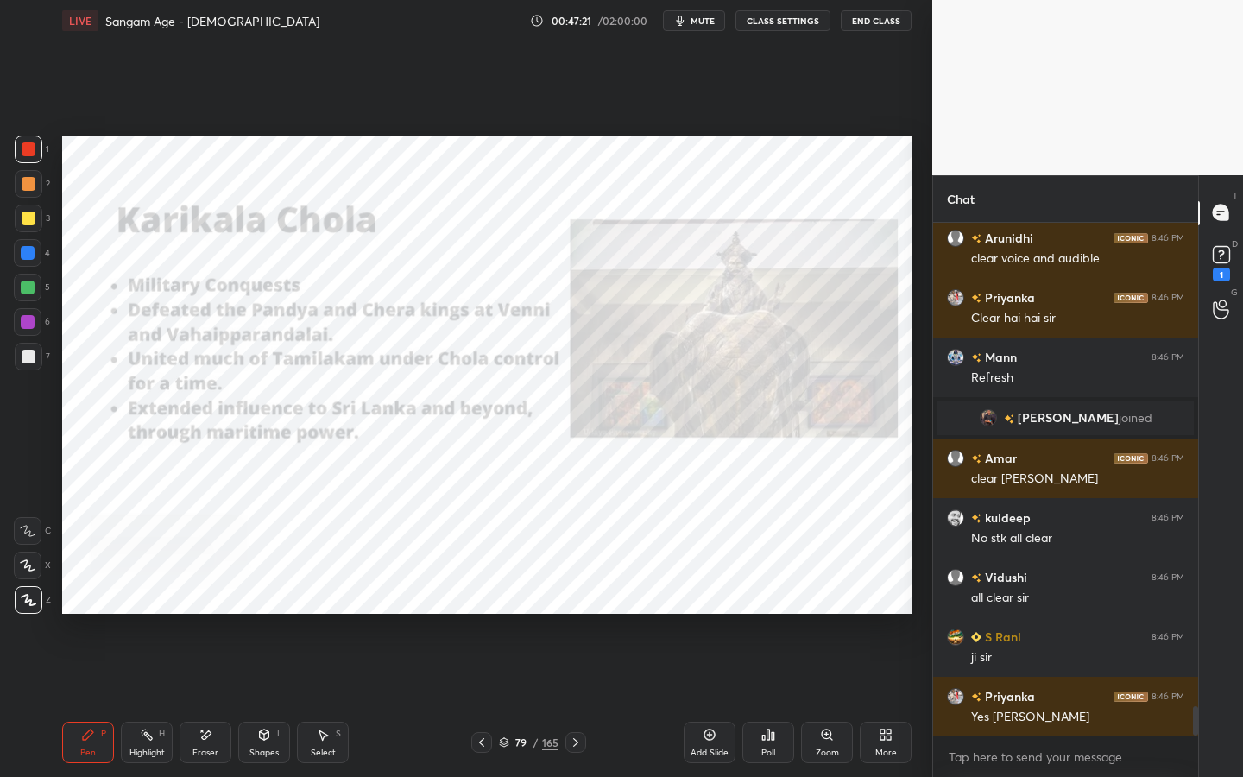
click at [270, 700] on div "Shapes L" at bounding box center [264, 742] width 52 height 41
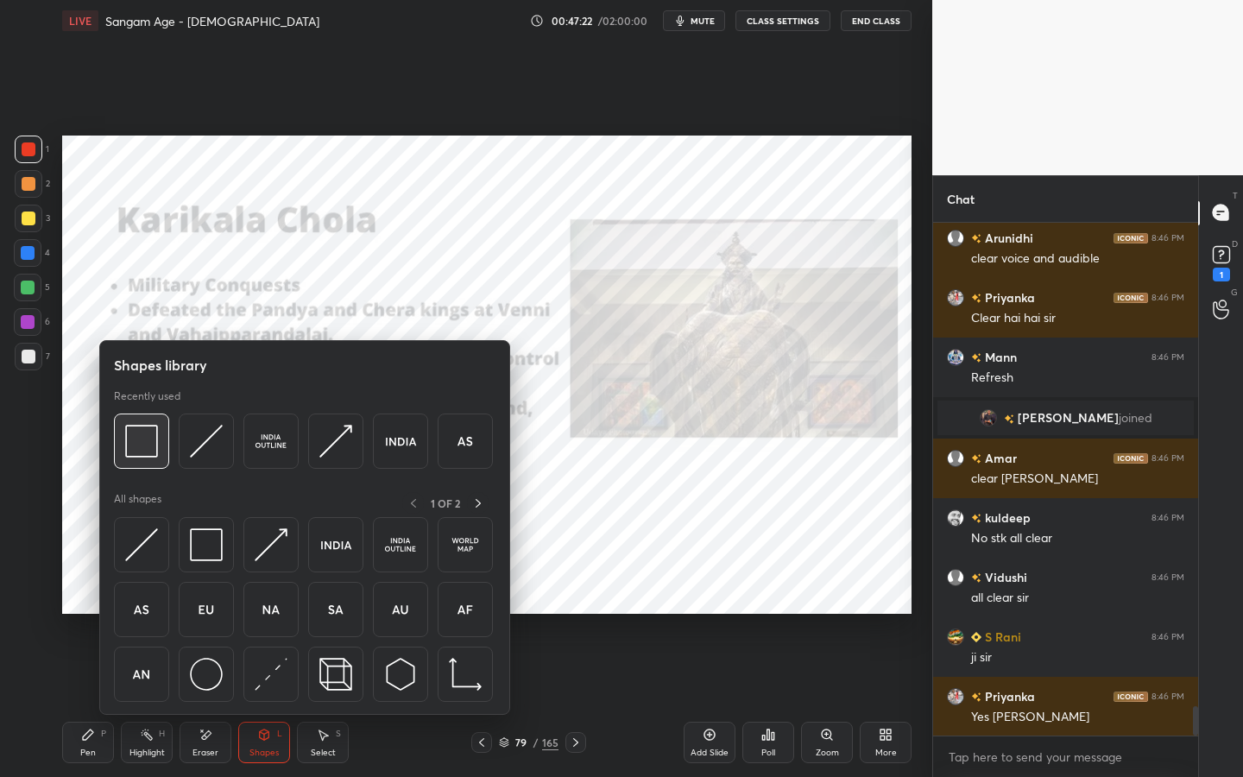
click at [120, 442] on div at bounding box center [141, 441] width 55 height 55
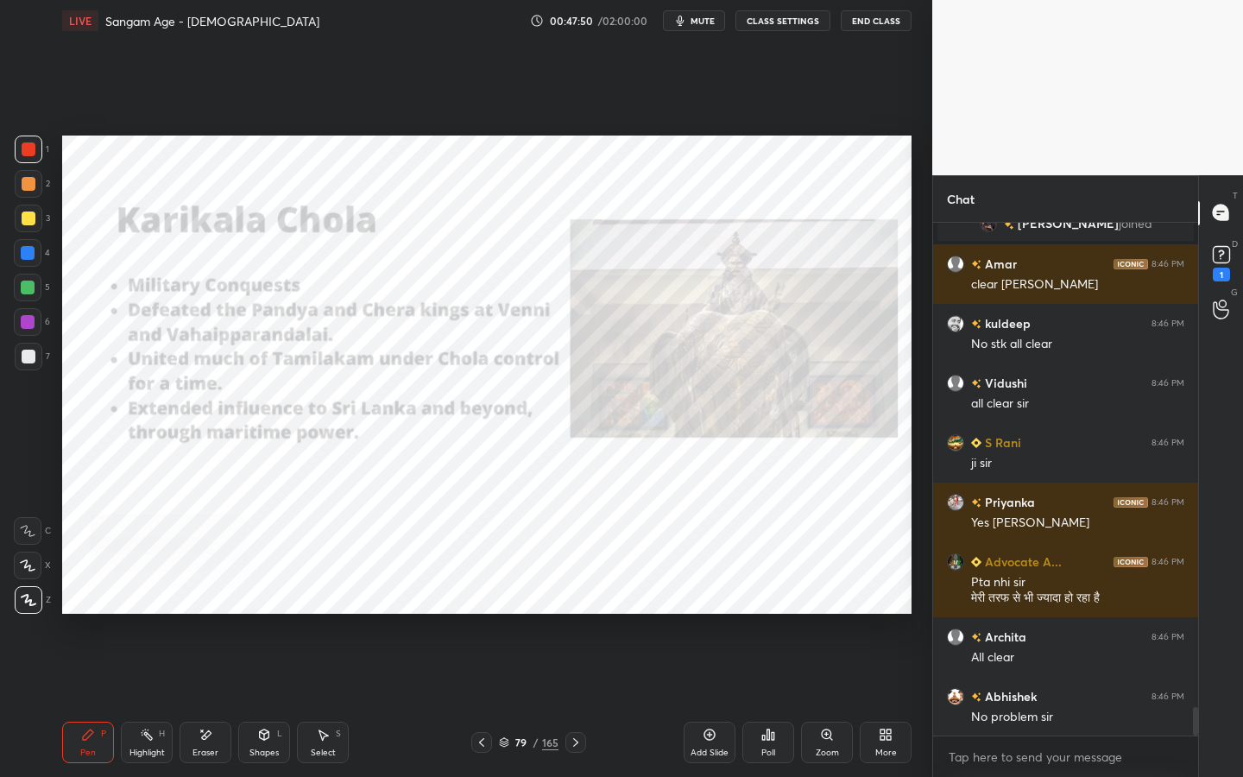
scroll to position [6, 6]
click at [284, 700] on div "Shapes L" at bounding box center [264, 742] width 52 height 41
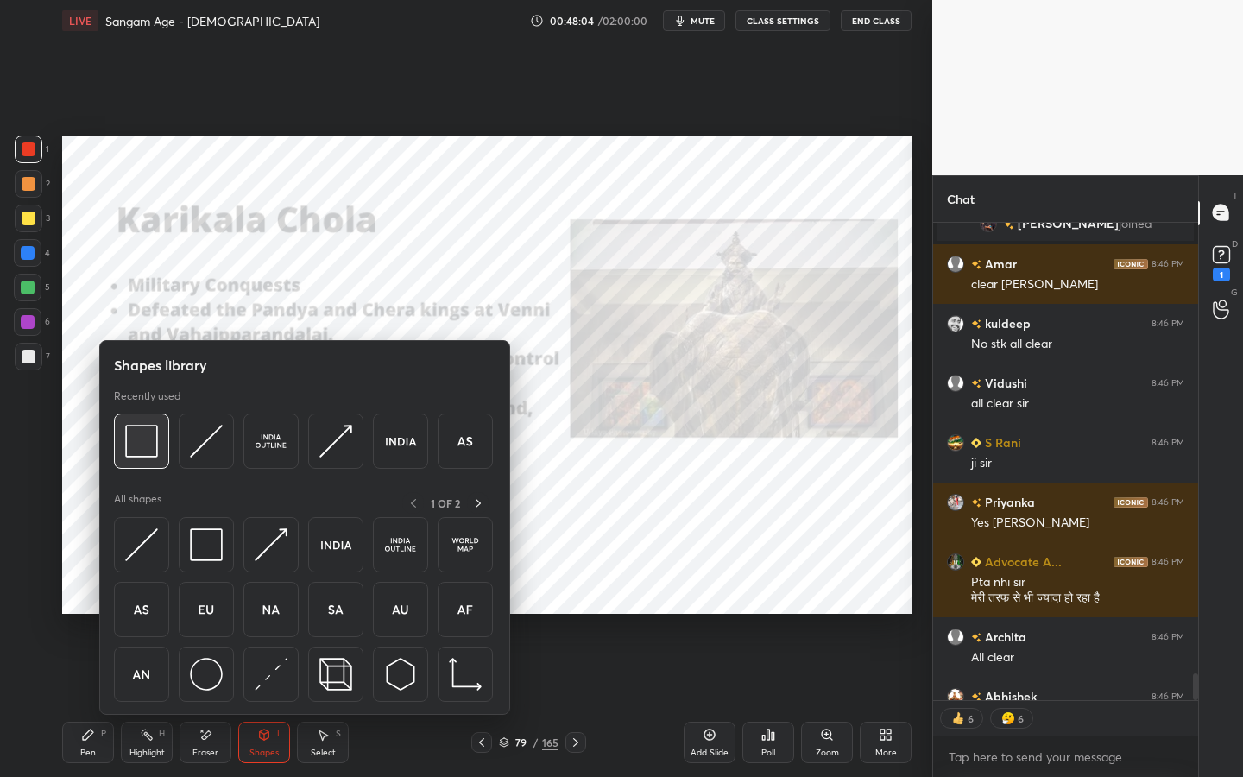
click at [143, 433] on img at bounding box center [141, 441] width 33 height 33
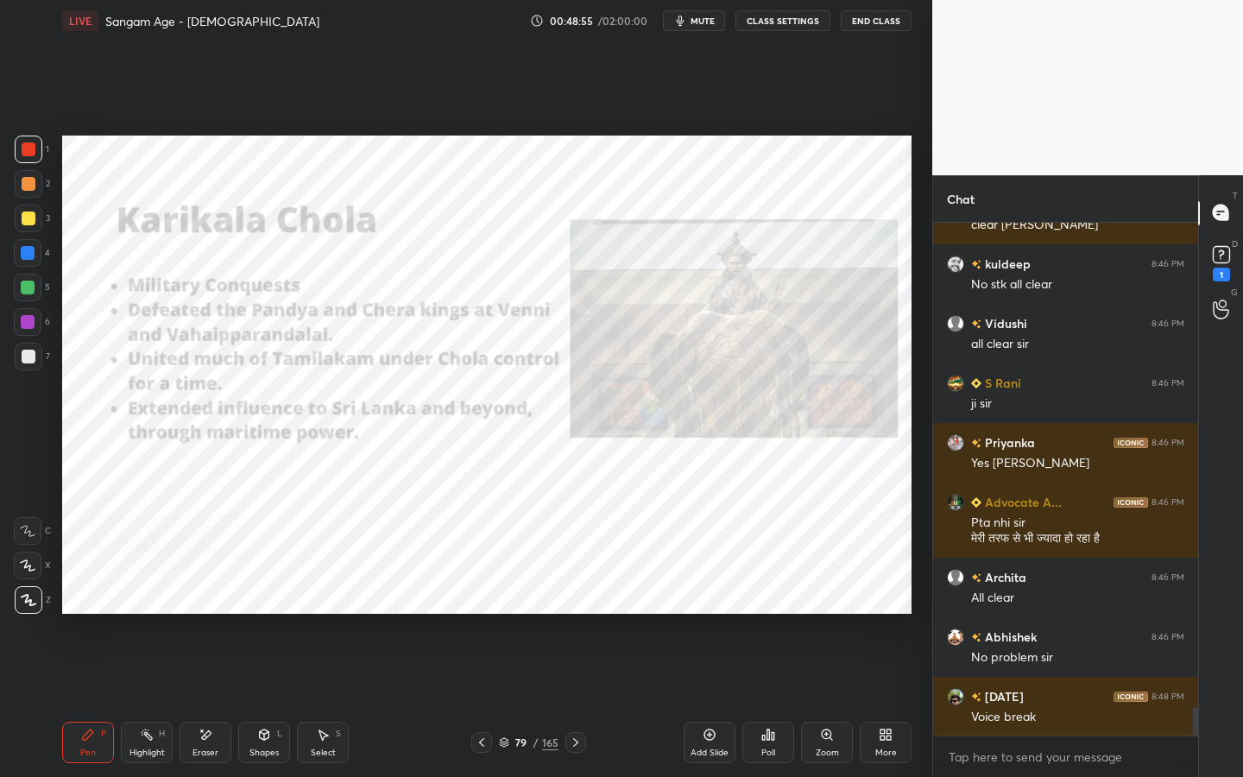
scroll to position [8851, 0]
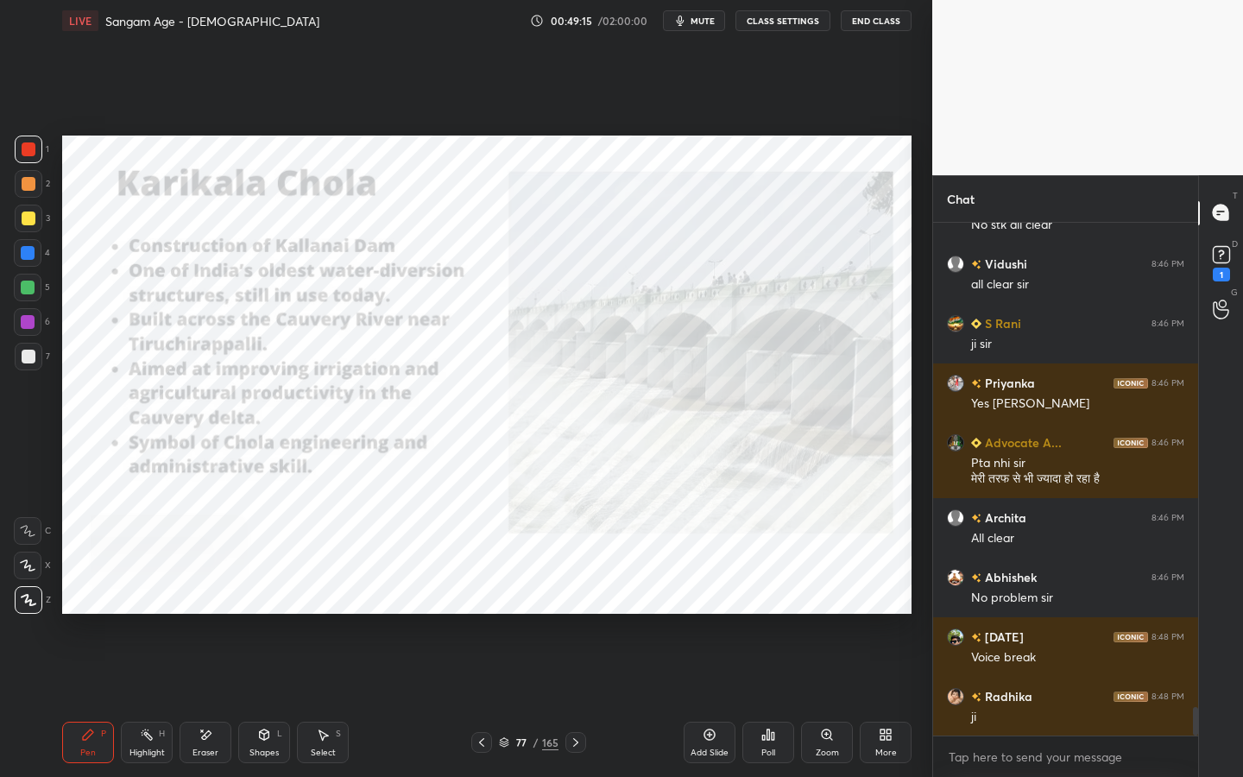
click at [252, 700] on div "Shapes" at bounding box center [263, 752] width 29 height 9
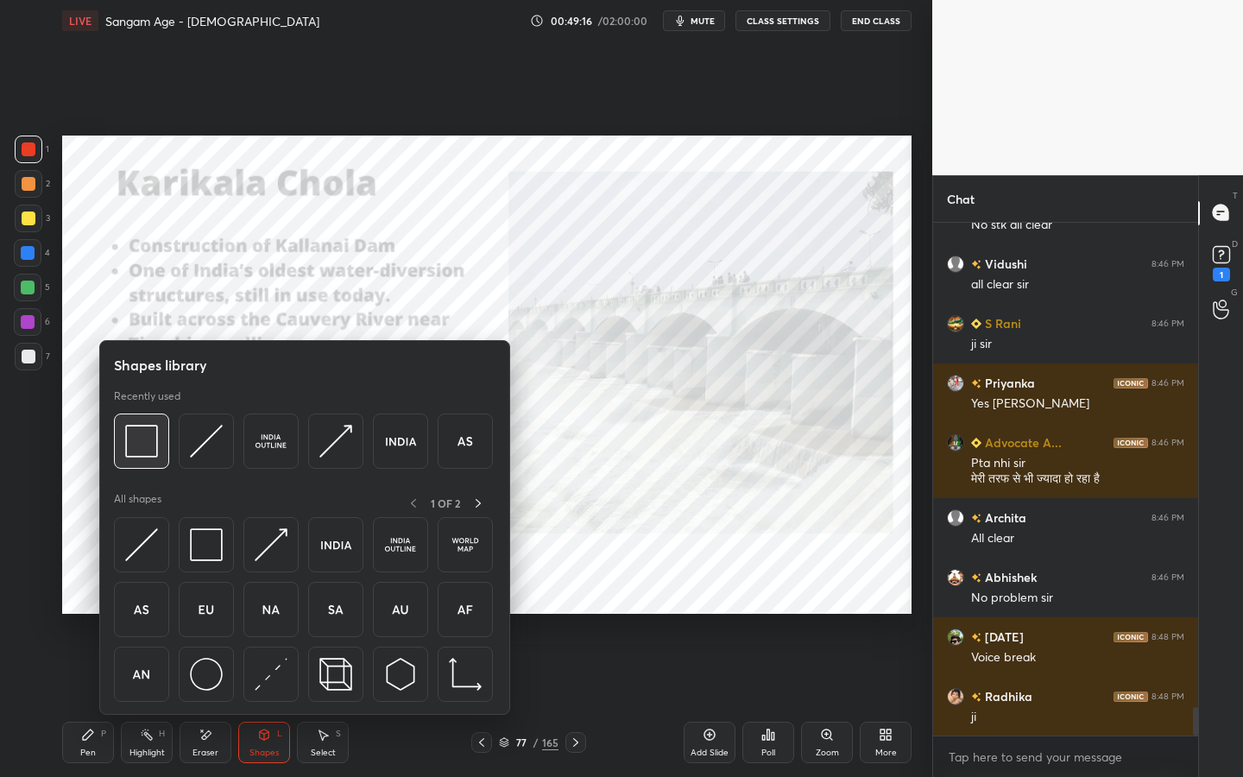
click at [148, 455] on img at bounding box center [141, 441] width 33 height 33
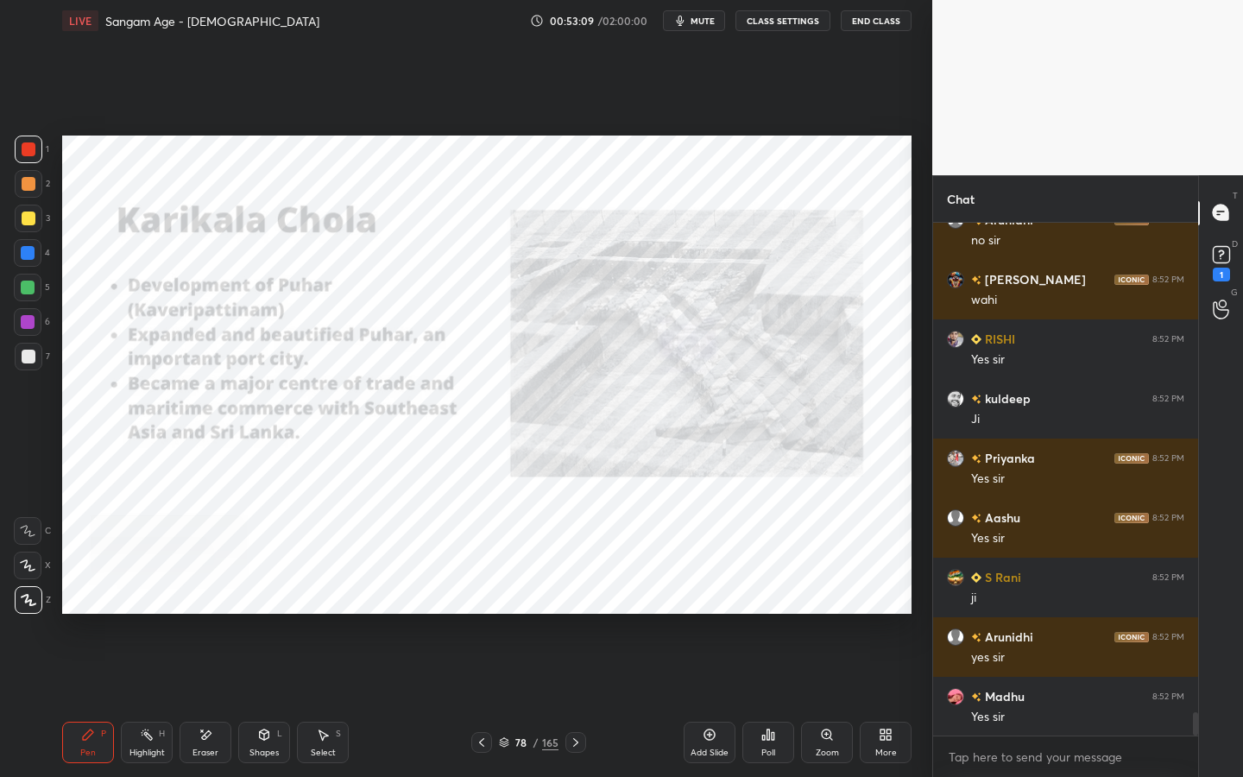
scroll to position [10746, 0]
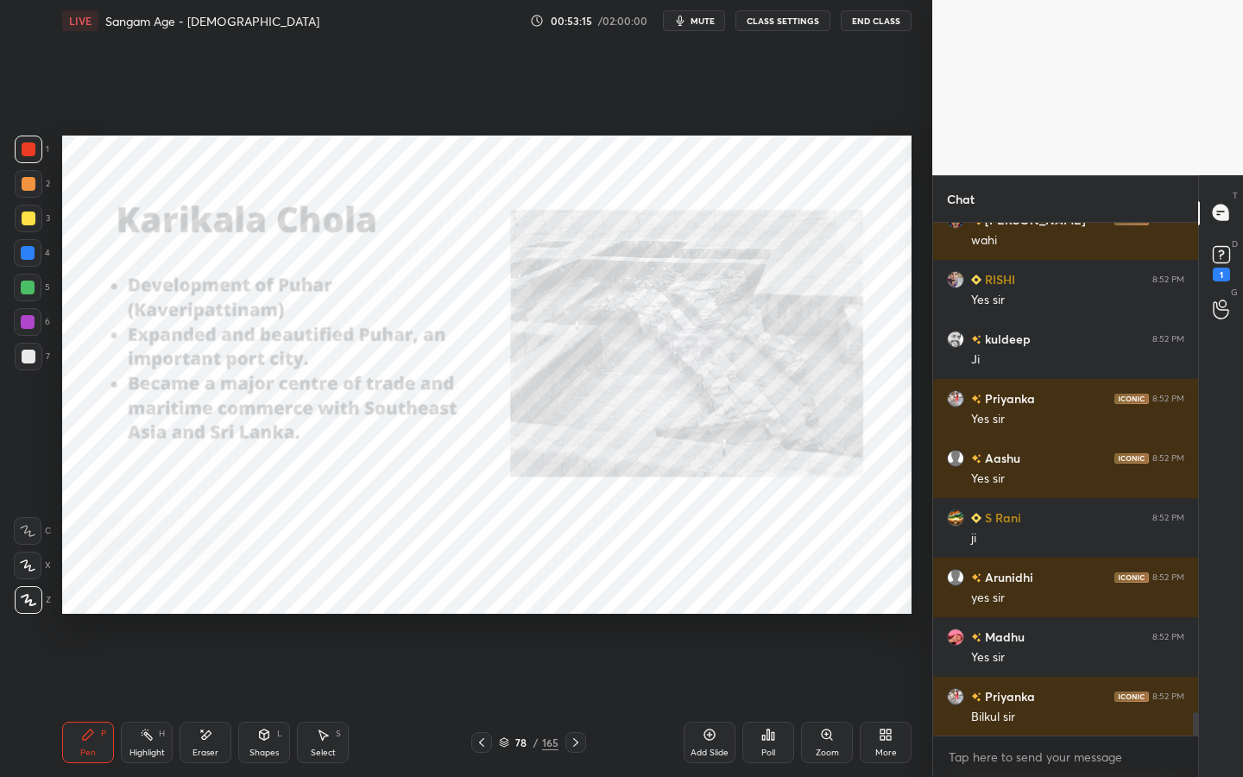
click at [715, 700] on div "Add Slide" at bounding box center [710, 742] width 52 height 41
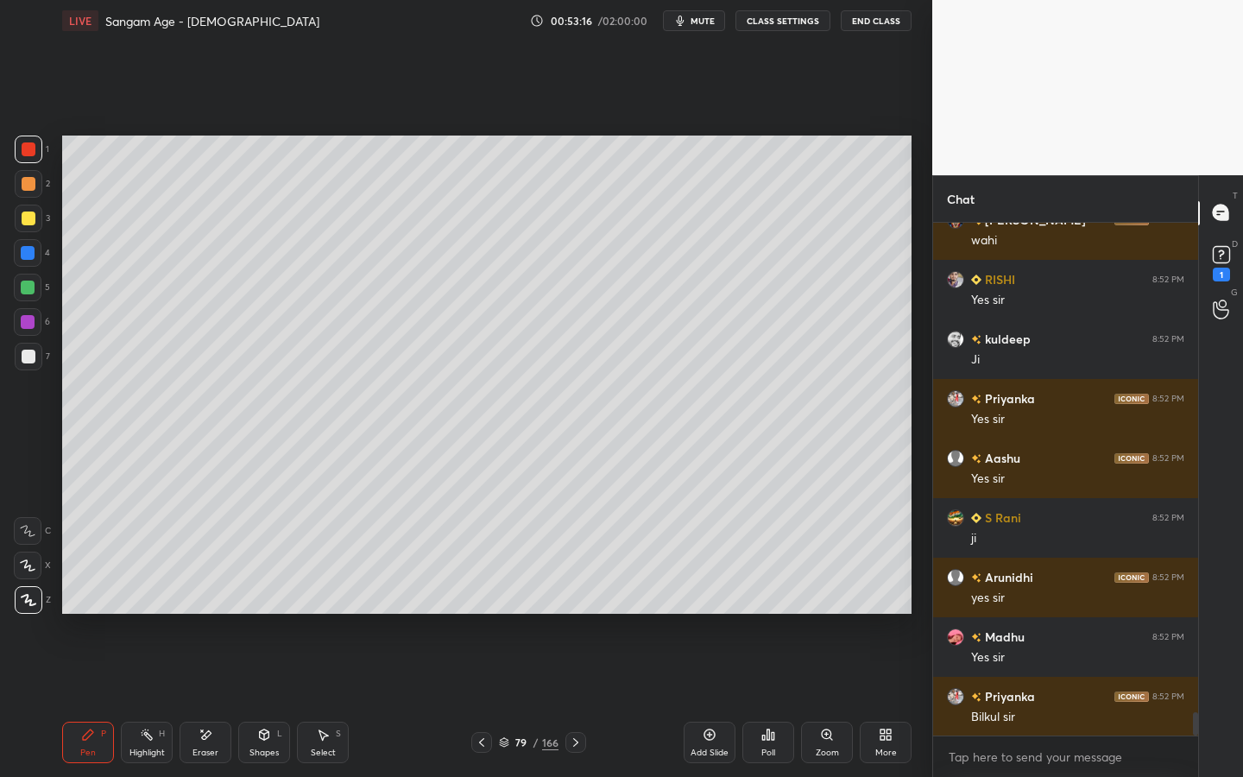
click at [282, 700] on div "Shapes L" at bounding box center [264, 742] width 52 height 41
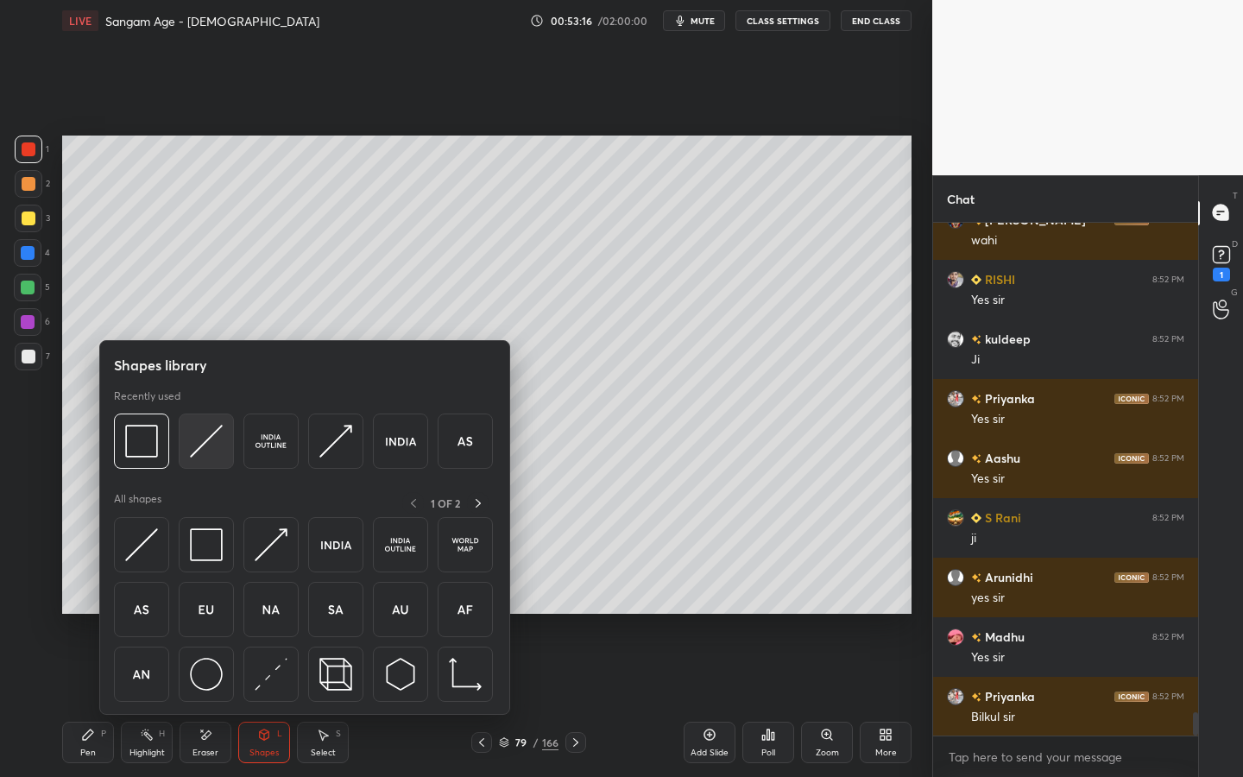
scroll to position [10805, 0]
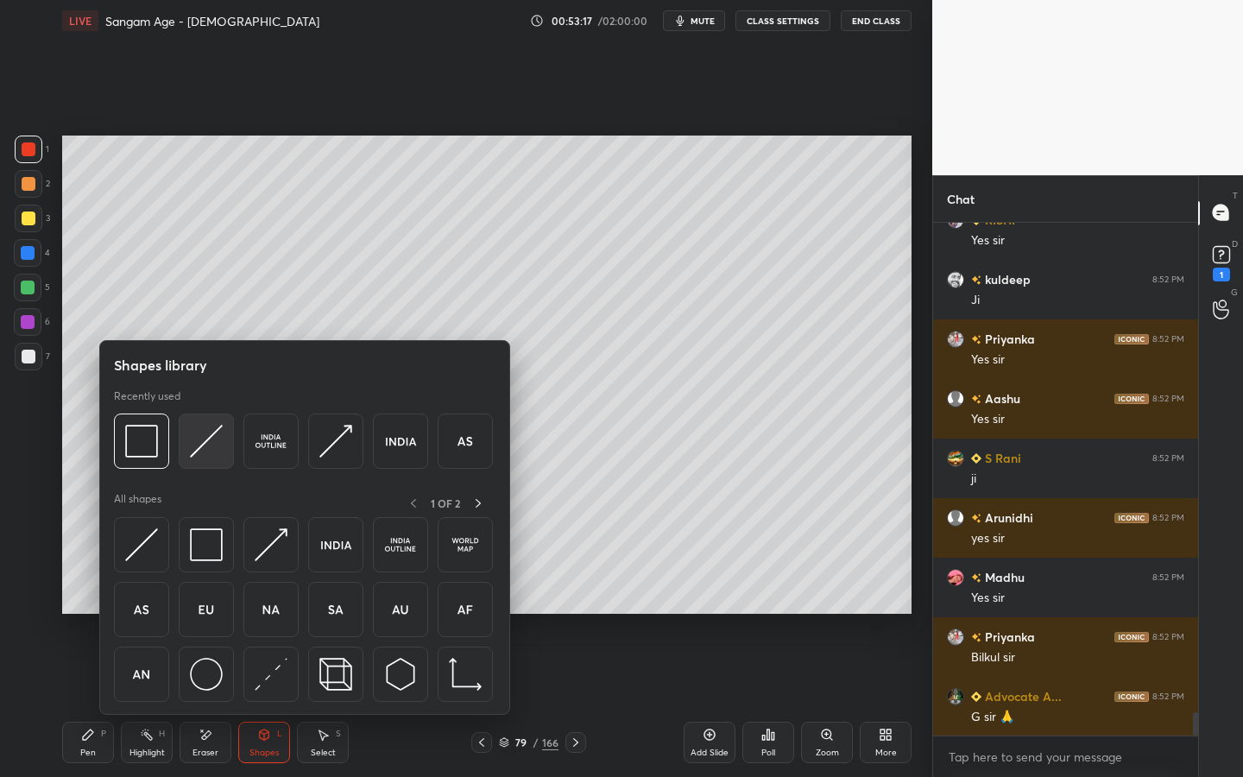
click at [202, 441] on img at bounding box center [206, 441] width 33 height 33
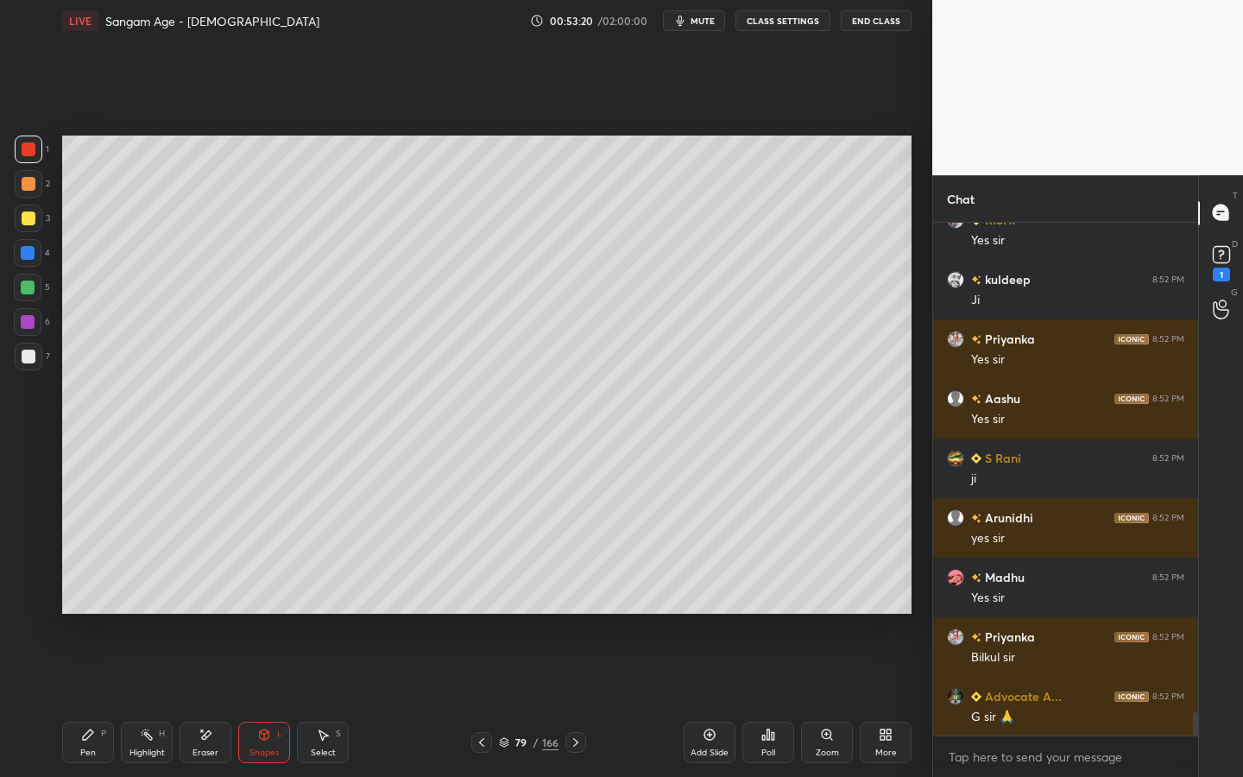
click at [37, 225] on div at bounding box center [29, 219] width 28 height 28
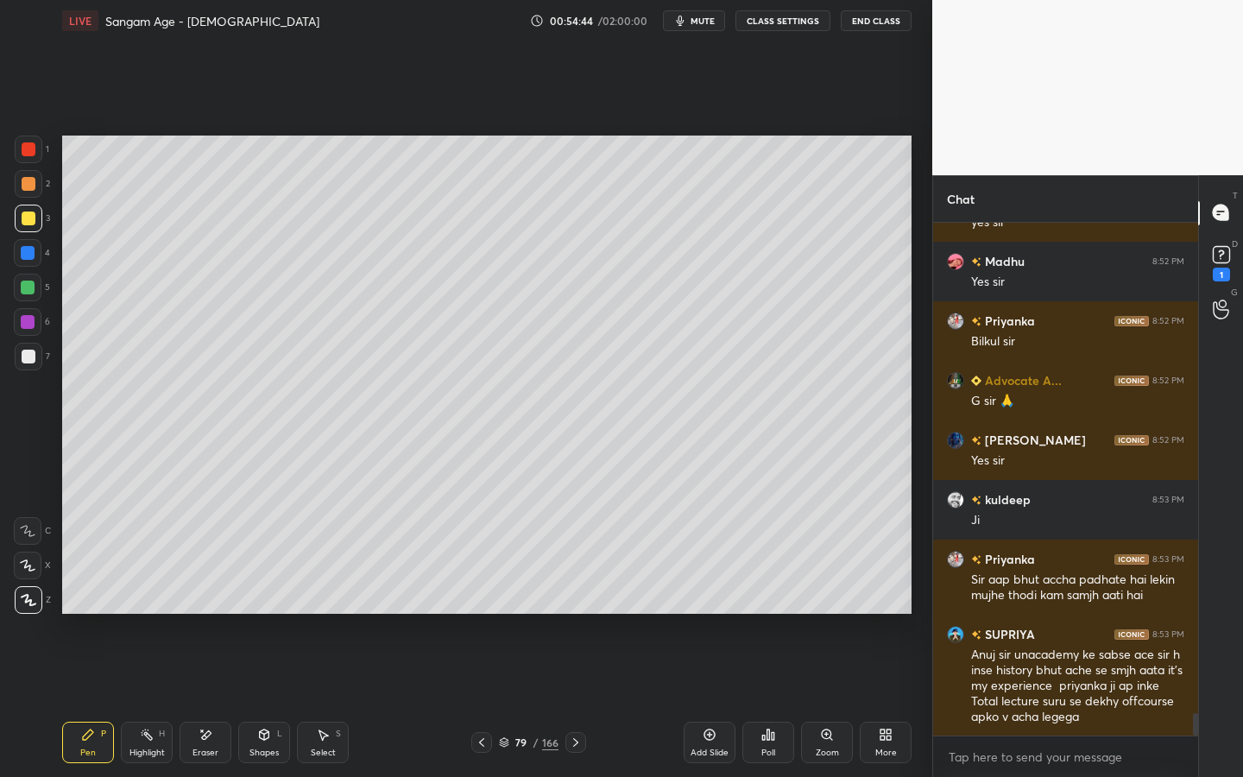
scroll to position [11181, 0]
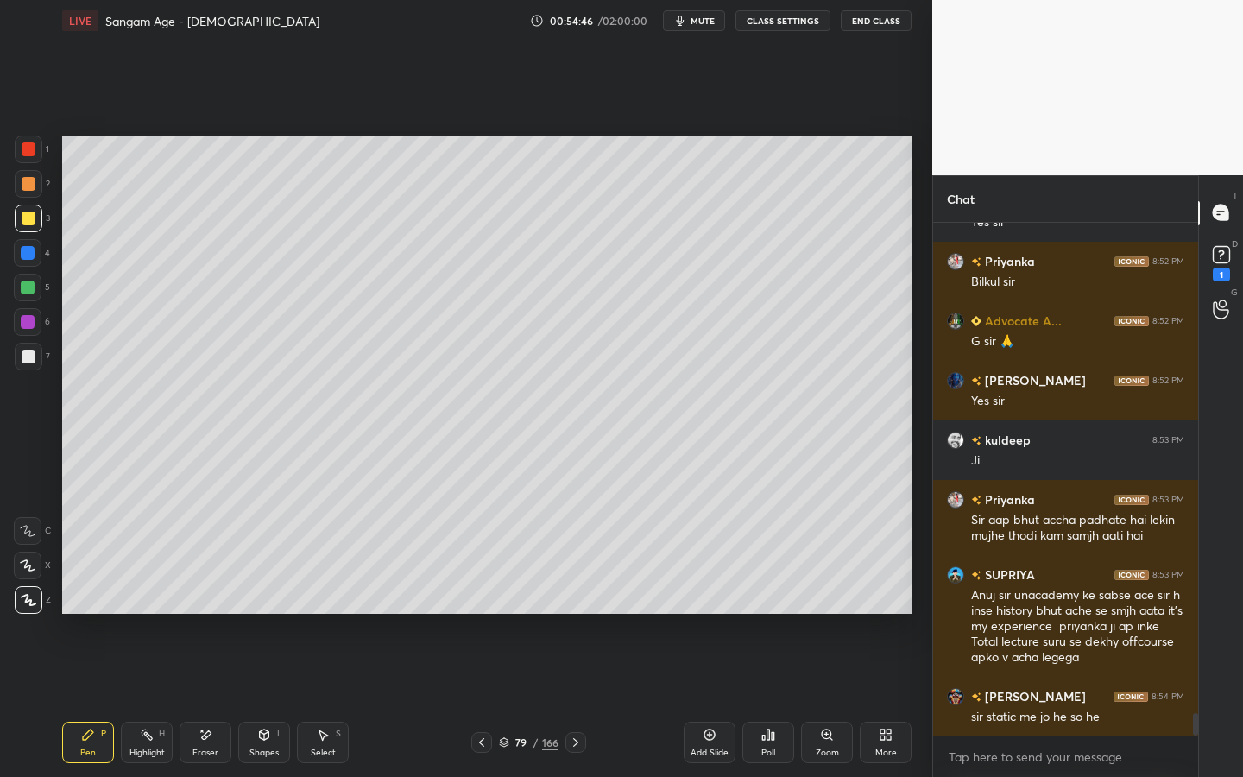
click at [287, 700] on div "Shapes L" at bounding box center [264, 742] width 52 height 41
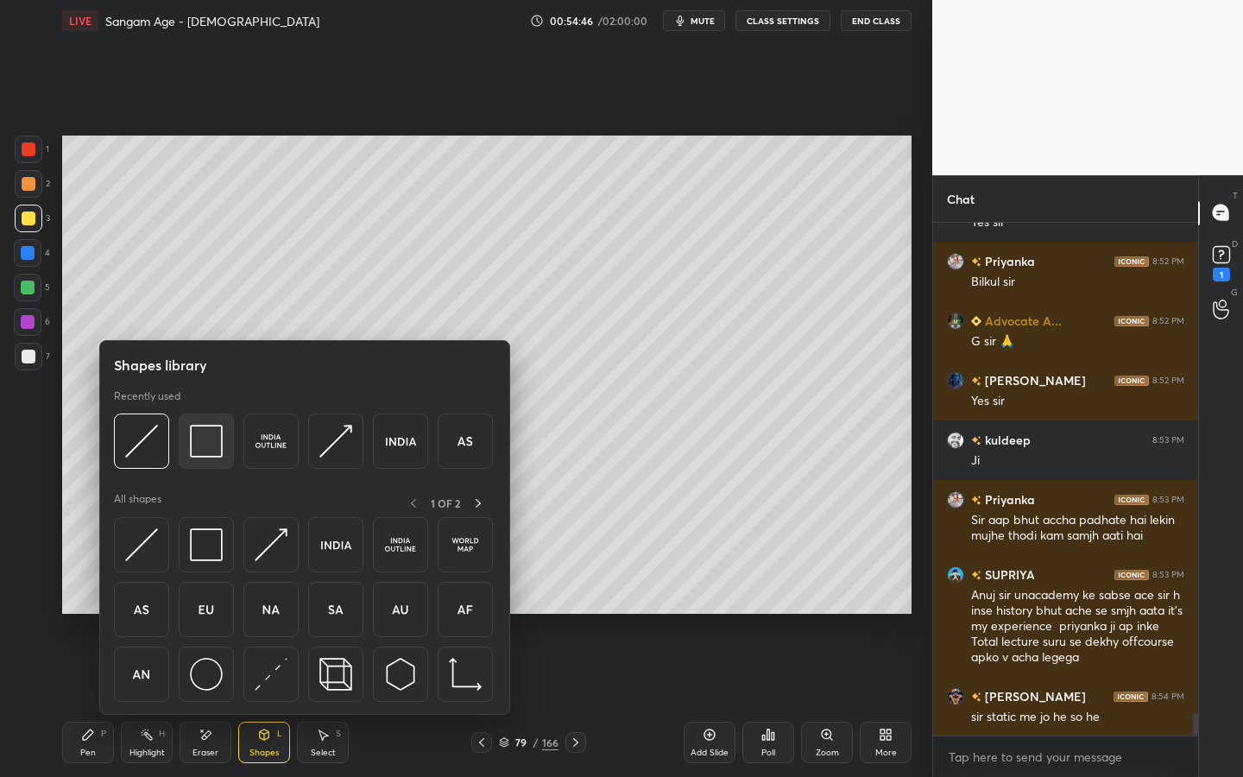
click at [190, 465] on div at bounding box center [206, 441] width 55 height 55
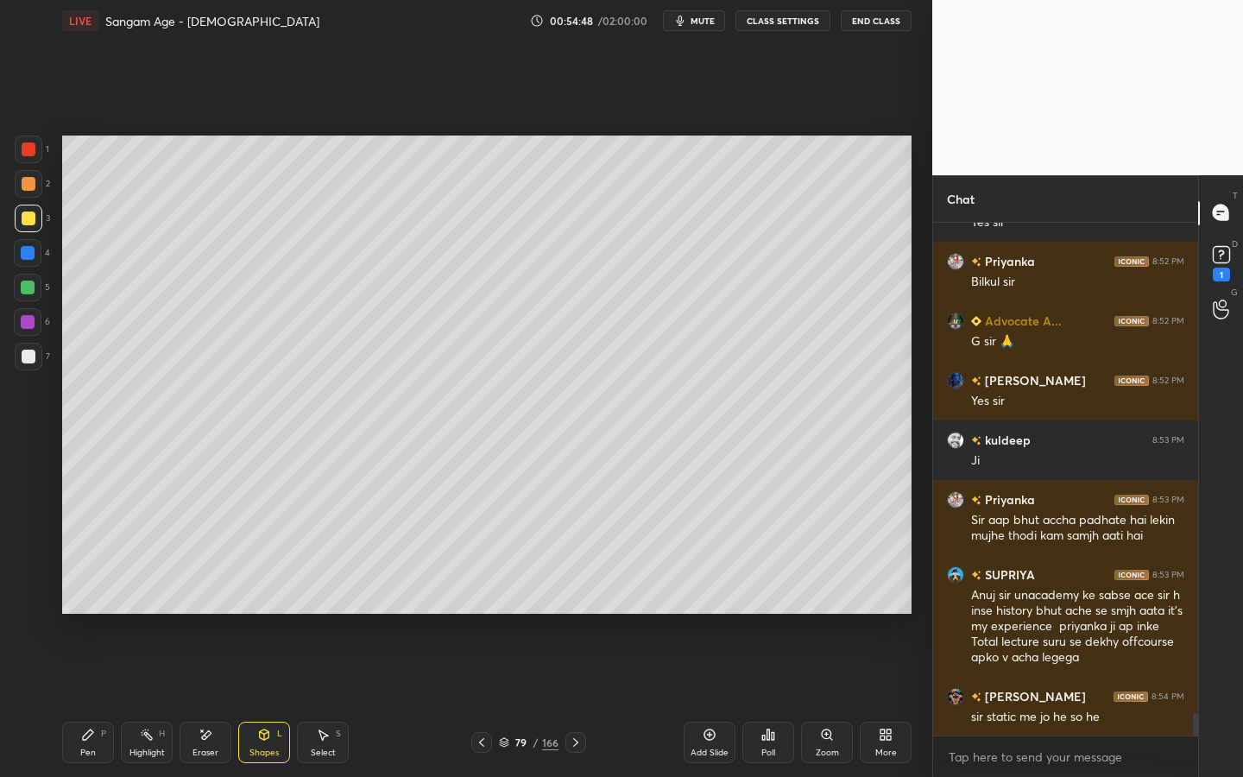
click at [901, 616] on div "Setting up your live class Poll for secs No correct answer Start poll" at bounding box center [486, 374] width 863 height 666
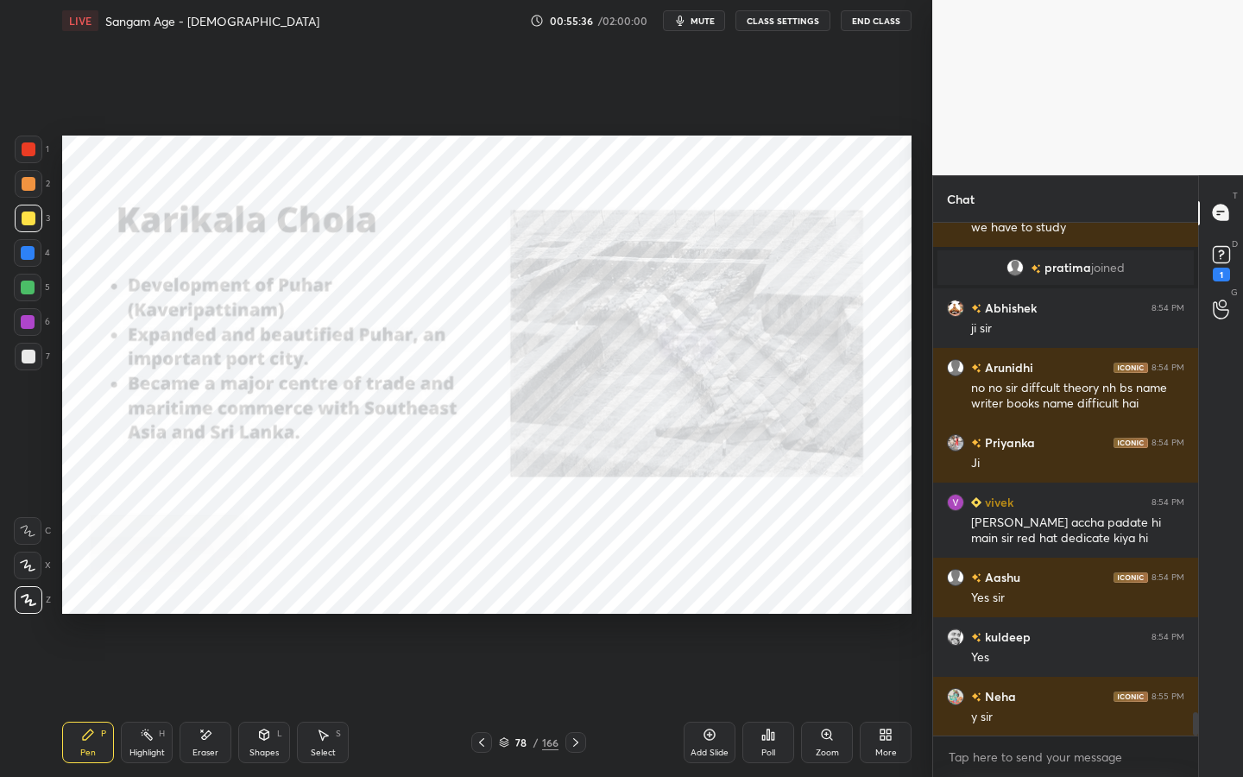
scroll to position [10946, 0]
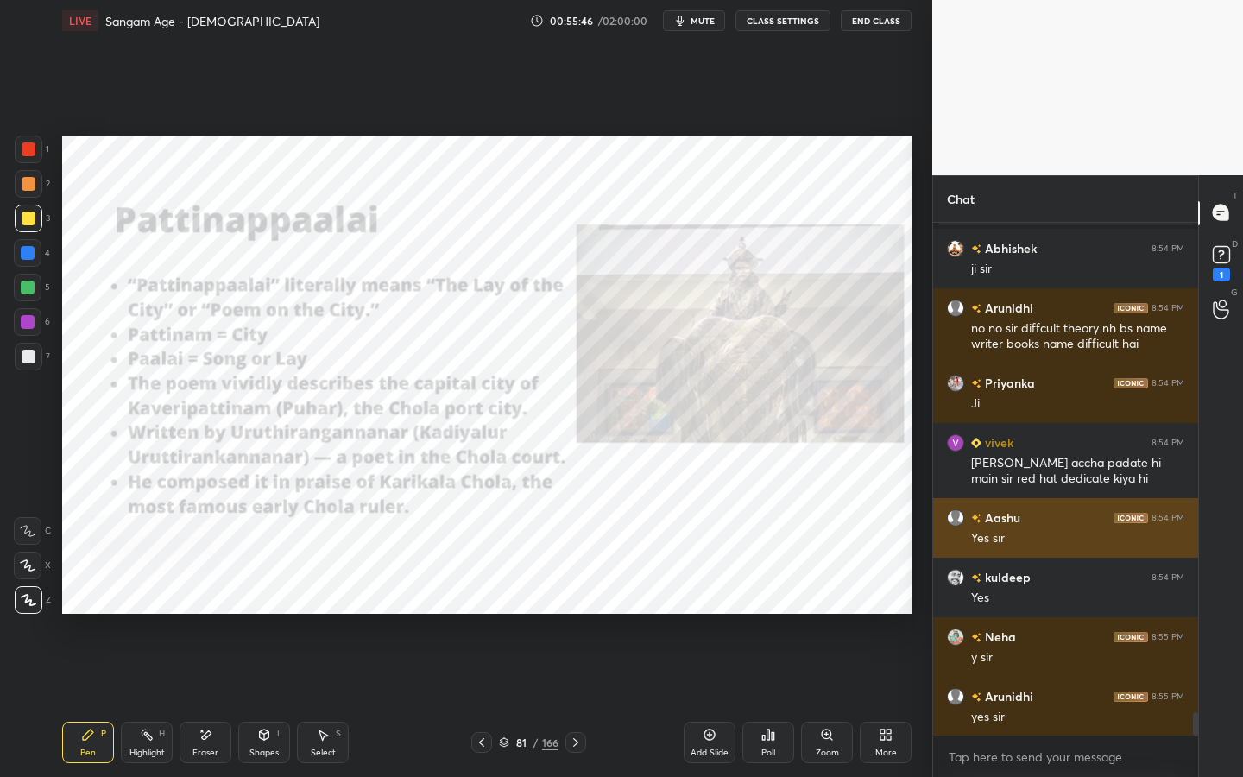
click at [1022, 515] on div "[PERSON_NAME] 8:54 PM" at bounding box center [1065, 517] width 237 height 18
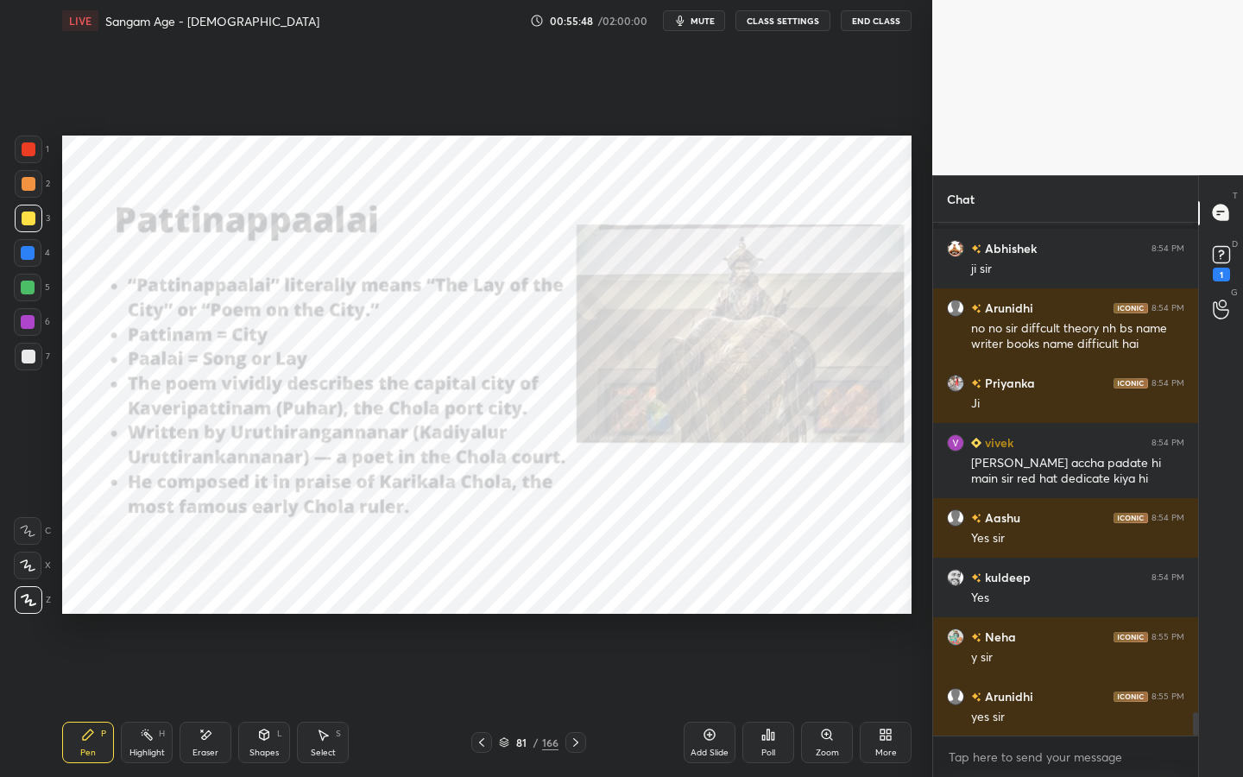
click at [28, 151] on div at bounding box center [29, 149] width 14 height 14
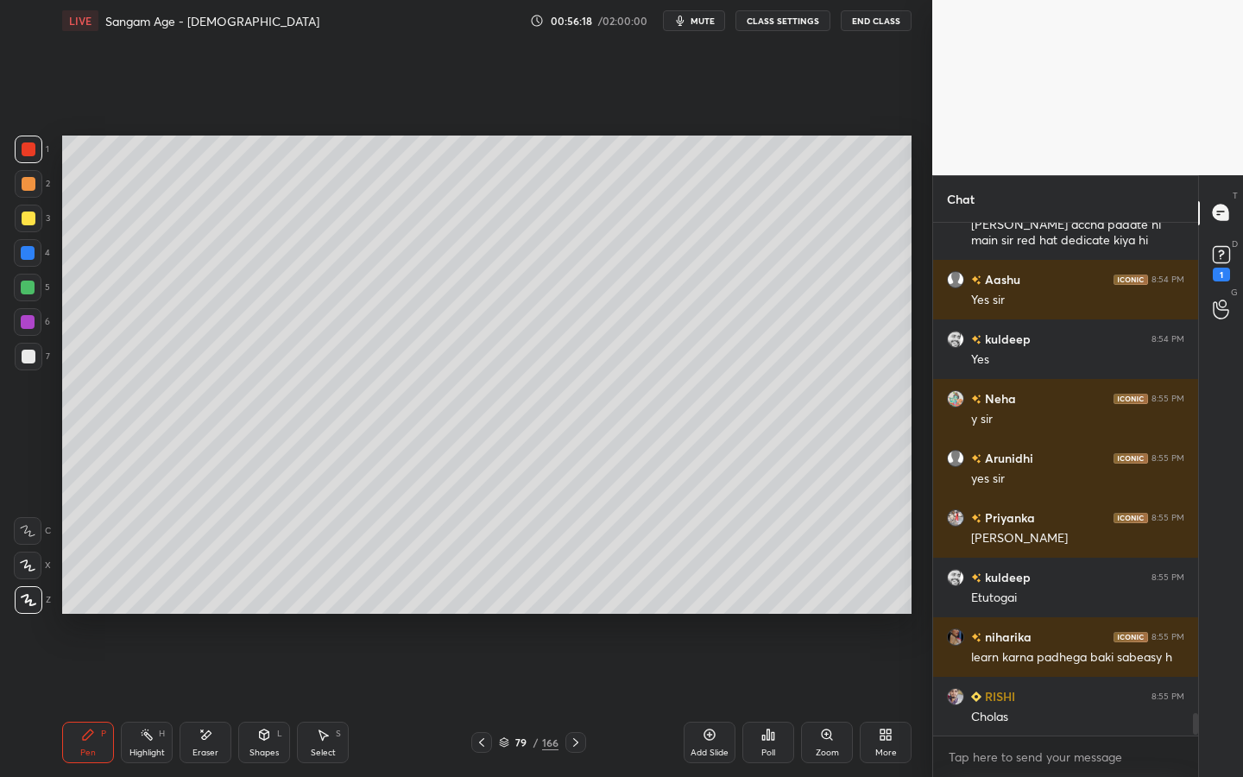
scroll to position [11184, 0]
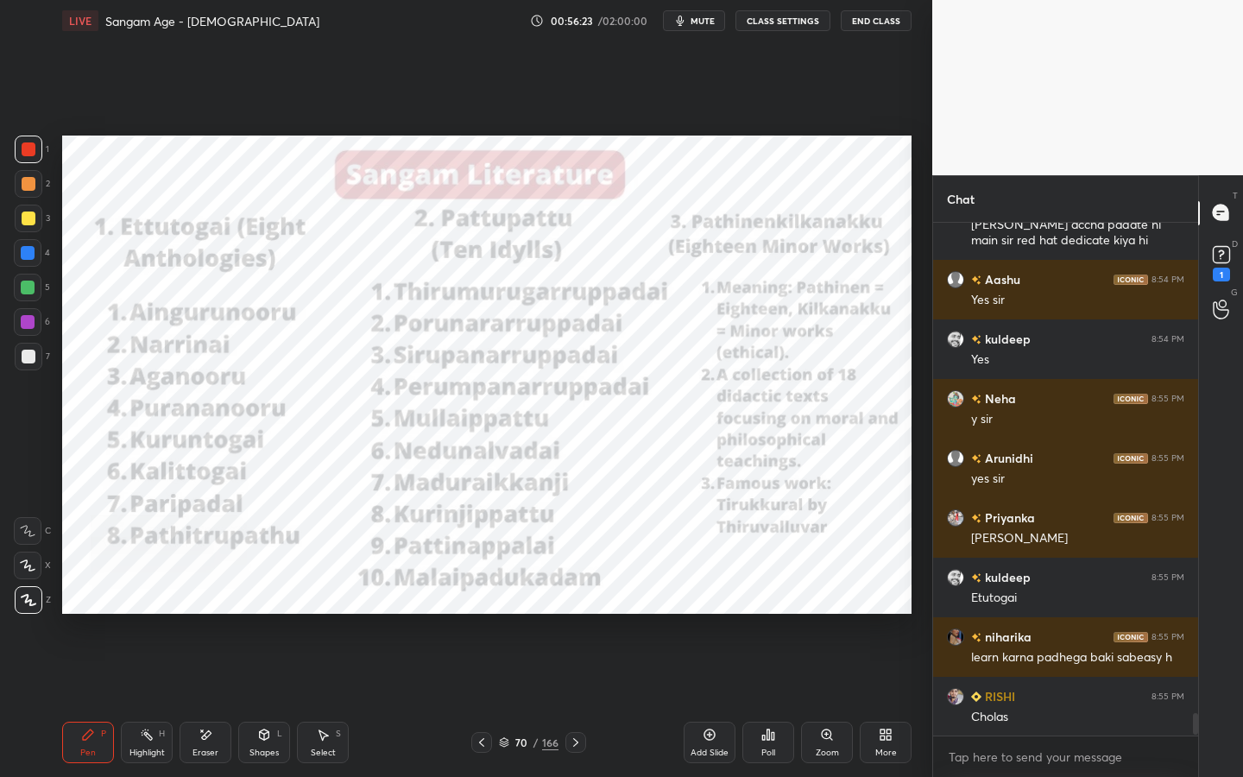
click at [181, 700] on div "Eraser" at bounding box center [206, 742] width 52 height 41
click at [33, 599] on span "Erase all" at bounding box center [28, 600] width 26 height 12
click at [278, 700] on div "Pen P Highlight H Eraser Shapes L Select S 70 / 166 Add Slide Poll Zoom More" at bounding box center [486, 742] width 849 height 69
click at [277, 700] on div "L" at bounding box center [279, 733] width 5 height 9
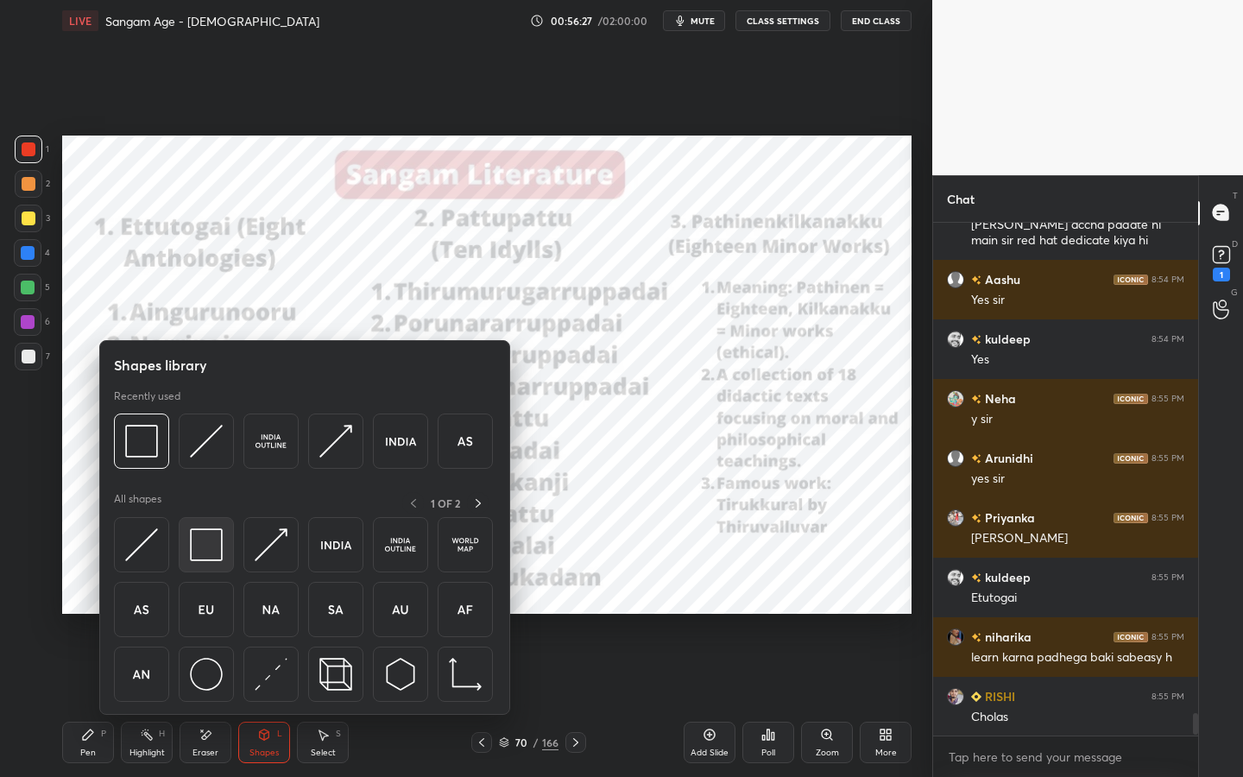
click at [185, 537] on div at bounding box center [206, 544] width 55 height 55
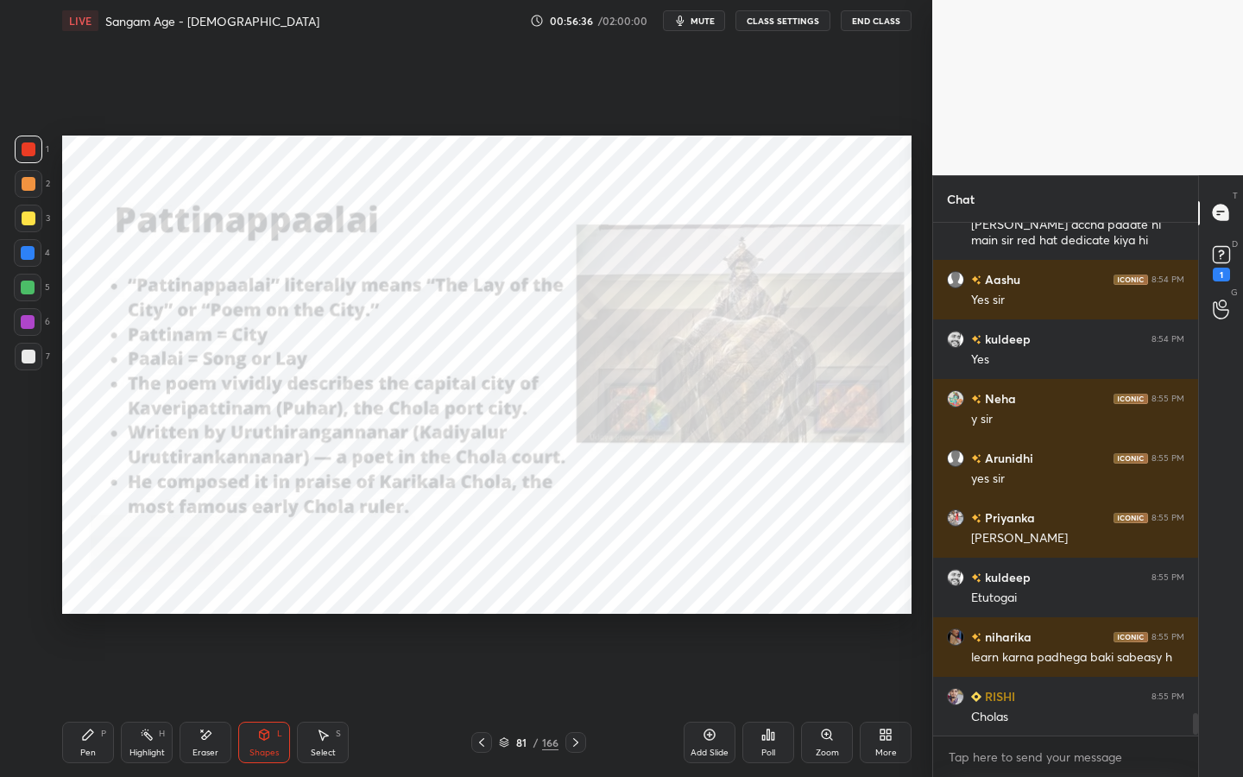
click at [220, 700] on div "Eraser" at bounding box center [206, 742] width 52 height 41
click at [41, 610] on div "Erase all" at bounding box center [29, 600] width 31 height 28
click at [270, 700] on icon at bounding box center [264, 735] width 14 height 14
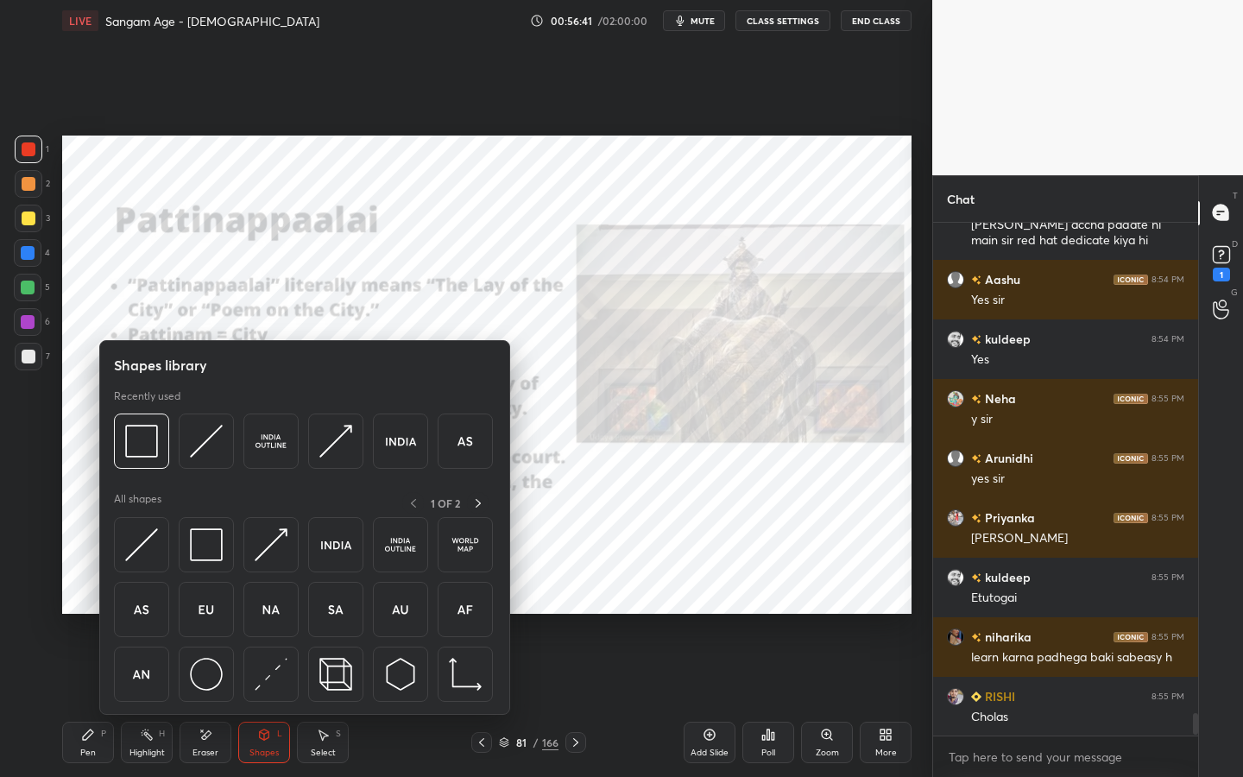
click at [110, 464] on div "Shapes library Recently used All shapes 1 OF 2" at bounding box center [304, 527] width 411 height 375
click at [132, 450] on img at bounding box center [141, 441] width 33 height 33
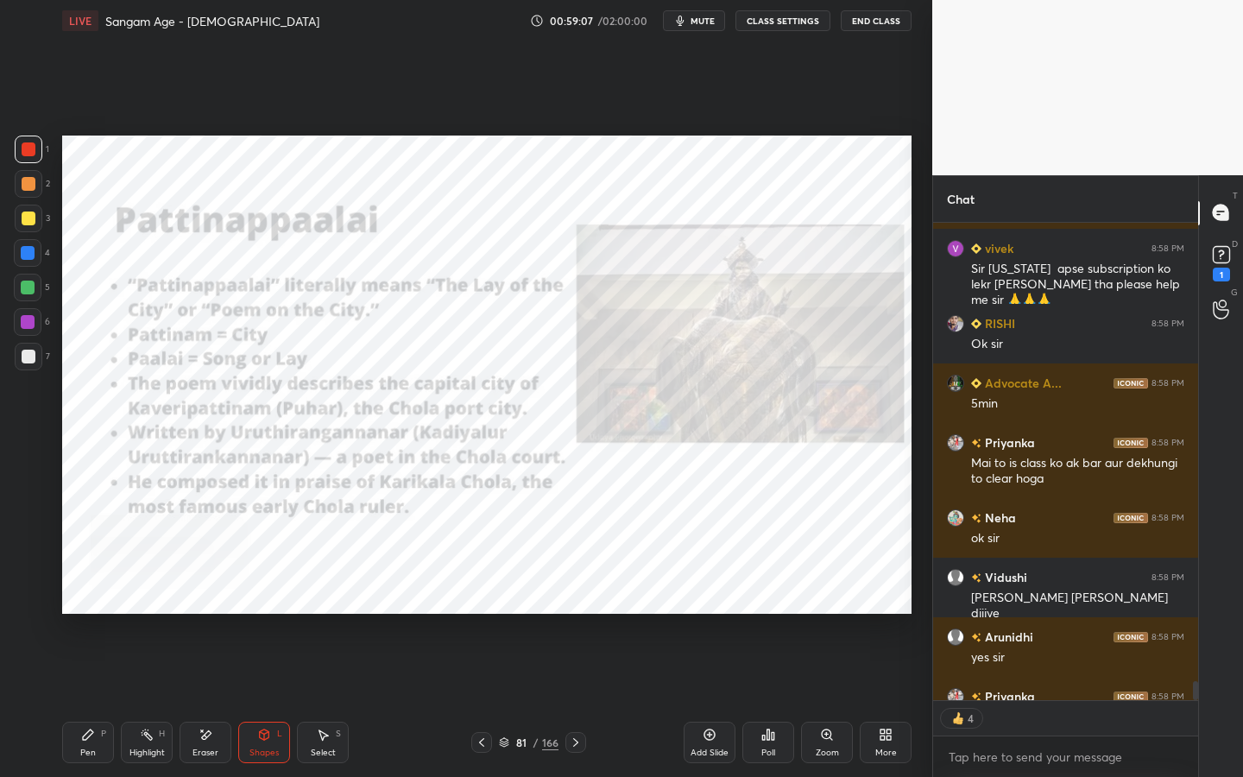
scroll to position [12314, 0]
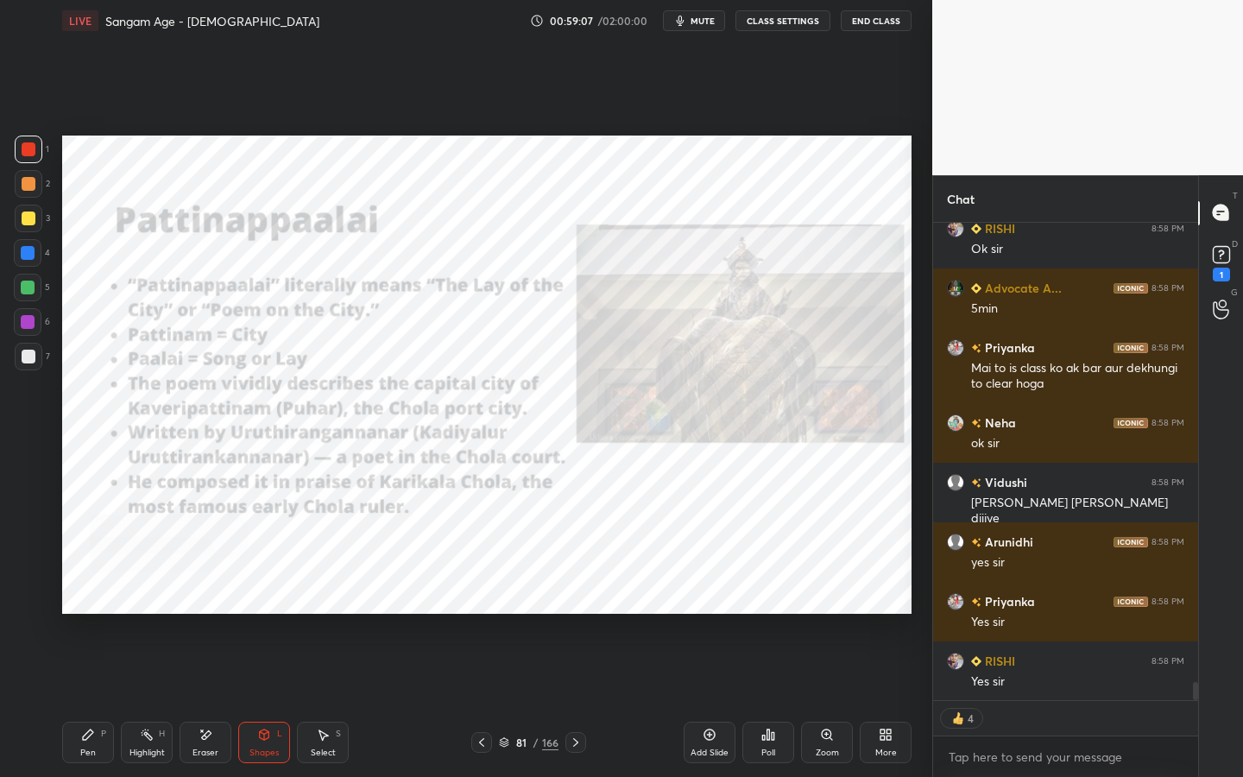
drag, startPoint x: 699, startPoint y: 25, endPoint x: 705, endPoint y: 33, distance: 9.8
click at [702, 28] on button "mute" at bounding box center [694, 20] width 62 height 21
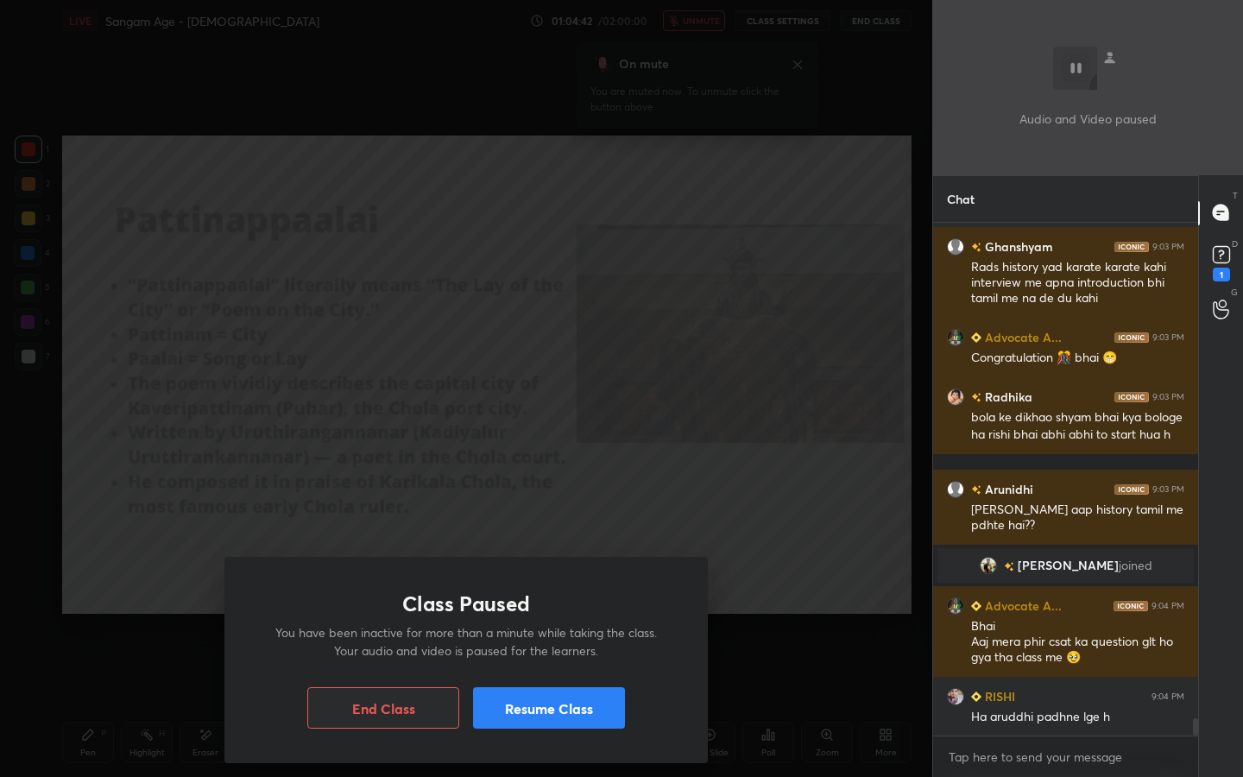
scroll to position [14671, 0]
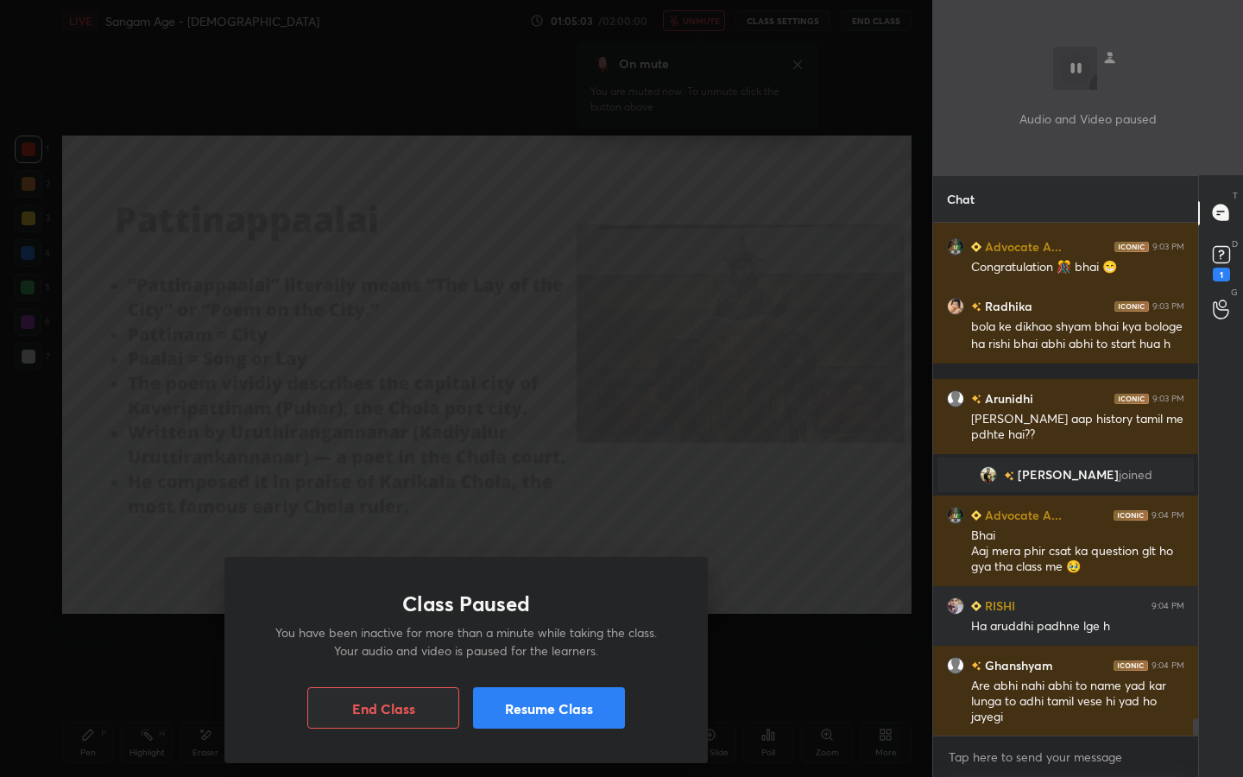
click at [552, 700] on button "Resume Class" at bounding box center [549, 707] width 152 height 41
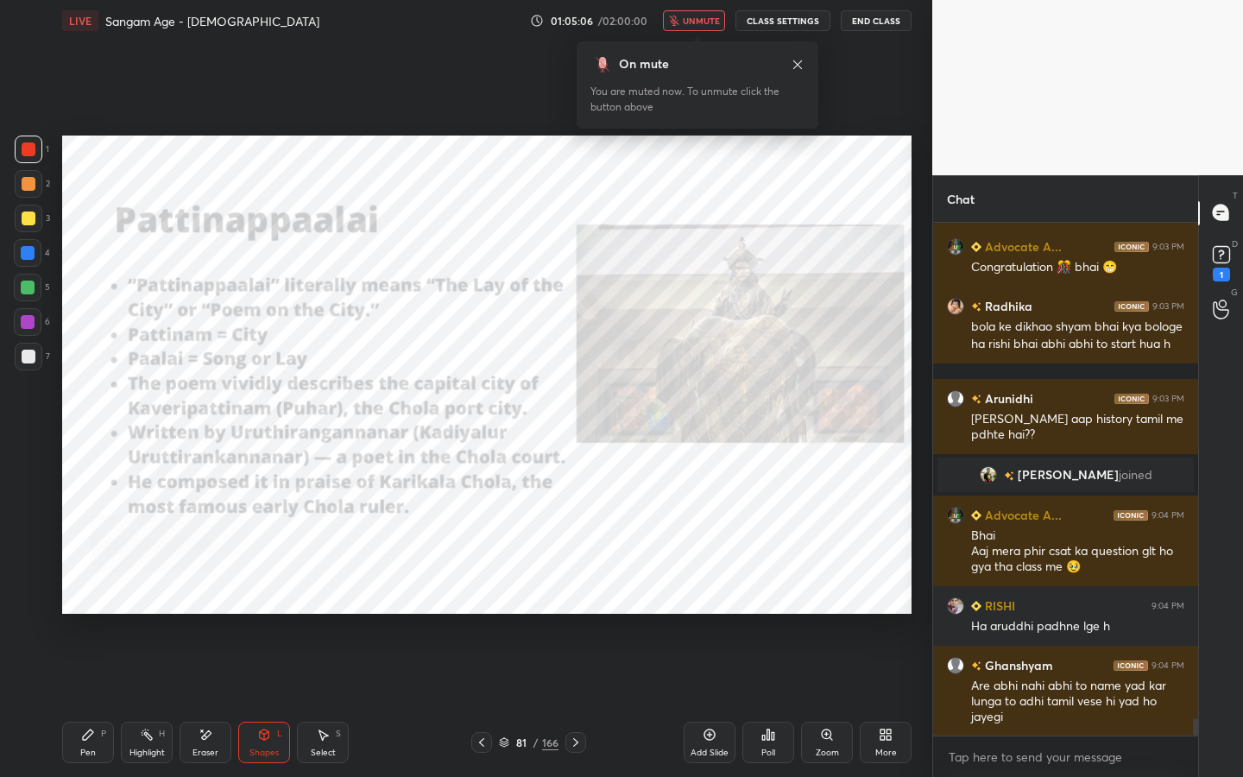
click at [710, 19] on span "unmute" at bounding box center [701, 21] width 37 height 12
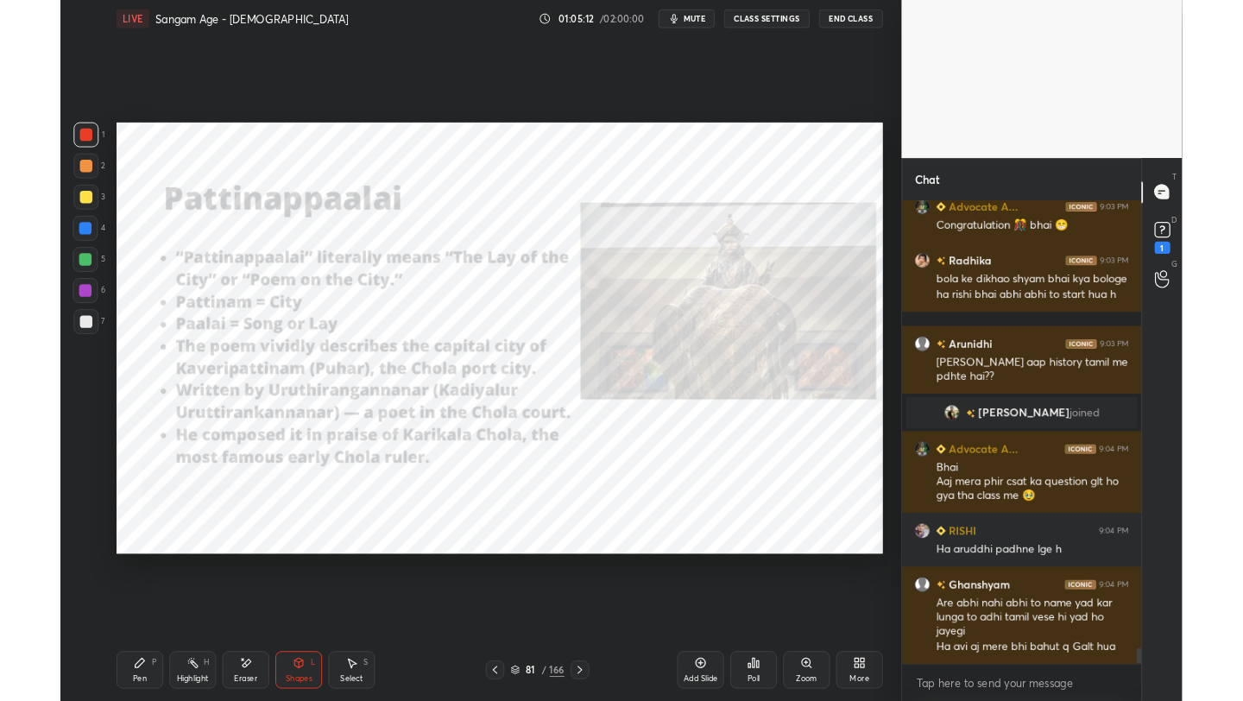
scroll to position [14748, 0]
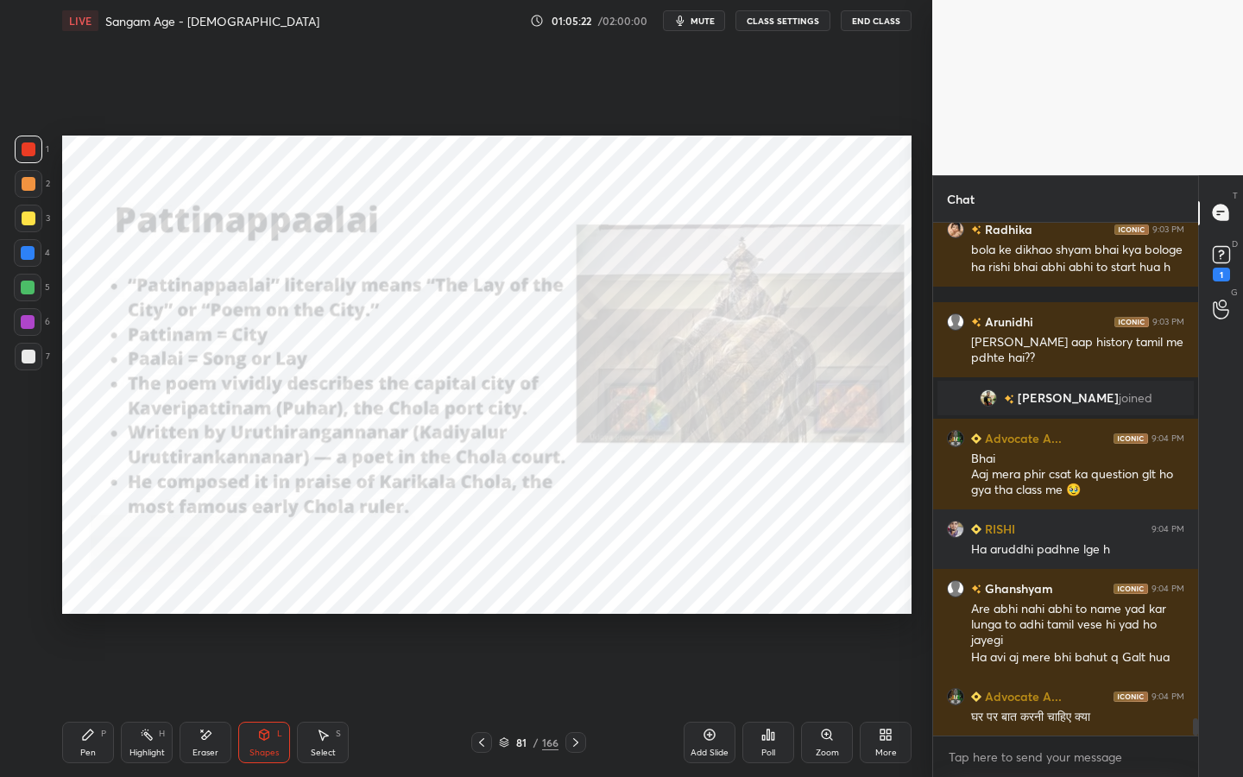
click at [890, 700] on div "More" at bounding box center [886, 742] width 52 height 41
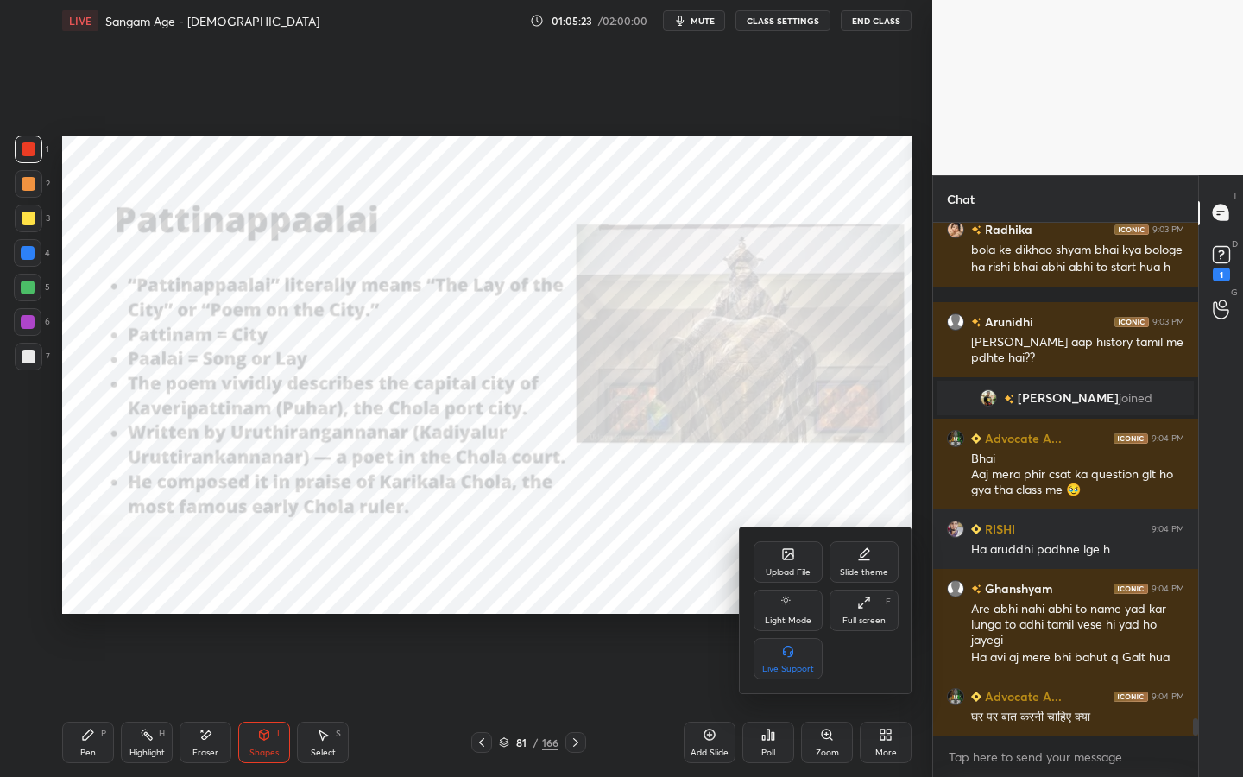
click at [854, 618] on div "Full screen" at bounding box center [864, 620] width 43 height 9
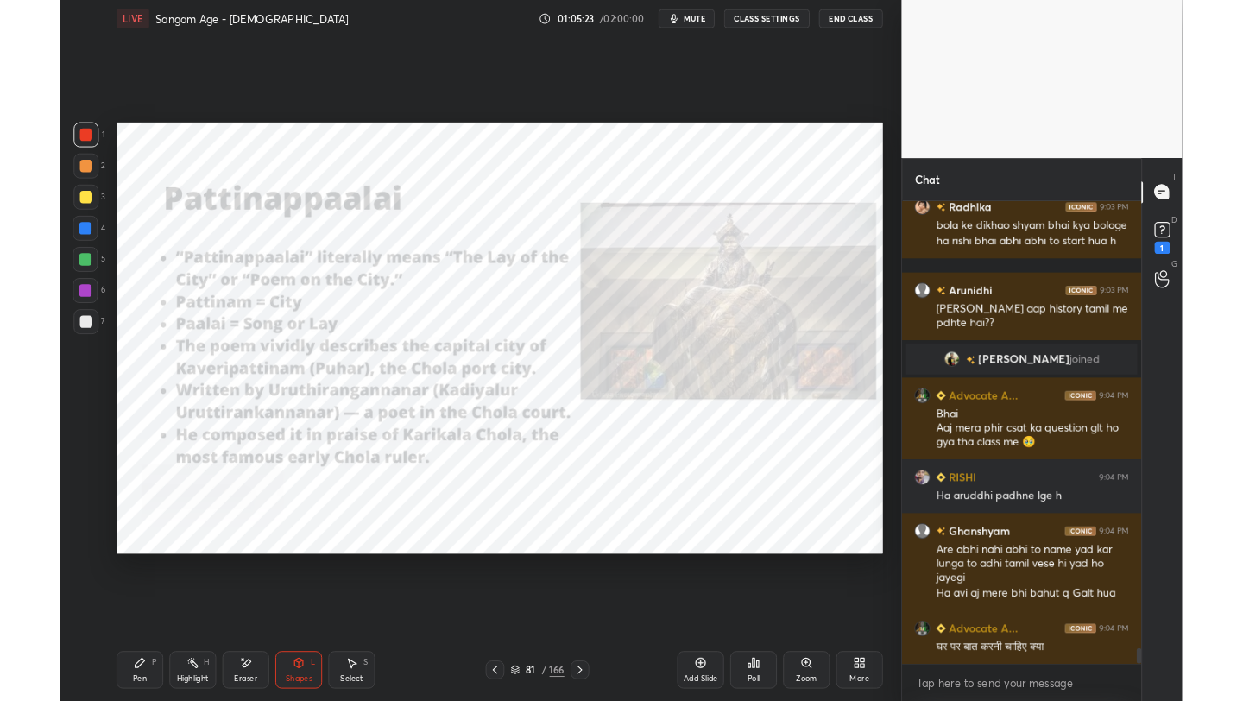
scroll to position [85736, 85463]
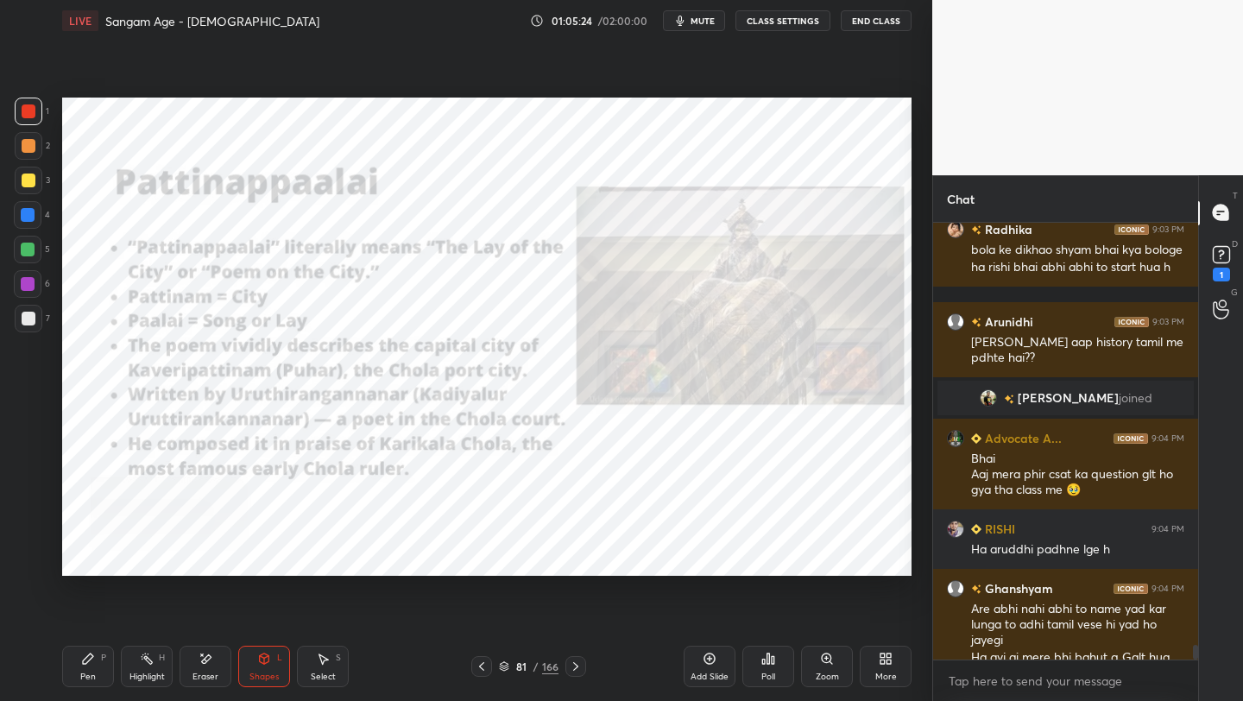
type textarea "x"
